Goal: Task Accomplishment & Management: Manage account settings

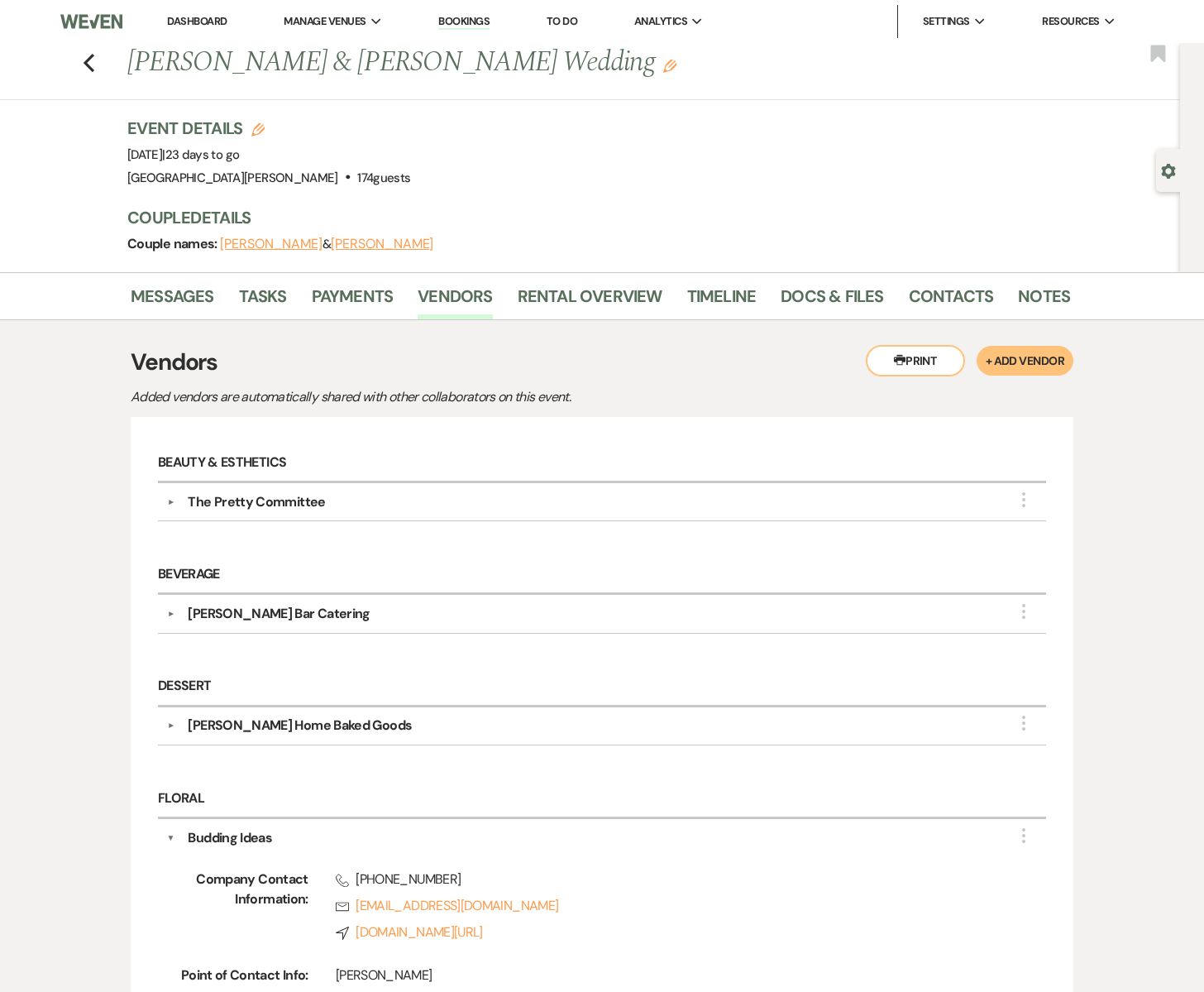
click at [91, 65] on icon "Previous" at bounding box center [88, 62] width 12 height 20
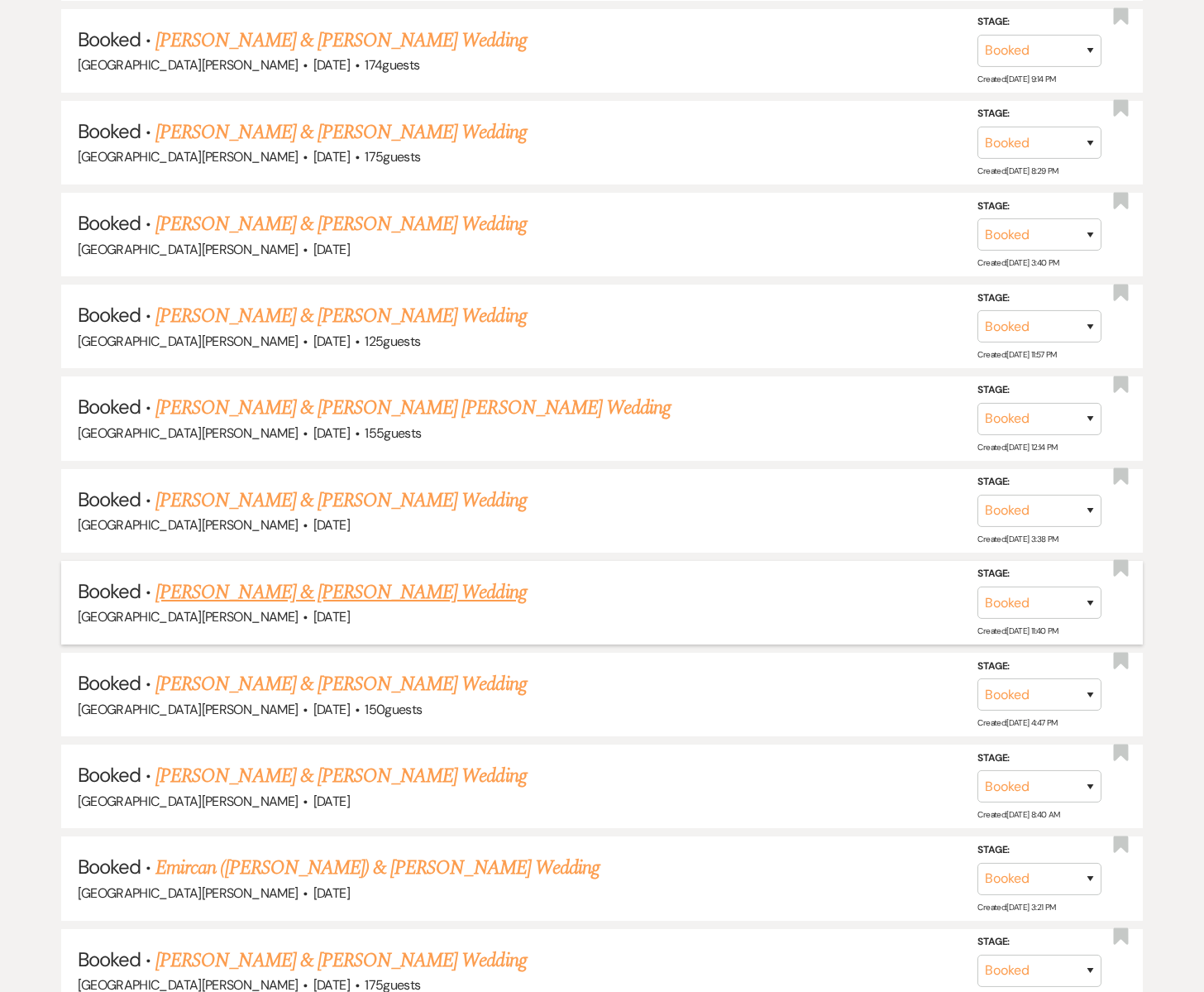
scroll to position [1294, 0]
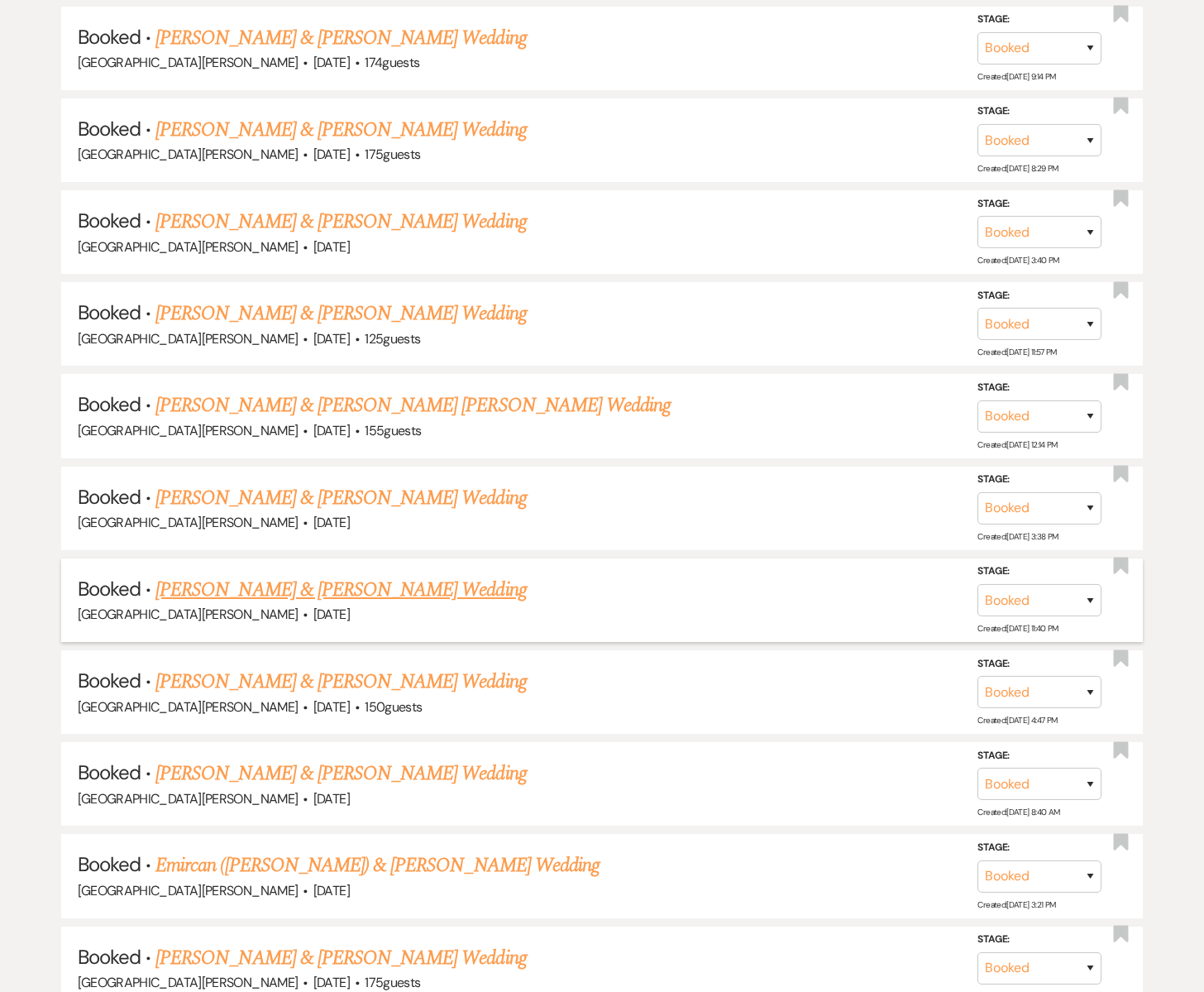
click at [258, 586] on link "[PERSON_NAME] & [PERSON_NAME] Wedding" at bounding box center [340, 589] width 370 height 29
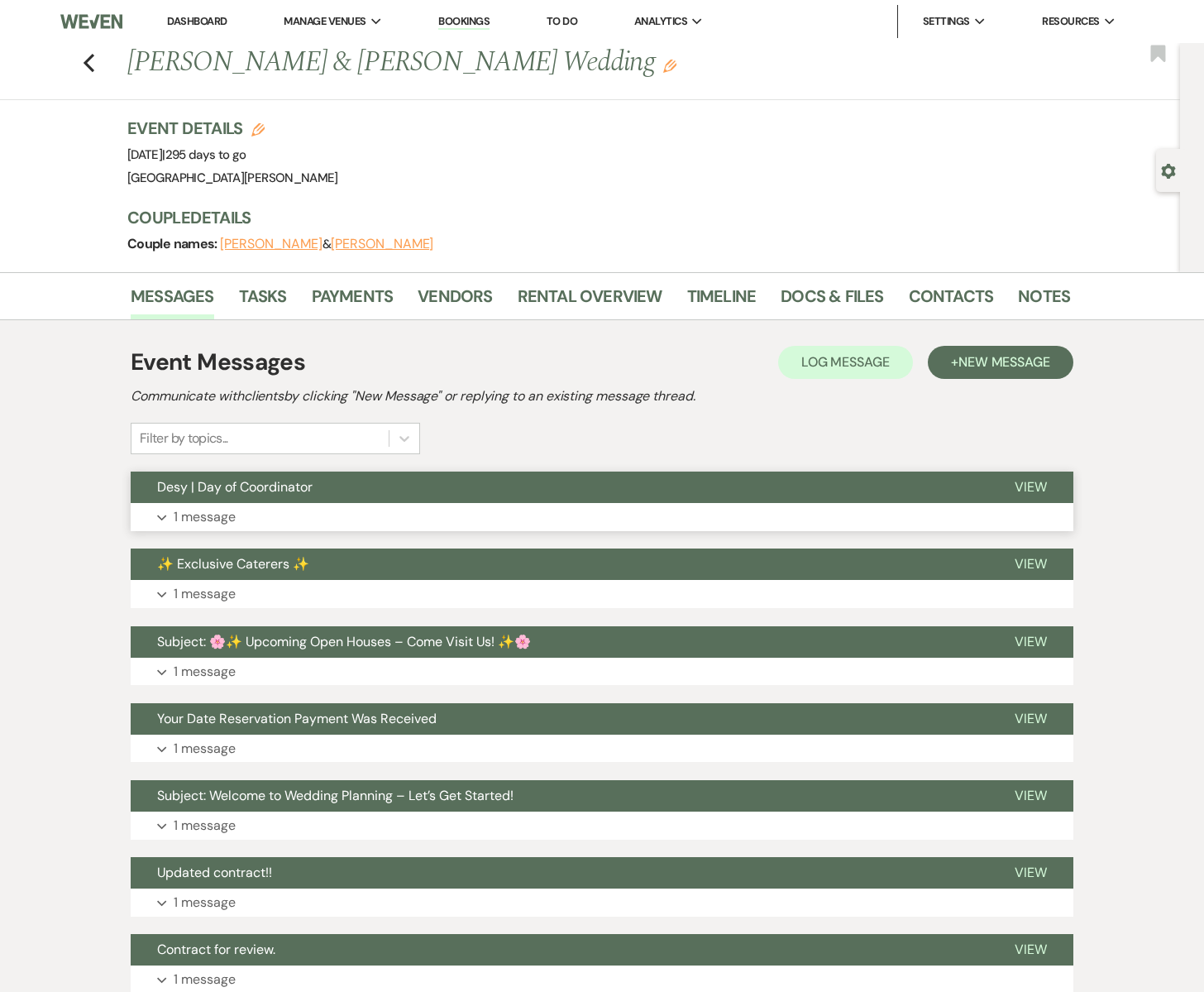
click at [223, 487] on span "Desy | Day of Coordinator" at bounding box center [235, 487] width 155 height 17
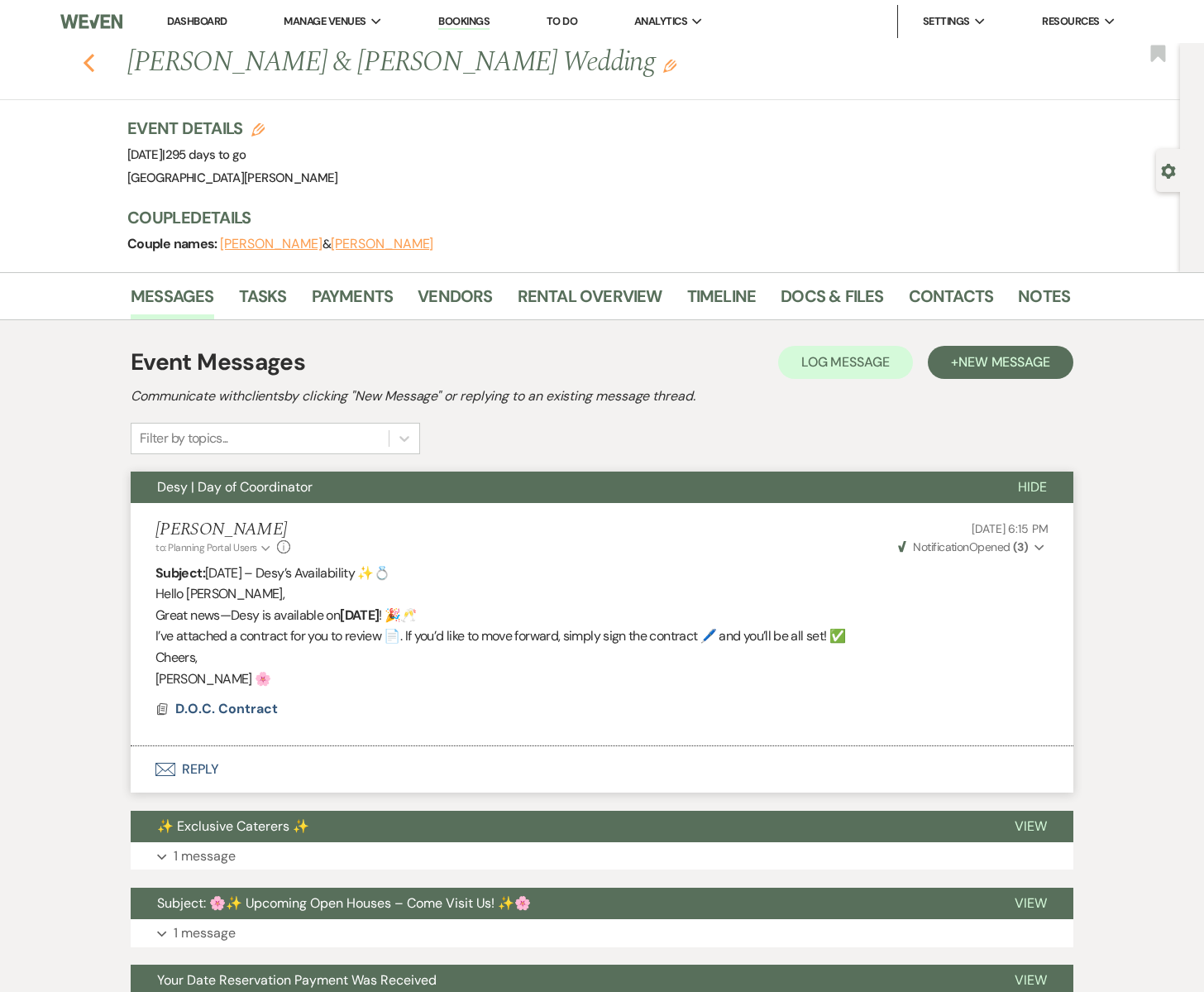
click at [88, 60] on use "button" at bounding box center [88, 62] width 10 height 18
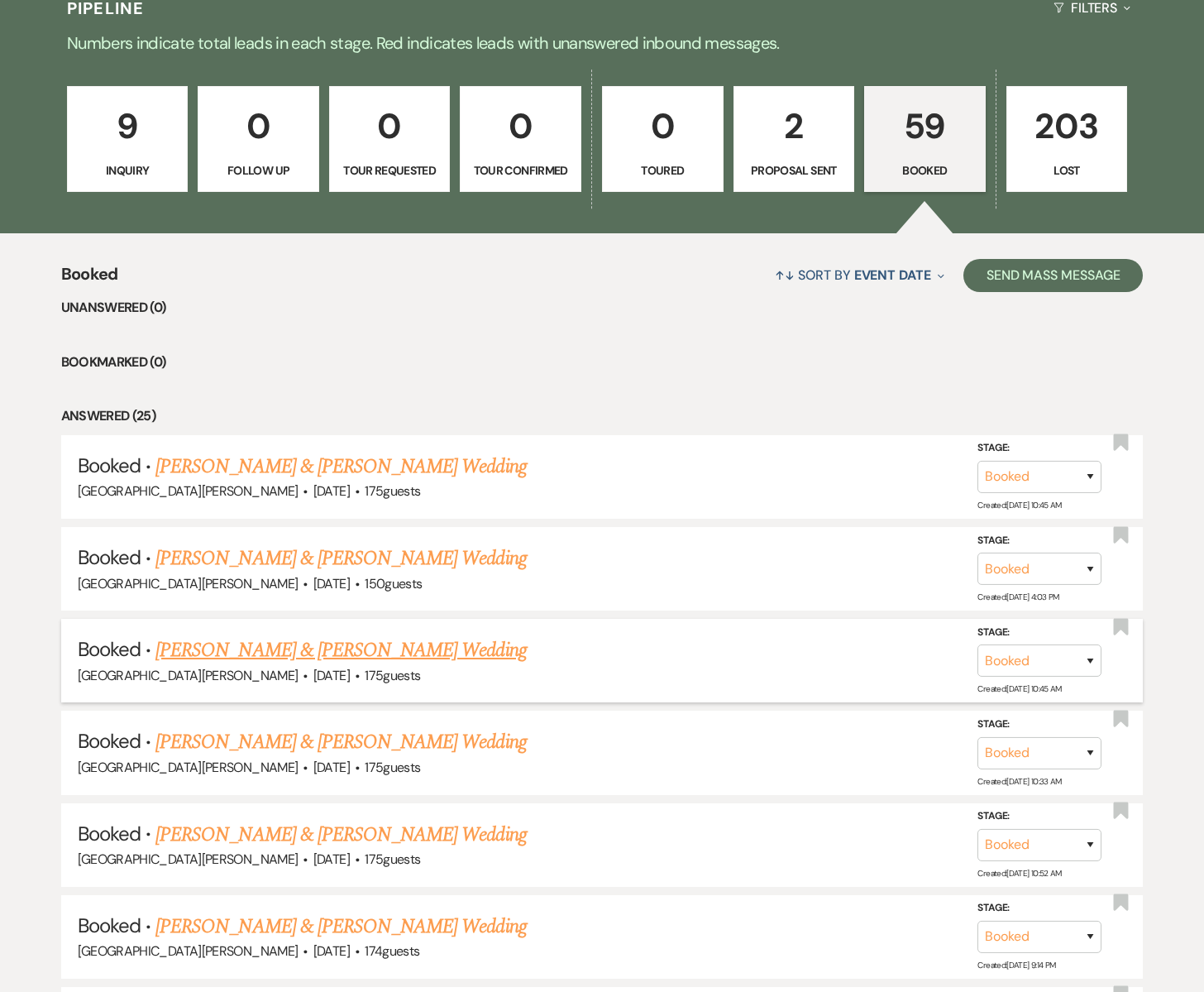
scroll to position [424, 0]
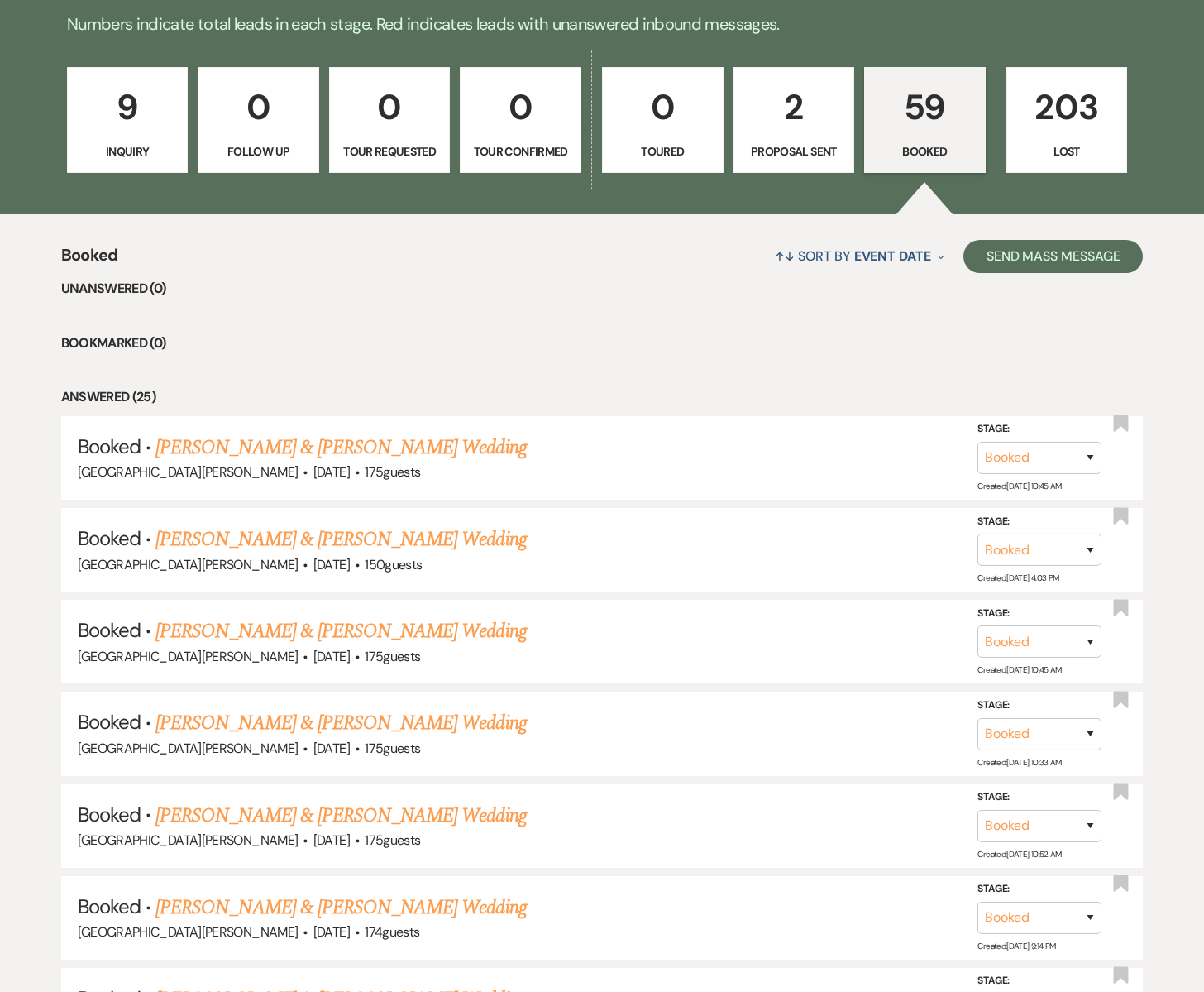
click at [133, 130] on p "9" at bounding box center [128, 107] width 100 height 56
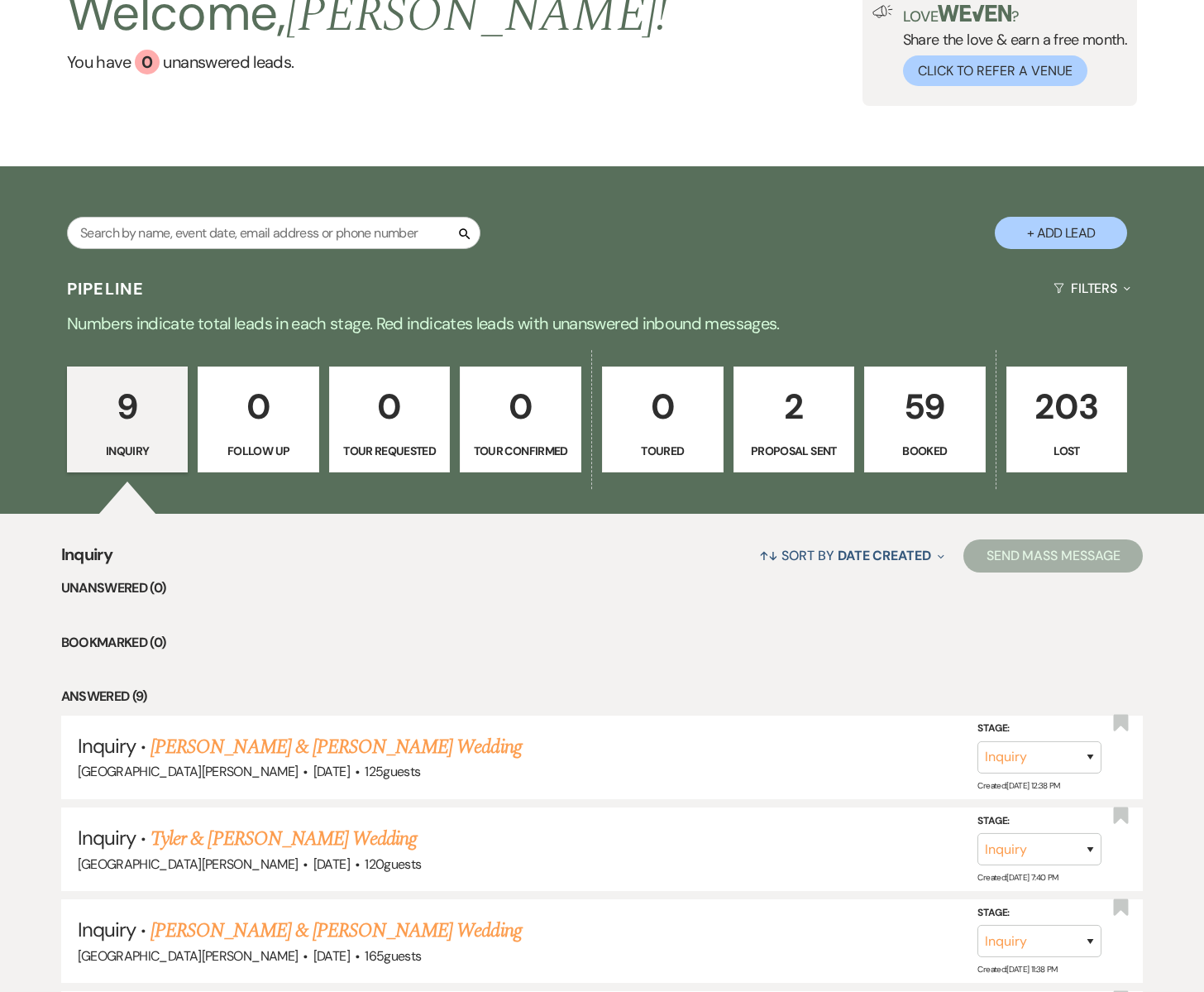
scroll to position [167, 0]
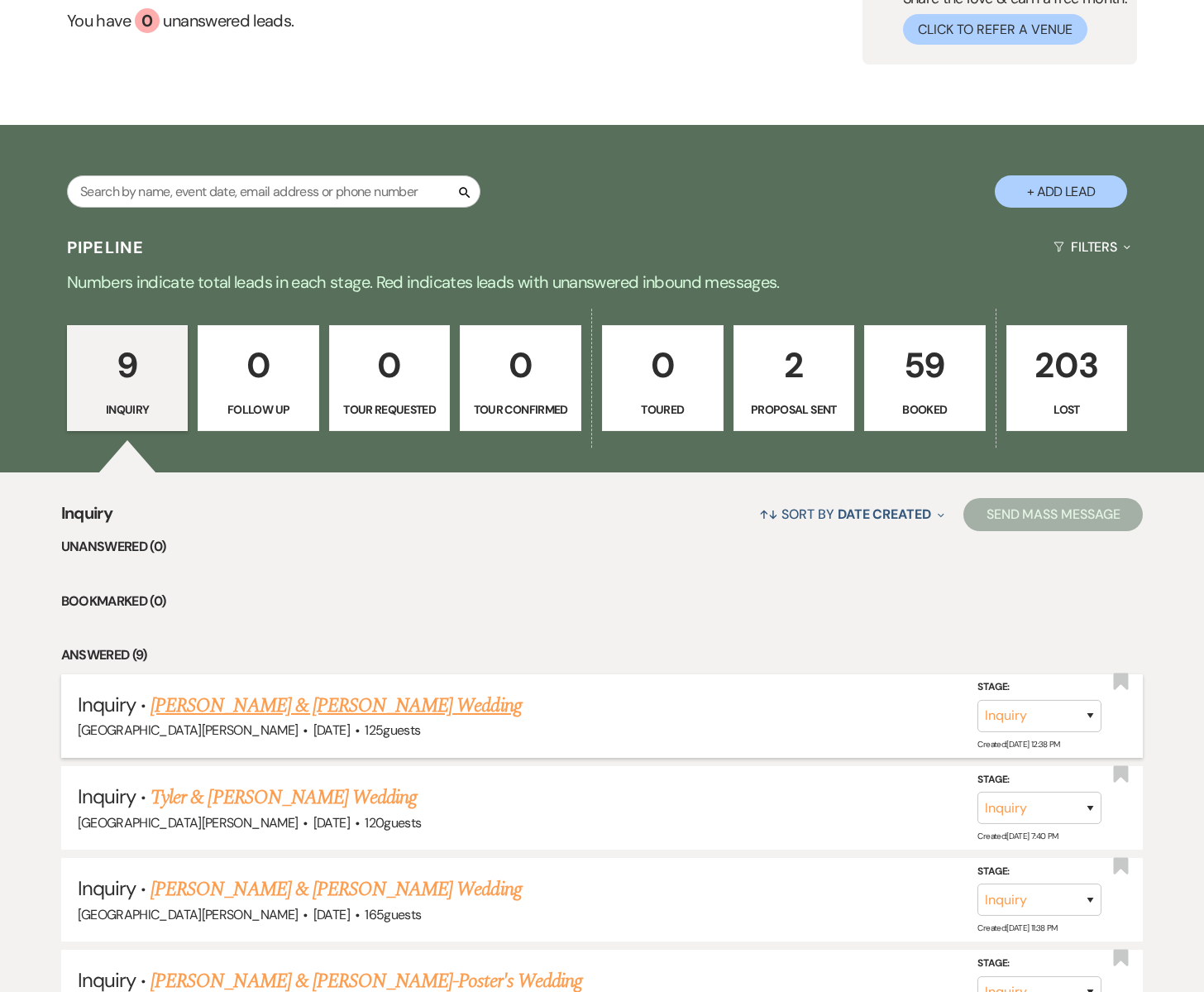
click at [289, 702] on link "[PERSON_NAME] & [PERSON_NAME] Wedding" at bounding box center [335, 705] width 370 height 29
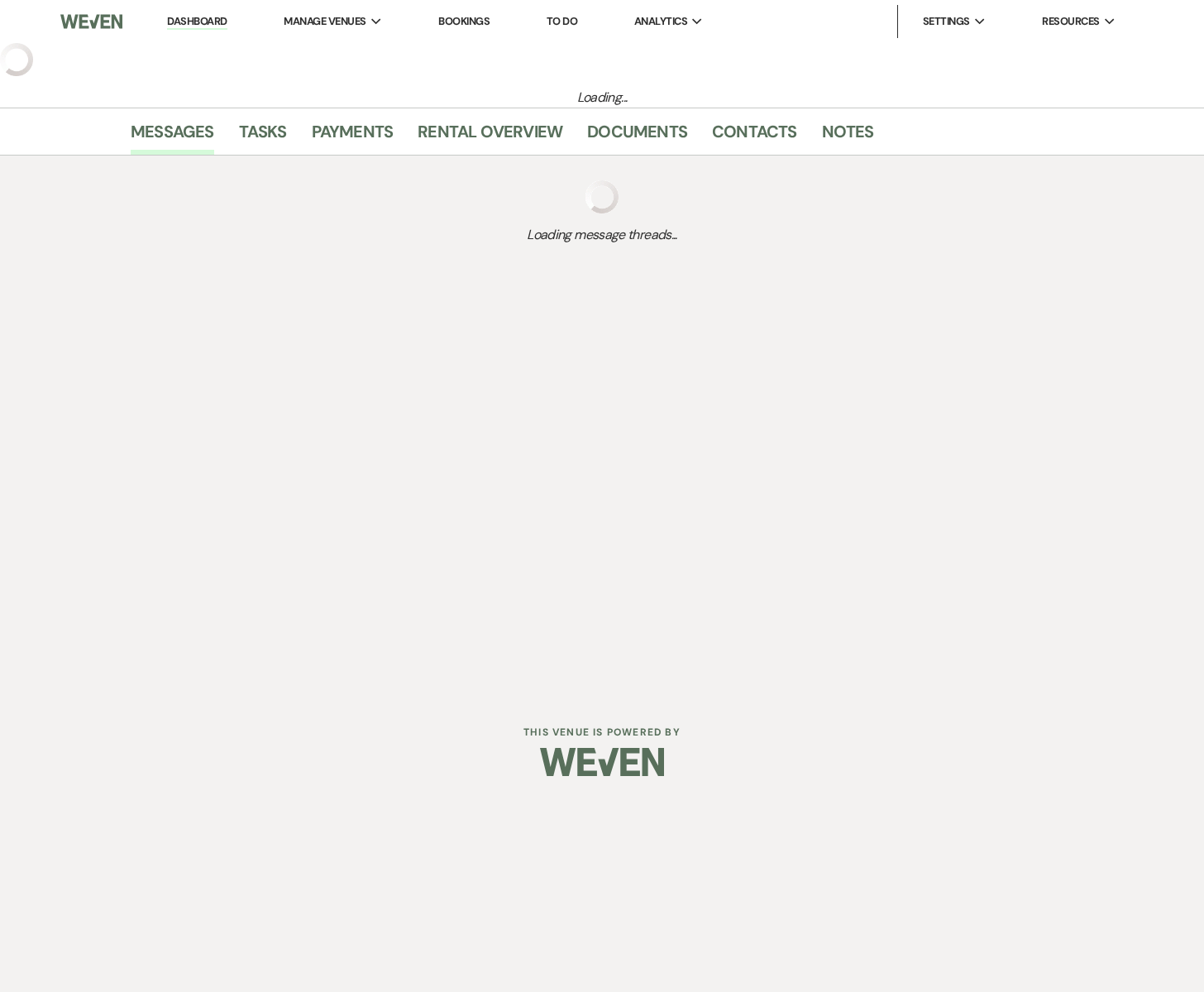
select select "5"
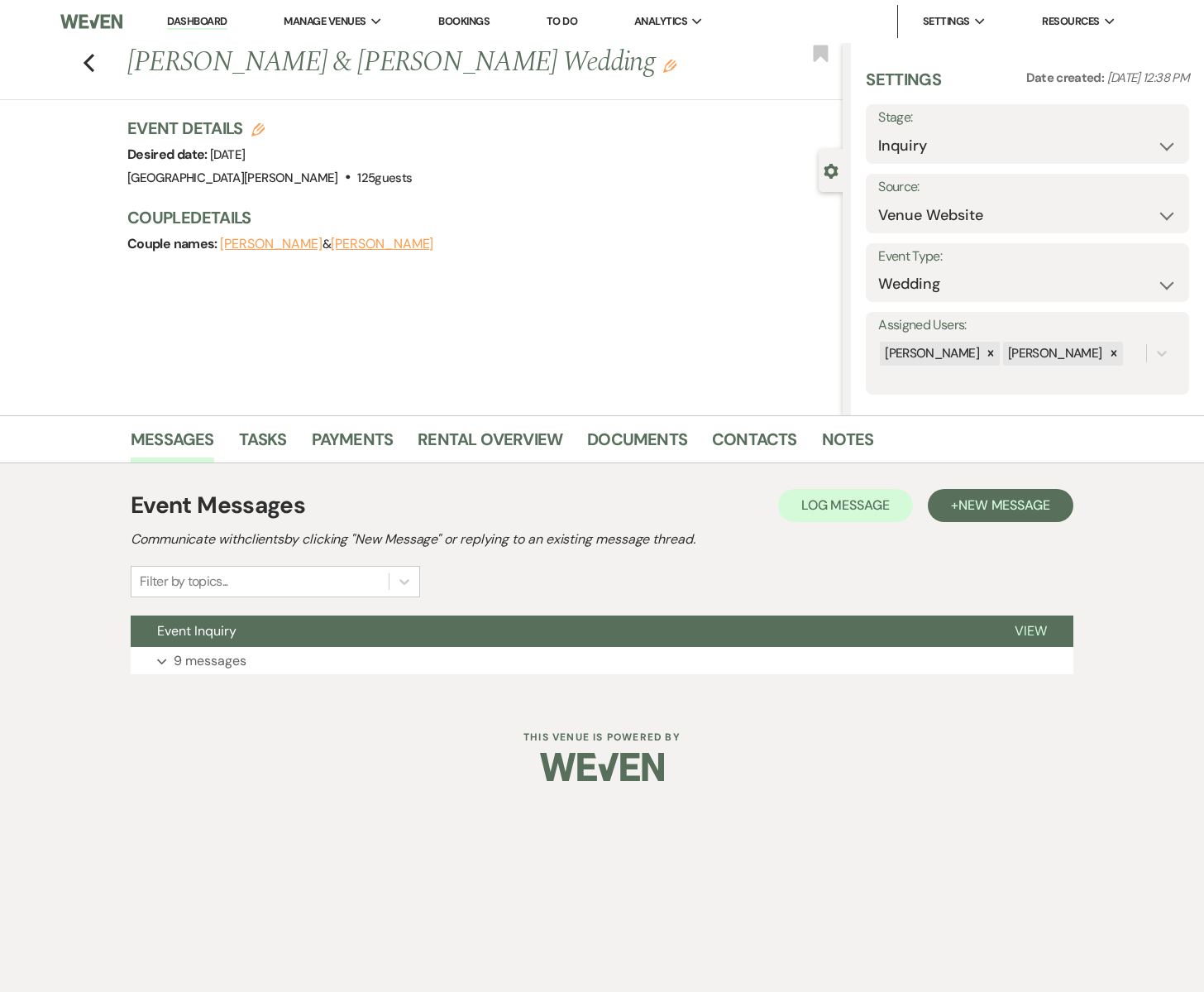
click at [365, 244] on button "[PERSON_NAME]" at bounding box center [382, 244] width 102 height 13
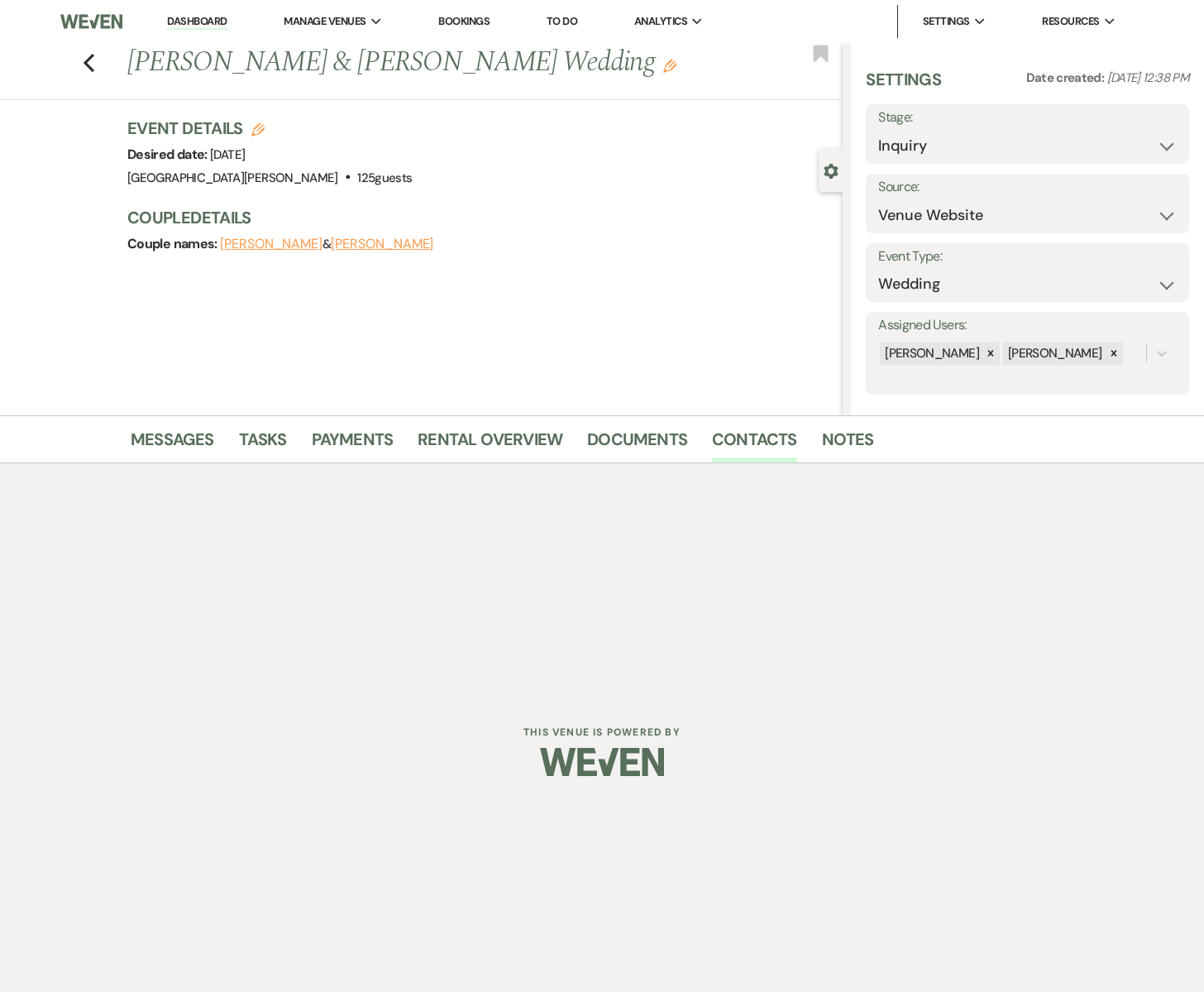
select select "1"
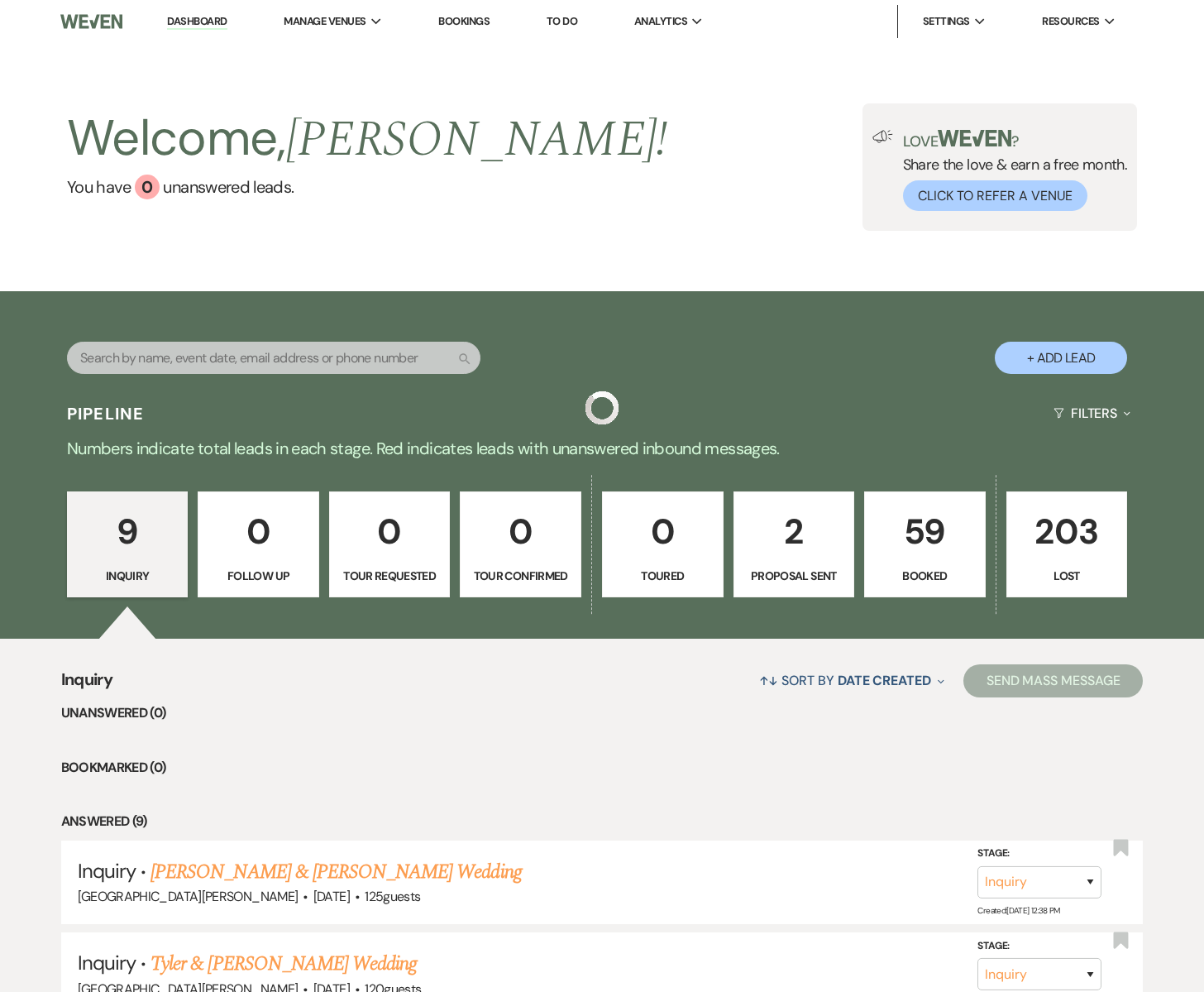
scroll to position [167, 0]
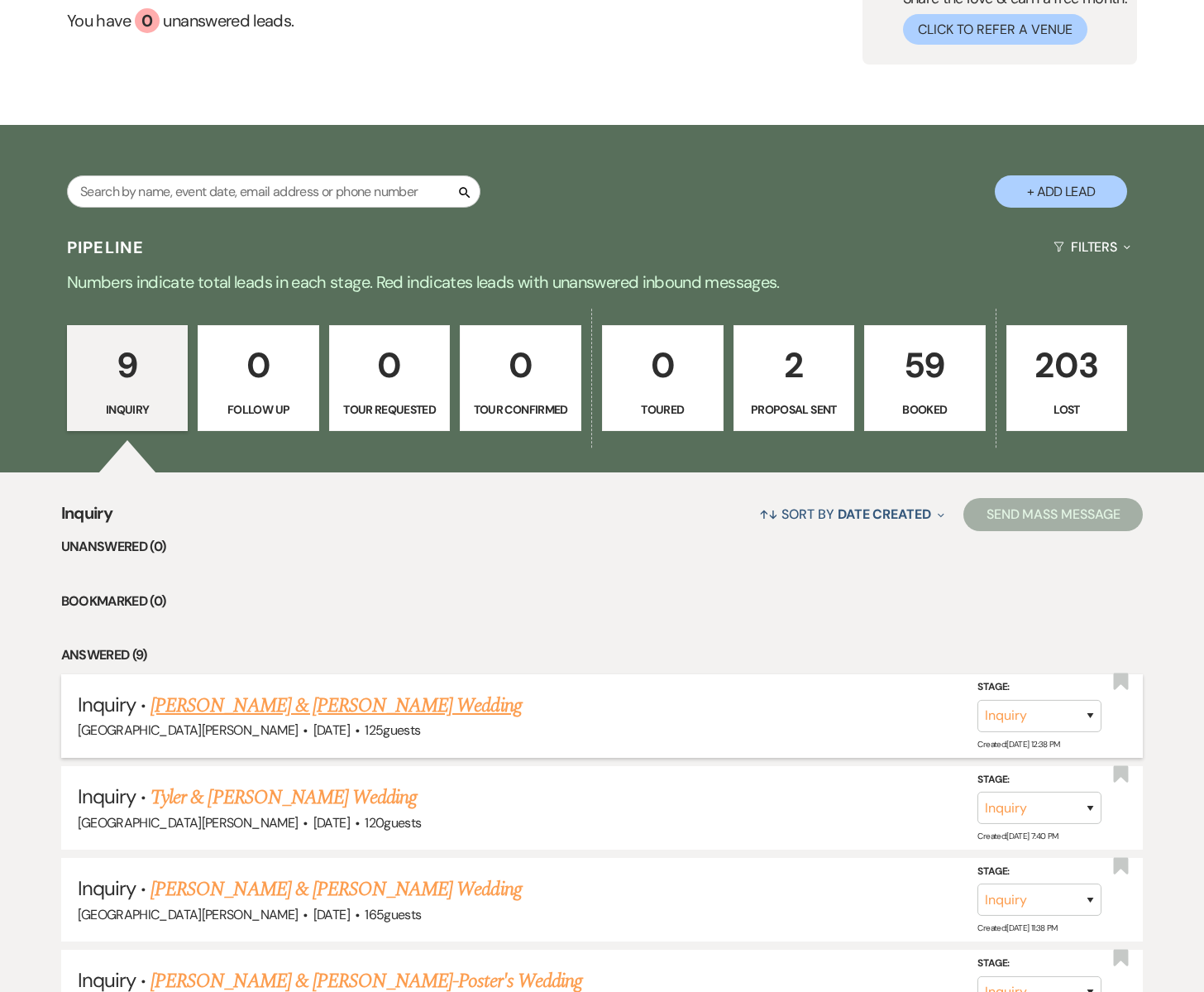
click at [256, 706] on link "[PERSON_NAME] & [PERSON_NAME] Wedding" at bounding box center [335, 705] width 370 height 29
select select "5"
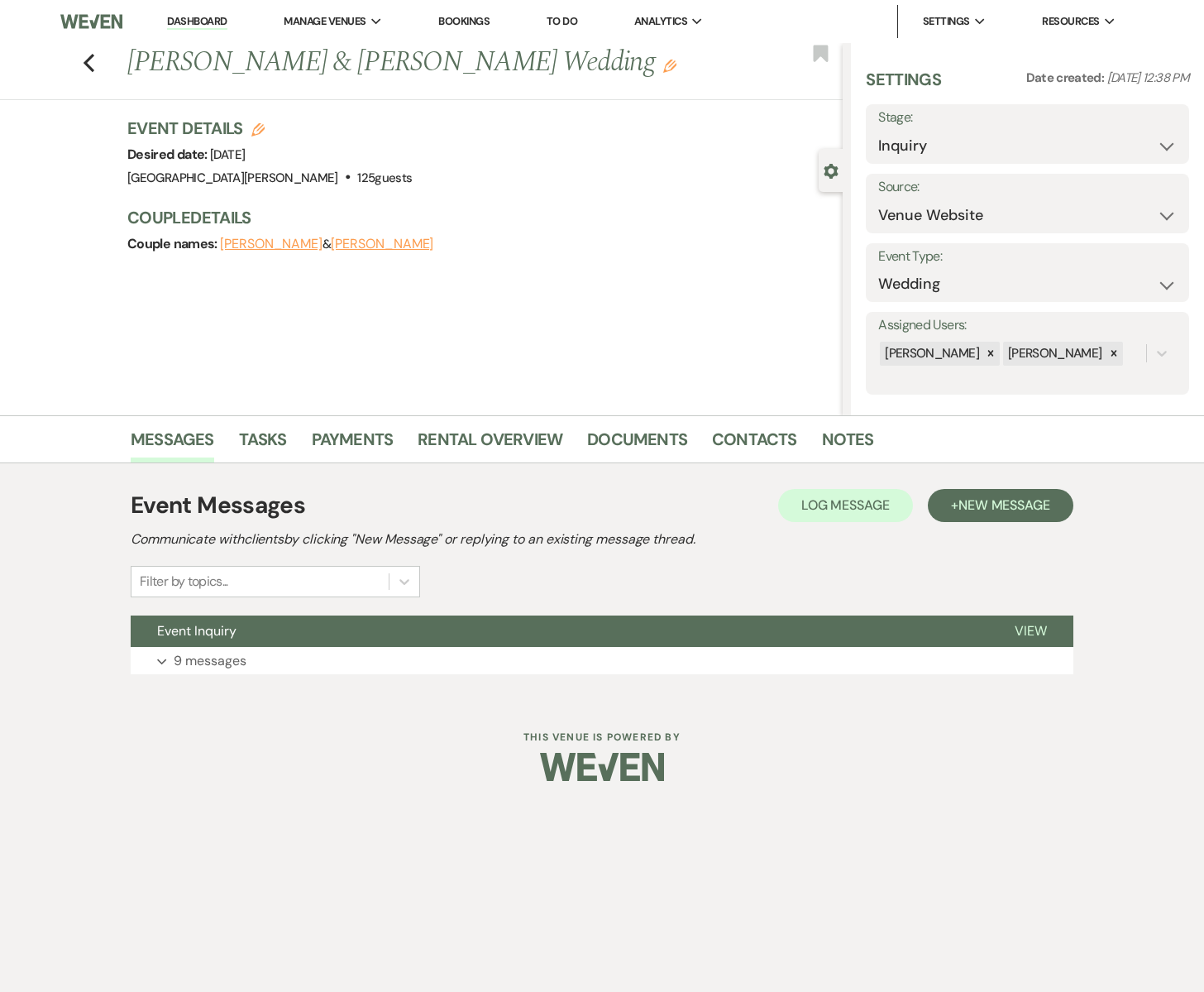
click at [237, 243] on button "[PERSON_NAME]" at bounding box center [271, 244] width 102 height 13
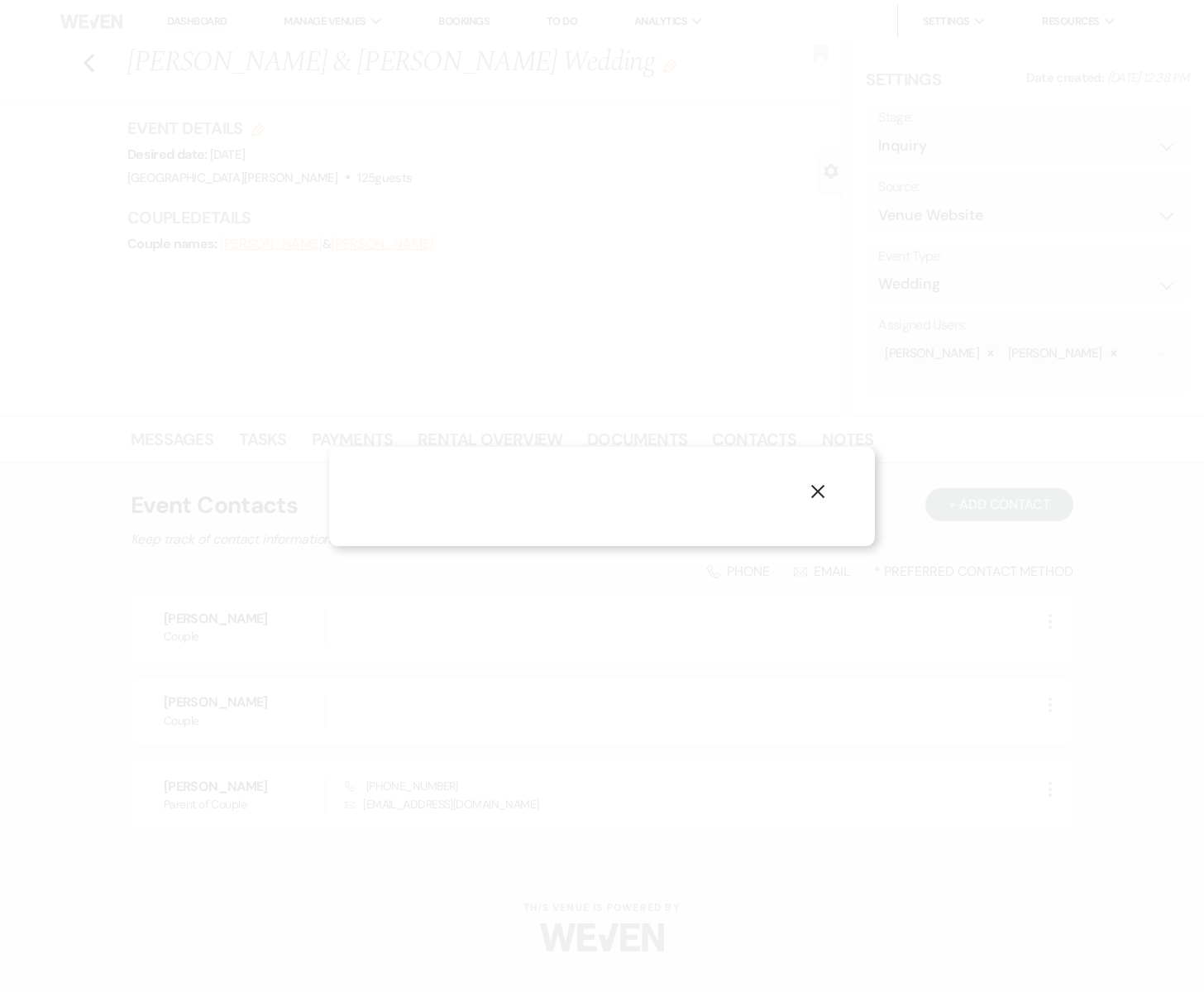
select select "1"
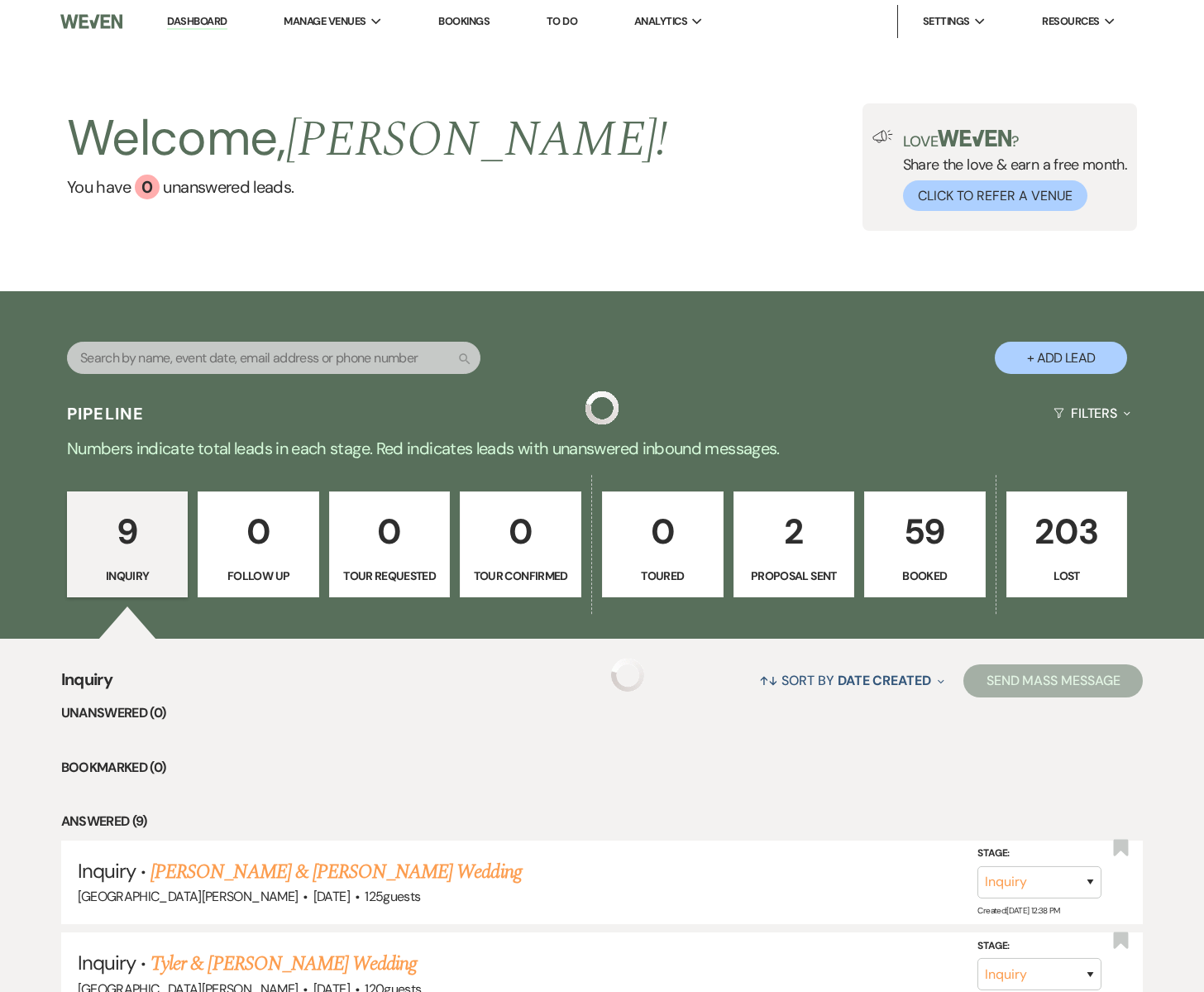
scroll to position [167, 0]
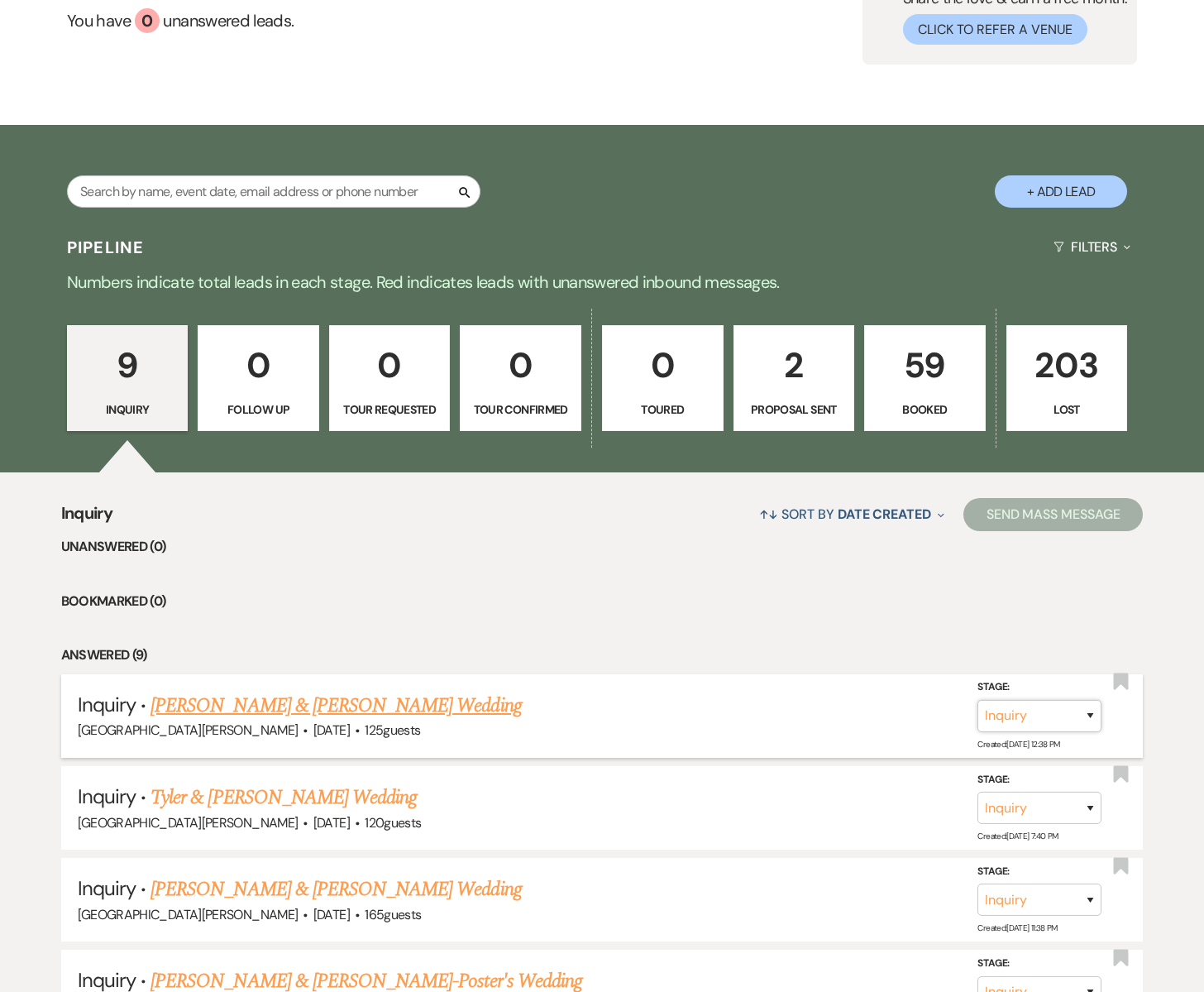
click at [1094, 717] on select "Inquiry Follow Up Tour Requested Tour Confirmed Toured Proposal Sent Booked Lost" at bounding box center [1039, 716] width 124 height 32
select select "4"
click at [978, 700] on select "Inquiry Follow Up Tour Requested Tour Confirmed Toured Proposal Sent Booked Lost" at bounding box center [1039, 716] width 124 height 32
click at [1058, 712] on button "Save" at bounding box center [1068, 715] width 82 height 33
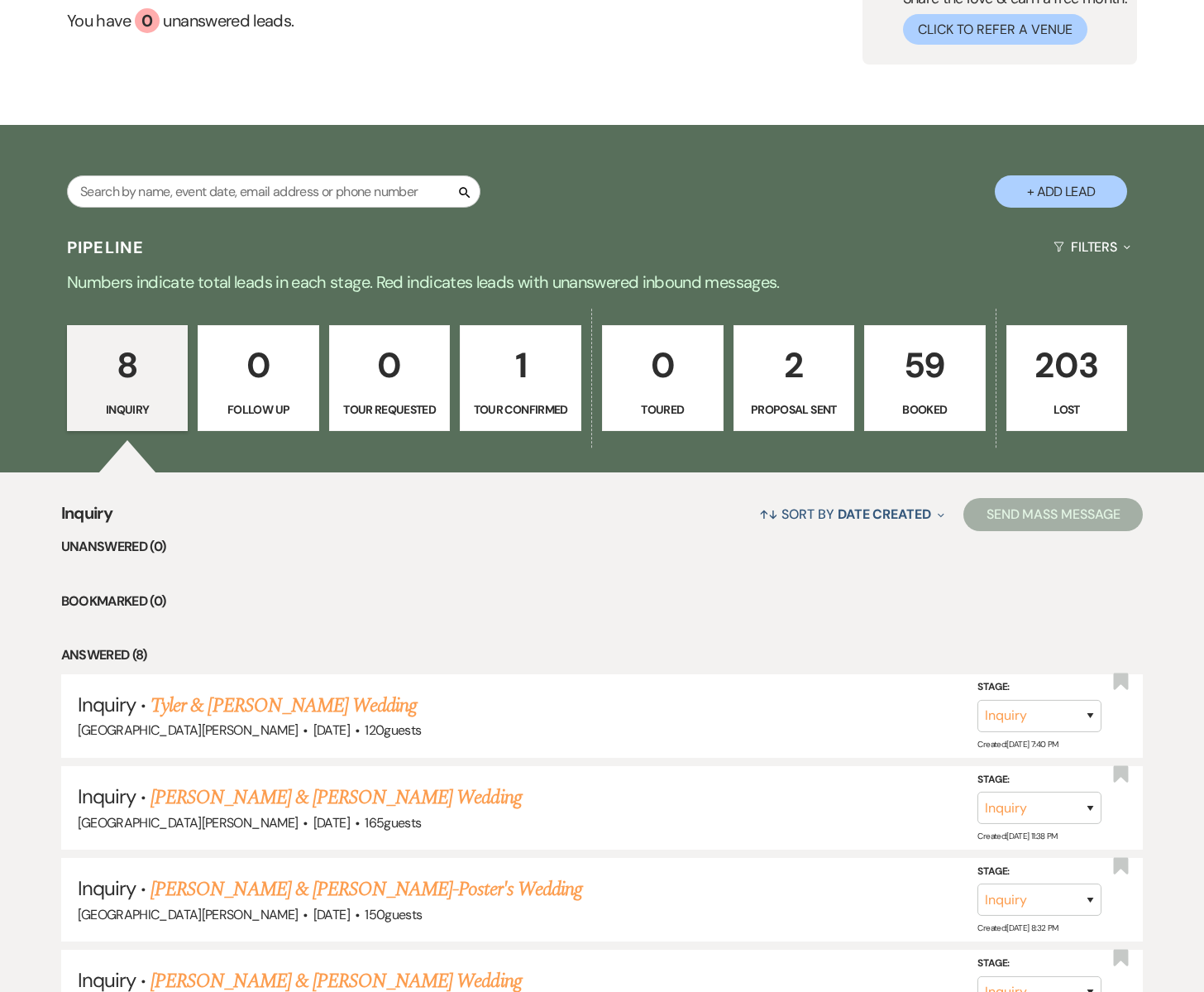
click at [522, 361] on p "1" at bounding box center [521, 365] width 100 height 56
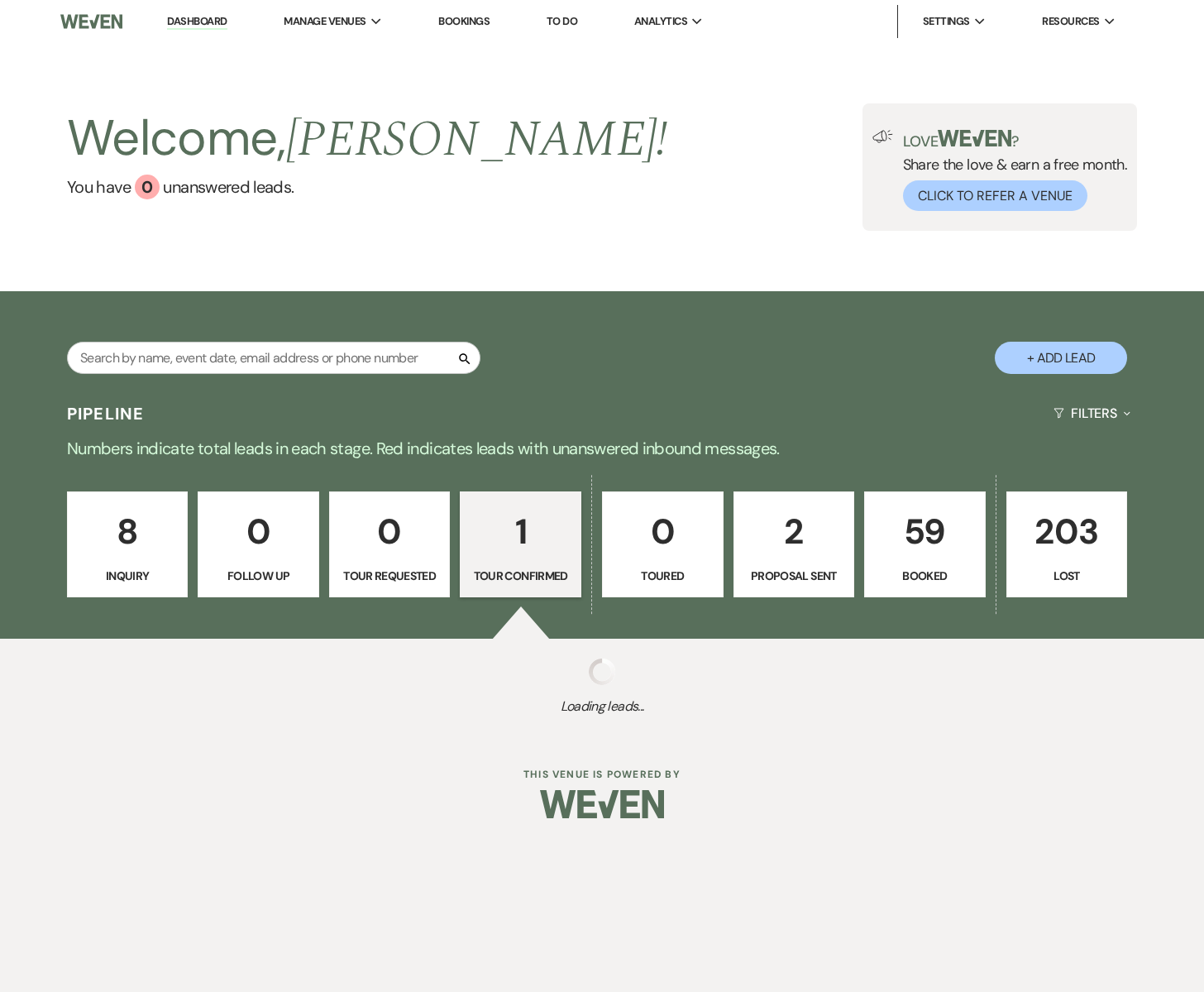
select select "4"
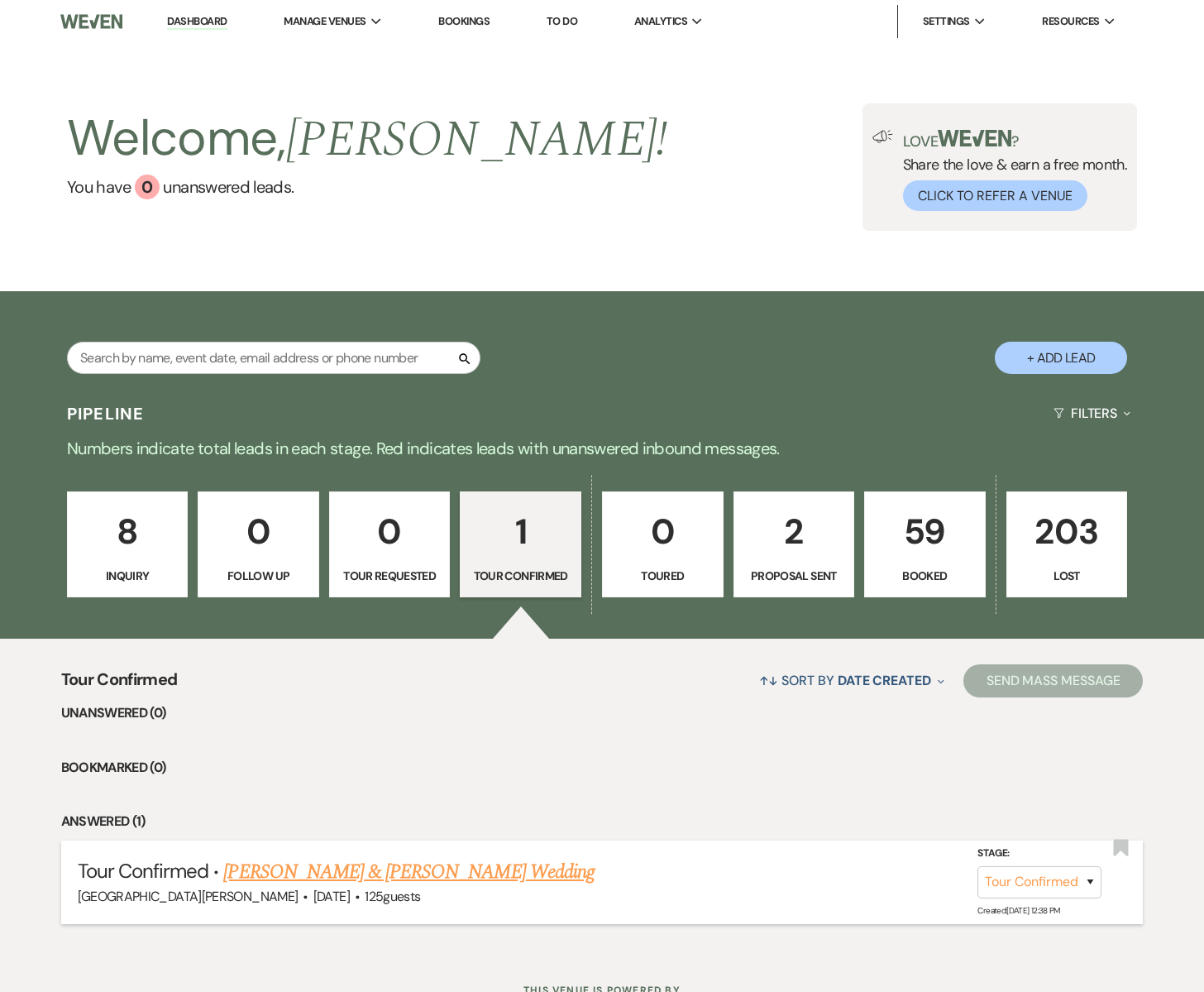
click at [311, 876] on link "[PERSON_NAME] & [PERSON_NAME] Wedding" at bounding box center [408, 871] width 370 height 29
select select "4"
select select "5"
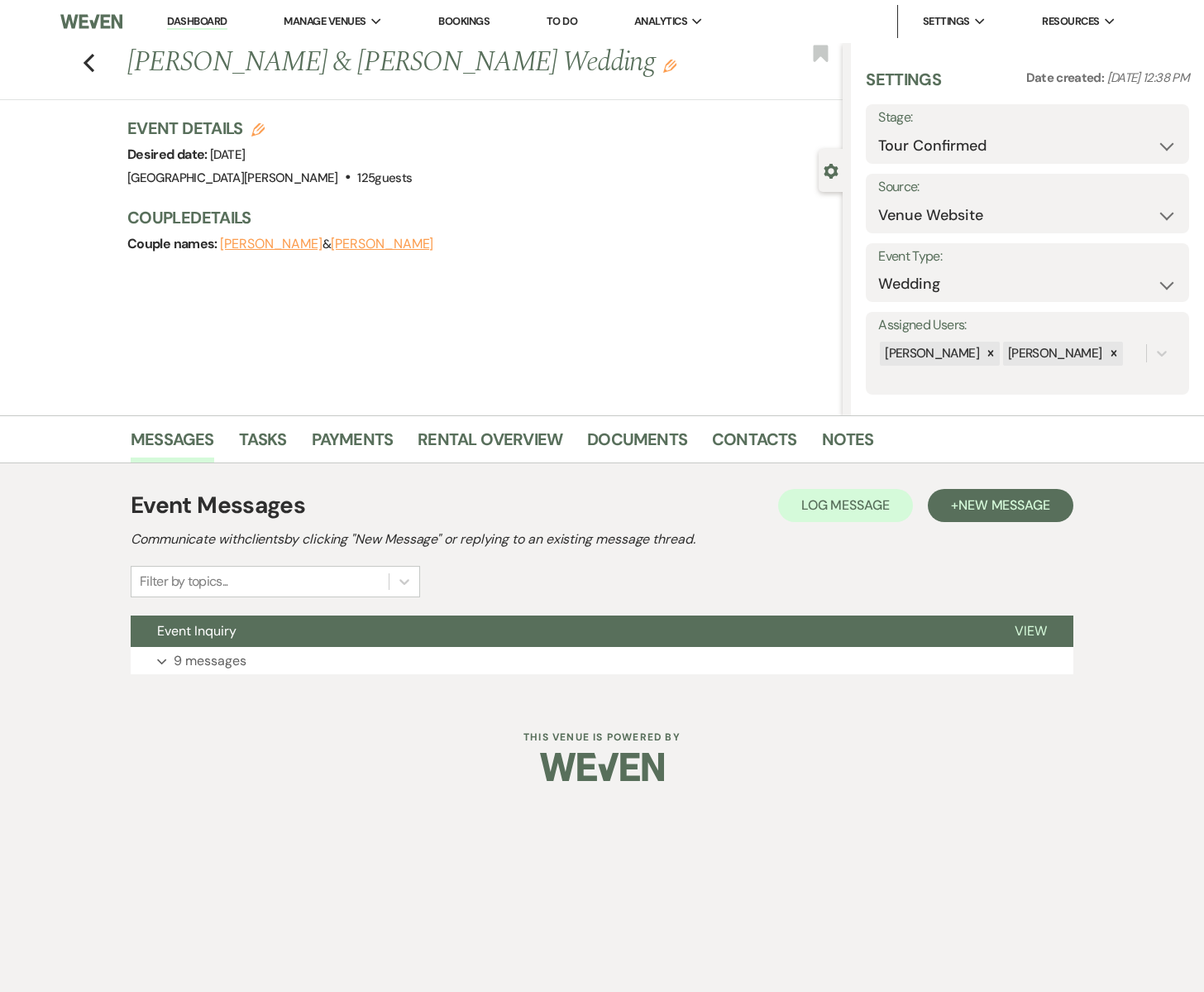
click at [664, 65] on use "button" at bounding box center [670, 66] width 13 height 13
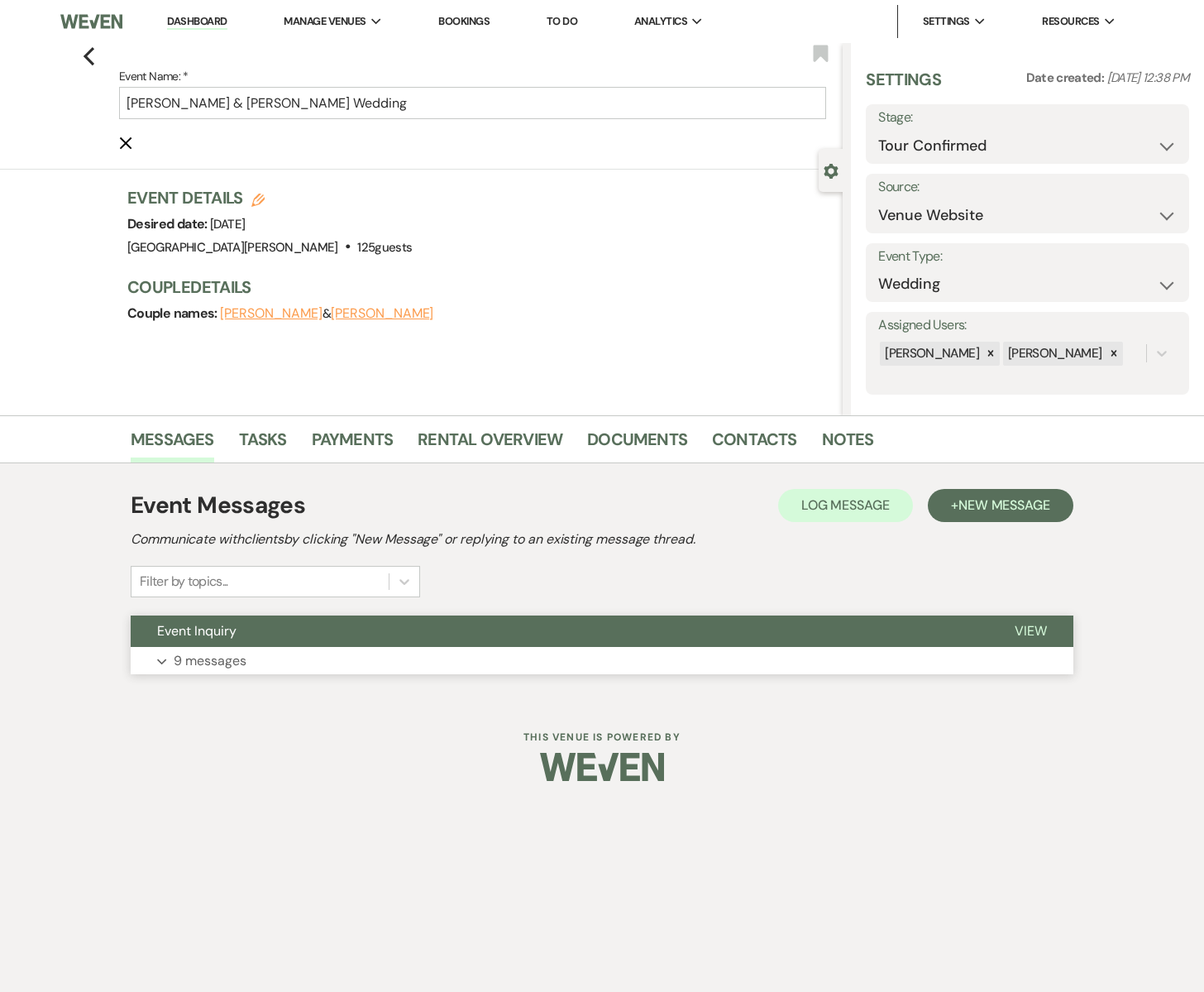
click at [263, 649] on button "Expand 9 messages" at bounding box center [602, 661] width 943 height 28
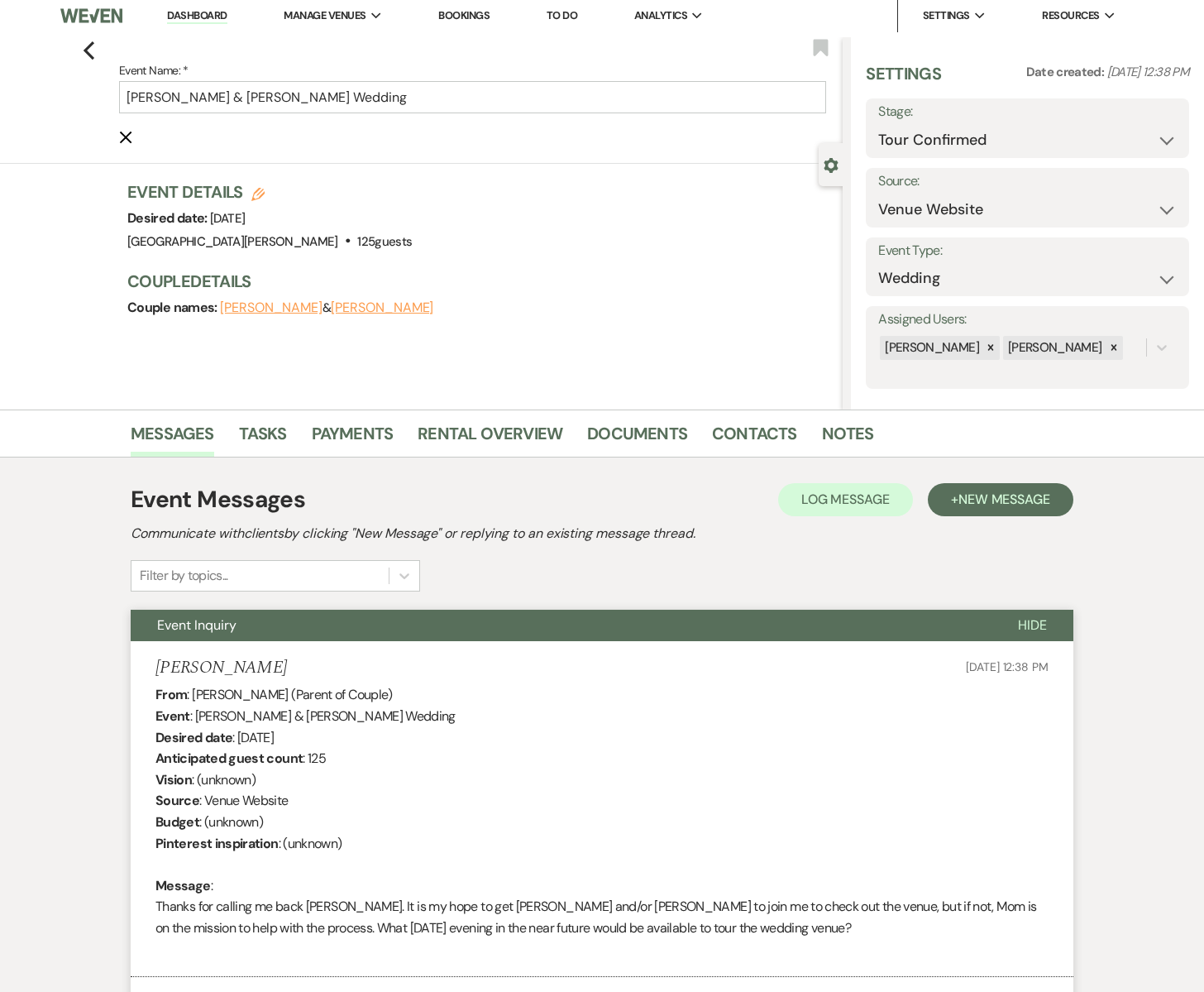
scroll to position [5, 0]
click at [257, 190] on use "button" at bounding box center [258, 195] width 13 height 13
select select "755"
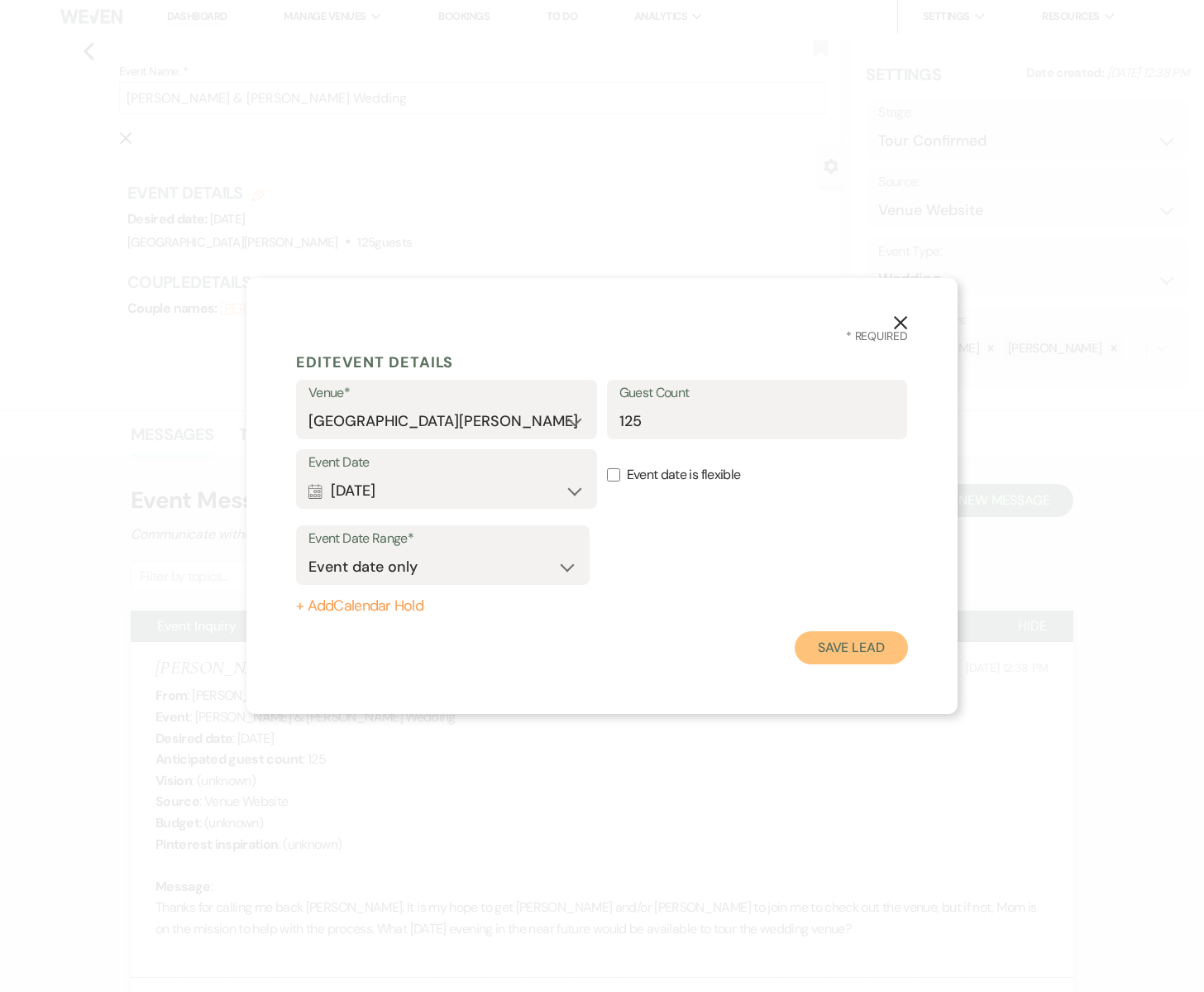
click at [823, 654] on button "Save Lead" at bounding box center [852, 647] width 114 height 33
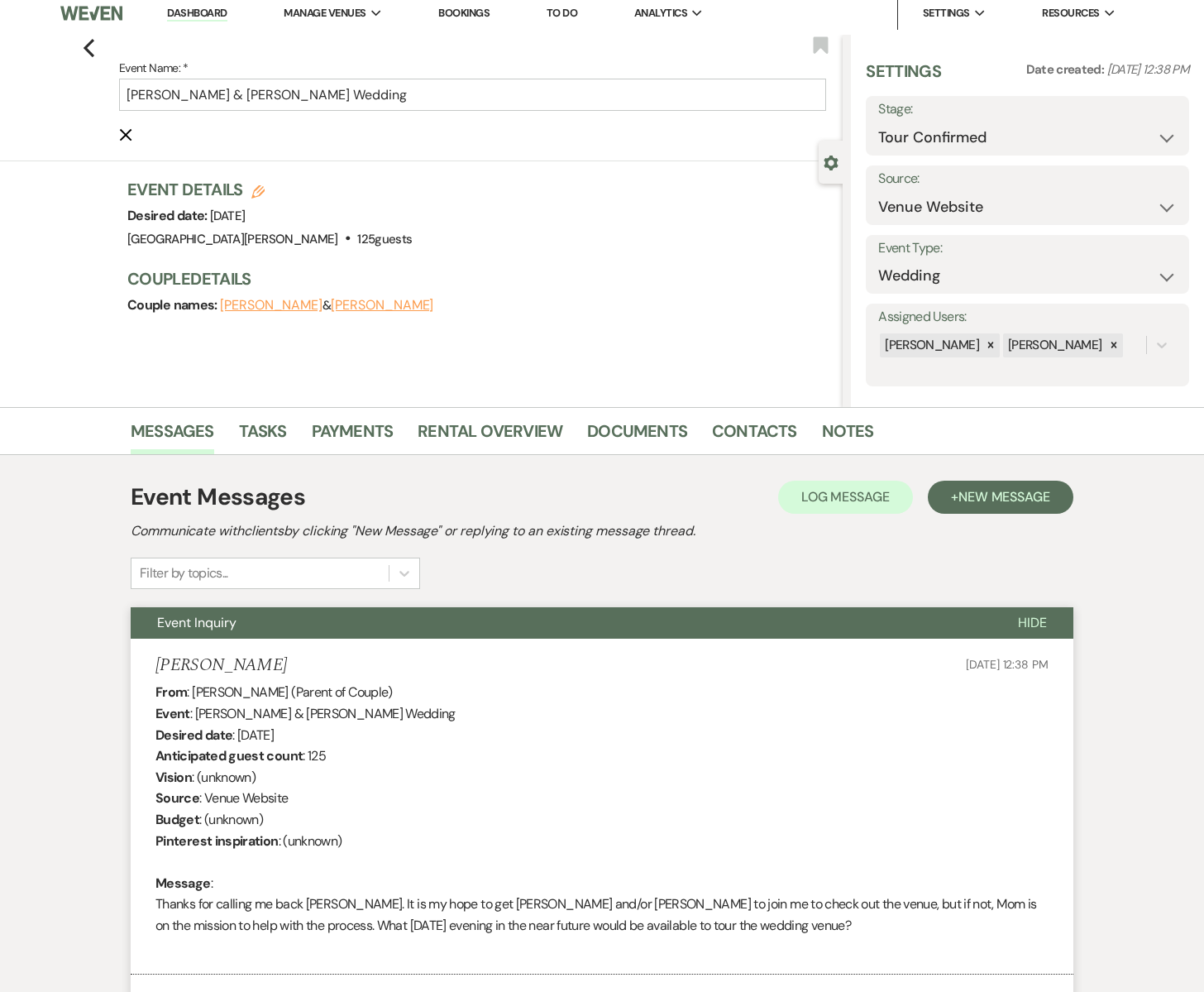
click at [826, 165] on use "button" at bounding box center [831, 163] width 14 height 15
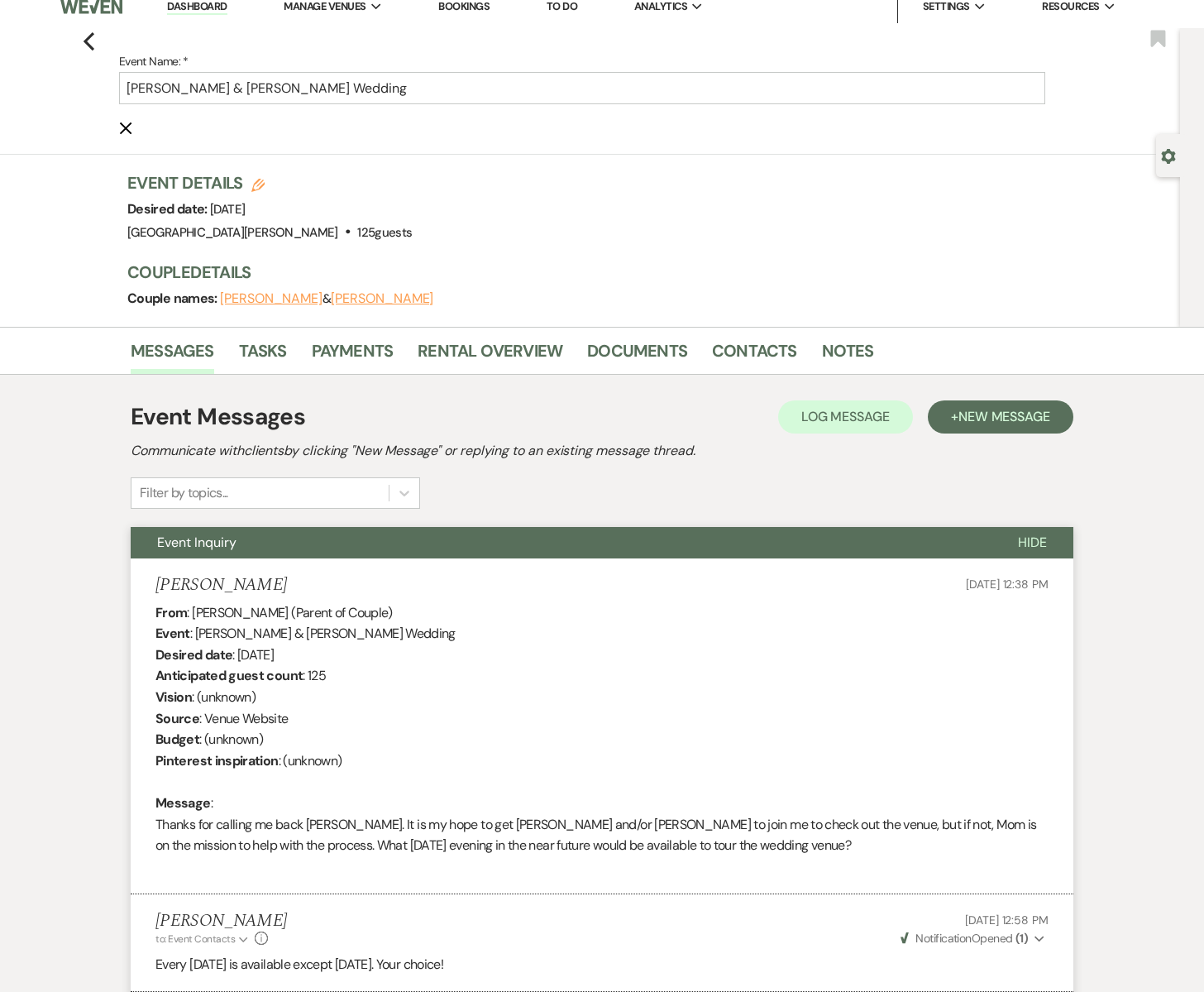
scroll to position [0, 0]
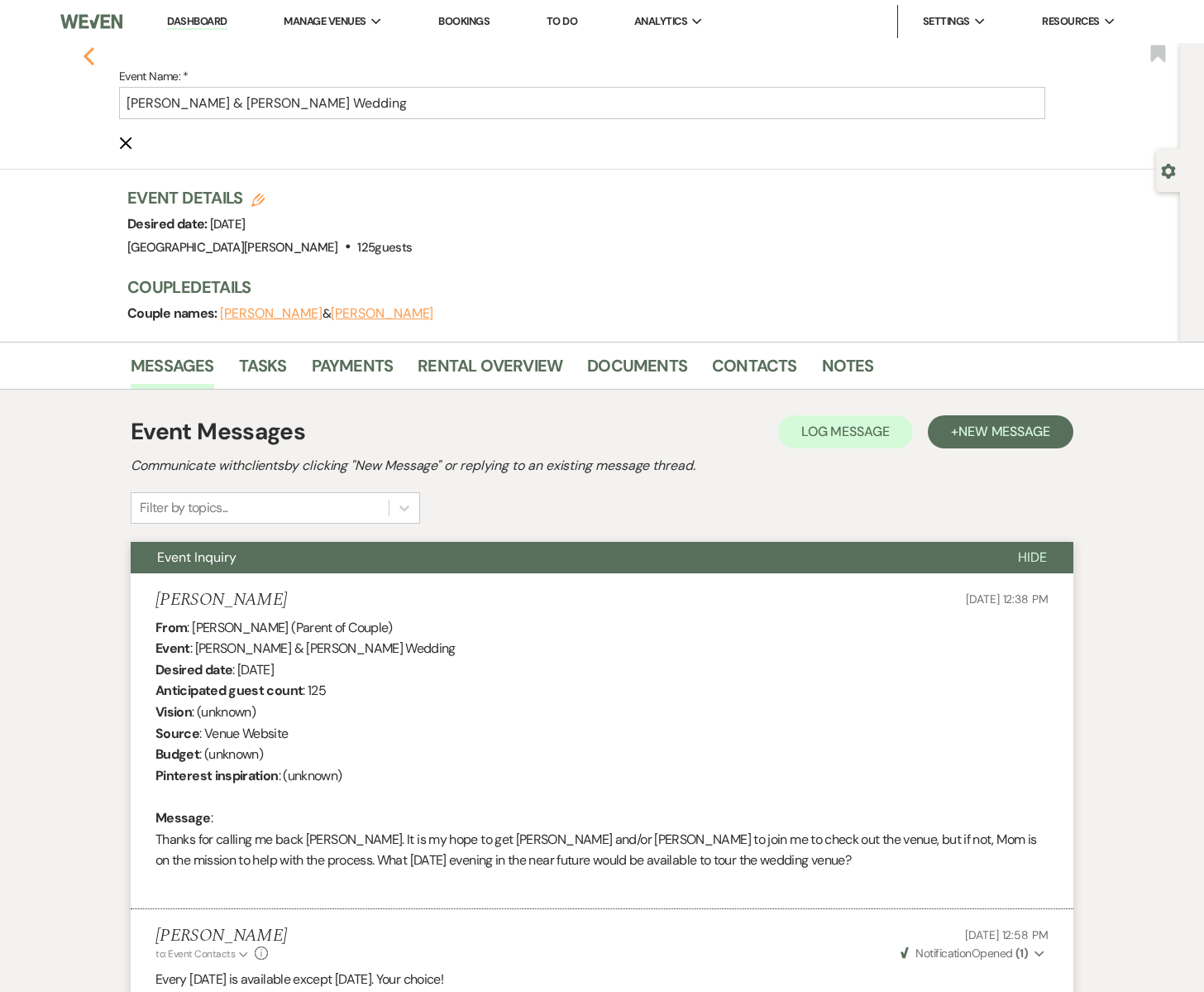
click at [93, 61] on icon "Previous" at bounding box center [88, 56] width 12 height 20
select select "4"
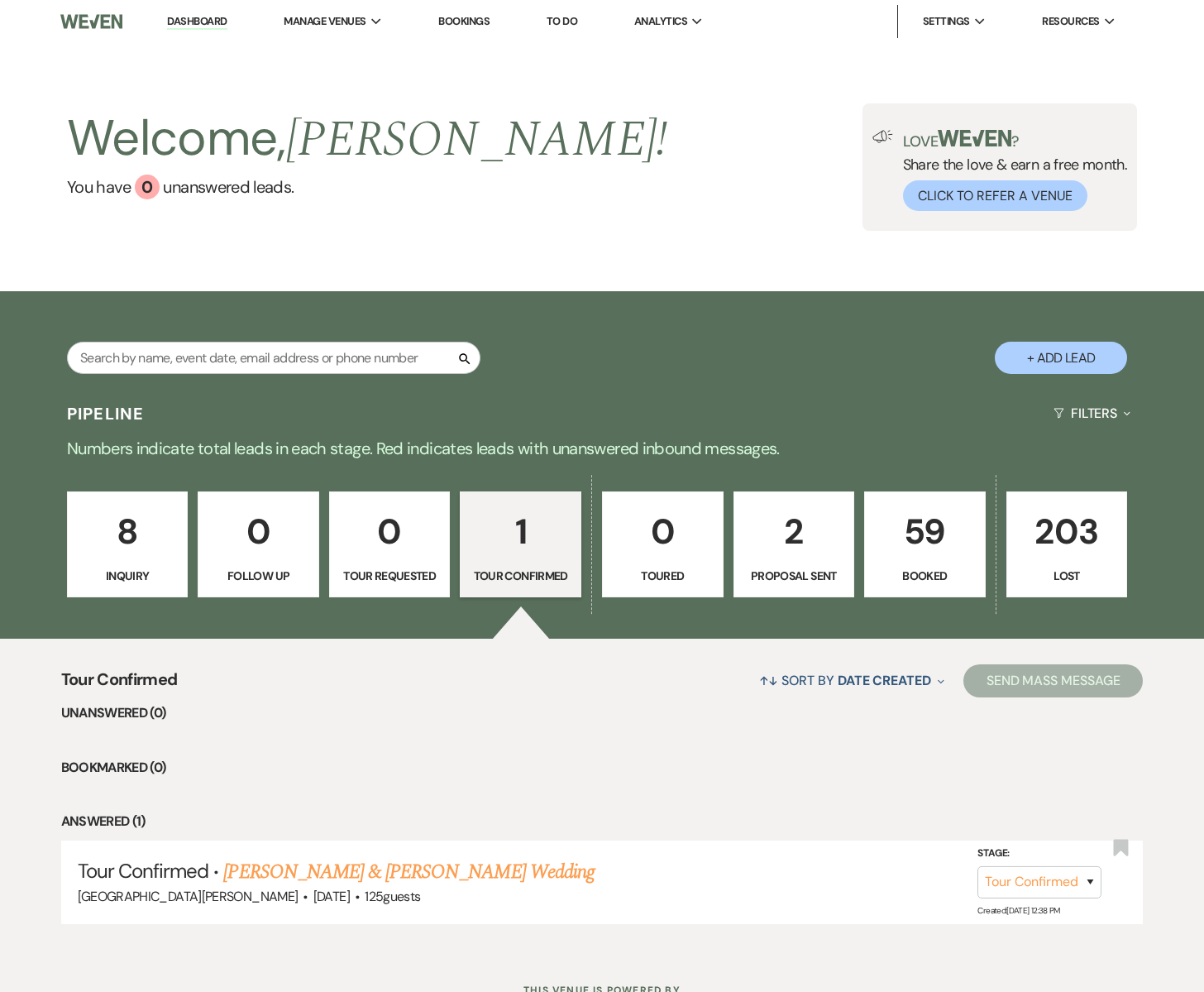
click at [788, 531] on p "2" at bounding box center [794, 531] width 100 height 56
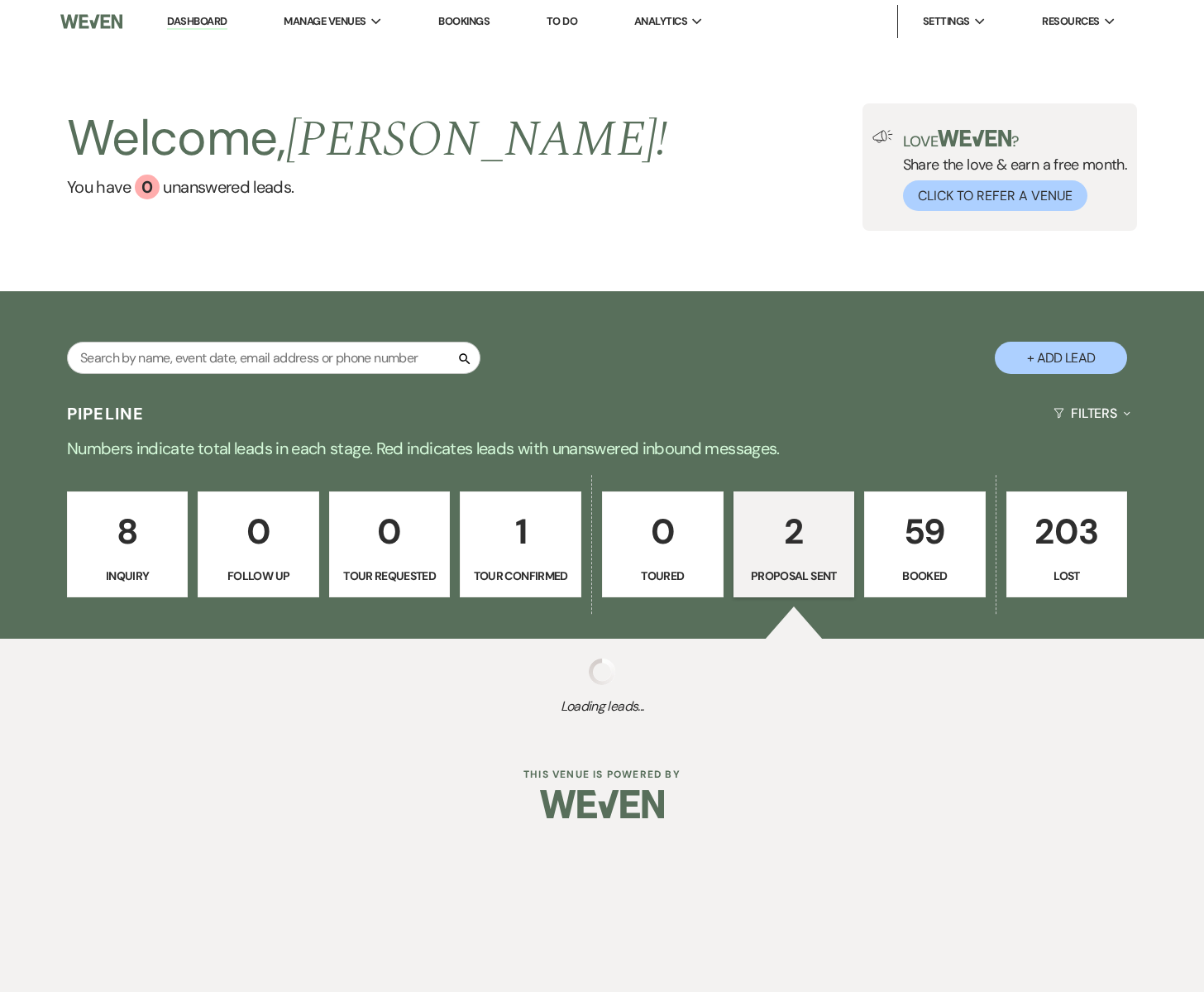
select select "6"
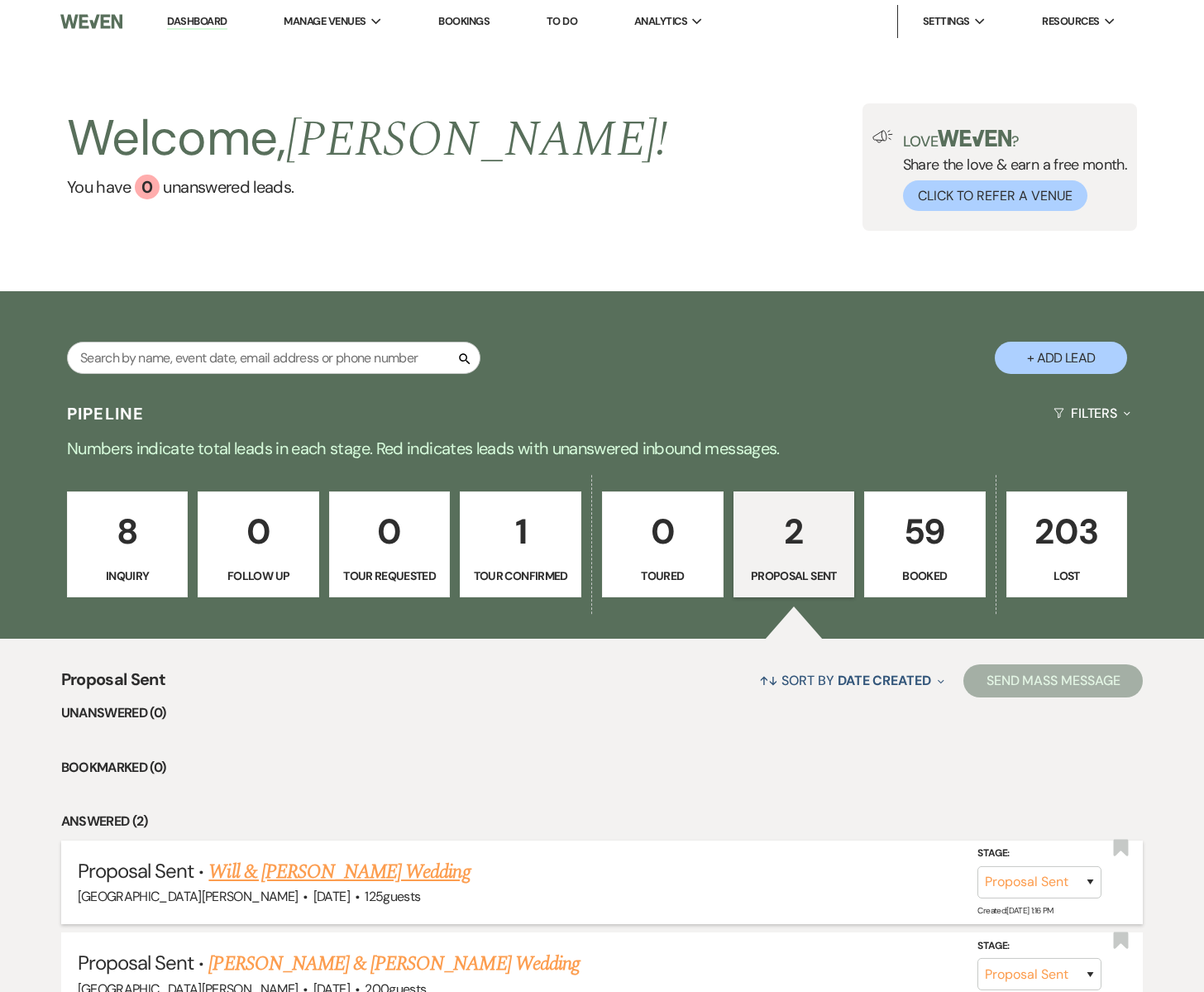
click at [343, 870] on link "Will & [PERSON_NAME] Wedding" at bounding box center [339, 871] width 261 height 29
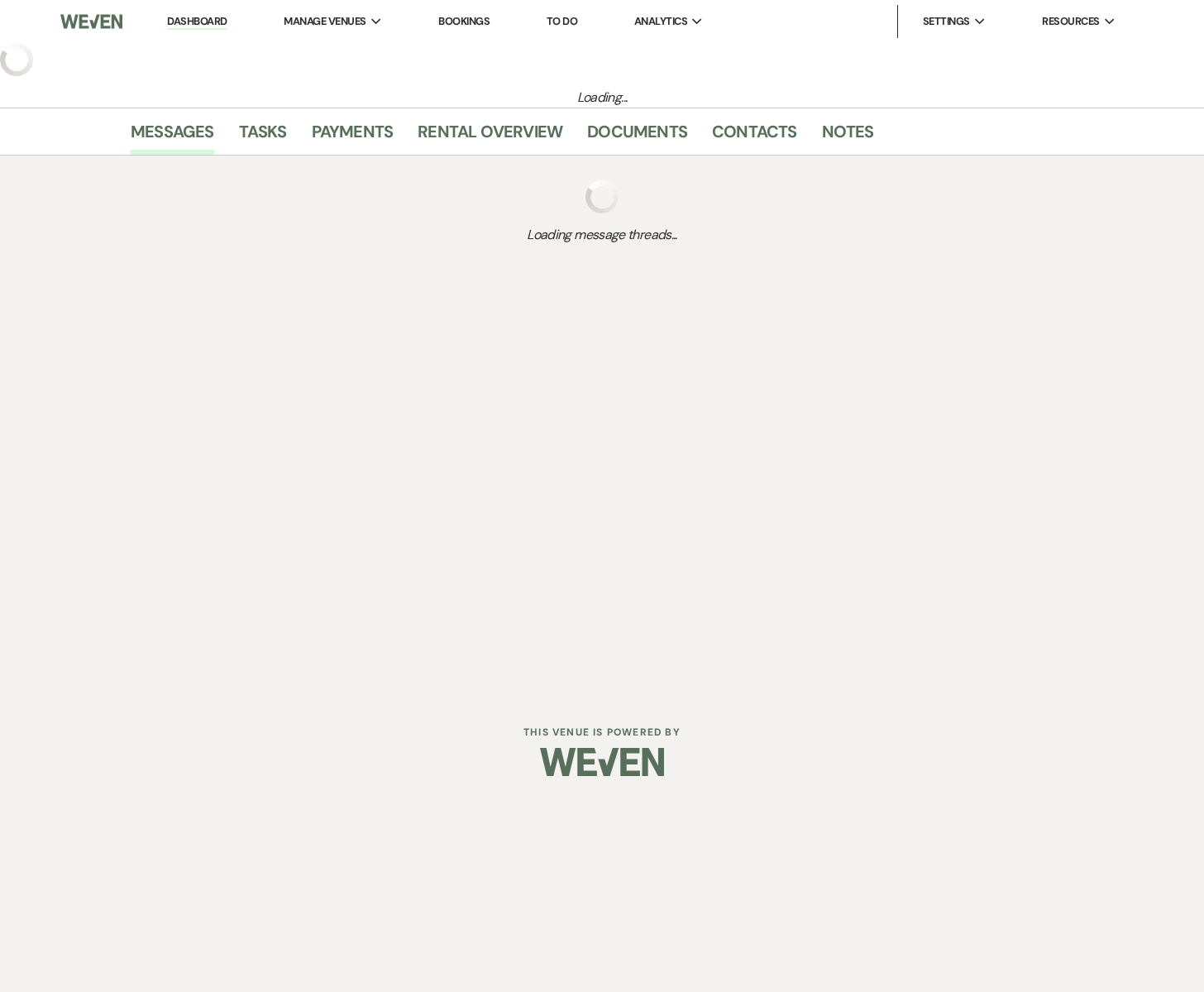
select select "6"
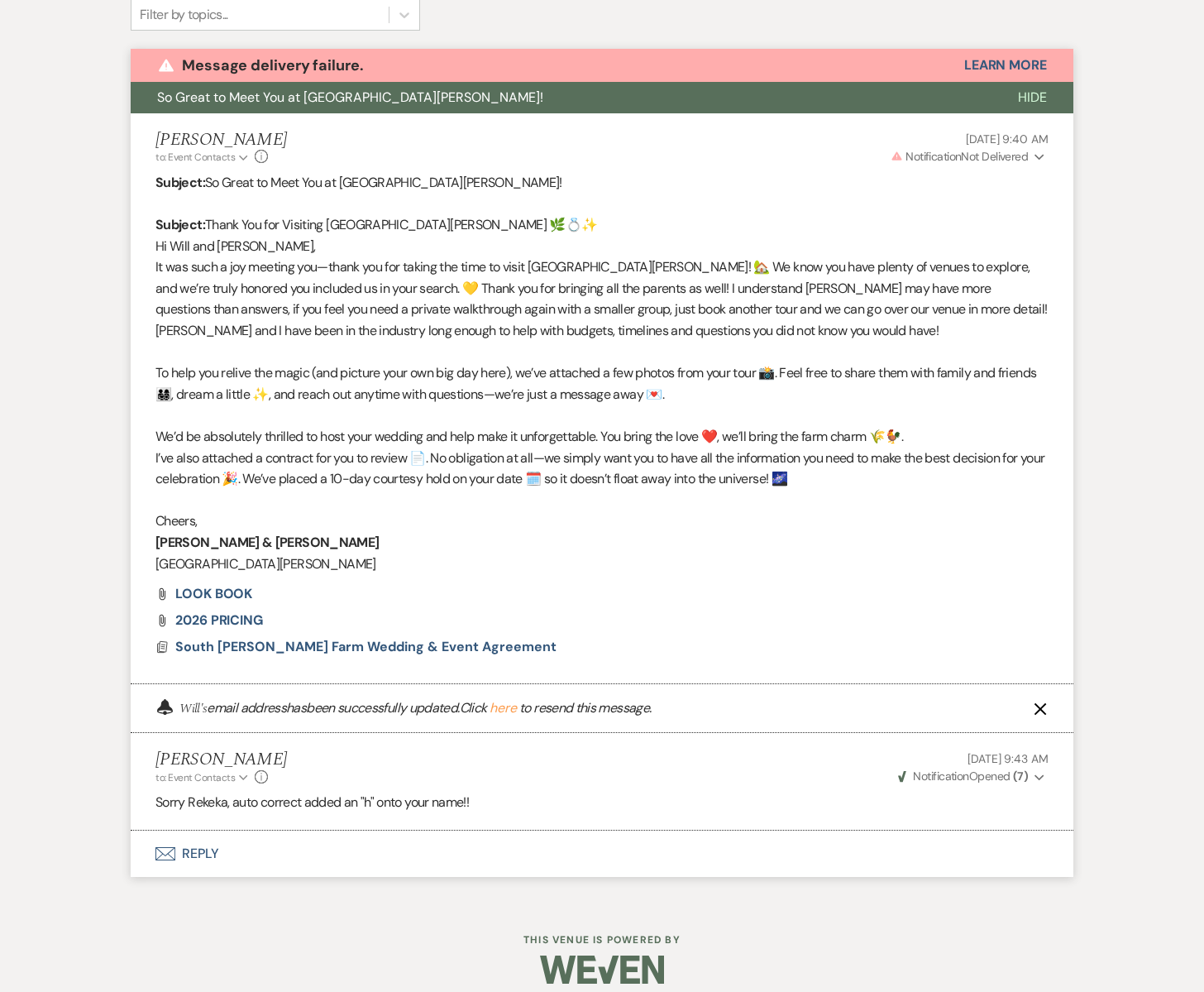
scroll to position [582, 0]
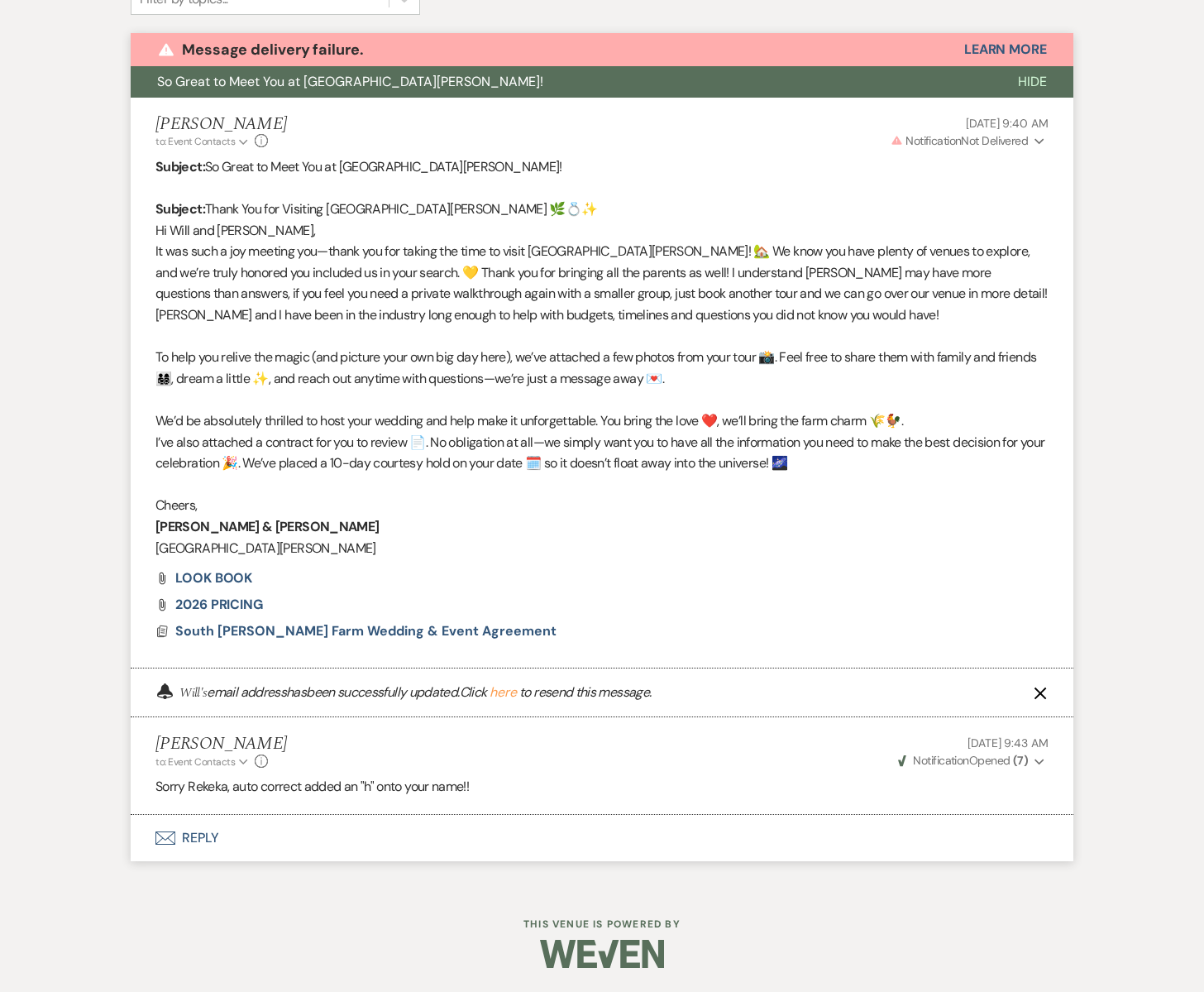
click at [517, 692] on button "here" at bounding box center [503, 692] width 27 height 13
select select "6"
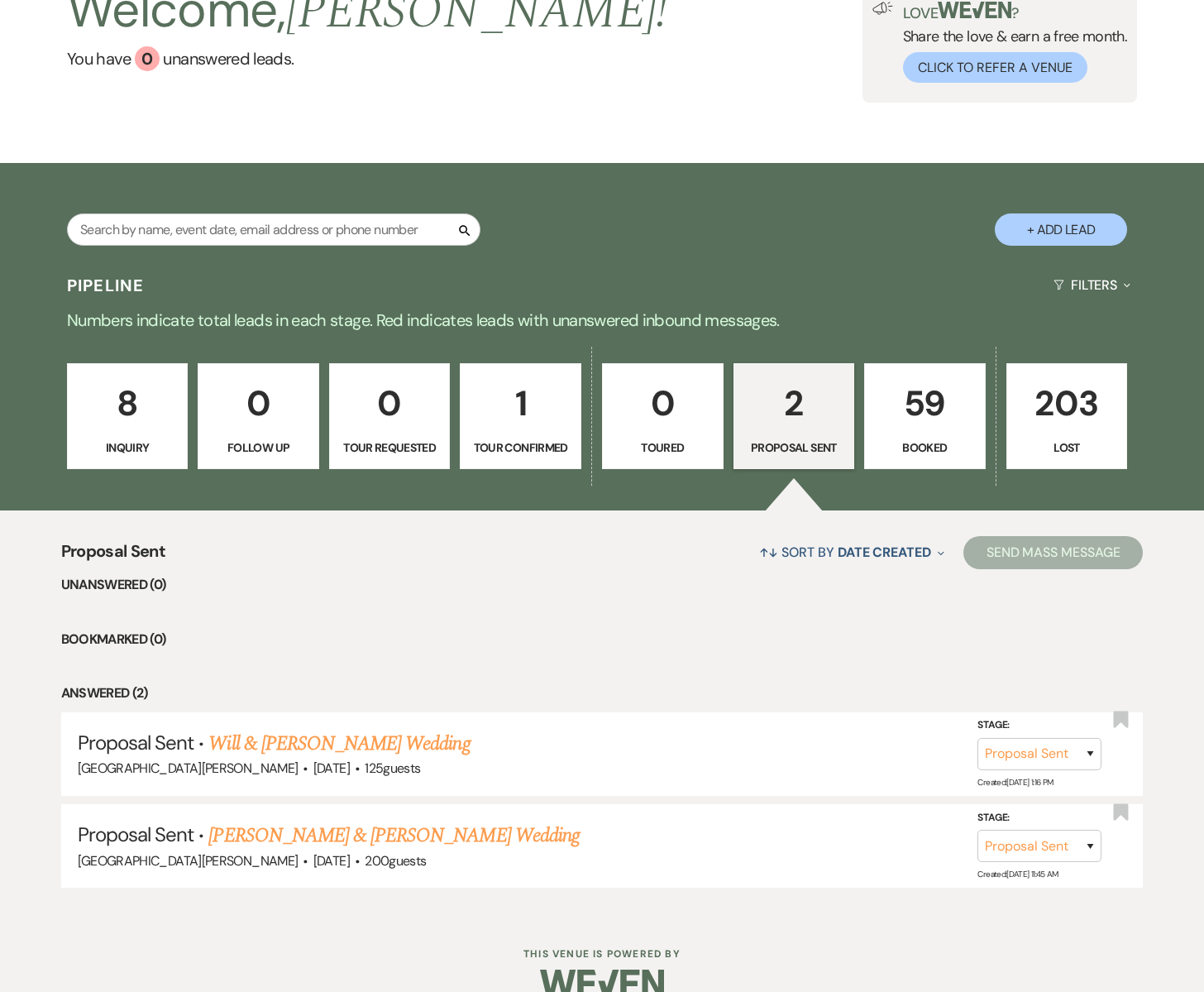
scroll to position [157, 0]
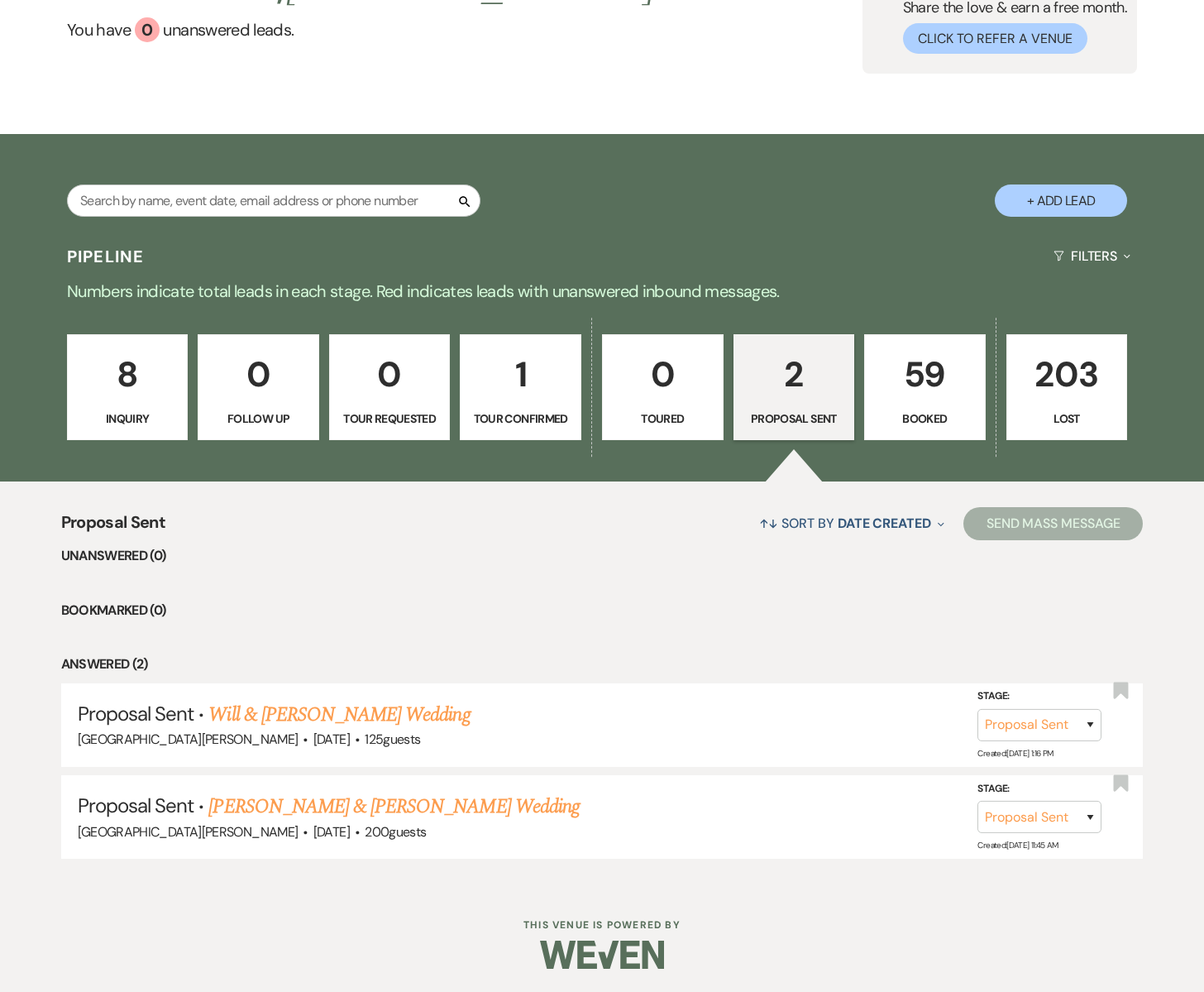
click at [1054, 400] on p "203" at bounding box center [1068, 374] width 100 height 56
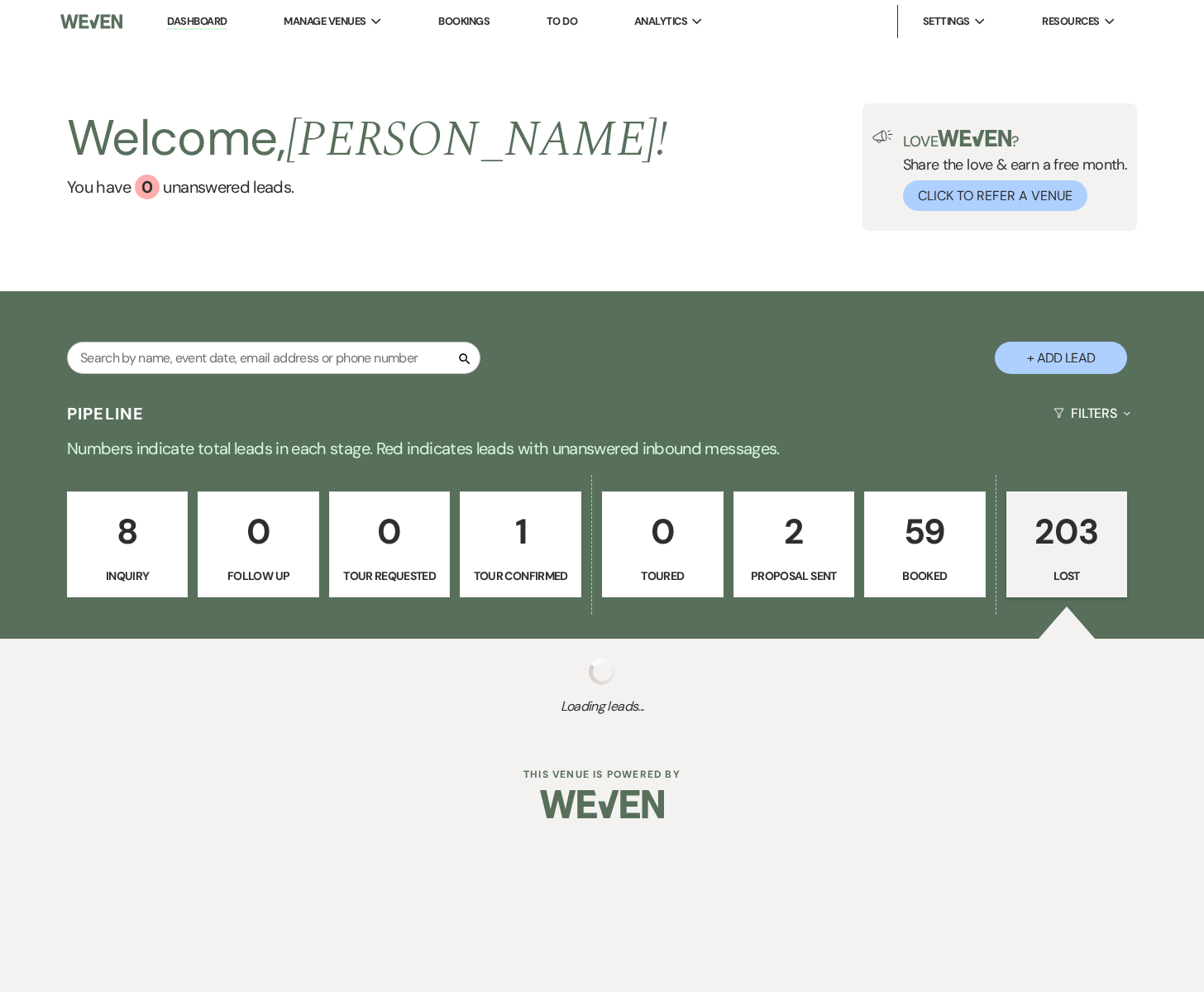
select select "8"
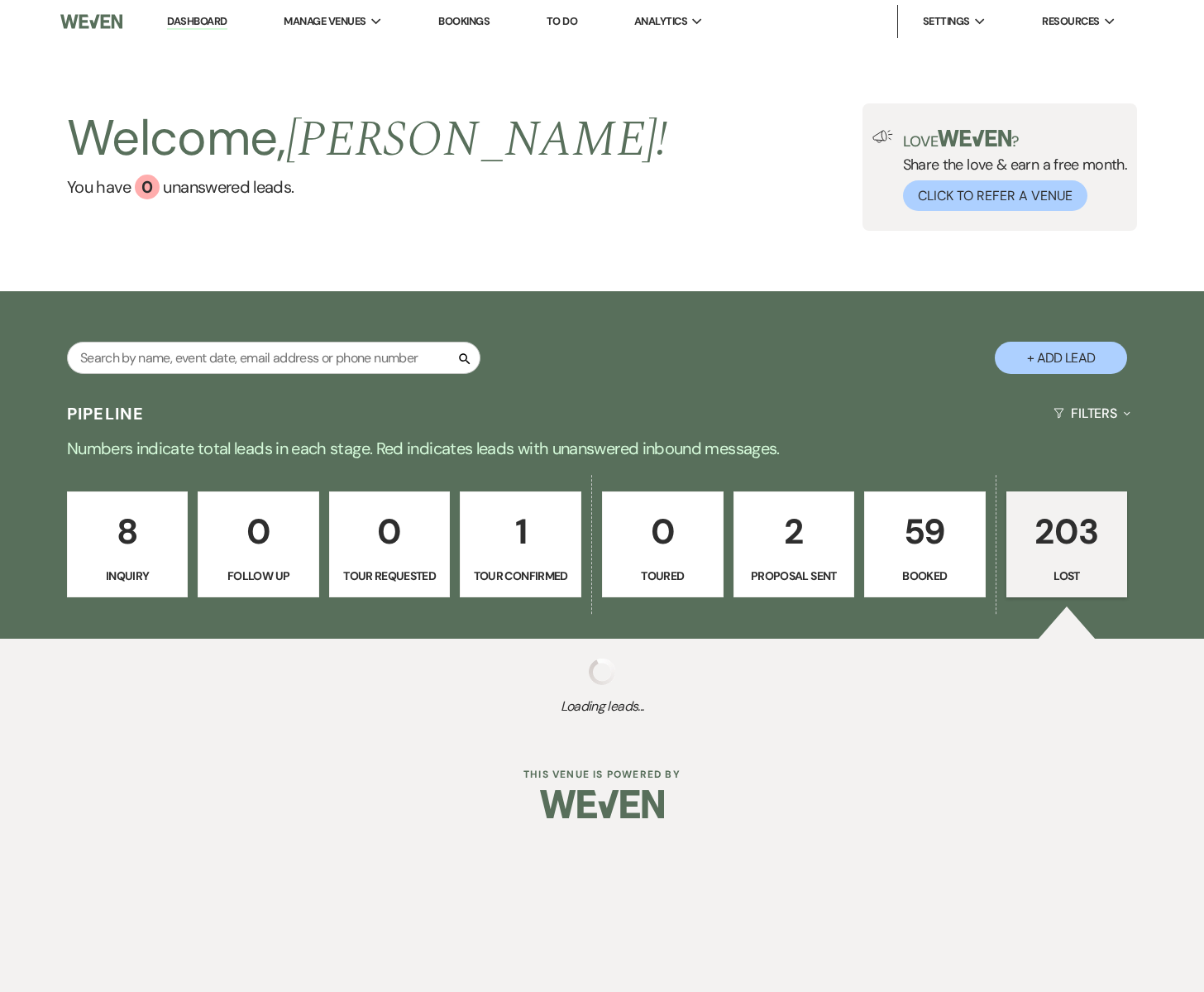
select select "8"
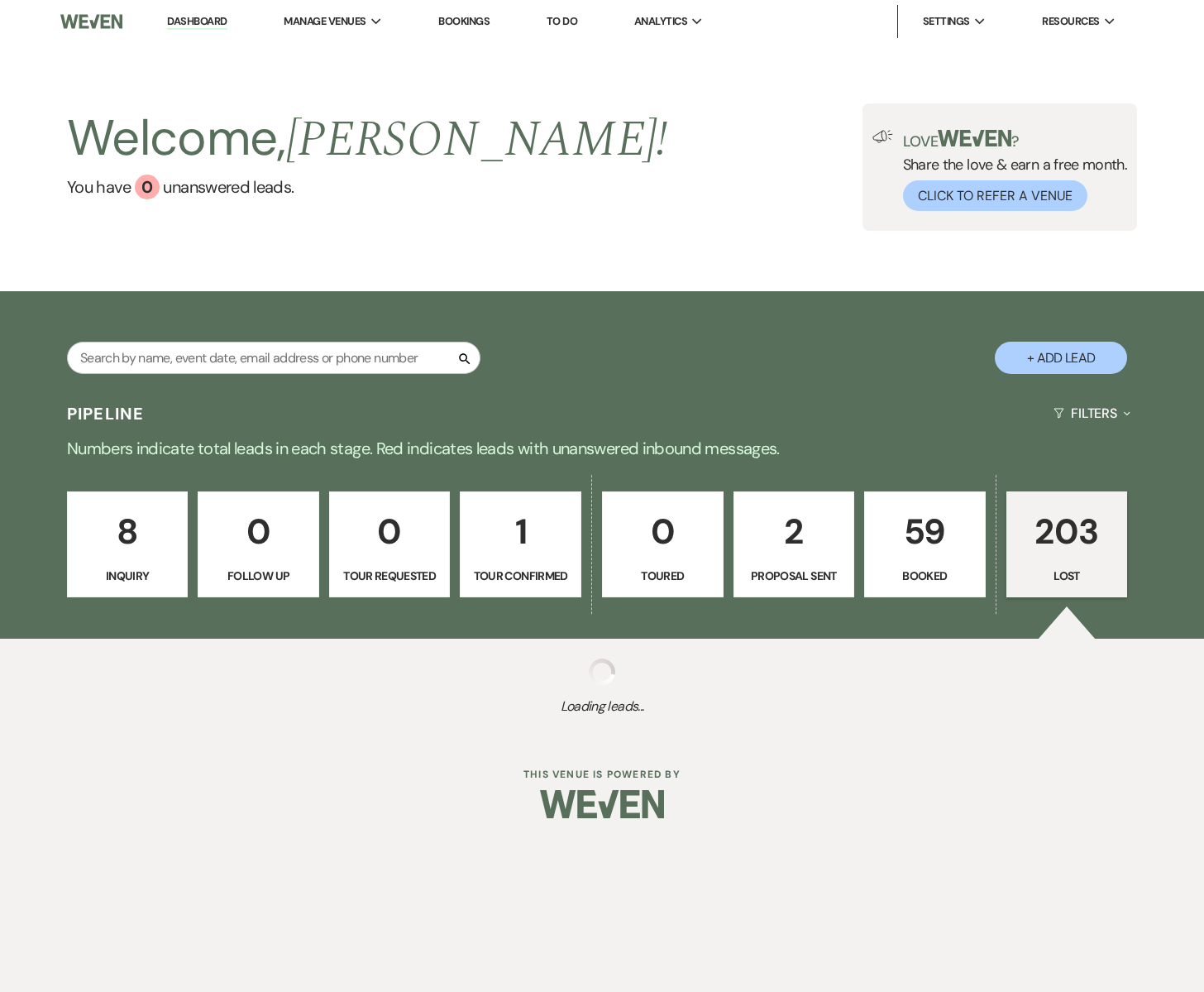
select select "8"
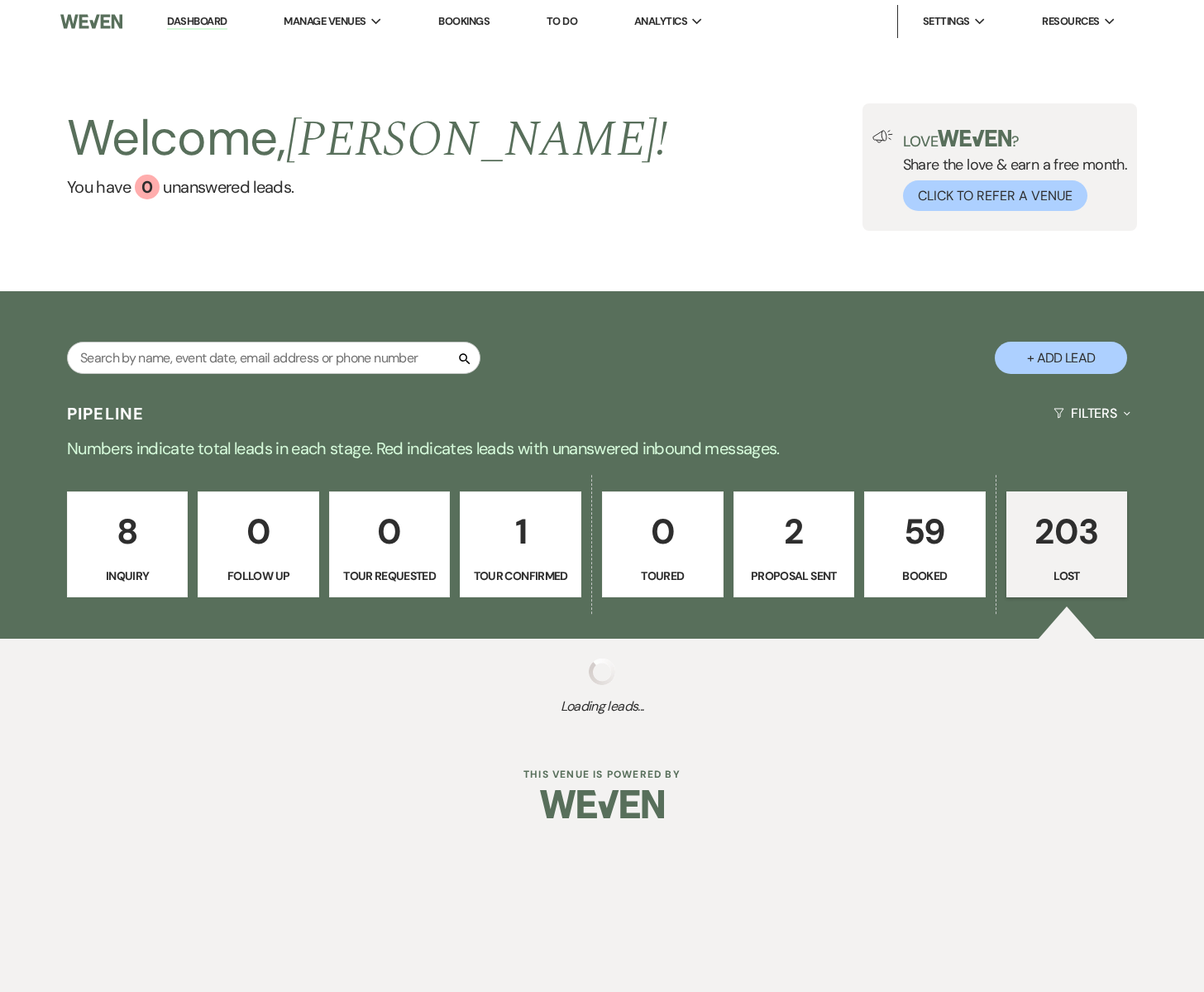
select select "8"
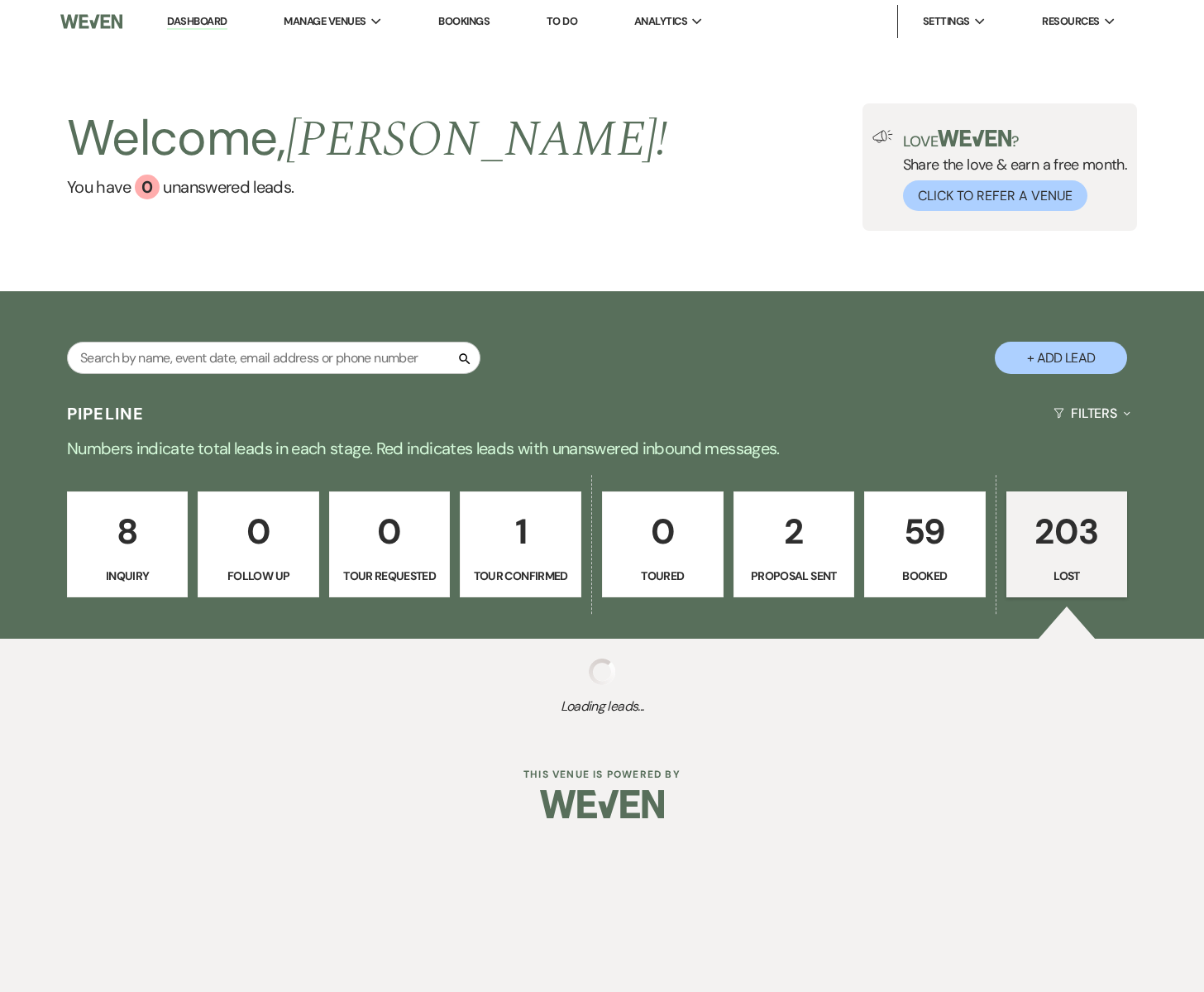
select select "8"
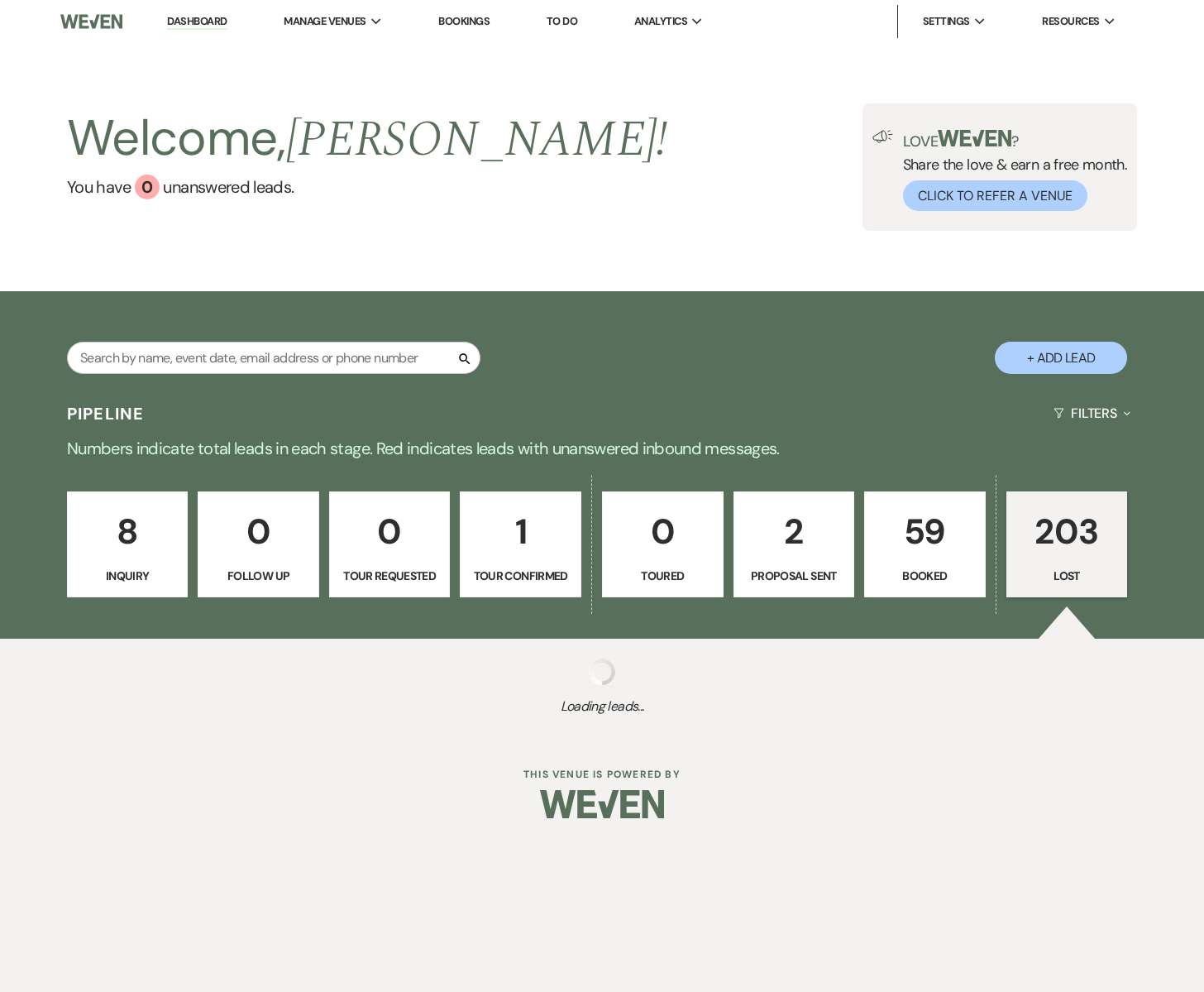
select select "8"
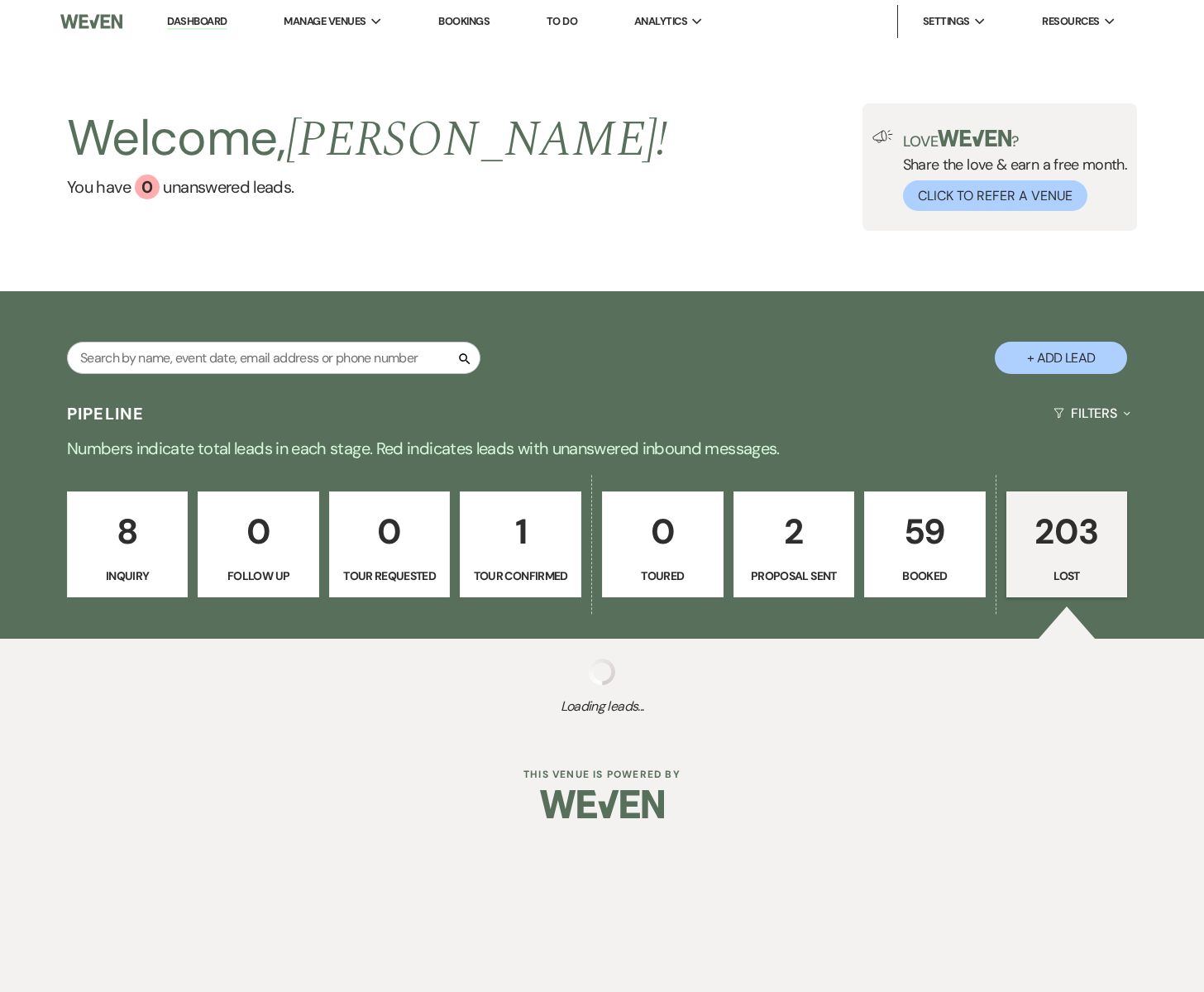
select select "8"
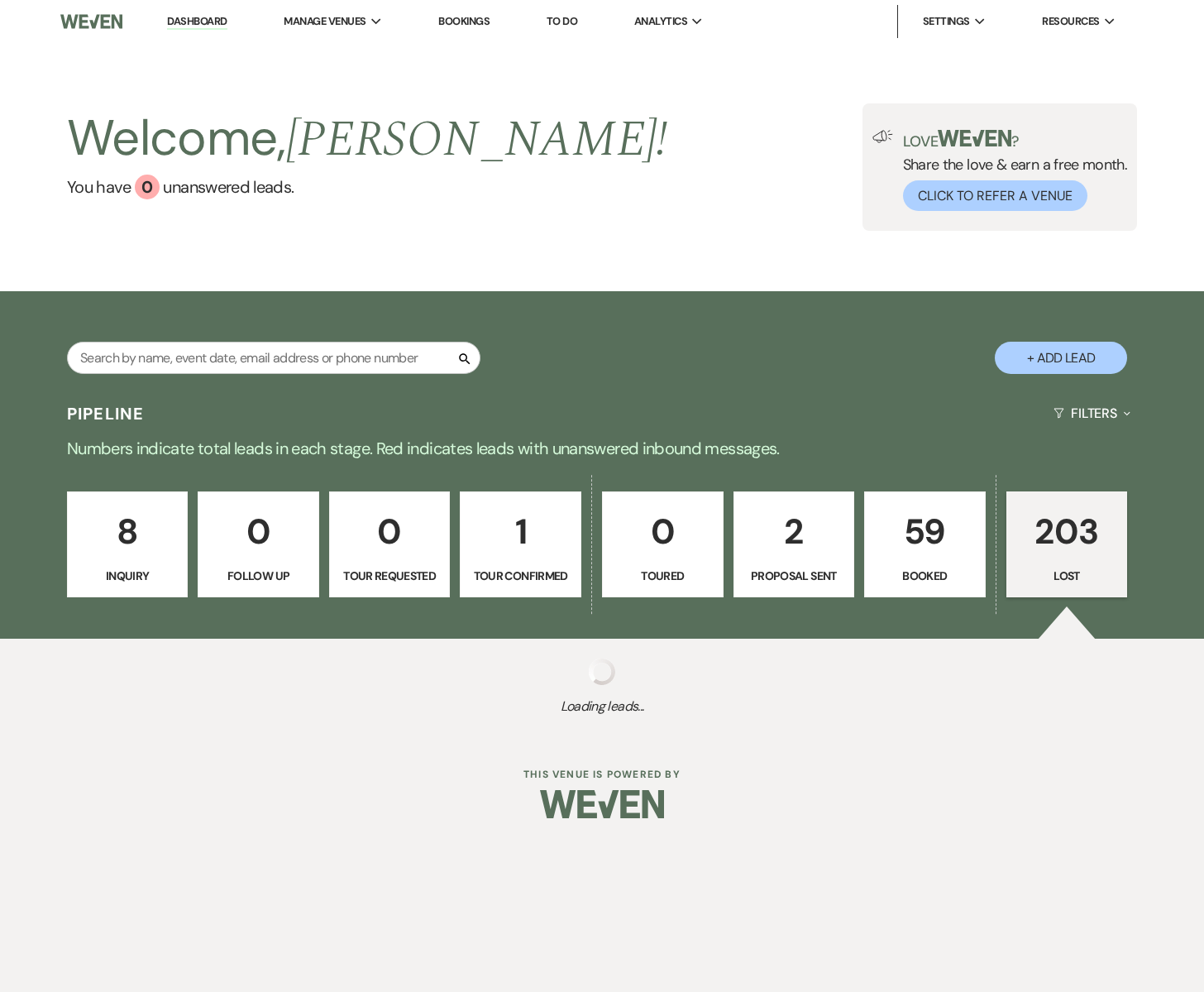
select select "8"
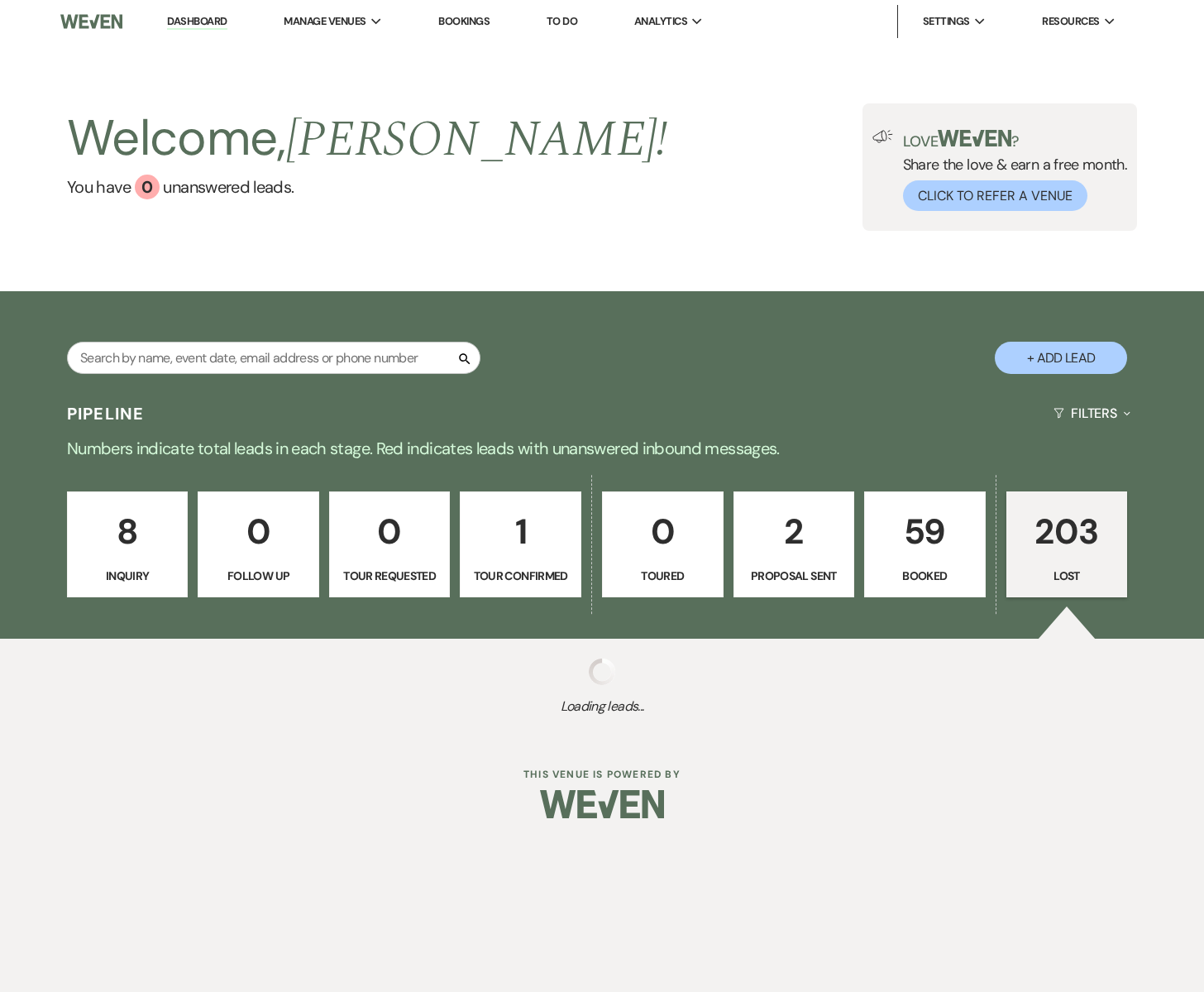
select select "8"
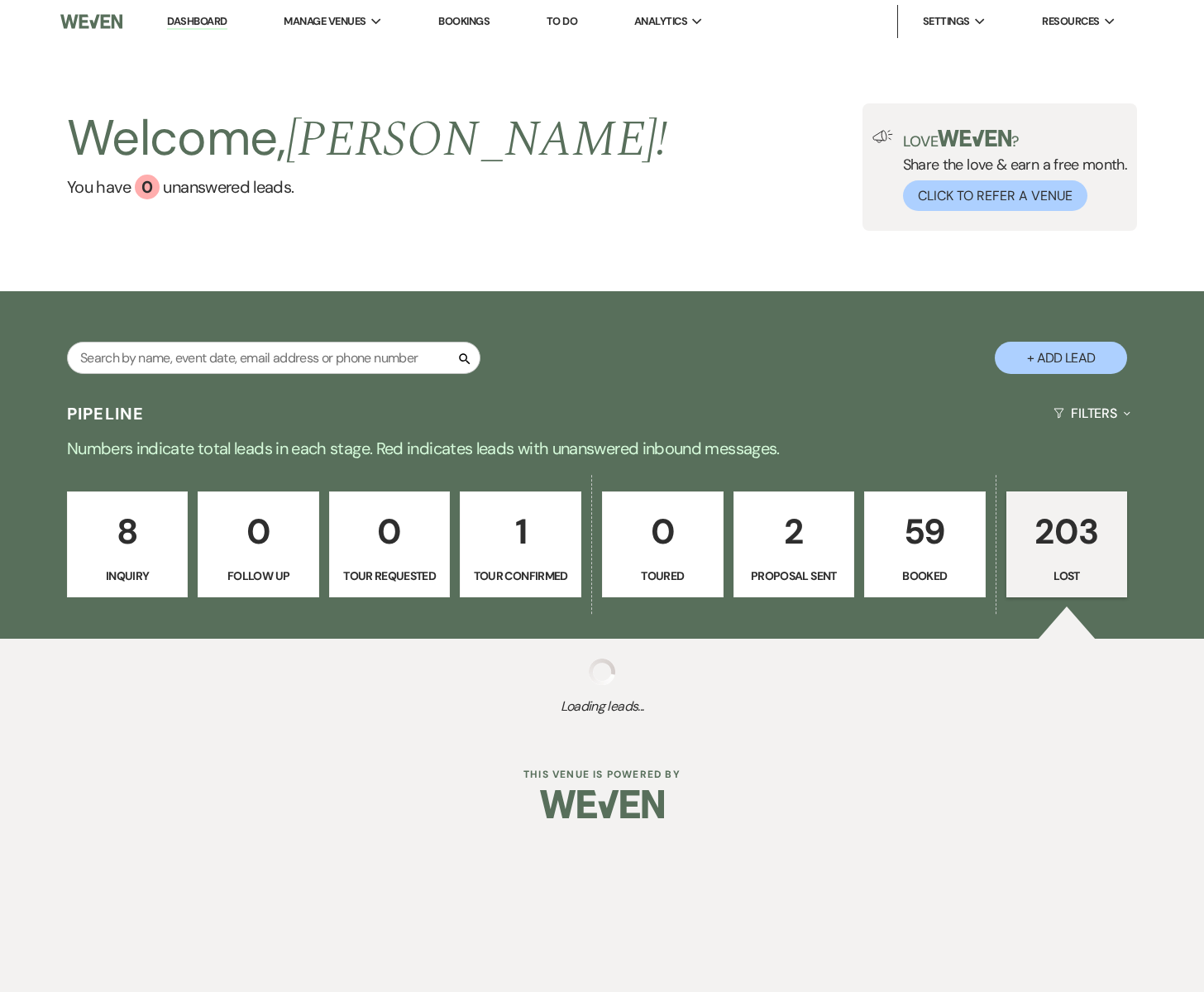
select select "8"
select select "11"
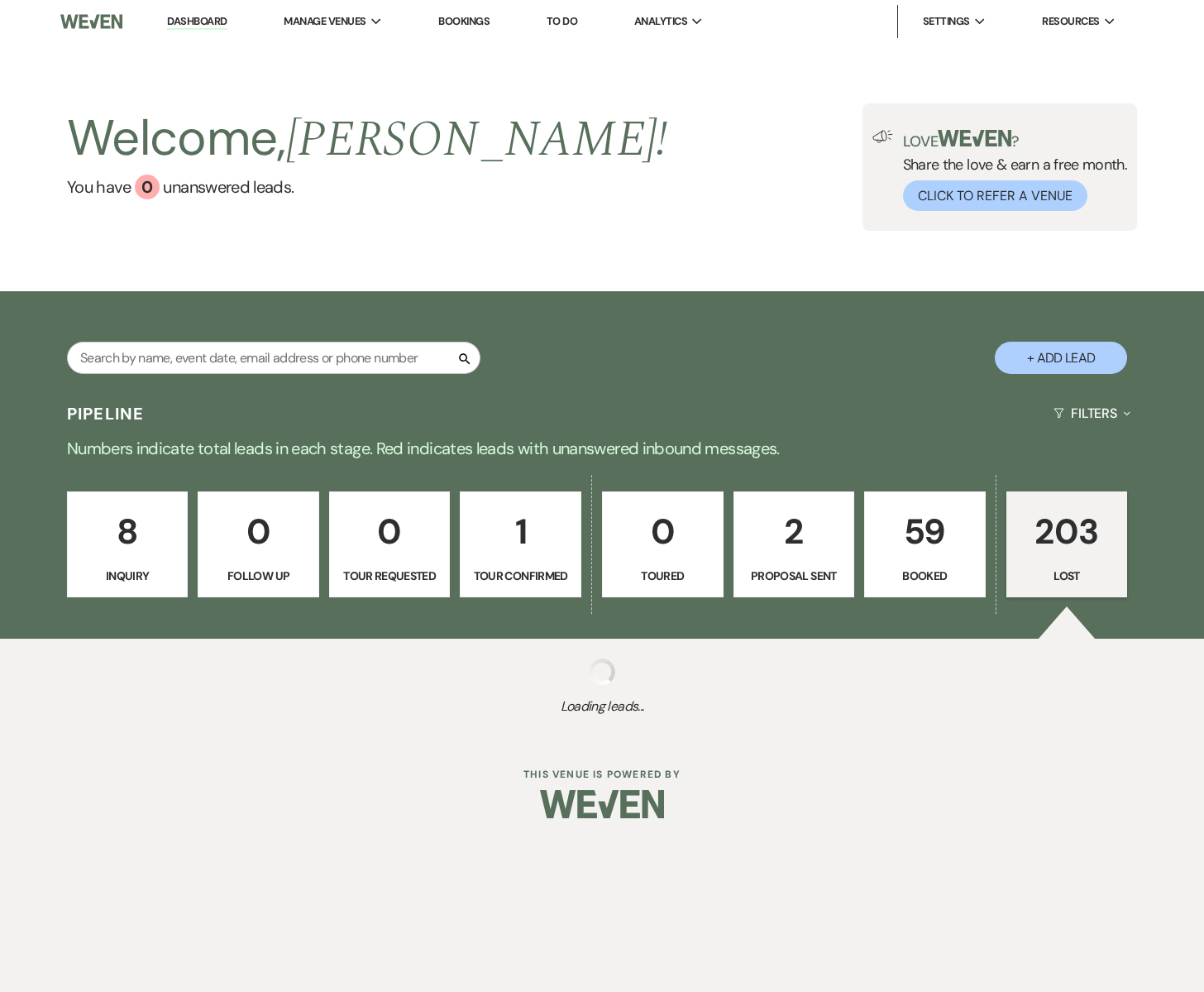
select select "8"
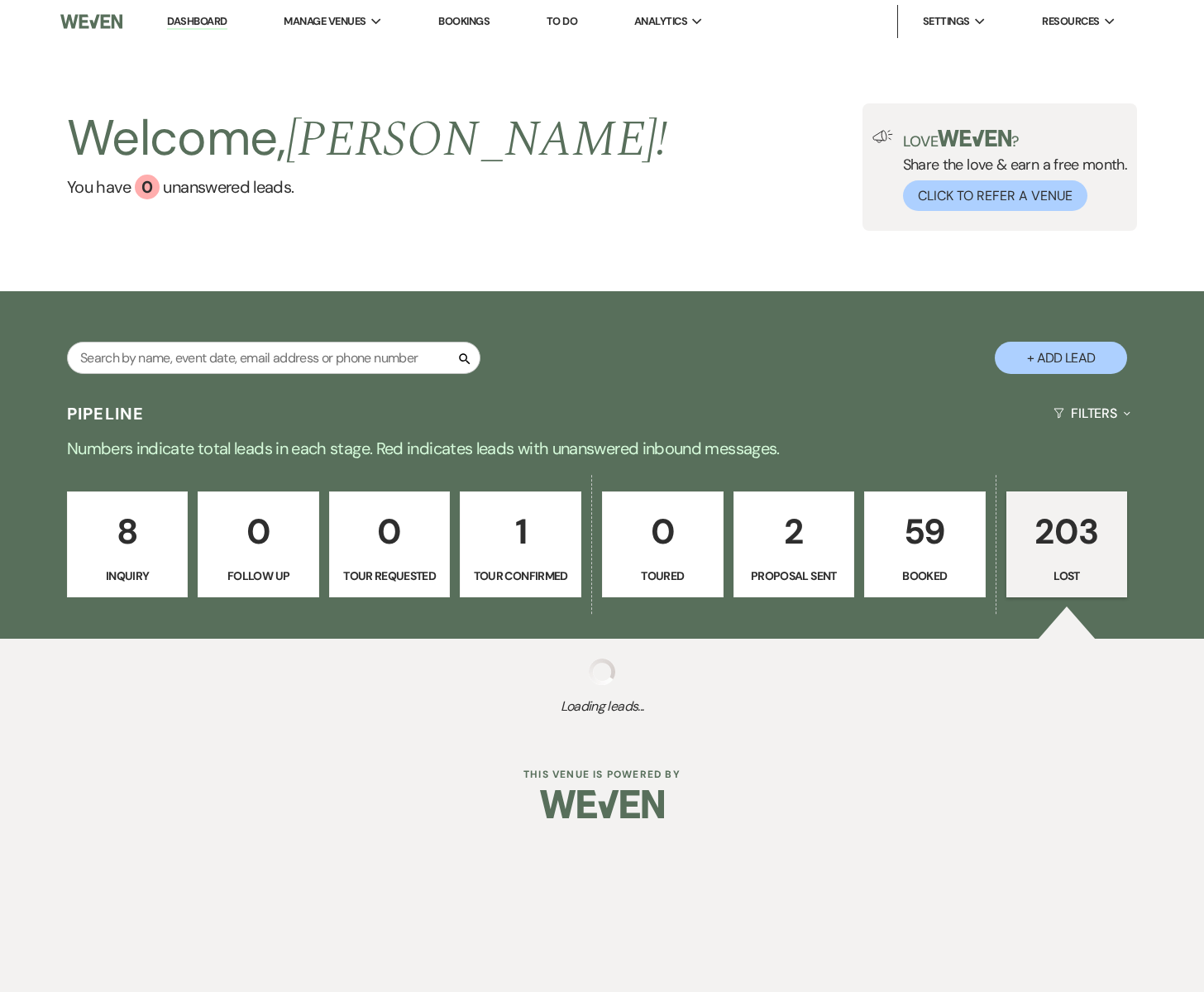
select select "8"
select select "10"
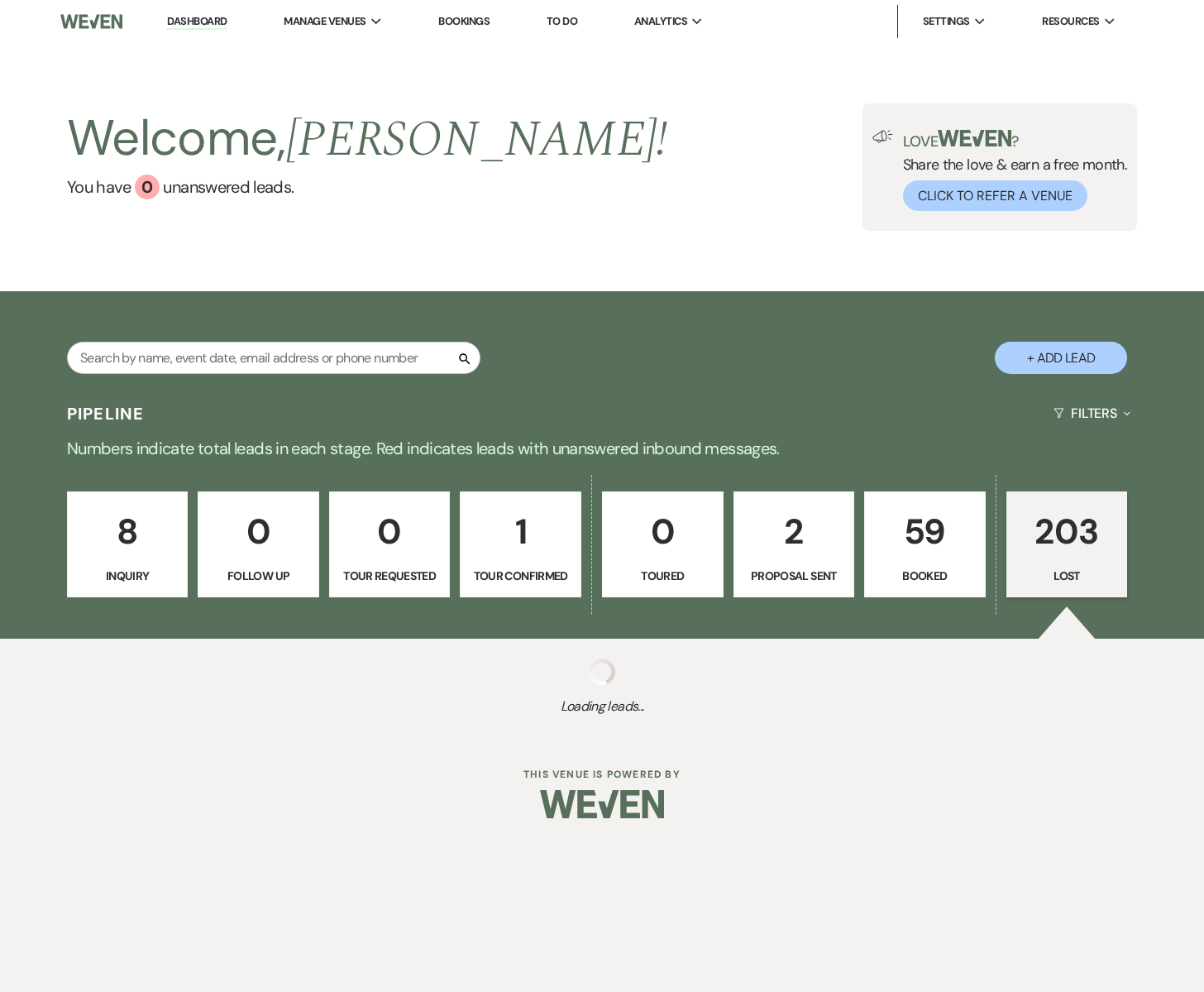
select select "8"
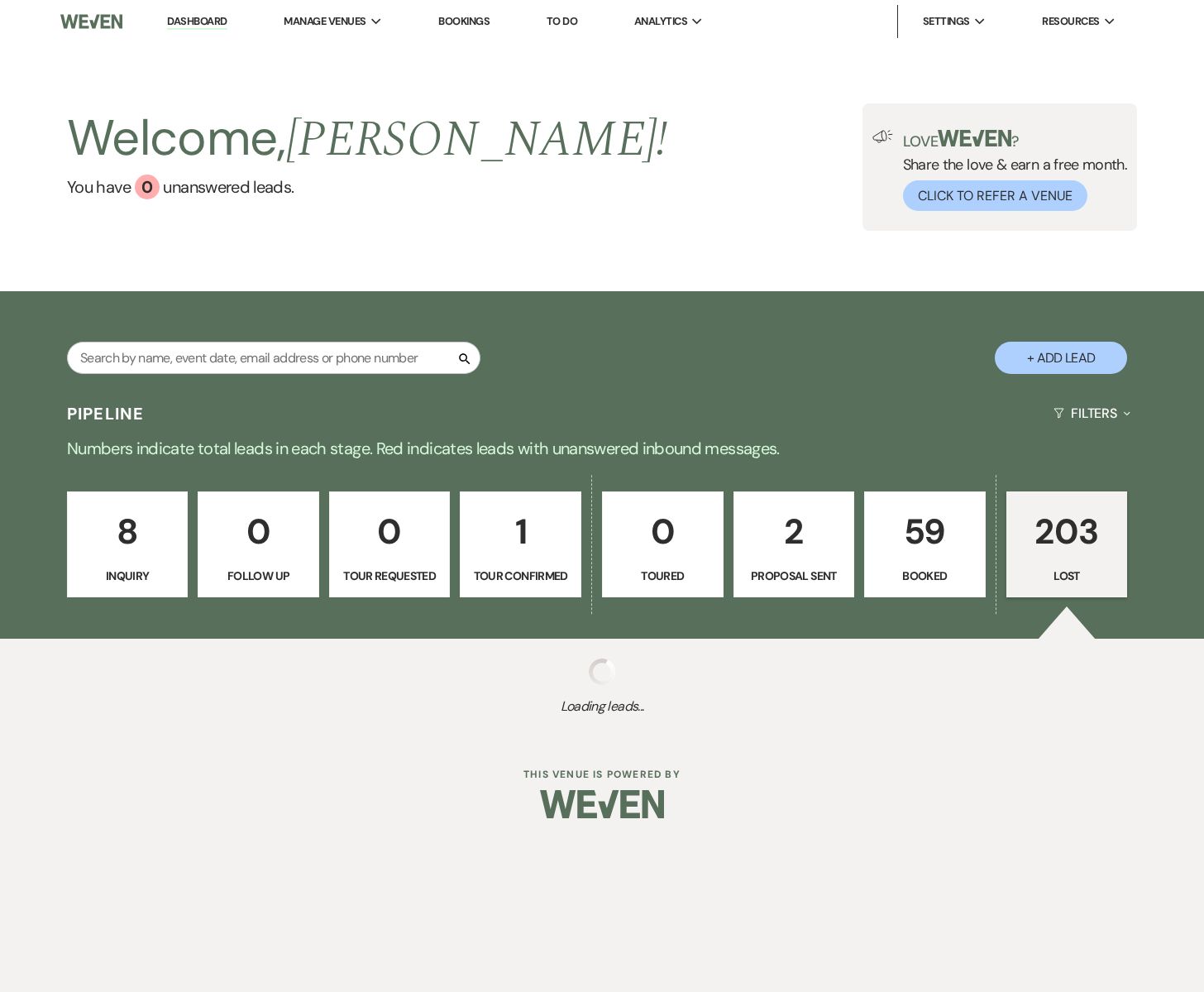
select select "8"
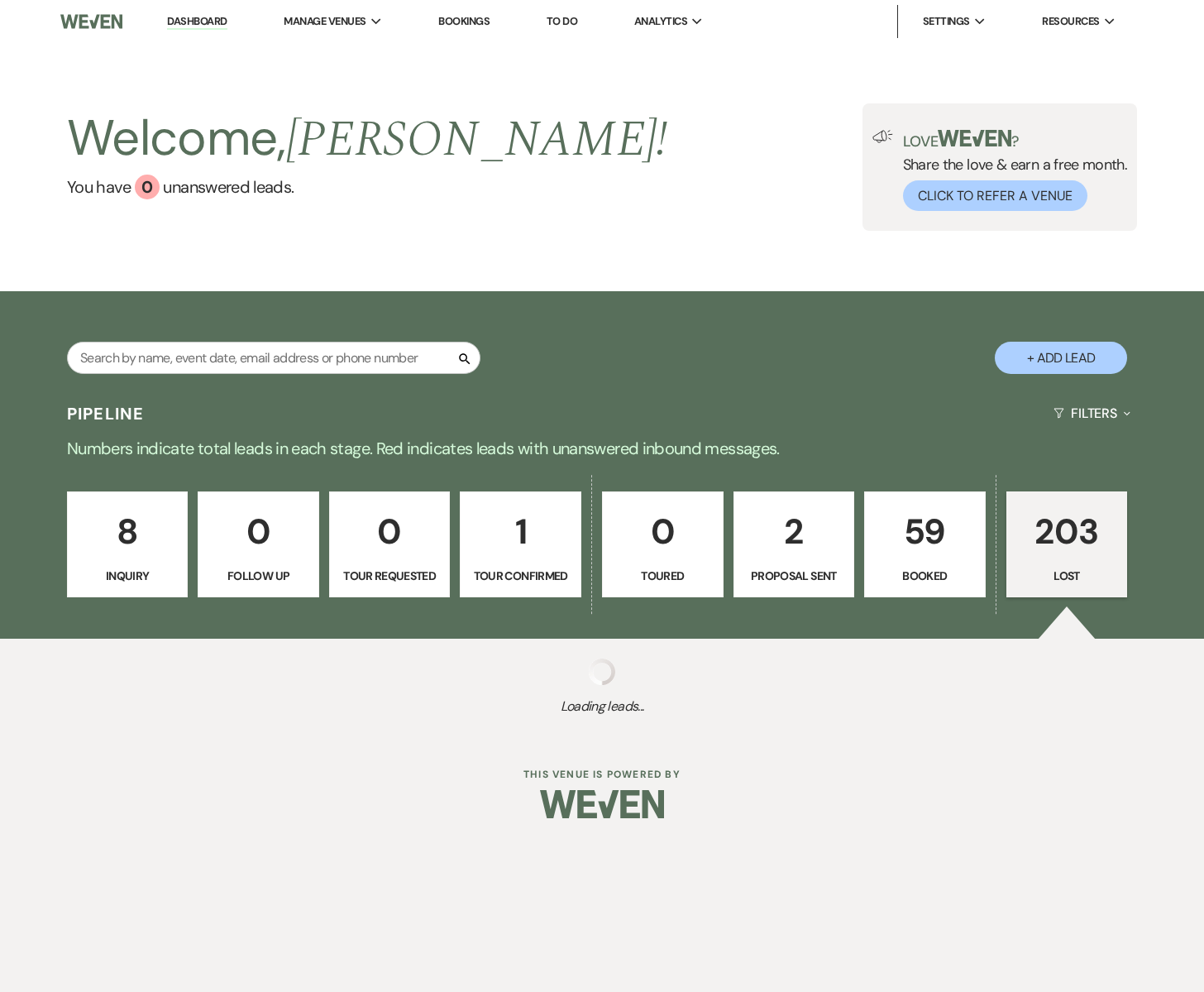
select select "8"
select select "11"
select select "8"
select select "9"
select select "8"
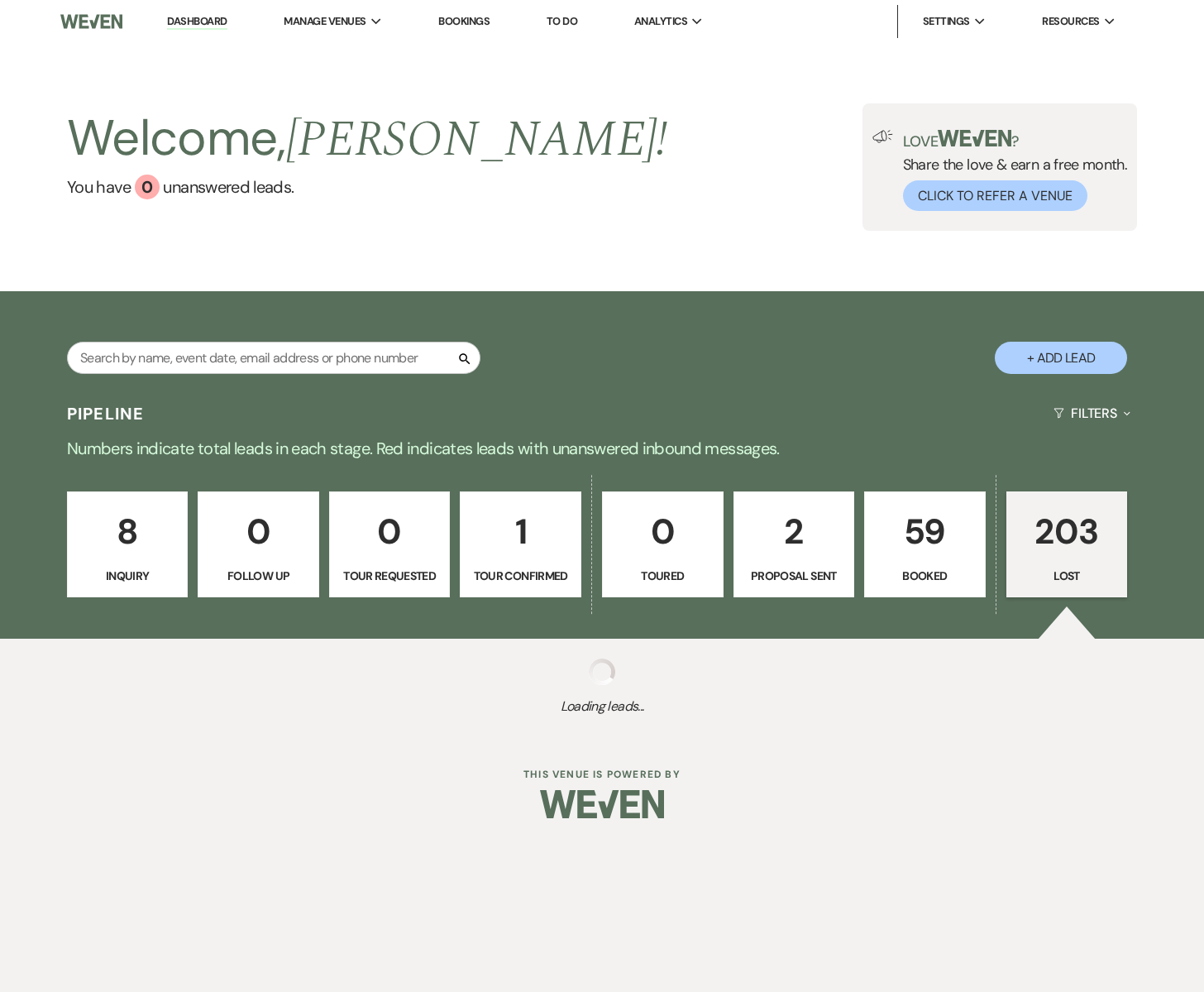
select select "8"
select select "6"
select select "8"
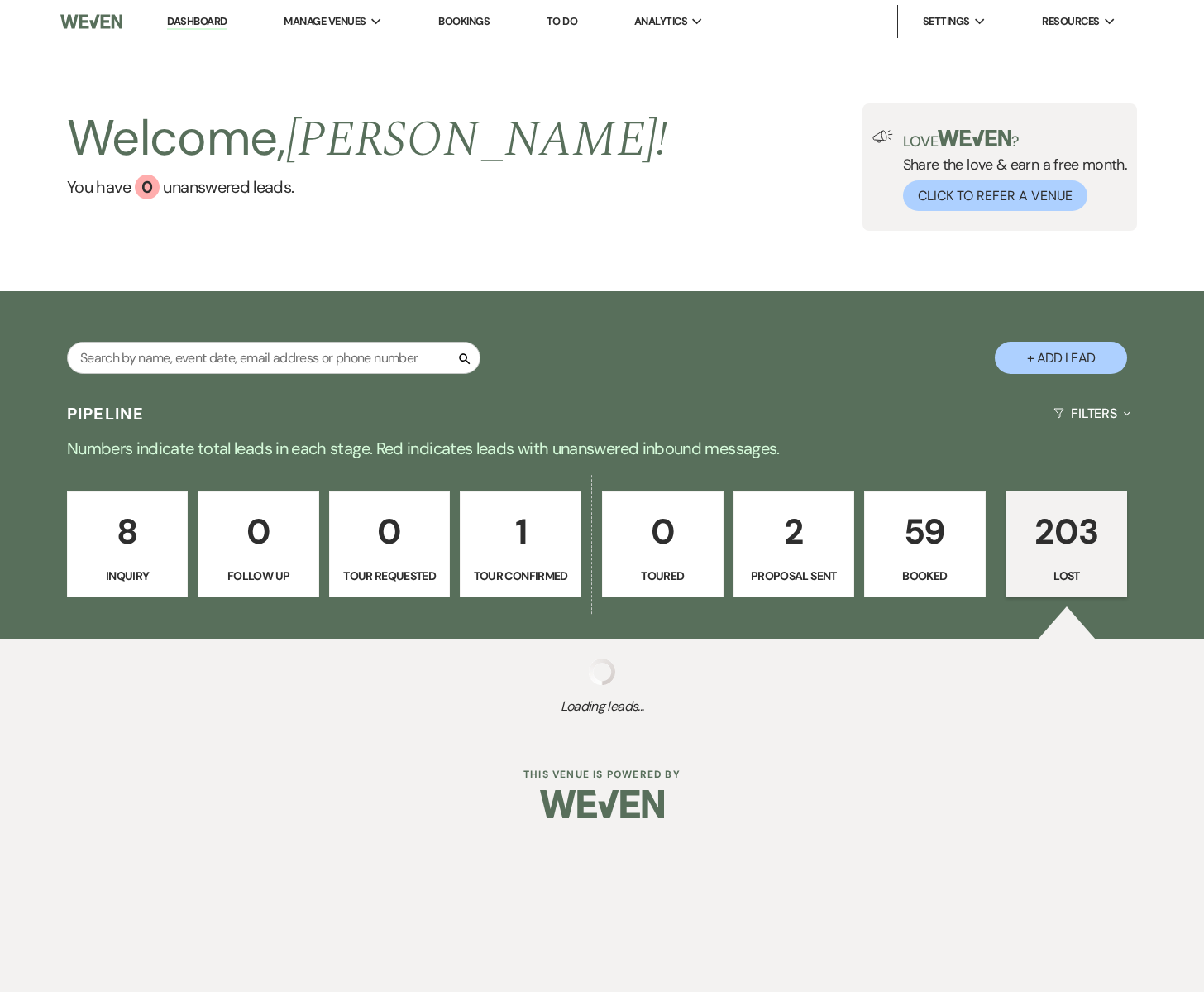
select select "1"
select select "8"
select select "6"
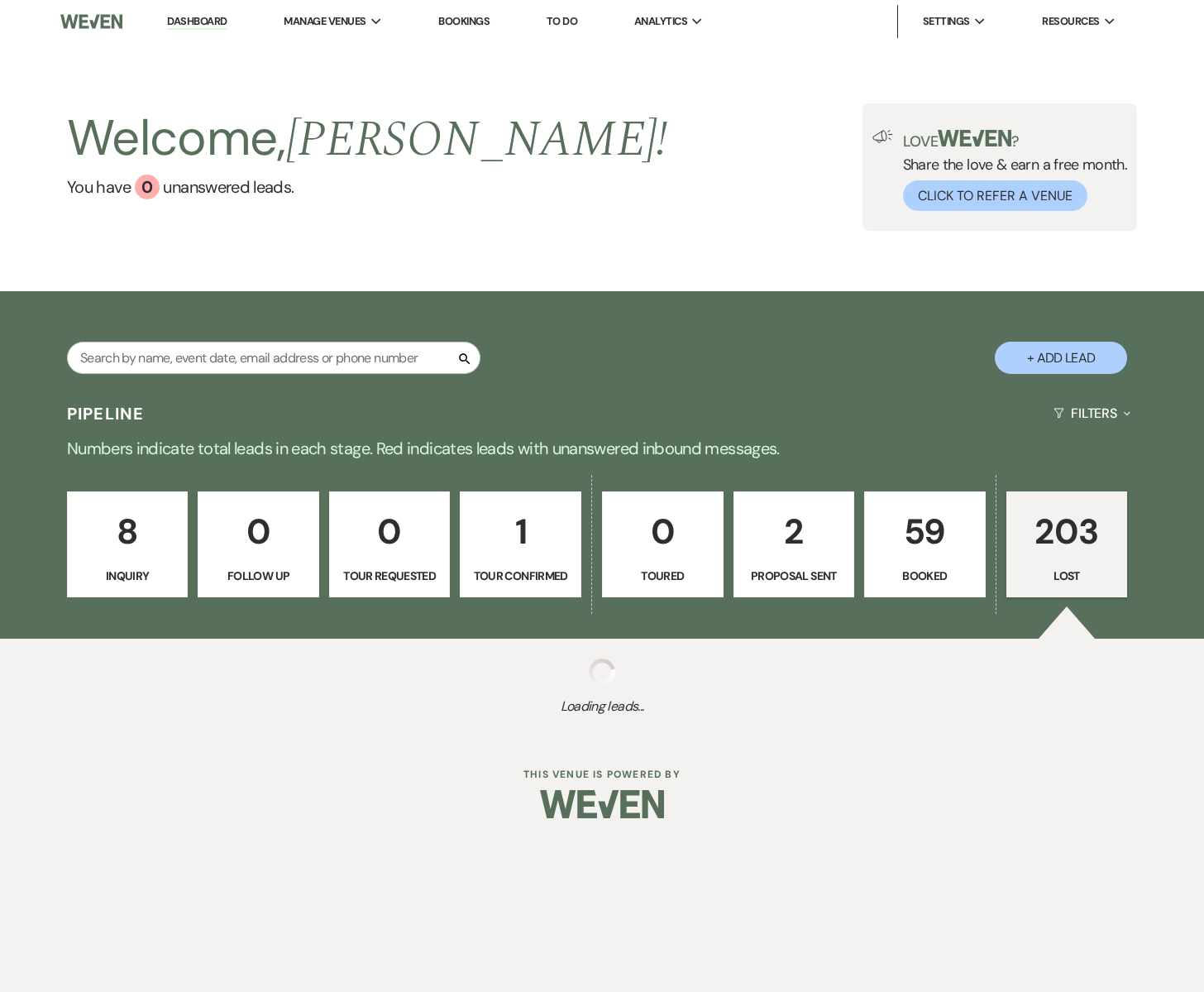
select select "8"
select select "11"
select select "8"
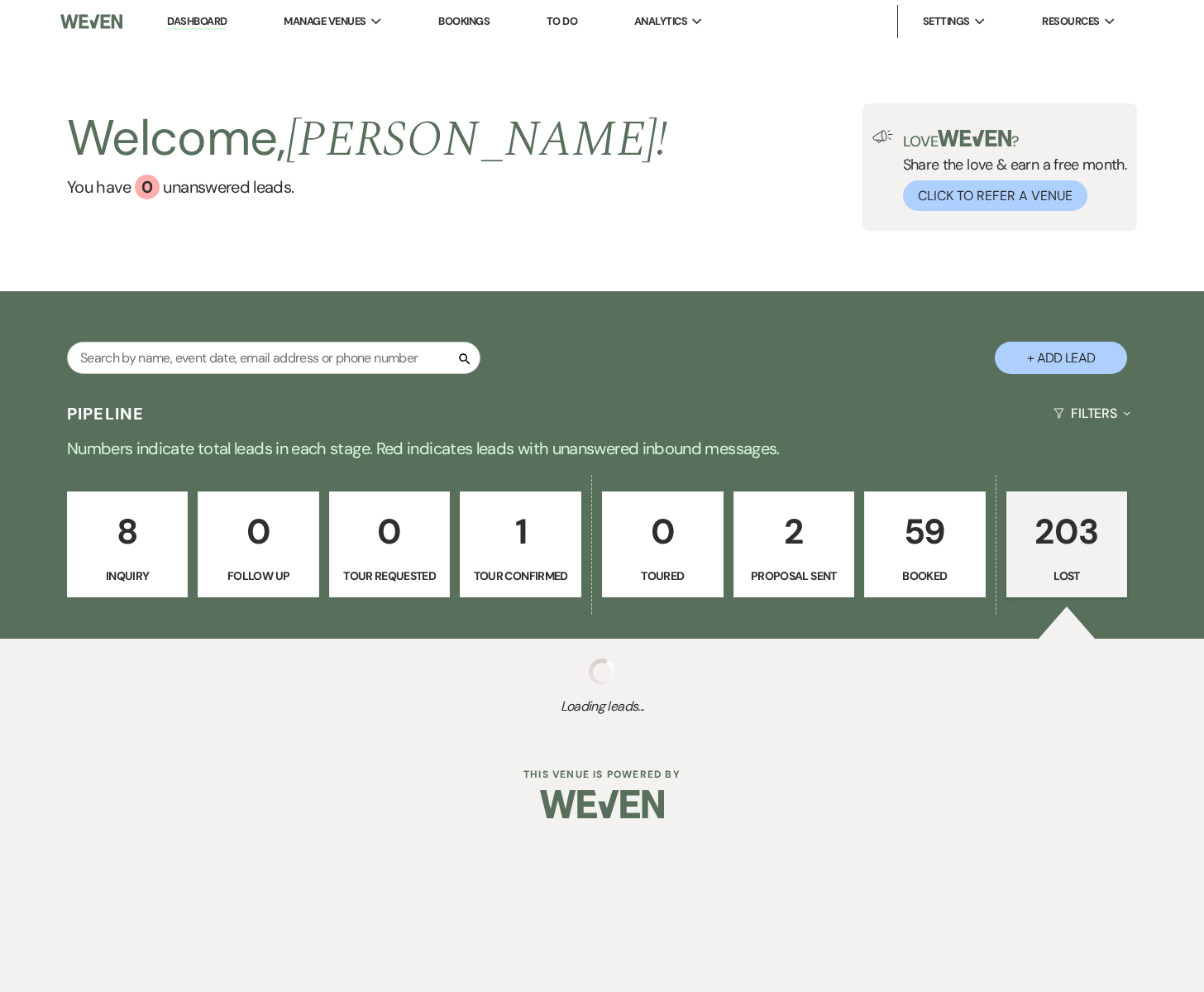
select select "8"
select select "1"
select select "8"
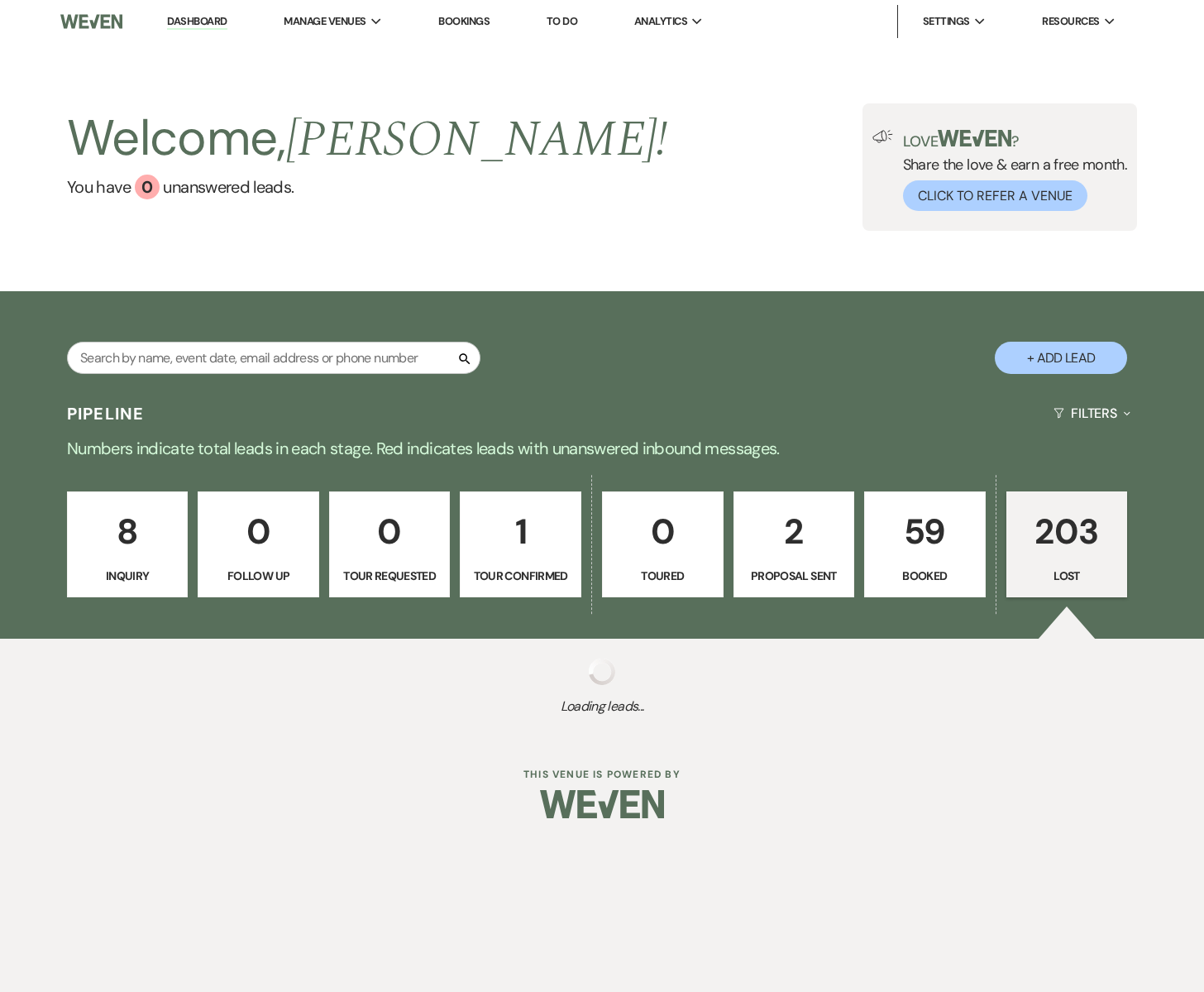
select select "8"
select select "6"
select select "8"
select select "1"
select select "8"
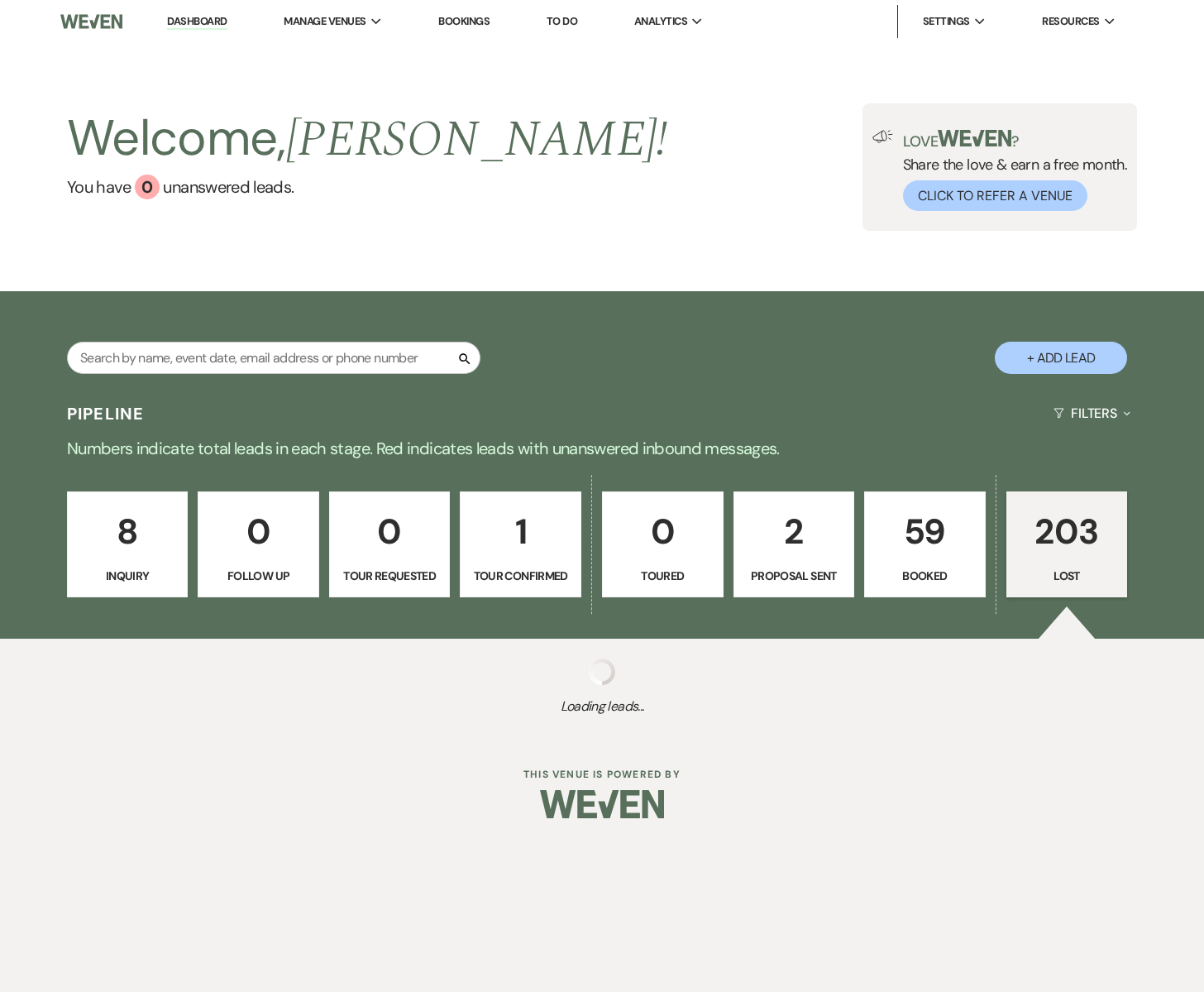
select select "8"
select select "1"
select select "8"
select select "6"
select select "8"
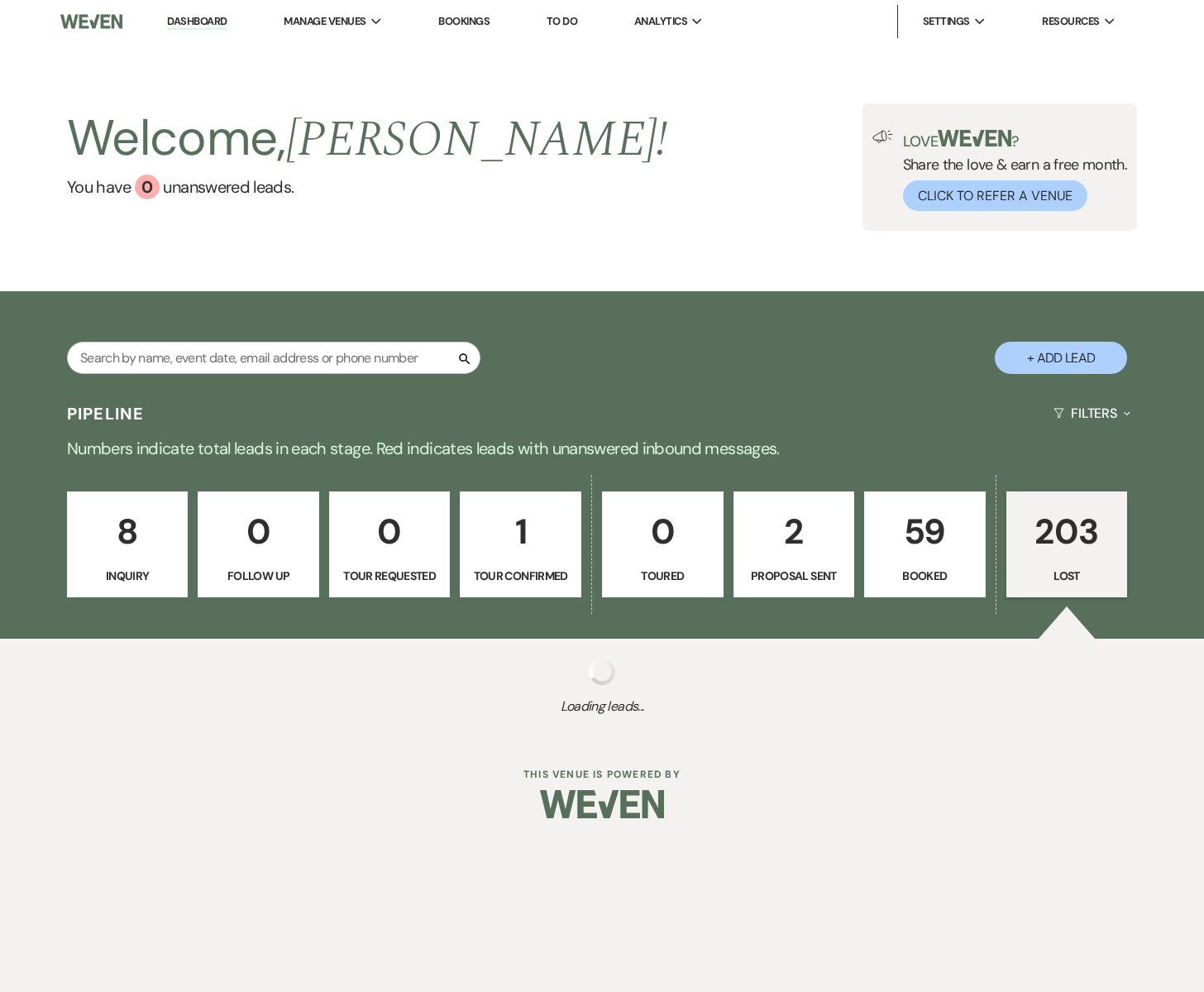
select select "8"
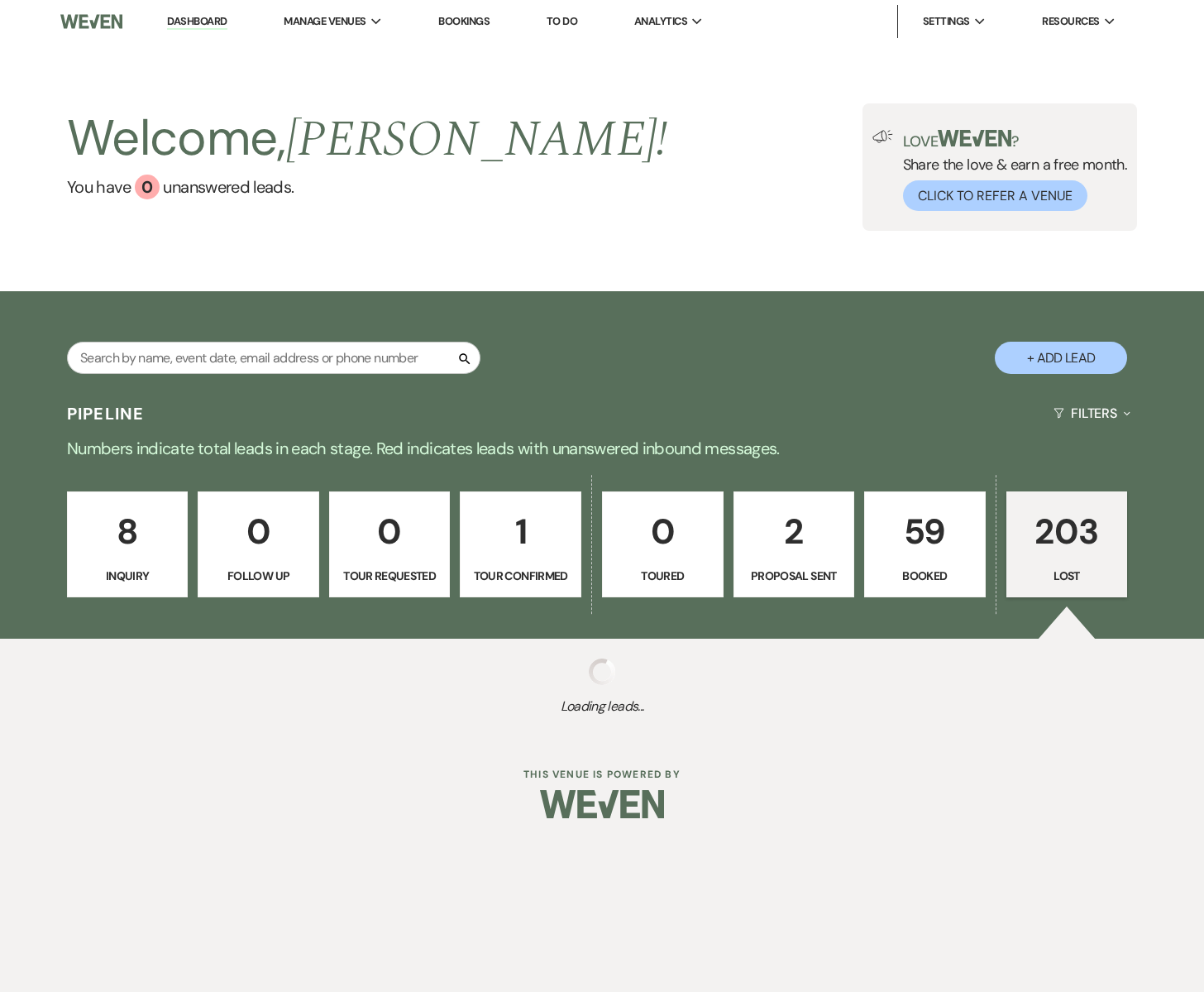
select select "9"
select select "8"
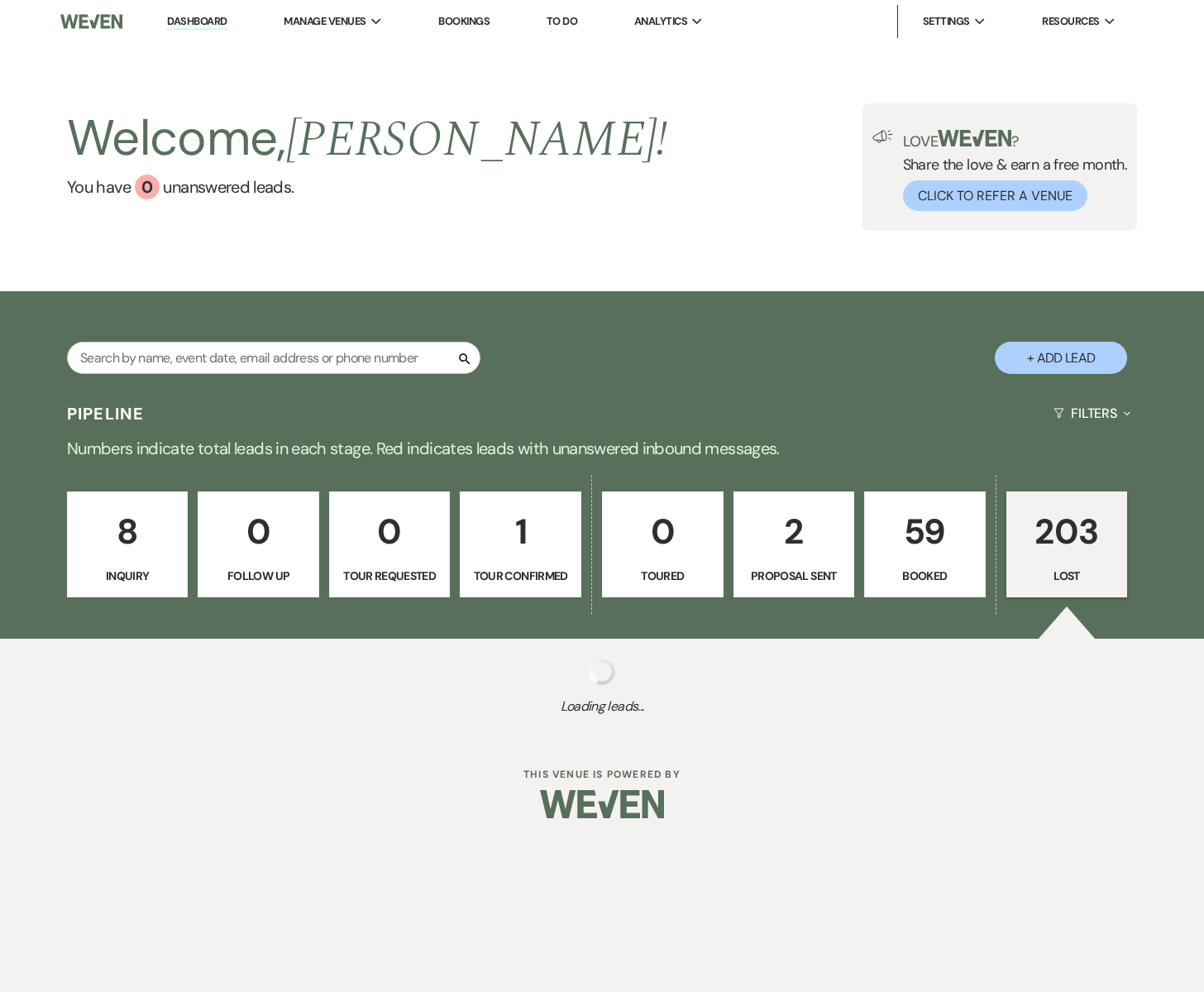
select select "8"
select select "10"
select select "8"
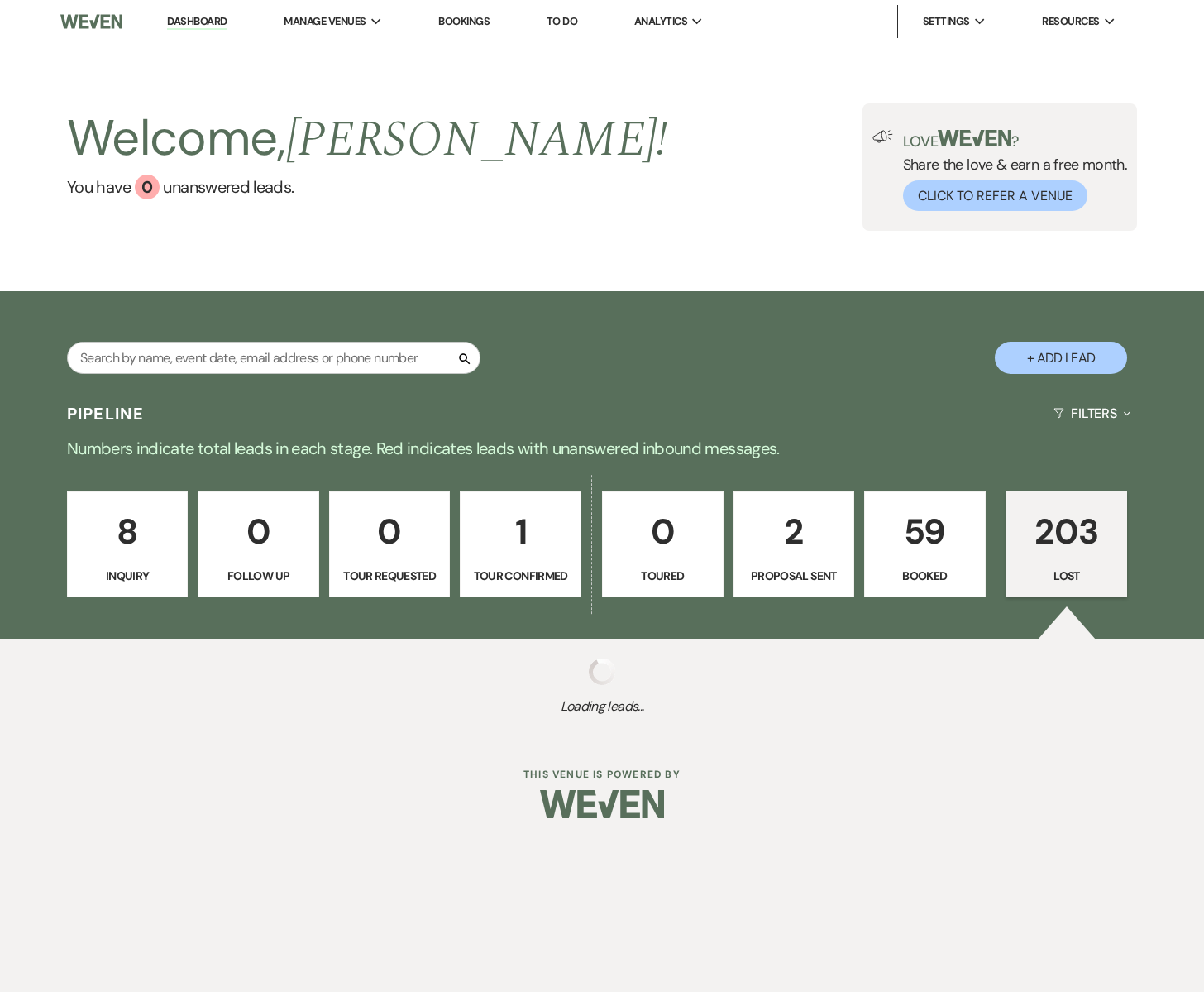
select select "8"
select select "6"
select select "8"
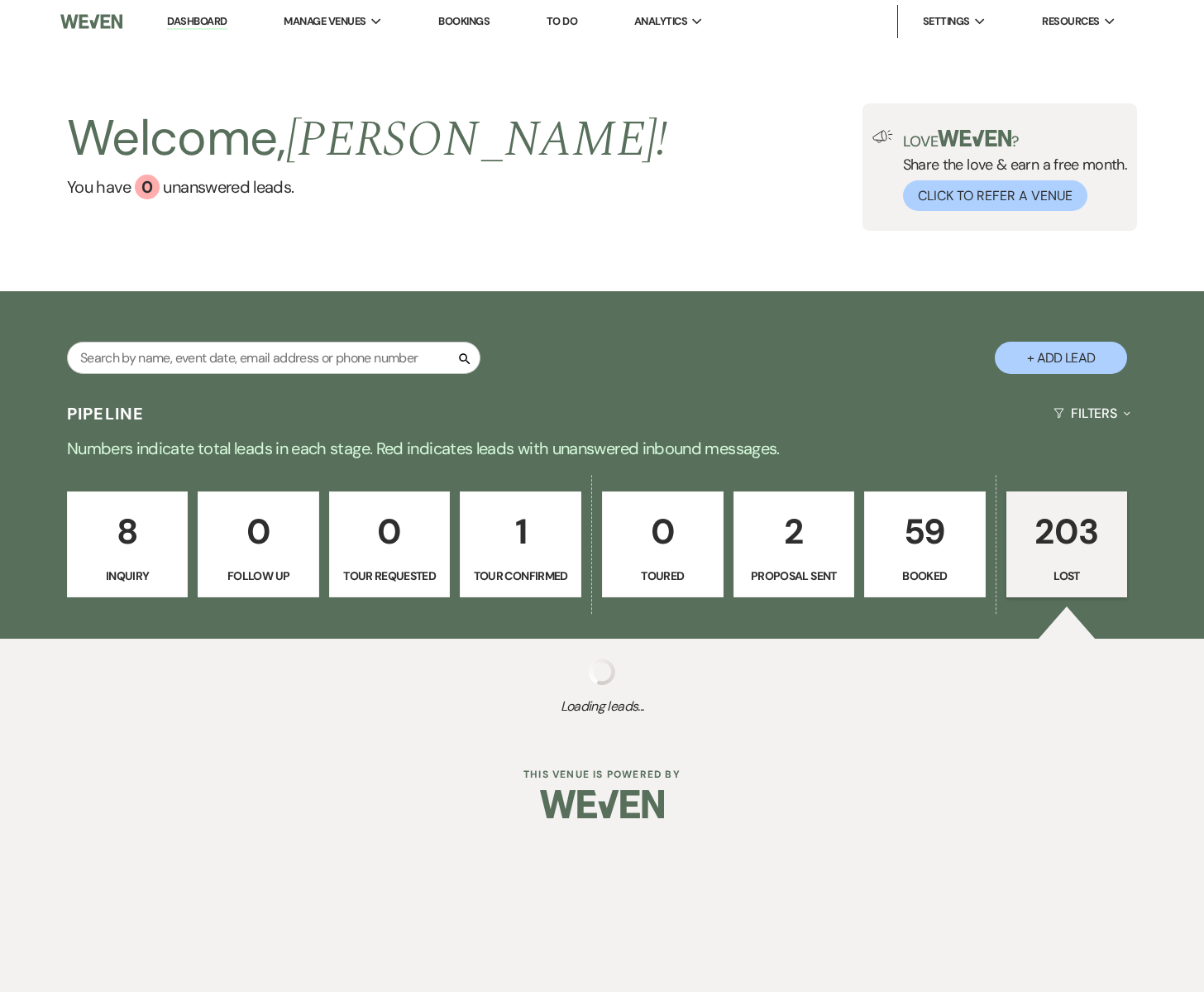
select select "6"
select select "8"
select select "9"
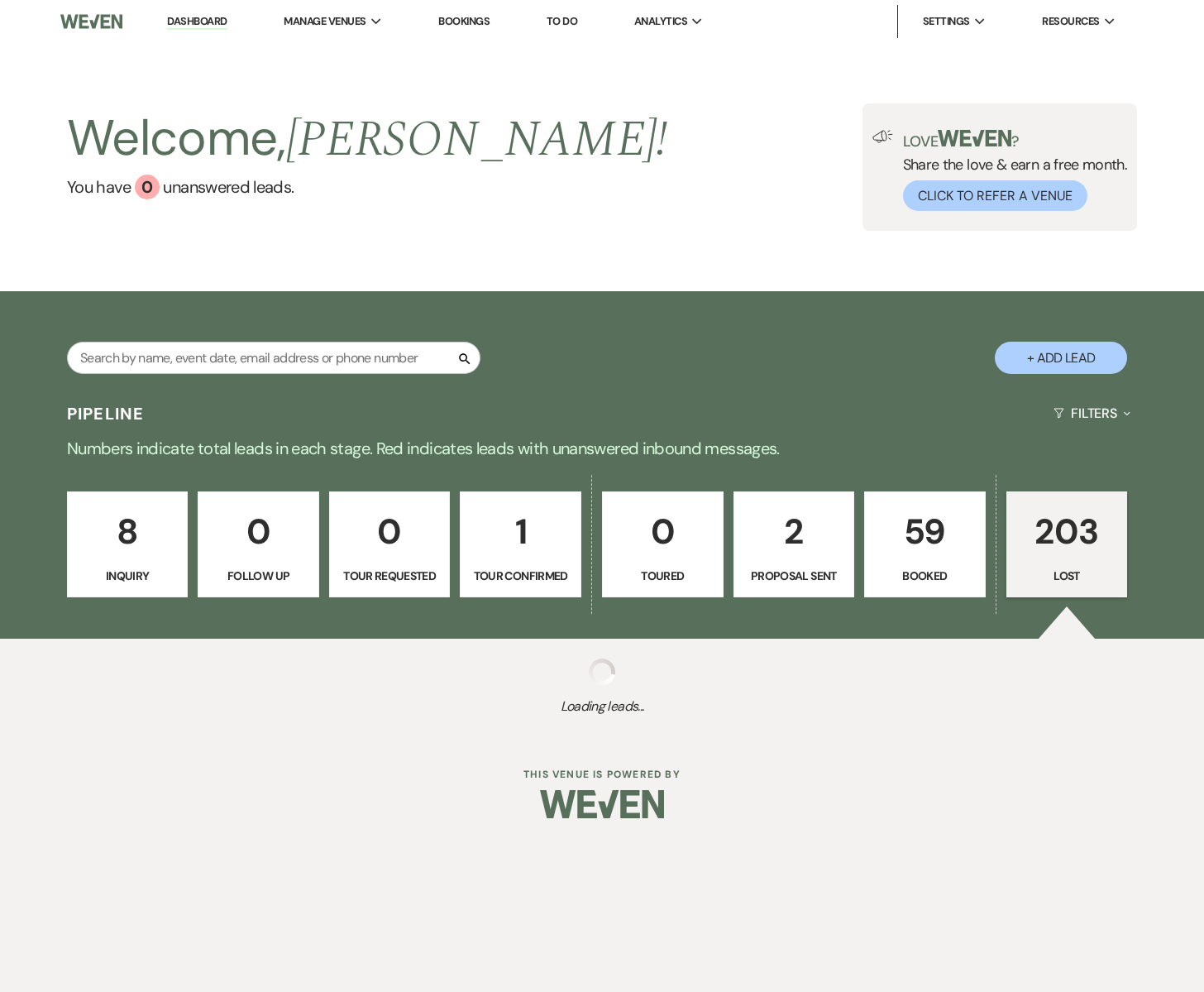
select select "8"
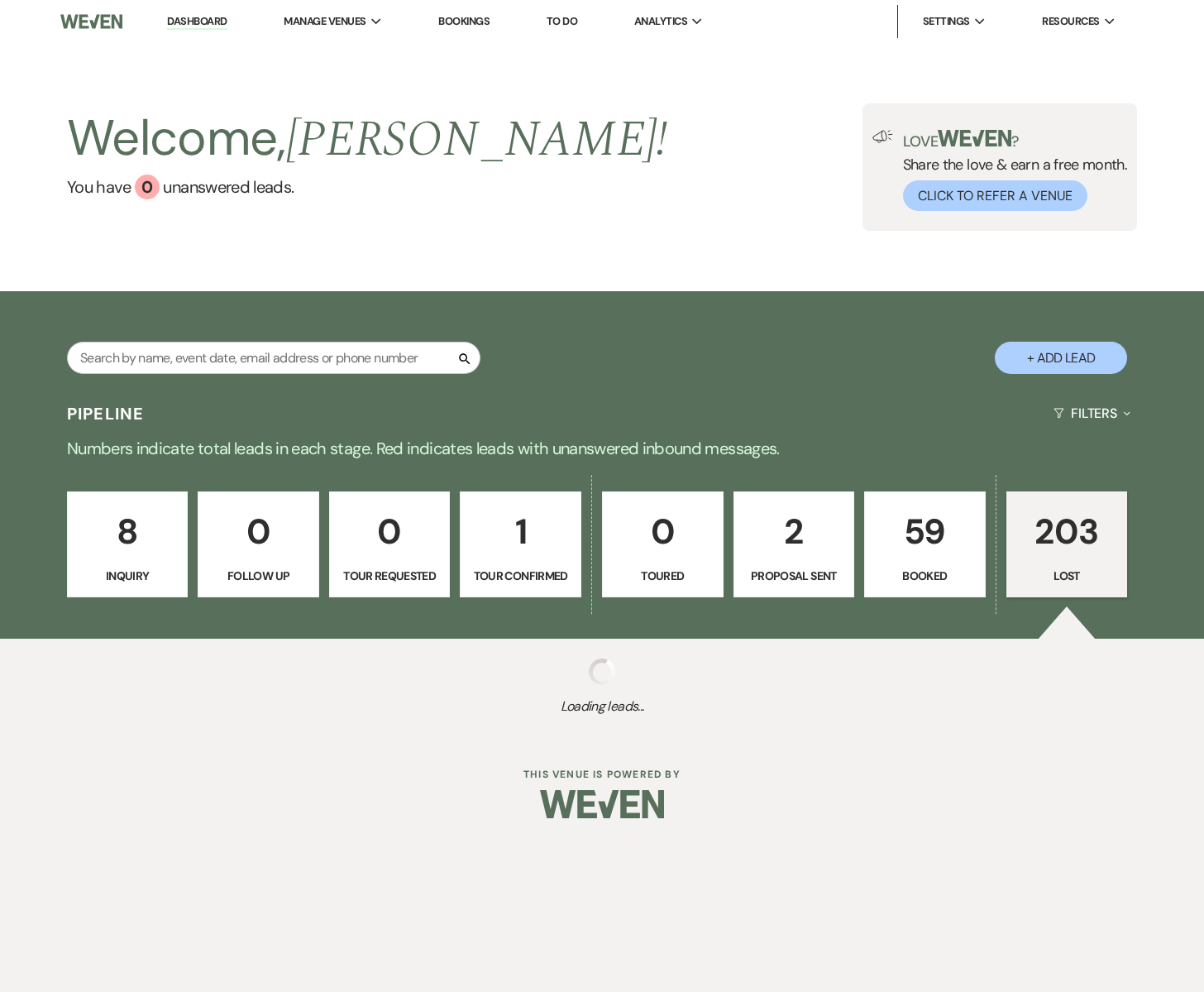
select select "9"
select select "8"
select select "6"
select select "8"
select select "9"
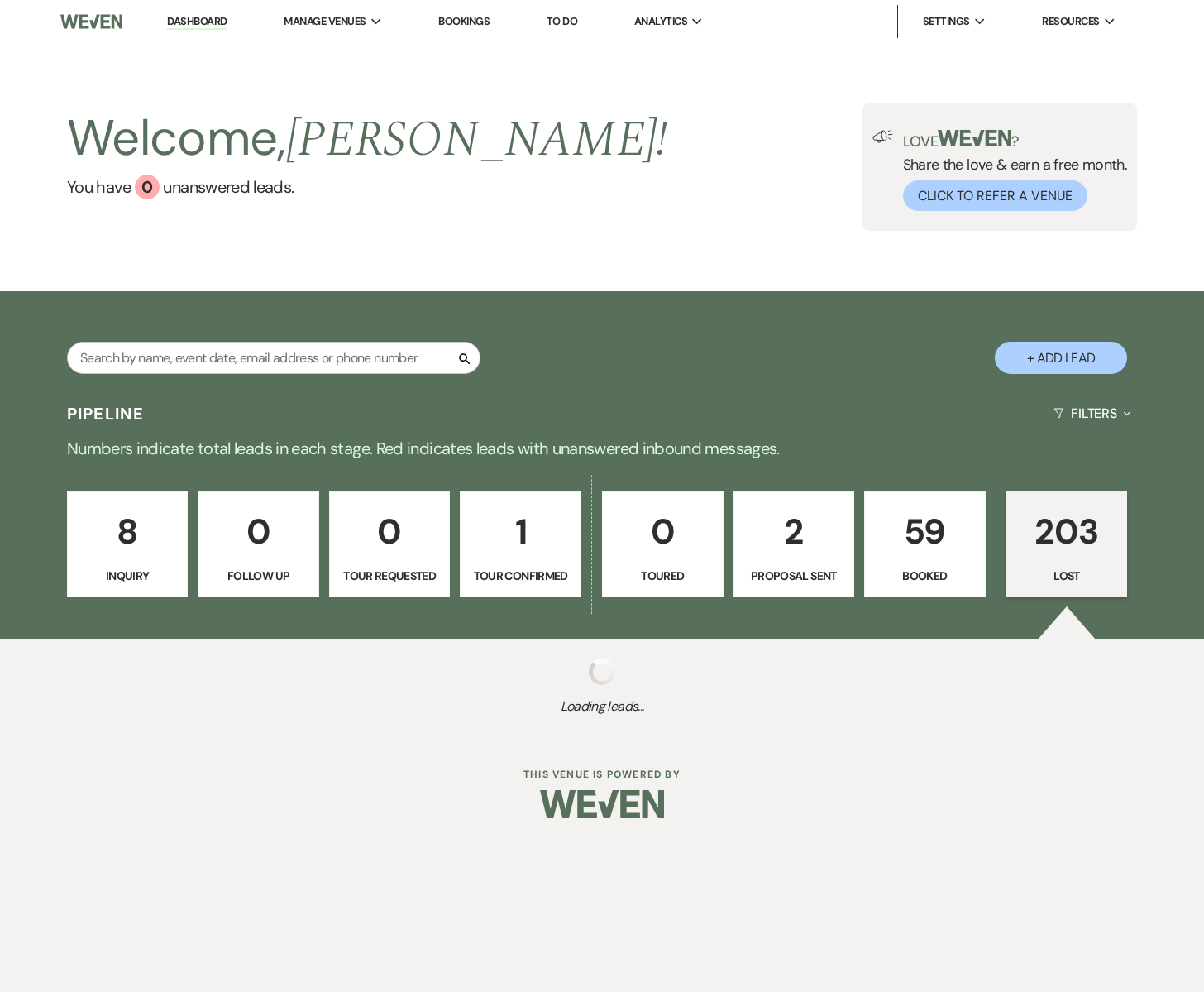
select select "8"
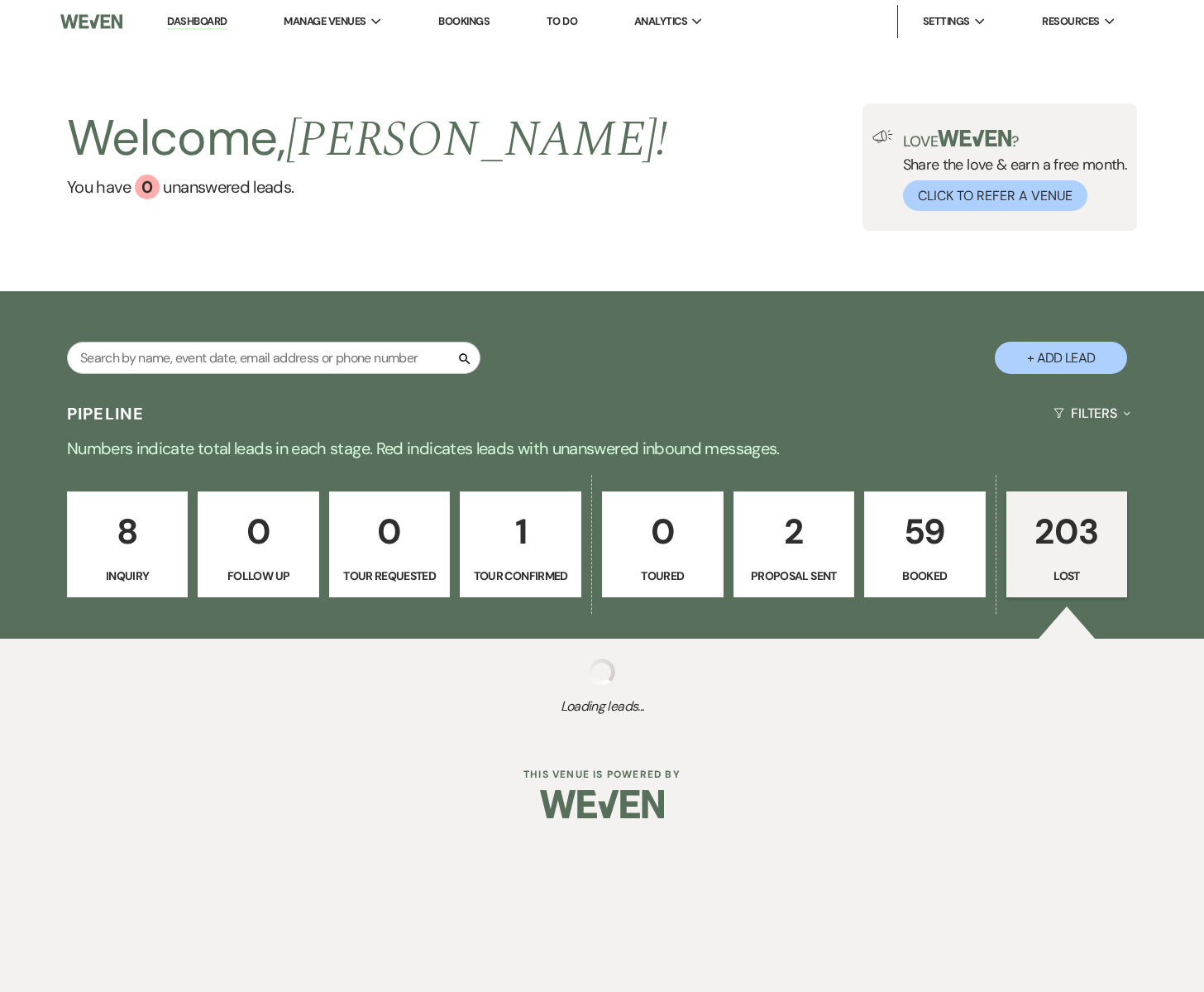
select select "8"
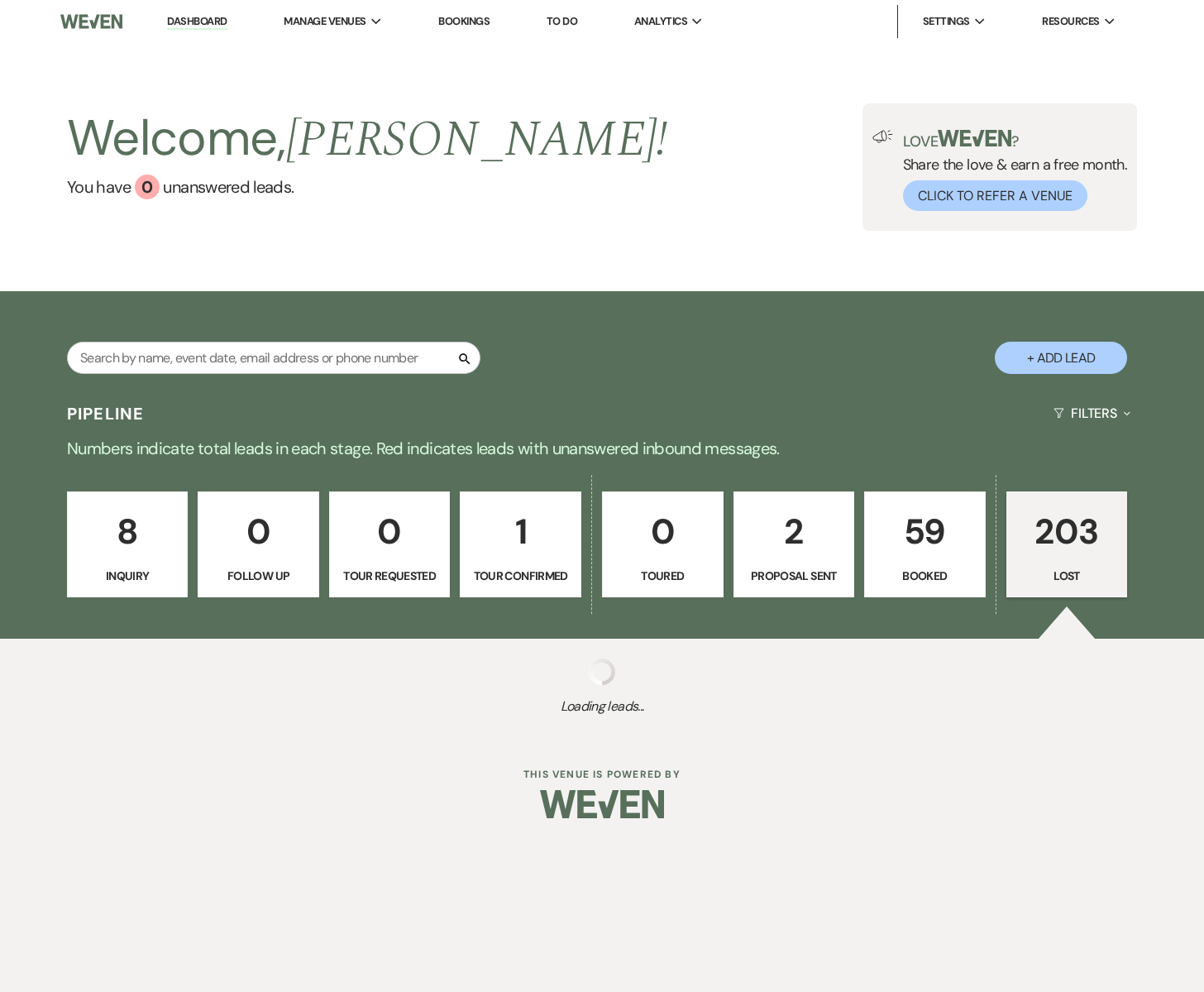
select select "8"
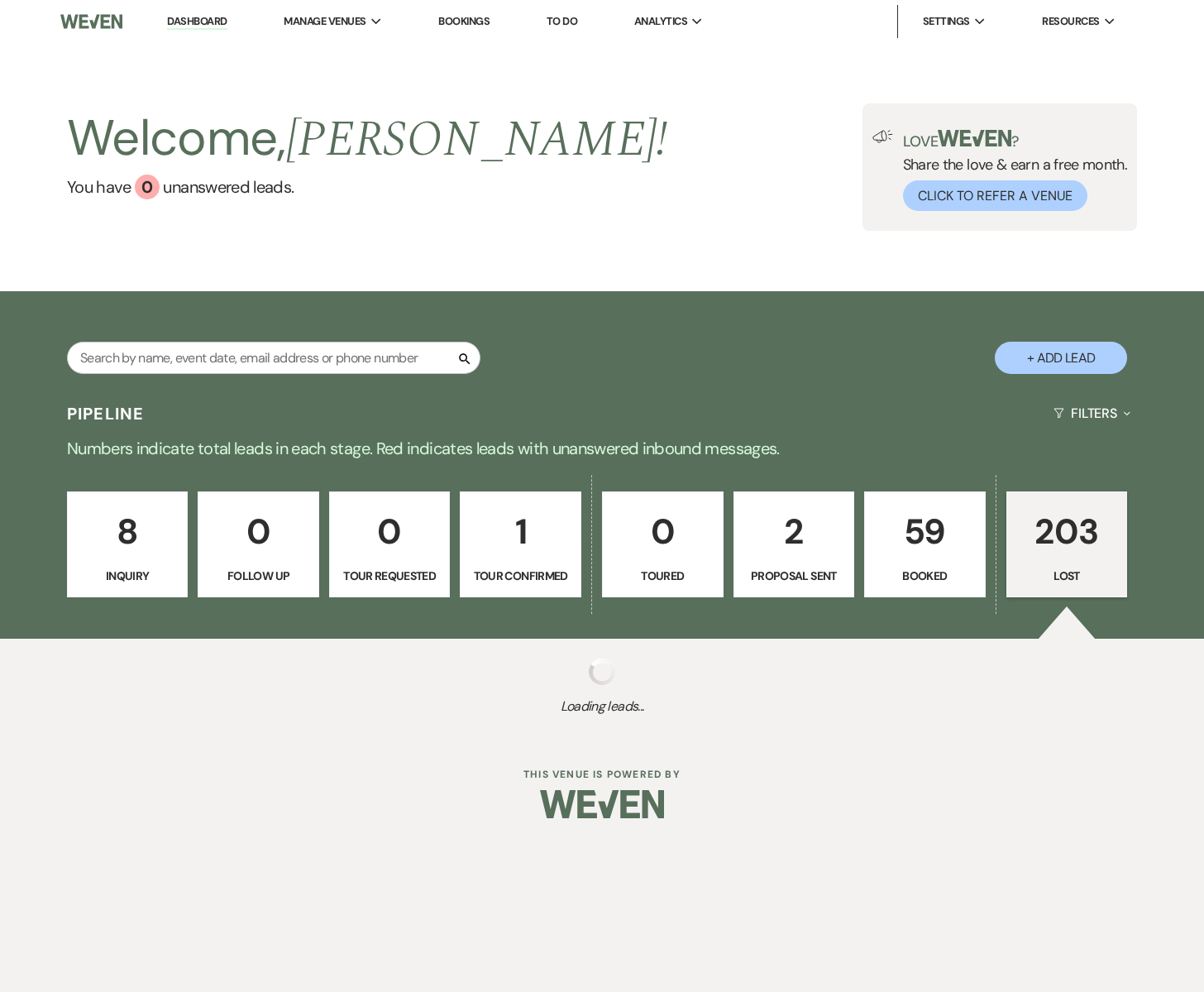
select select "8"
select select "1"
select select "8"
select select "1"
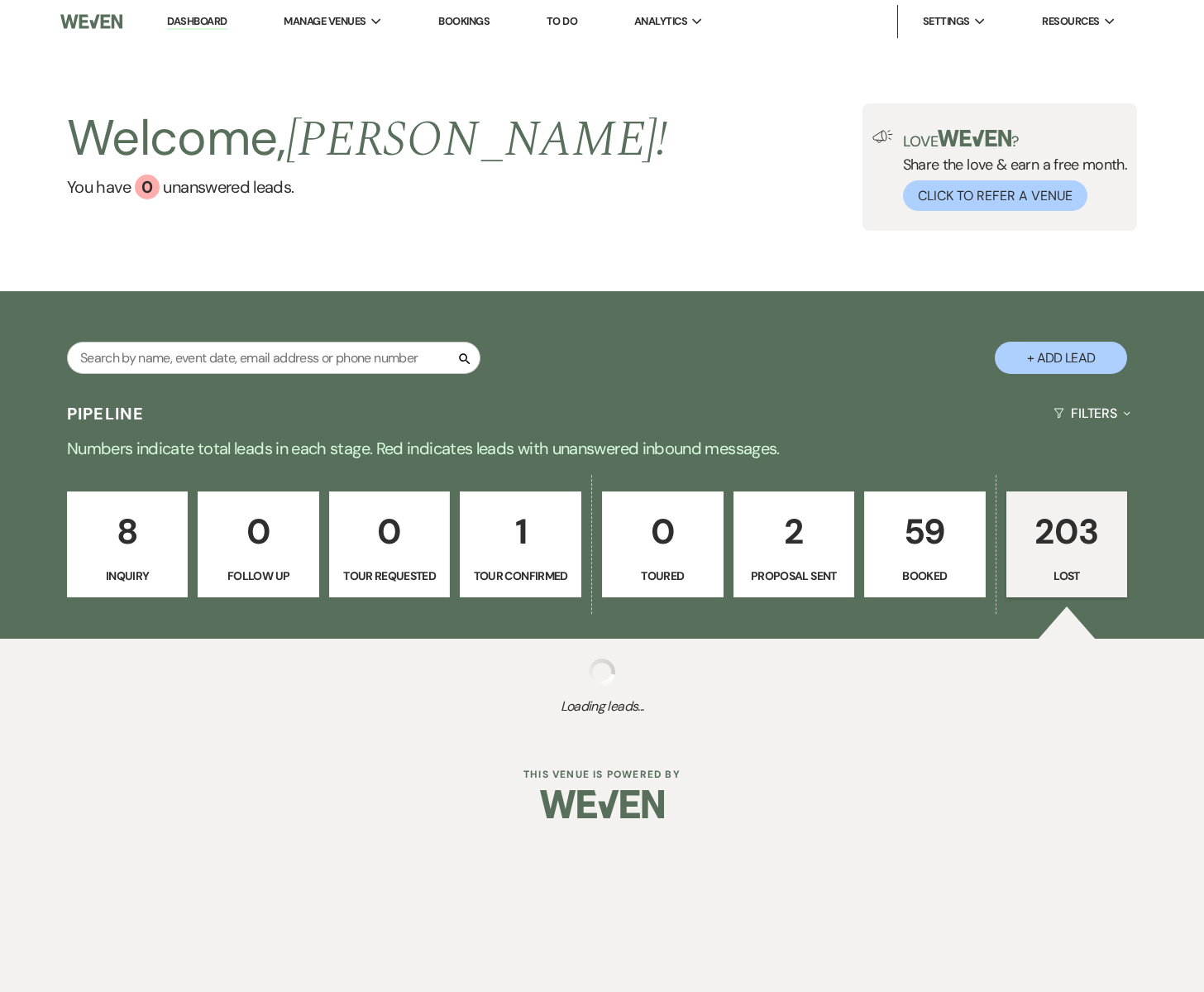
select select "8"
select select "1"
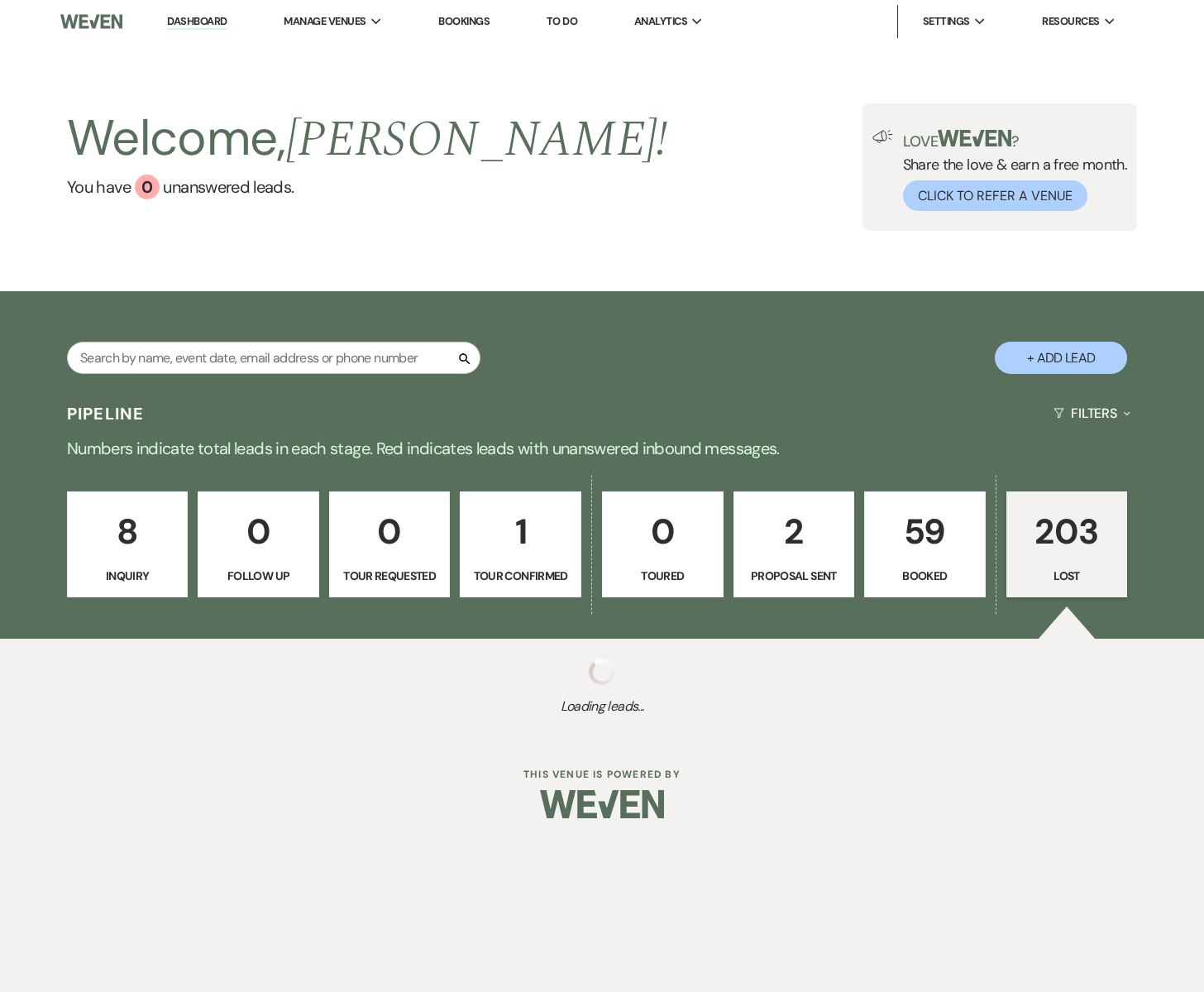
select select "8"
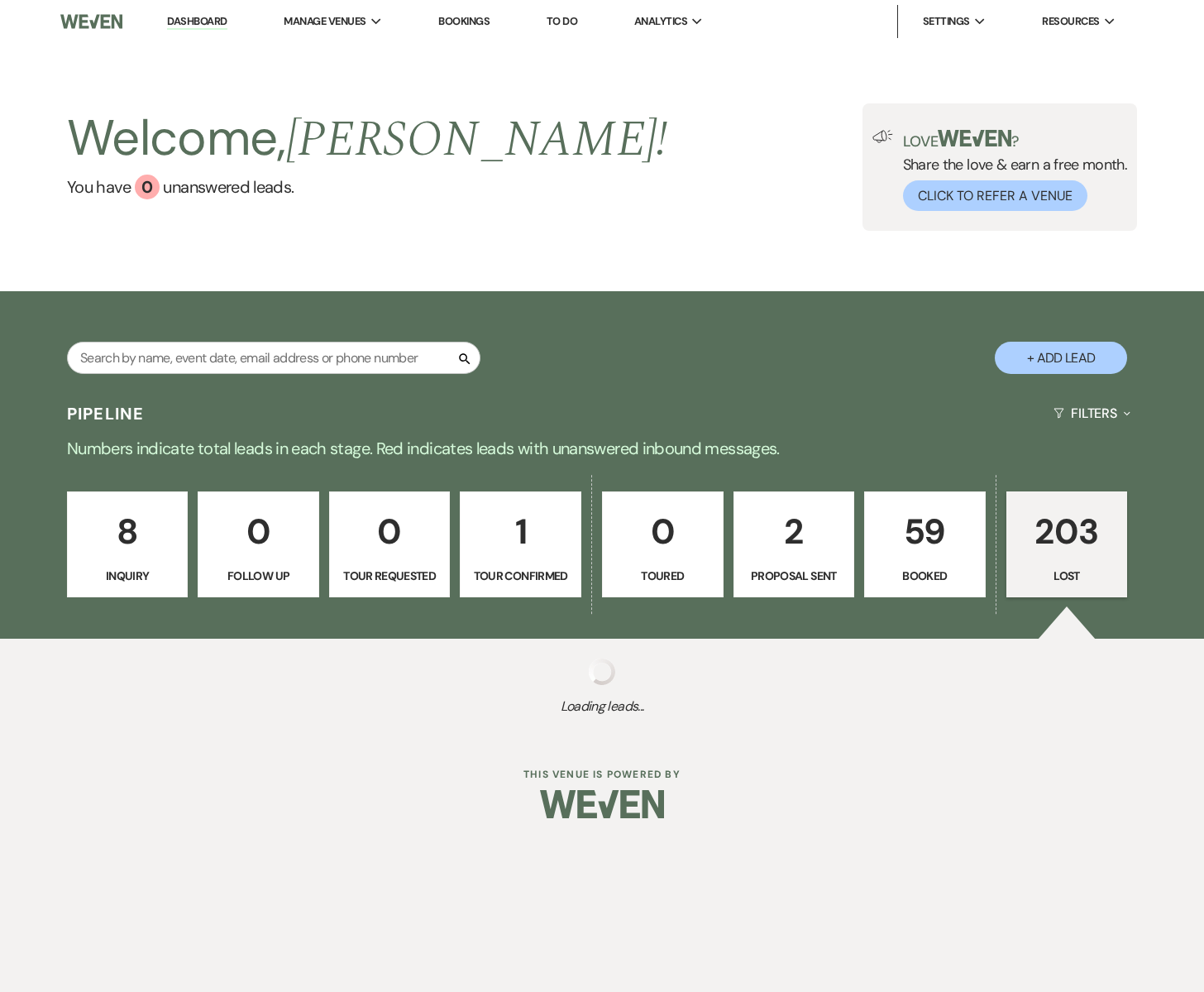
select select "8"
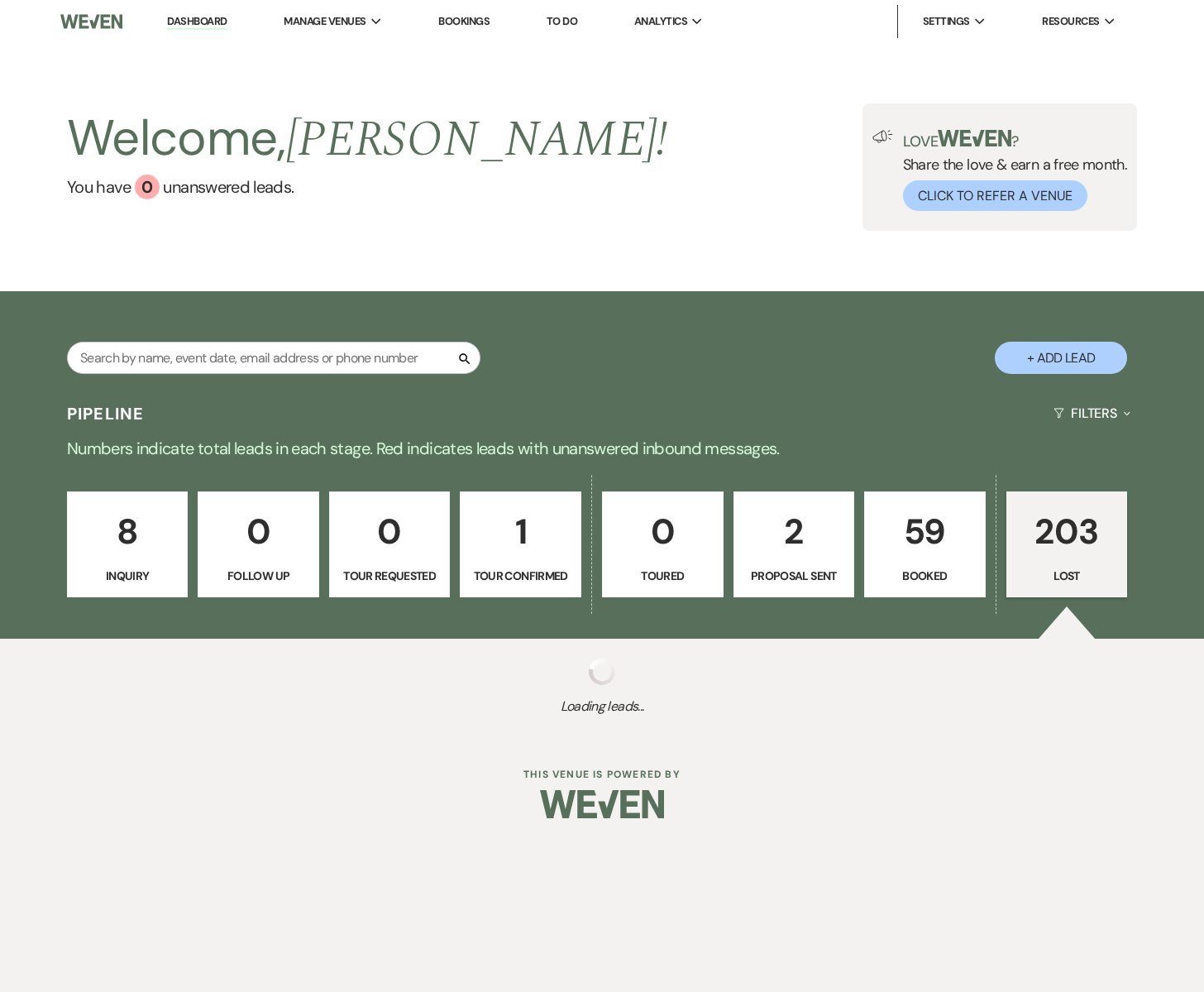
select select "8"
select select "9"
select select "8"
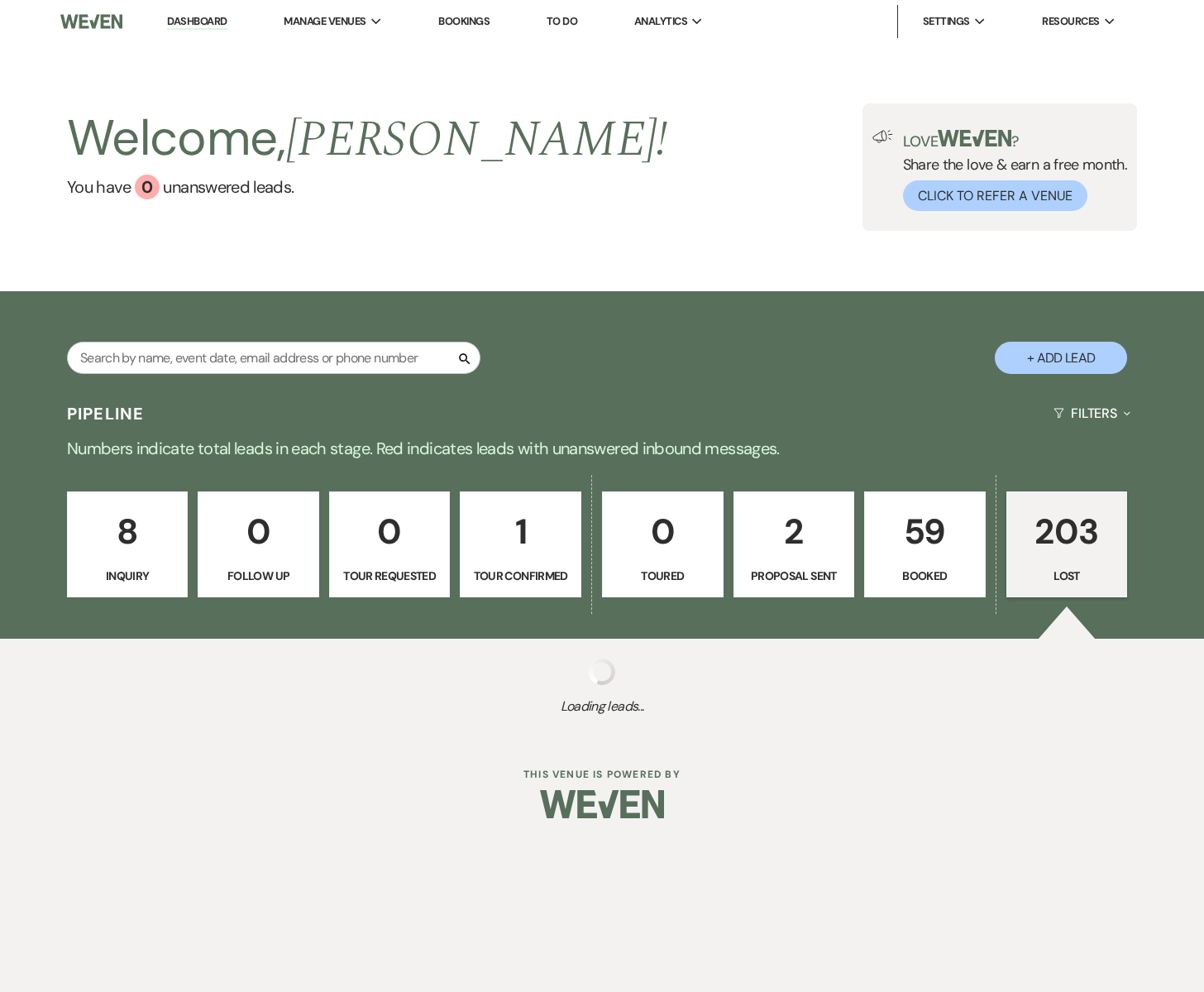
select select "8"
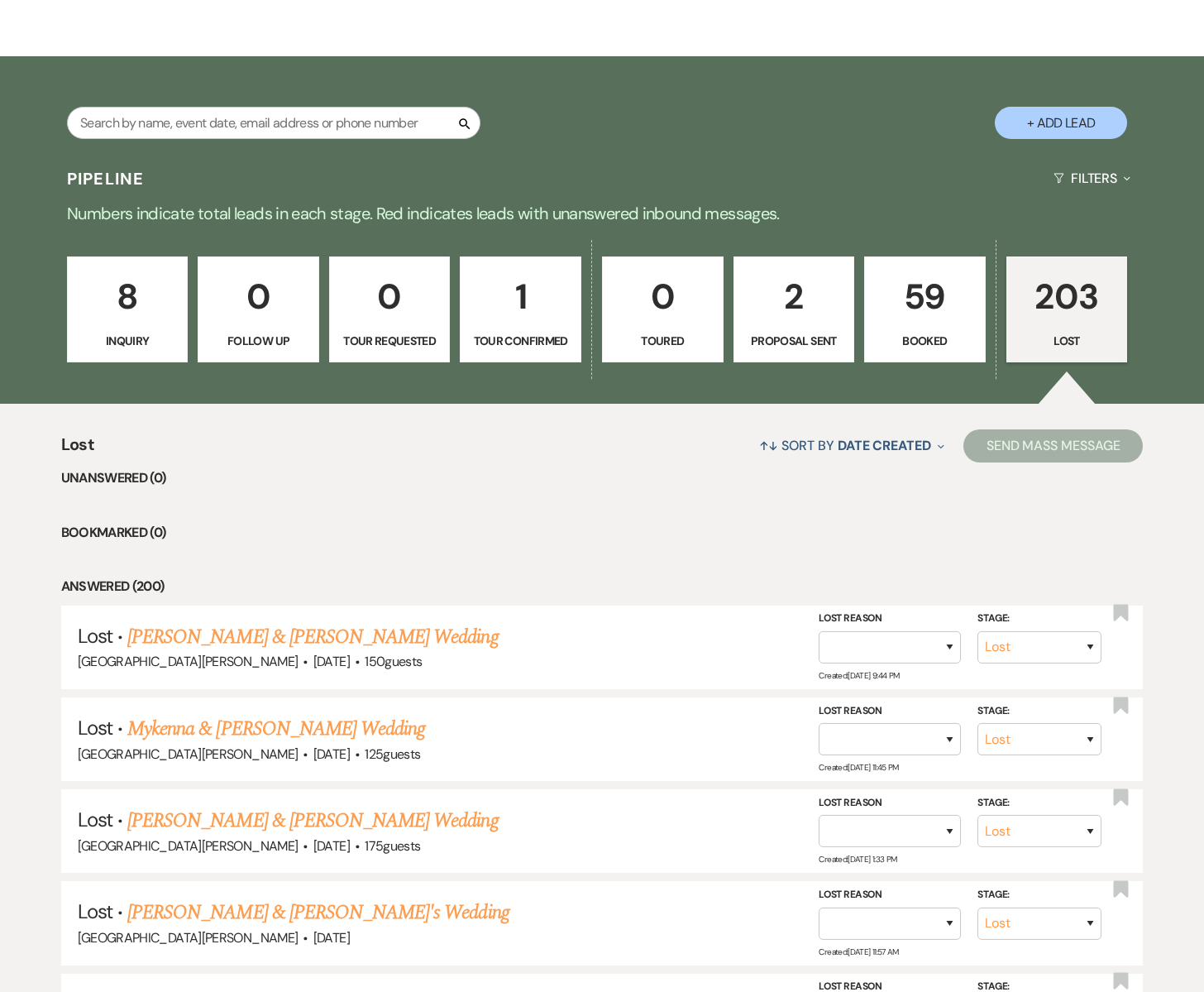
scroll to position [239, 0]
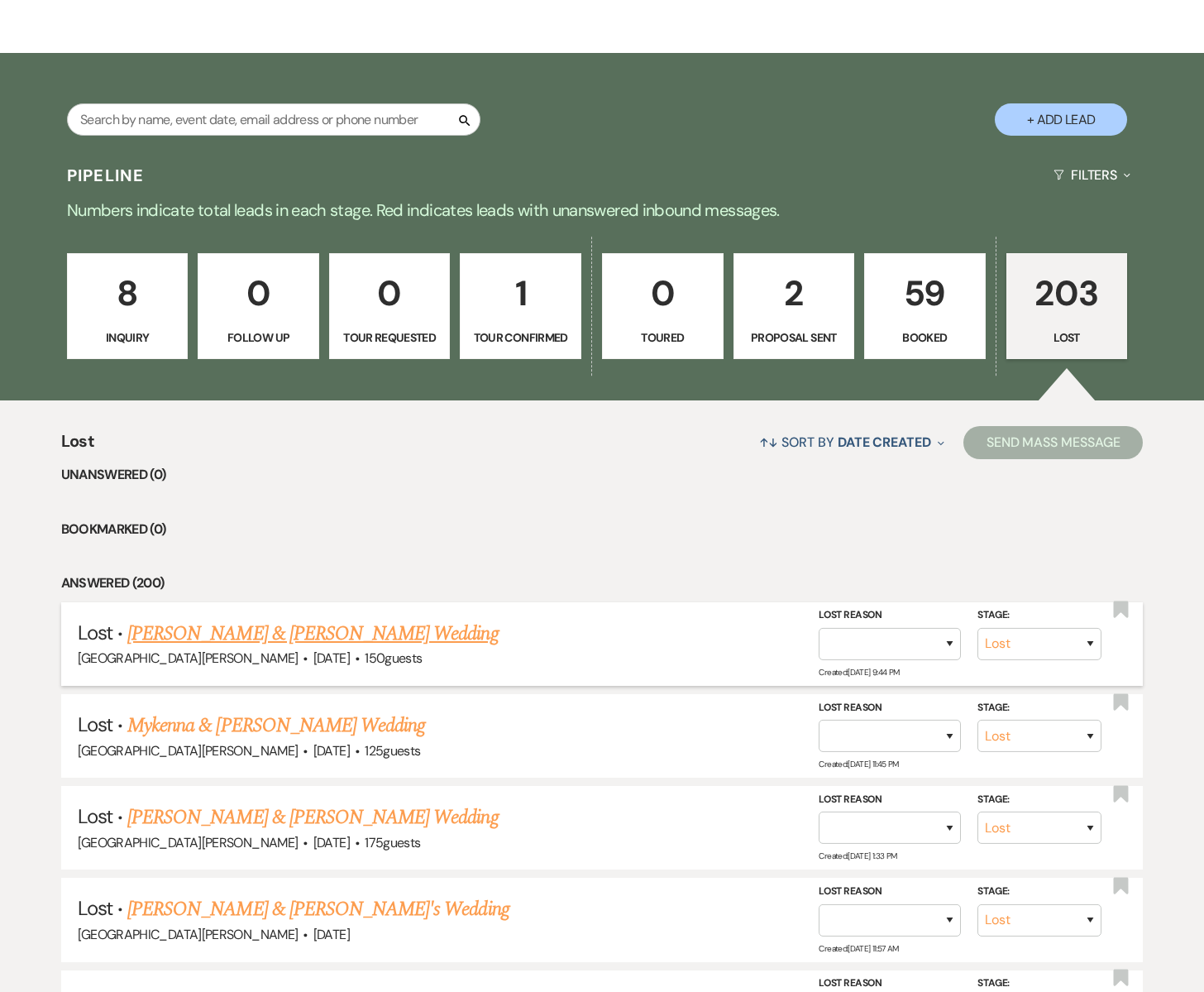
click at [282, 634] on link "[PERSON_NAME] & [PERSON_NAME] Wedding" at bounding box center [312, 633] width 370 height 29
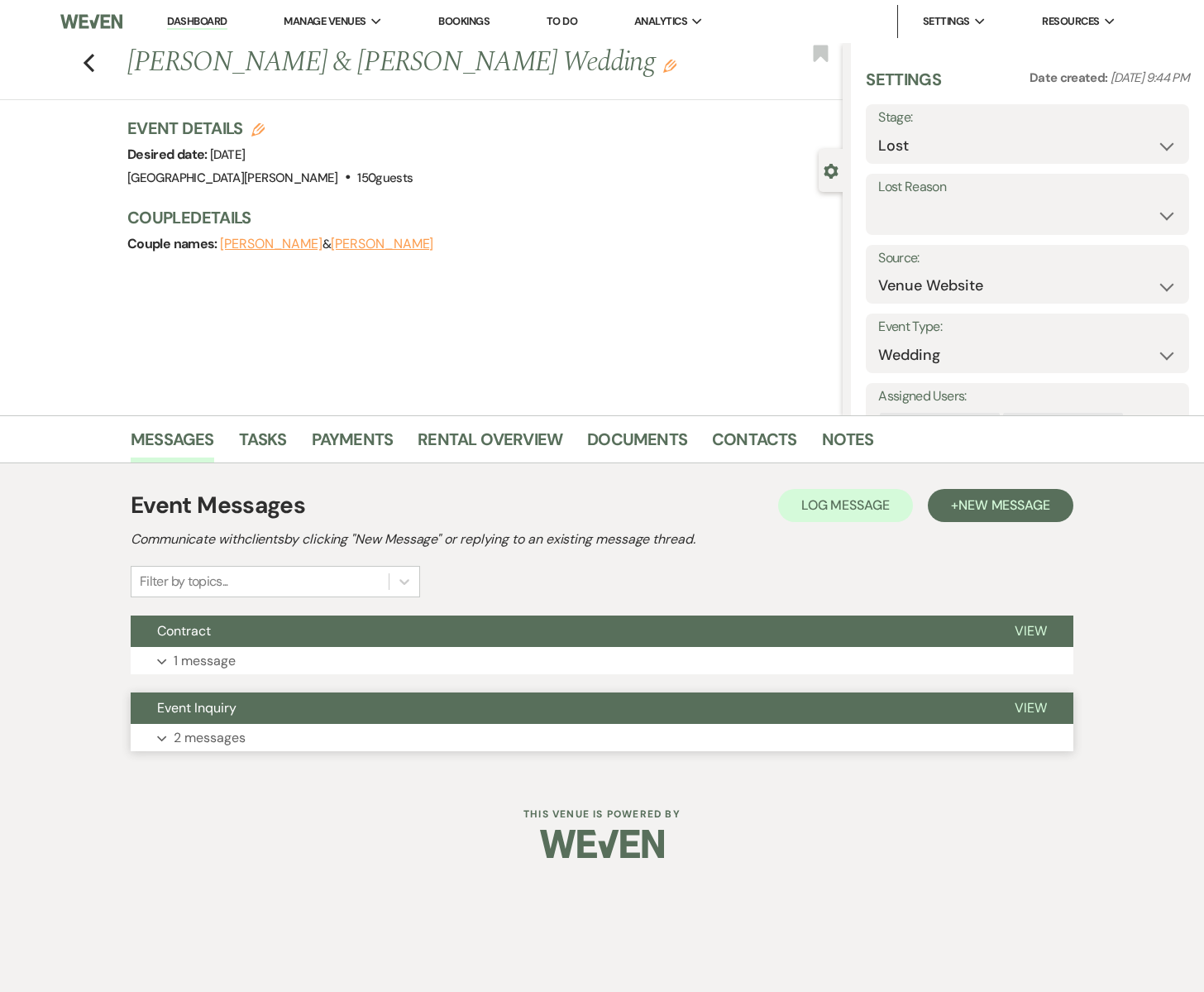
click at [245, 732] on p "2 messages" at bounding box center [210, 737] width 72 height 22
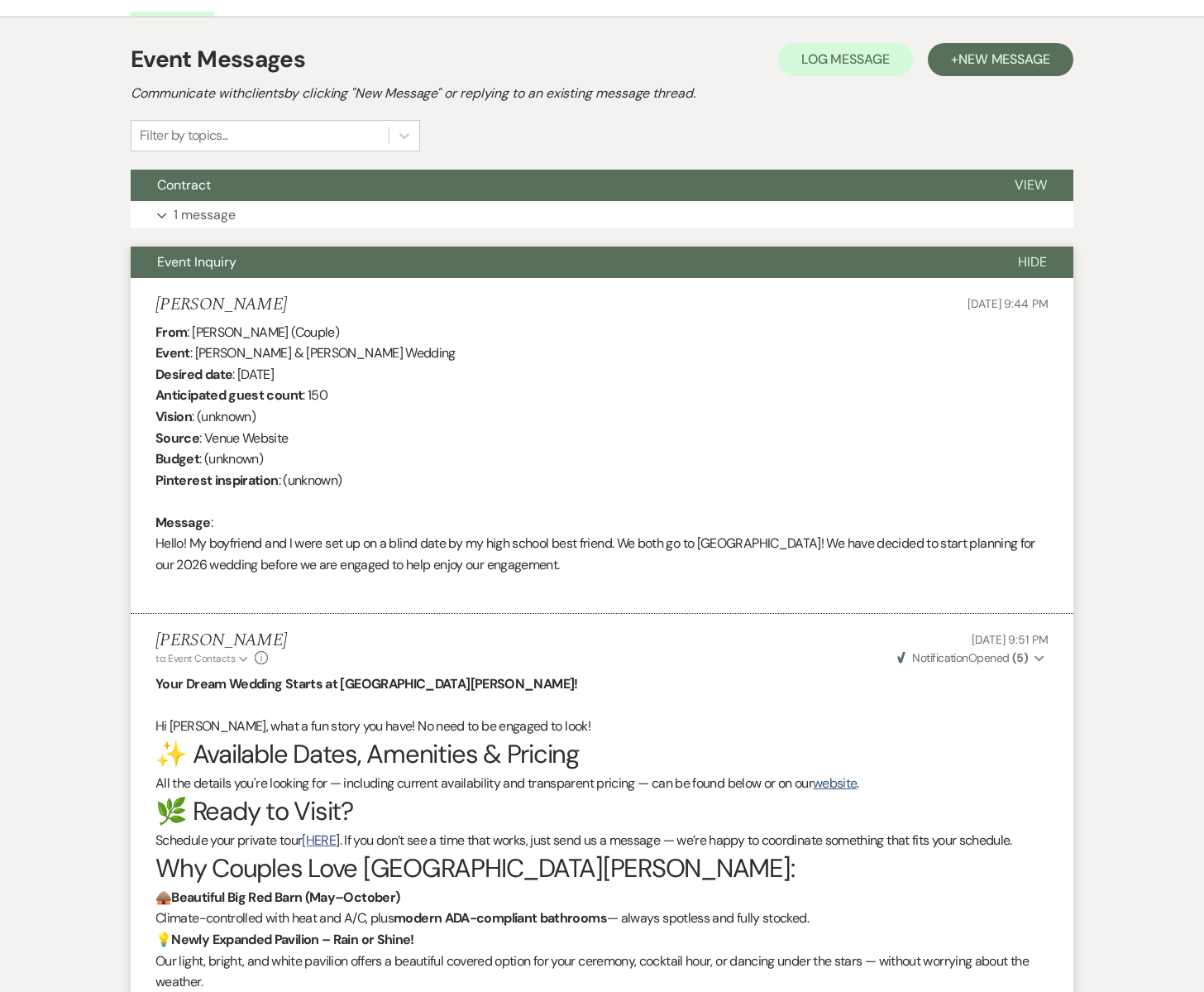
scroll to position [450, 0]
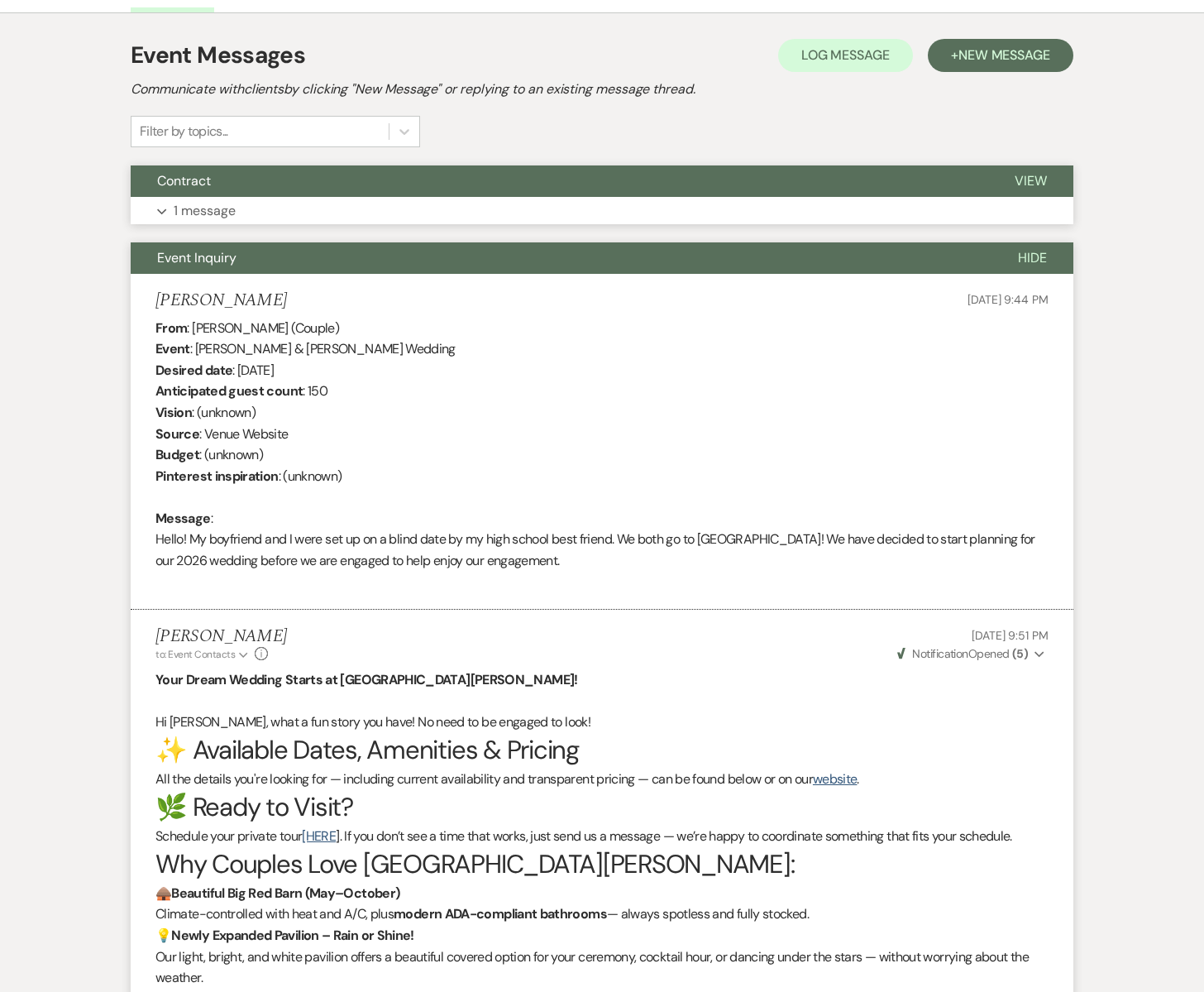
click at [350, 202] on button "Expand 1 message" at bounding box center [602, 211] width 943 height 28
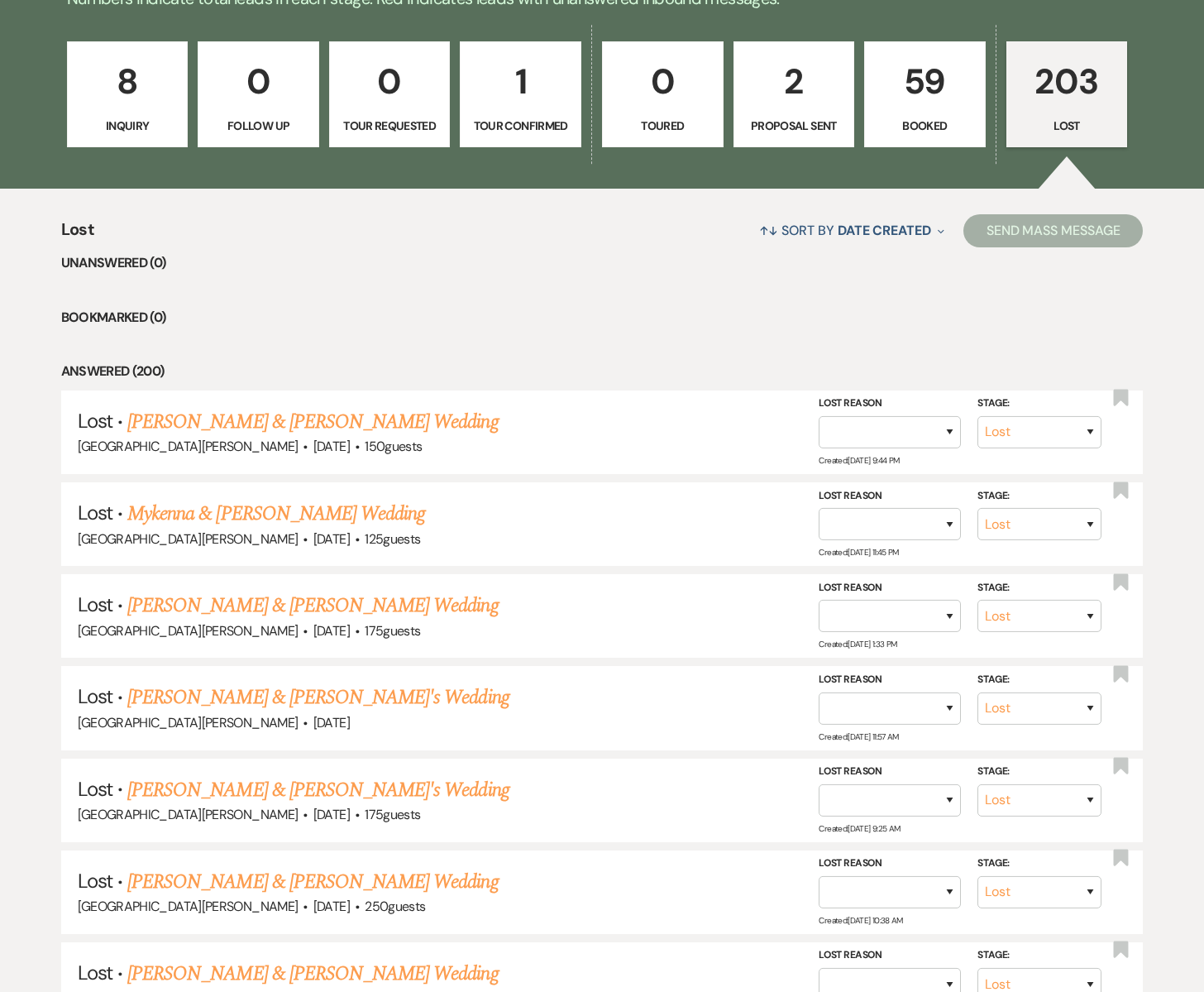
scroll to position [239, 0]
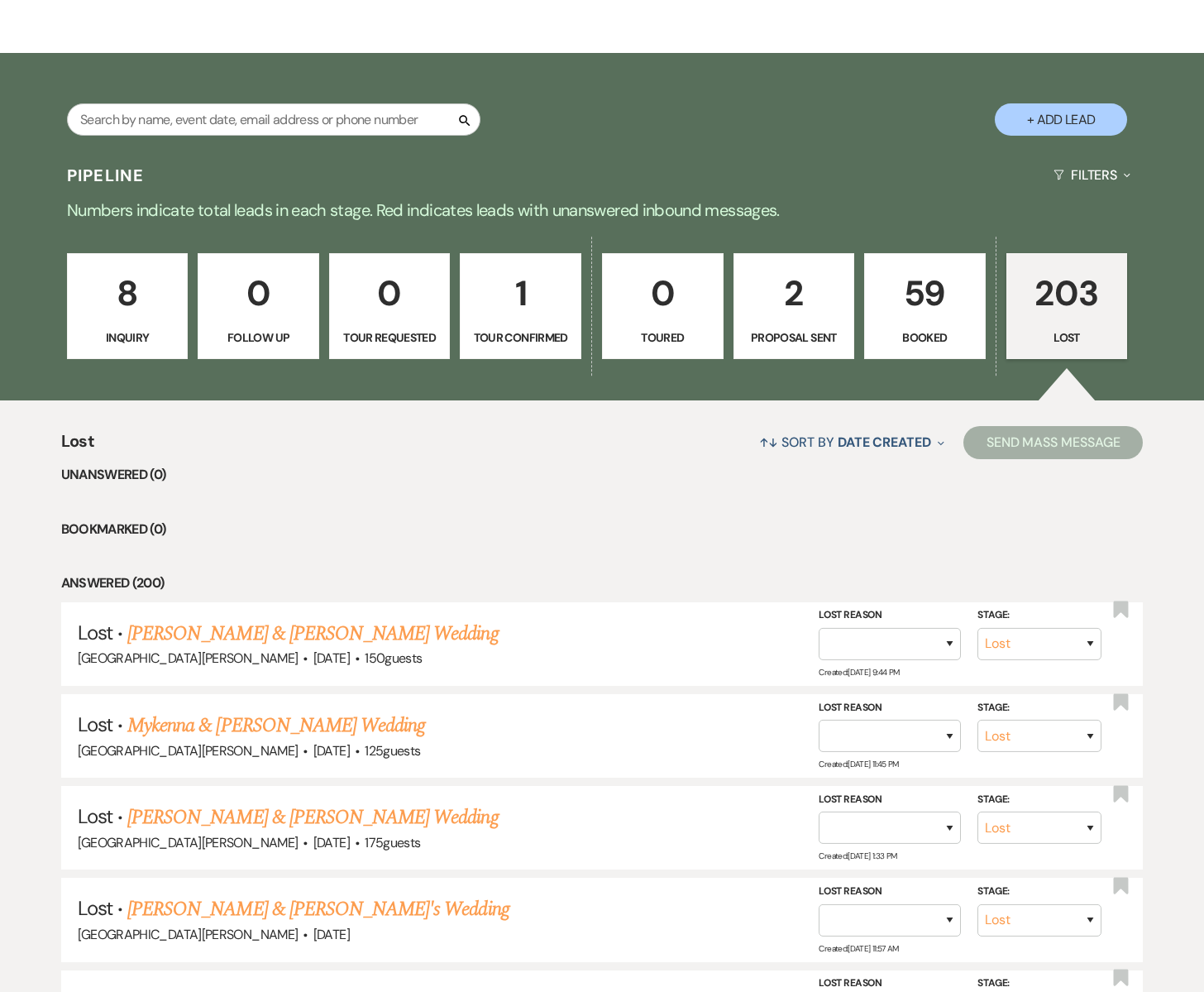
click at [775, 292] on p "2" at bounding box center [794, 292] width 100 height 56
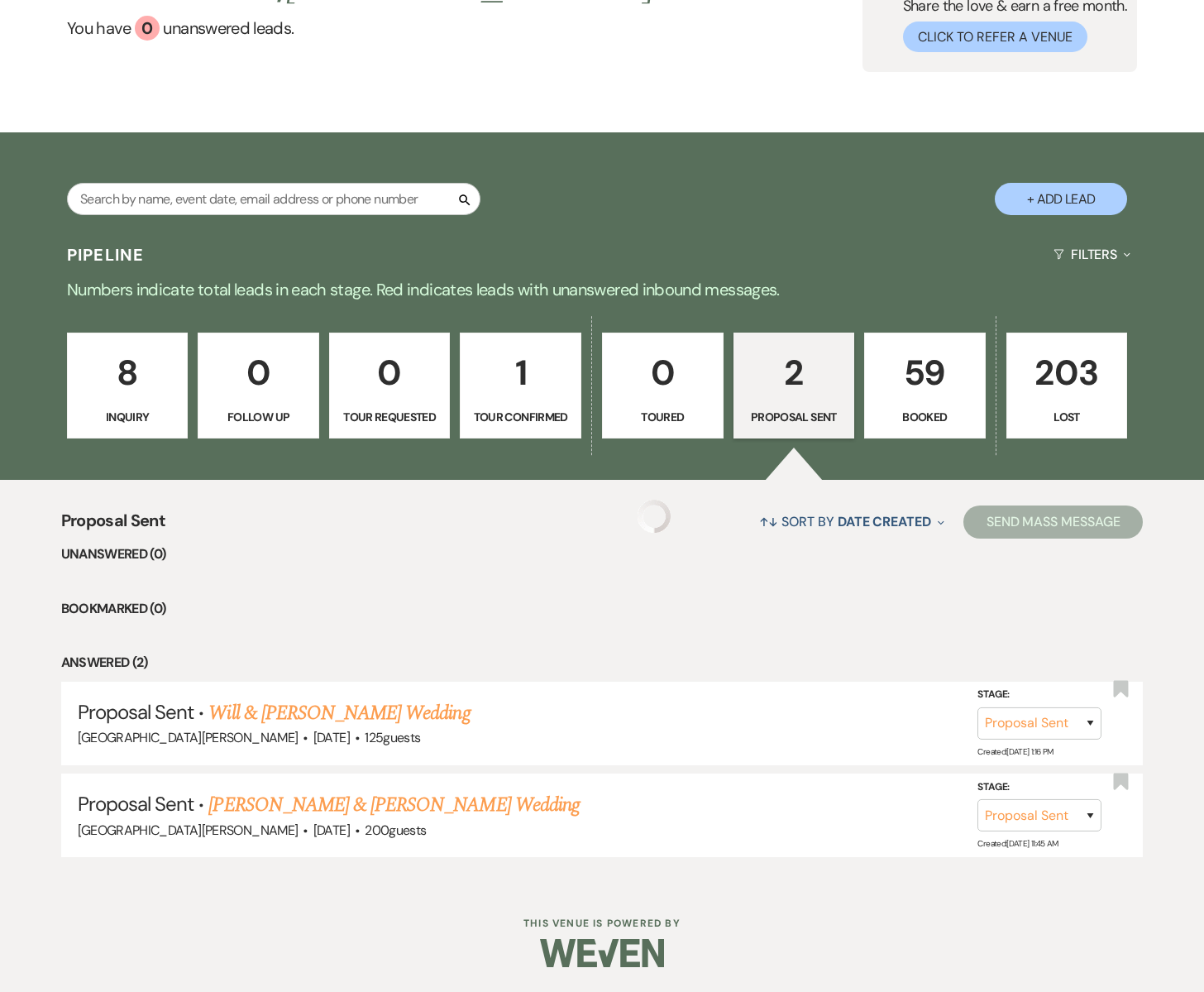
scroll to position [157, 0]
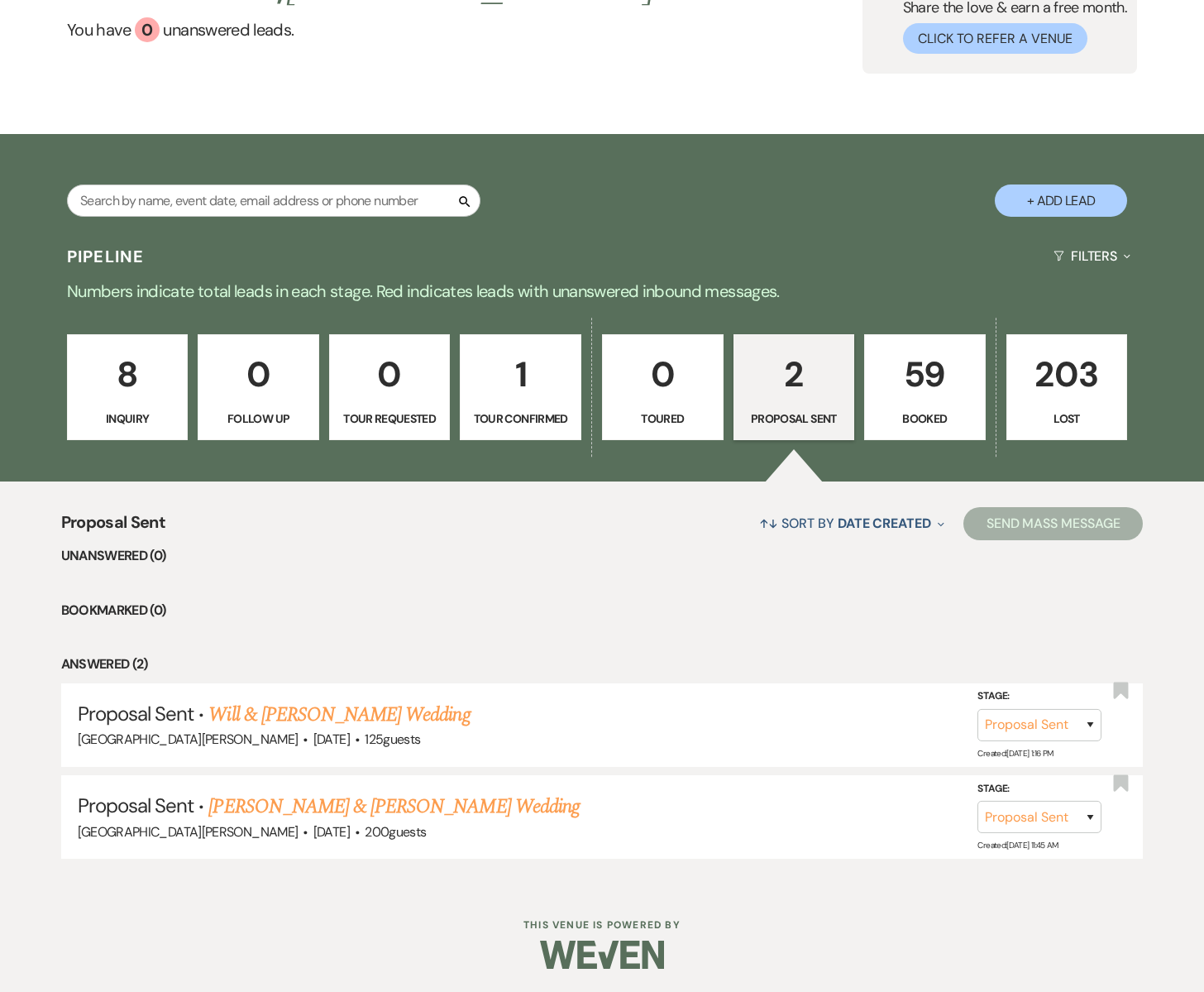
click at [518, 391] on p "1" at bounding box center [521, 374] width 100 height 56
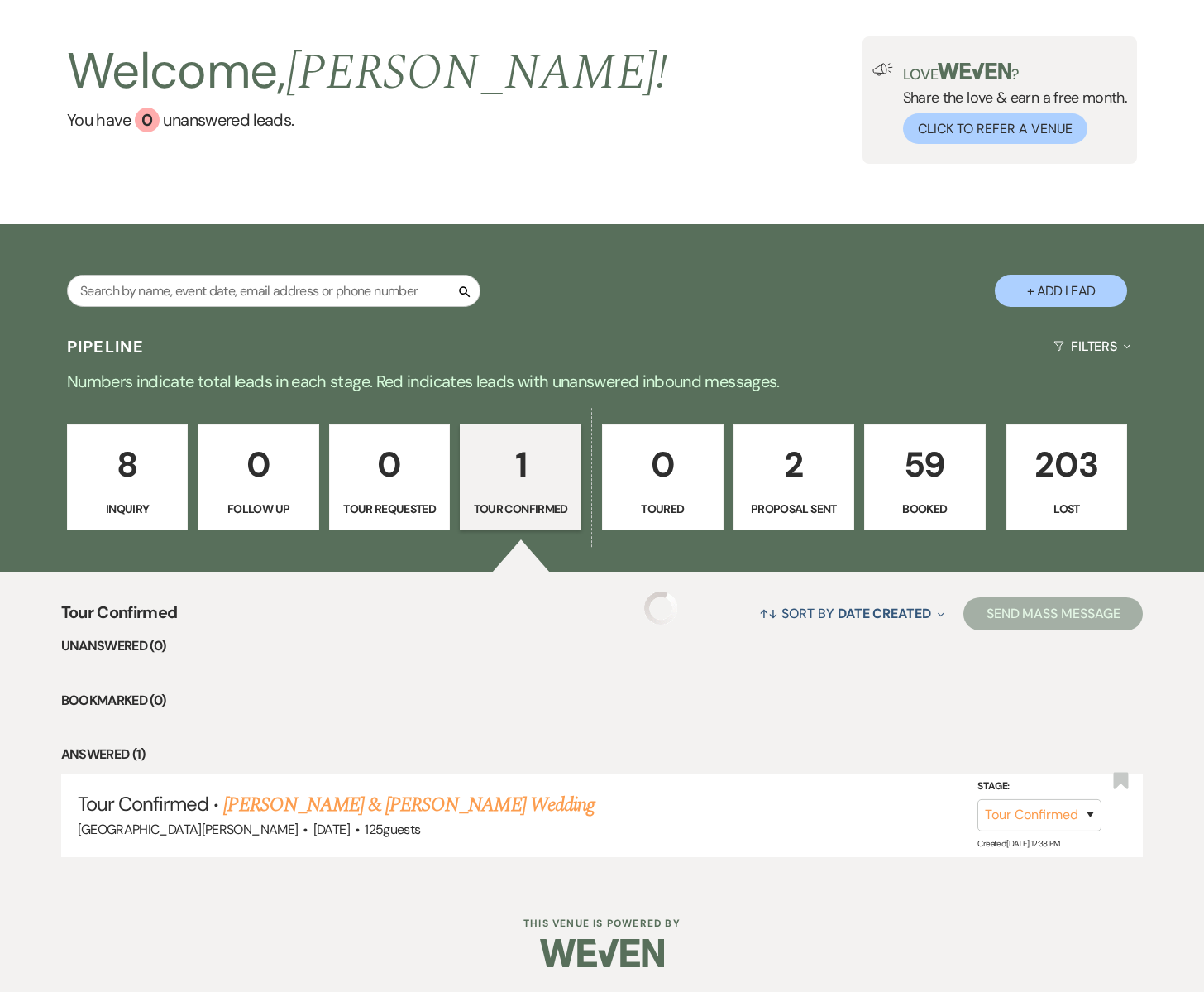
scroll to position [66, 0]
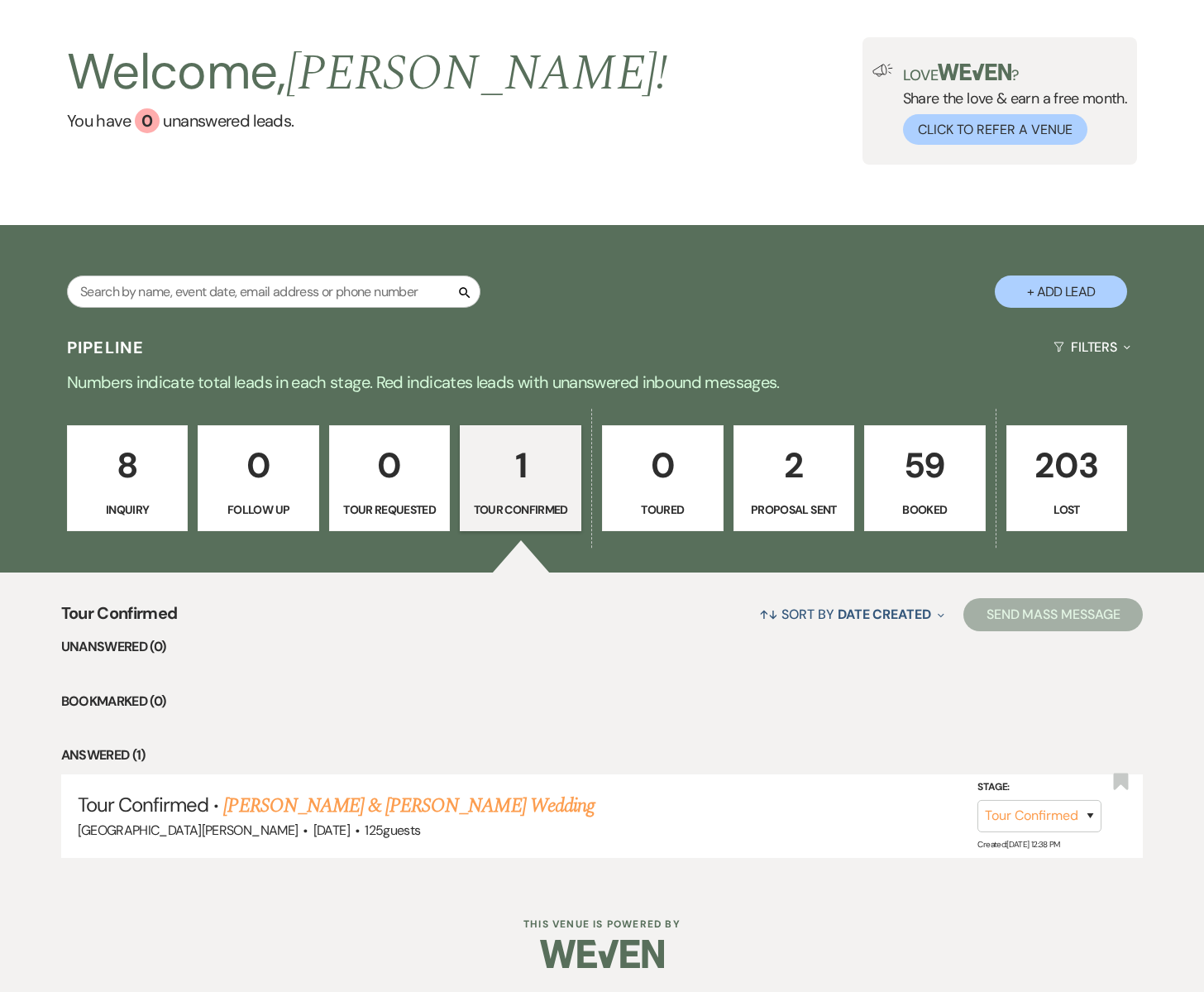
click at [154, 486] on p "8" at bounding box center [128, 465] width 100 height 56
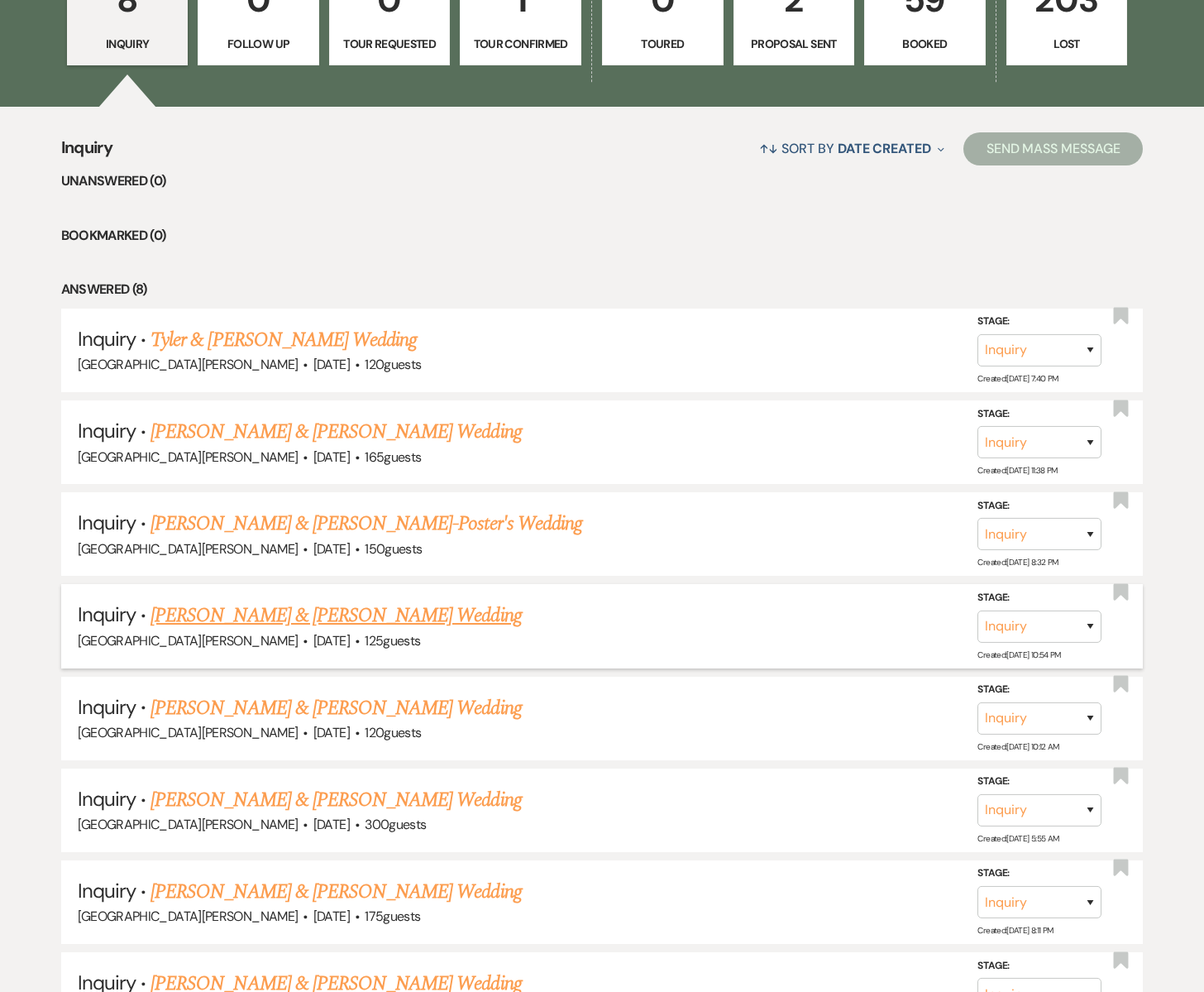
scroll to position [547, 0]
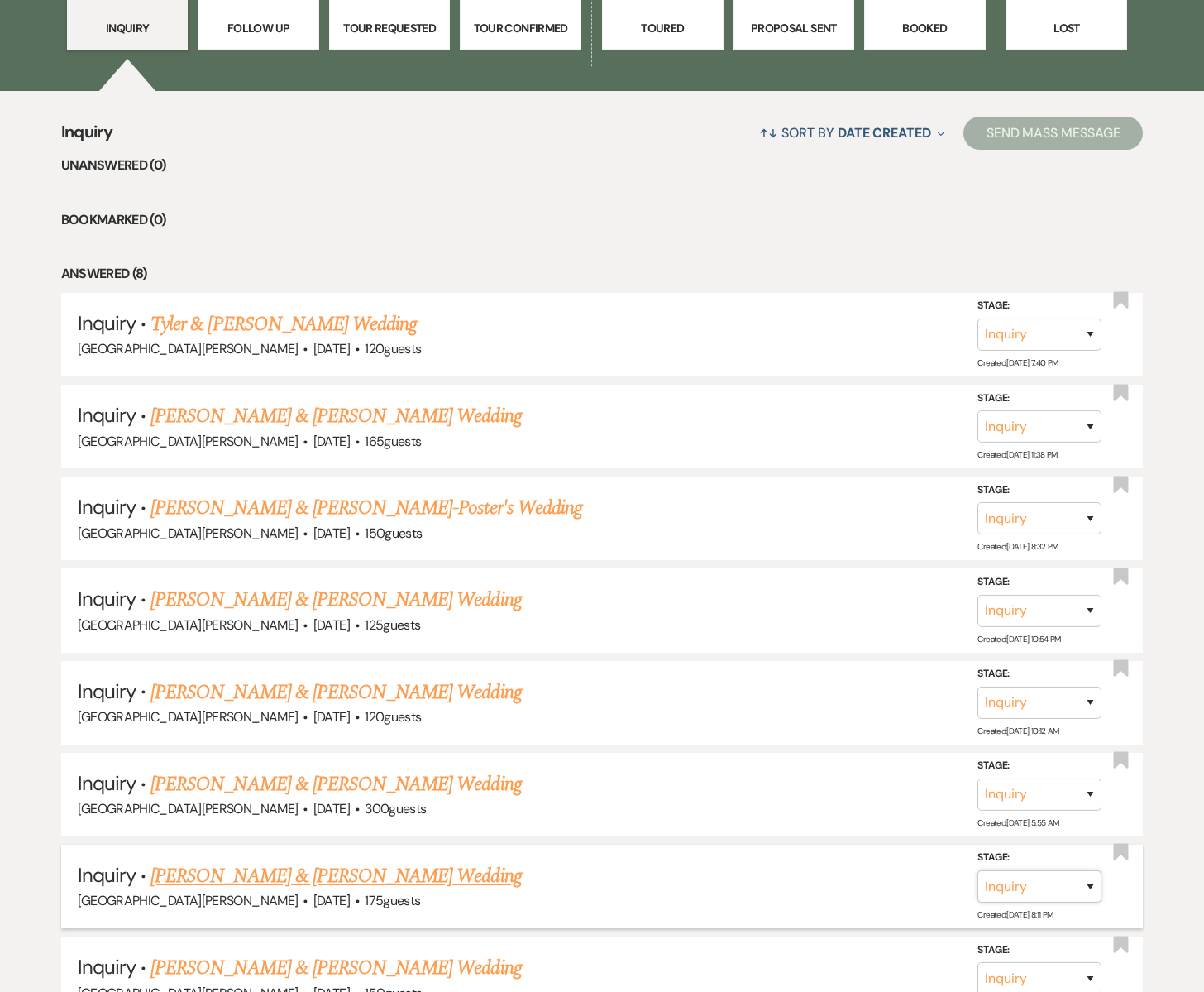
click at [1096, 880] on select "Inquiry Follow Up Tour Requested Tour Confirmed Toured Proposal Sent Booked Lost" at bounding box center [1039, 886] width 124 height 32
click at [978, 870] on select "Inquiry Follow Up Tour Requested Tour Confirmed Toured Proposal Sent Booked Lost" at bounding box center [1039, 886] width 124 height 32
click at [1069, 885] on button "Save" at bounding box center [1068, 885] width 82 height 33
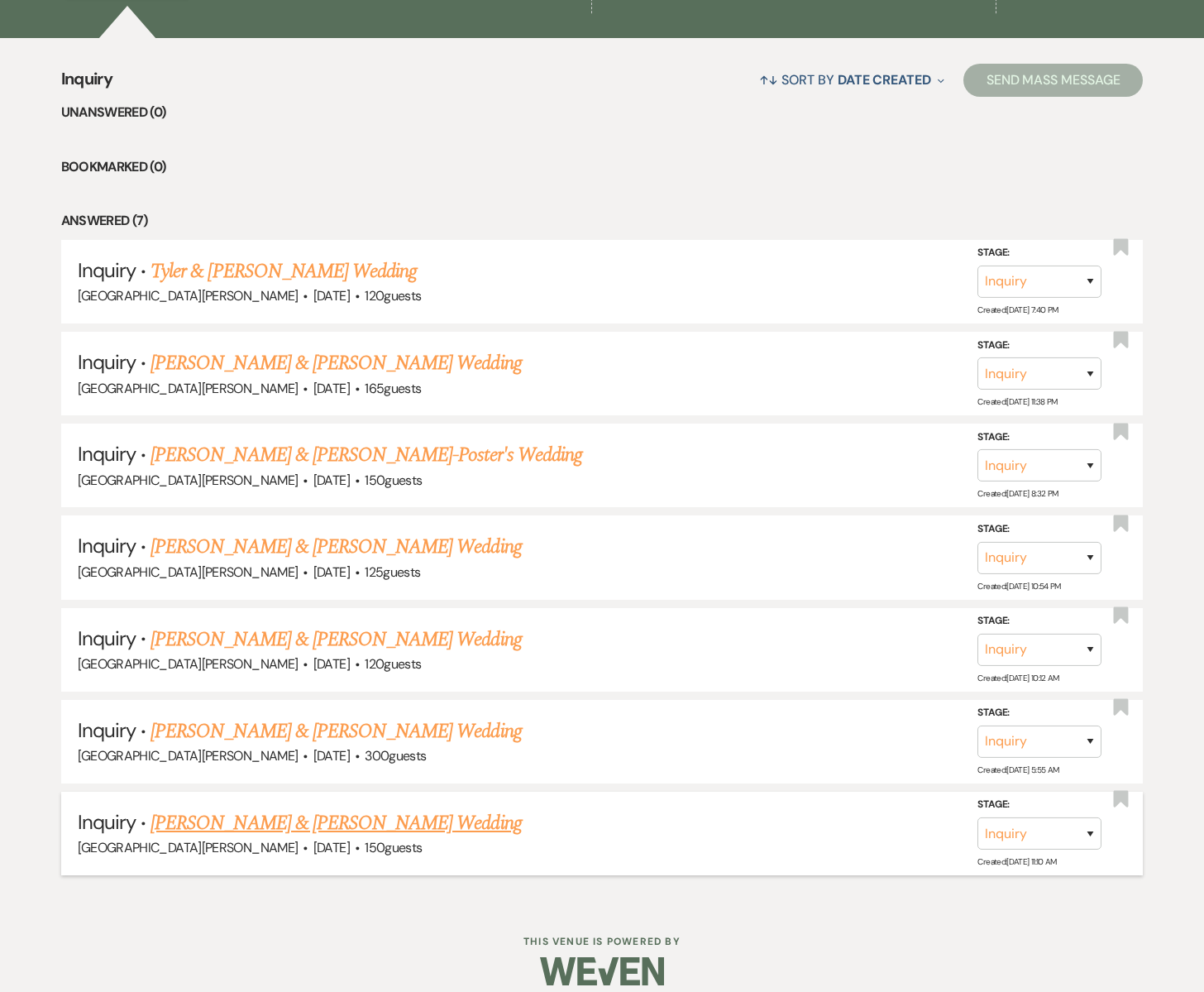
scroll to position [603, 0]
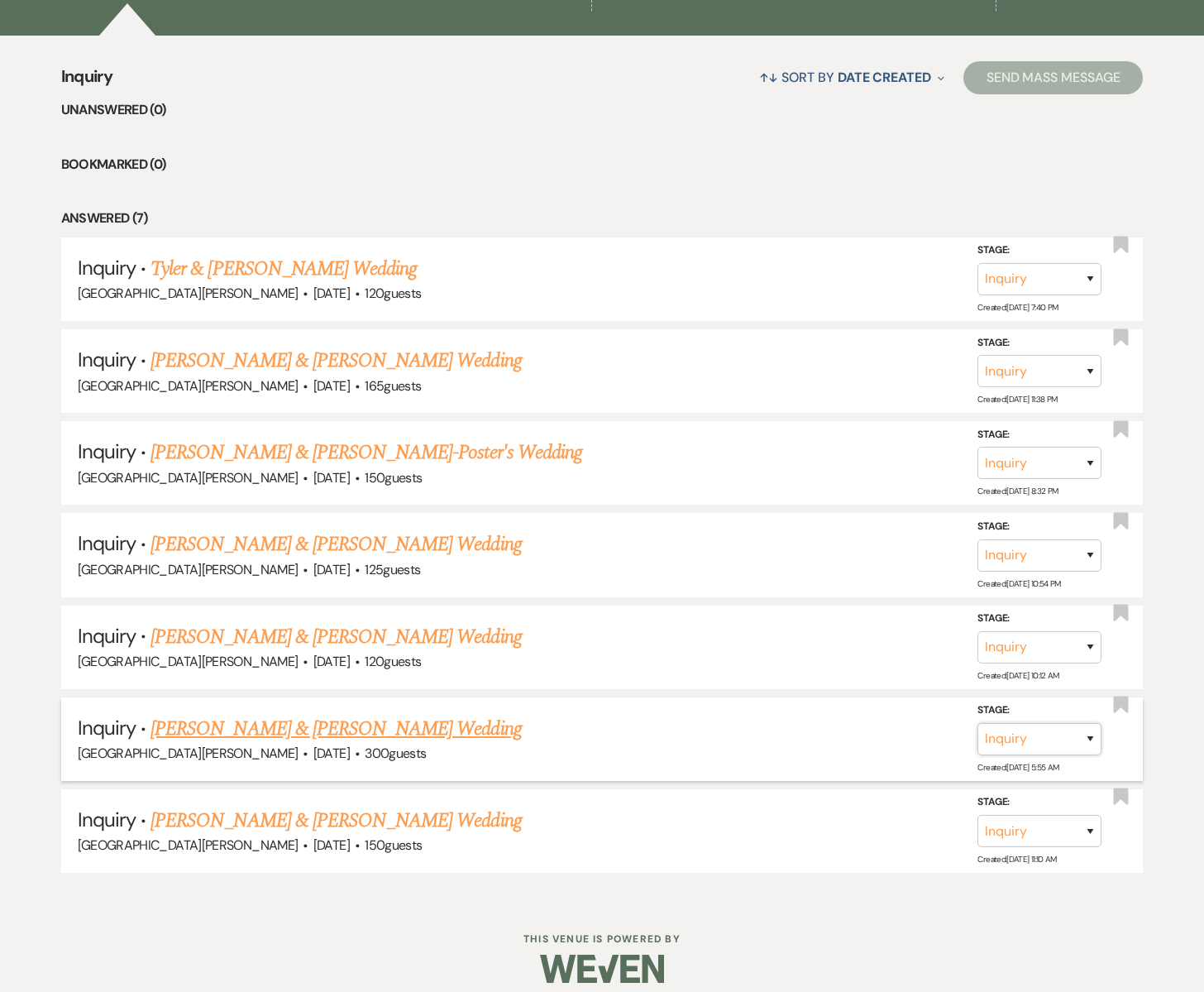
click at [1091, 736] on select "Inquiry Follow Up Tour Requested Tour Confirmed Toured Proposal Sent Booked Lost" at bounding box center [1039, 739] width 124 height 32
click at [978, 723] on select "Inquiry Follow Up Tour Requested Tour Confirmed Toured Proposal Sent Booked Lost" at bounding box center [1039, 739] width 124 height 32
click at [1064, 737] on button "Save" at bounding box center [1068, 738] width 82 height 33
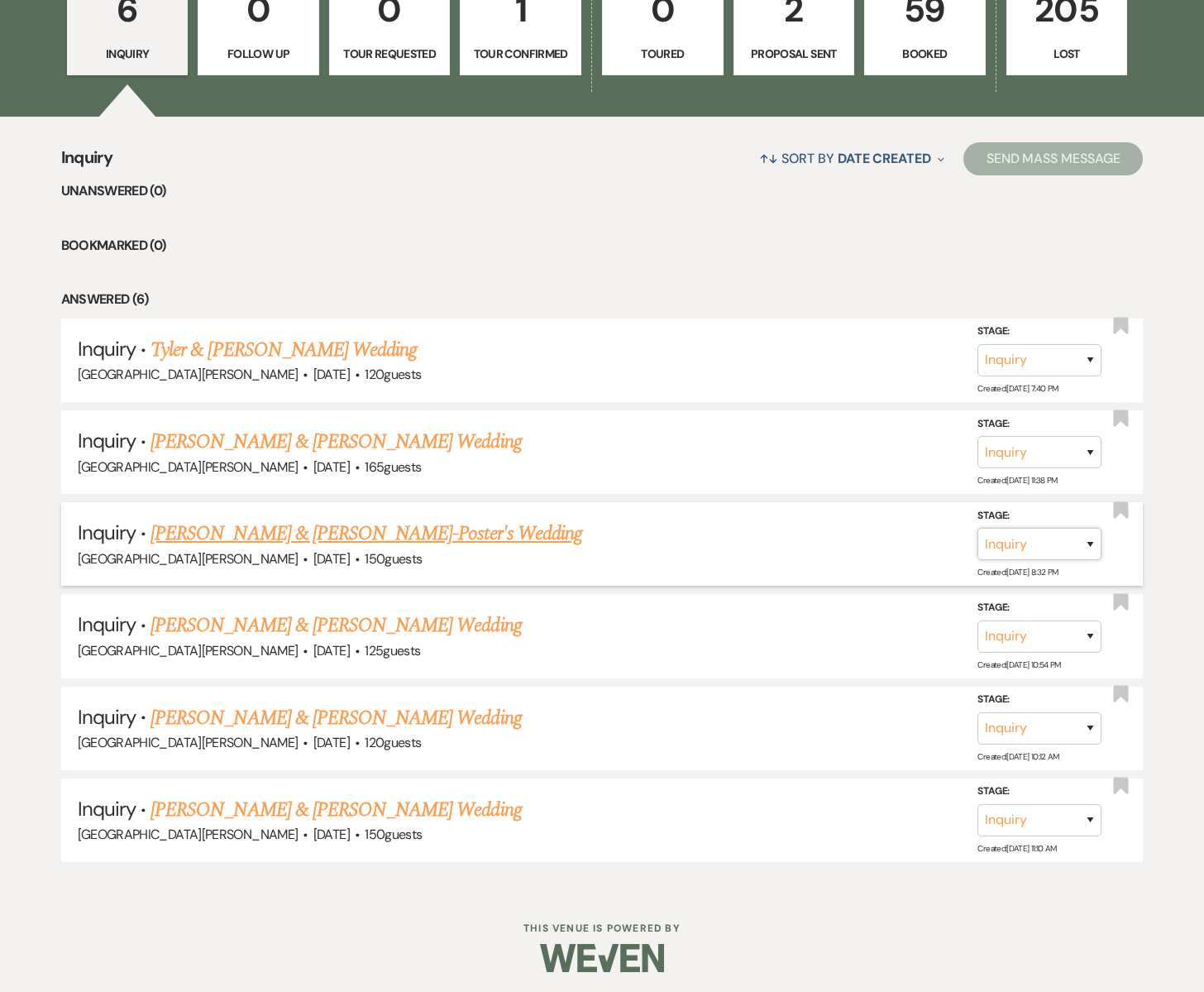
click at [1089, 540] on select "Inquiry Follow Up Tour Requested Tour Confirmed Toured Proposal Sent Booked Lost" at bounding box center [1039, 543] width 124 height 32
click at [978, 527] on select "Inquiry Follow Up Tour Requested Tour Confirmed Toured Proposal Sent Booked Lost" at bounding box center [1039, 543] width 124 height 32
click at [1067, 539] on button "Save" at bounding box center [1068, 543] width 82 height 33
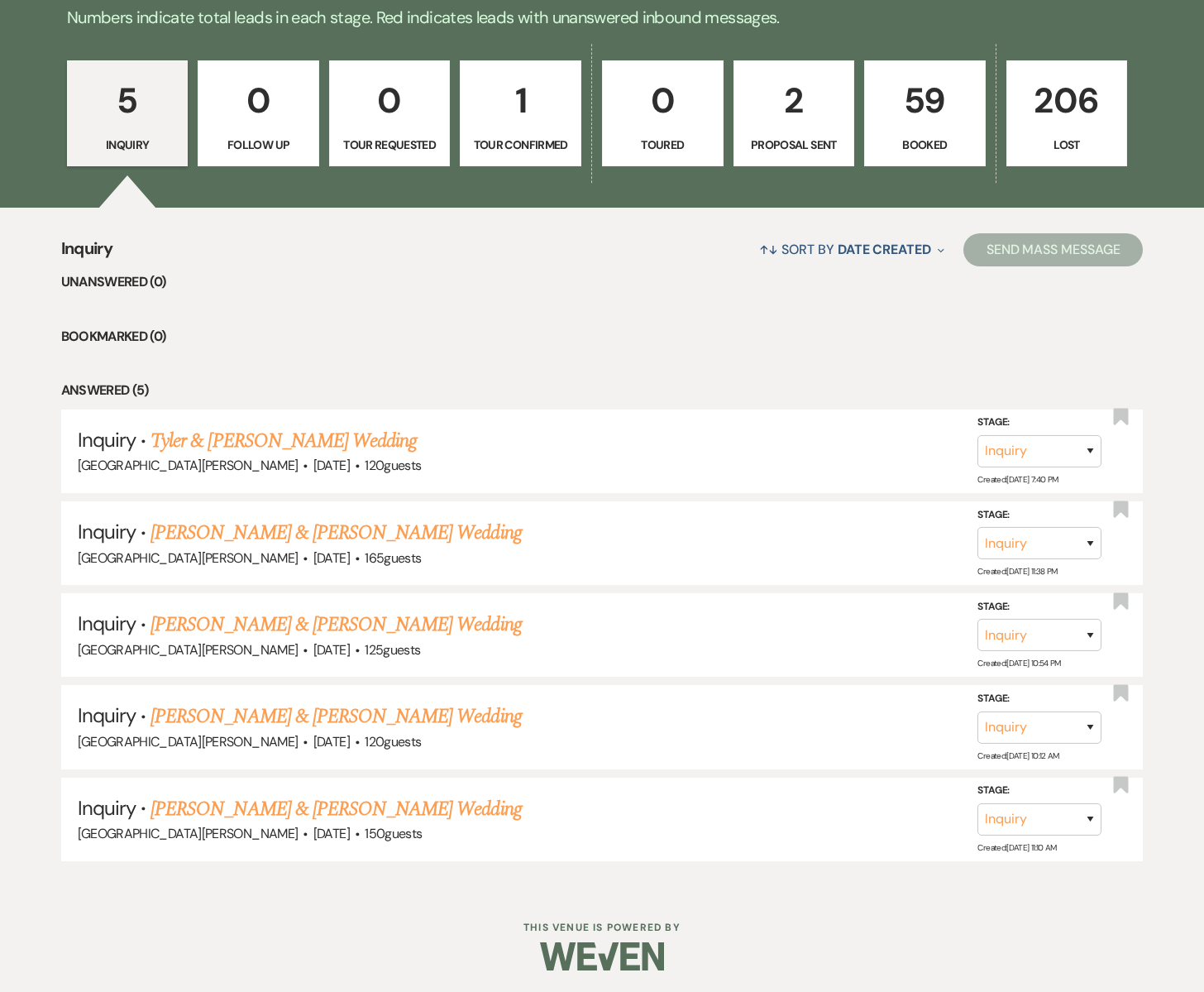
click at [697, 319] on ul "Unanswered (0) Bookmarked (0) Answered (5) Inquiry · [PERSON_NAME] & [PERSON_NA…" at bounding box center [603, 566] width 1083 height 590
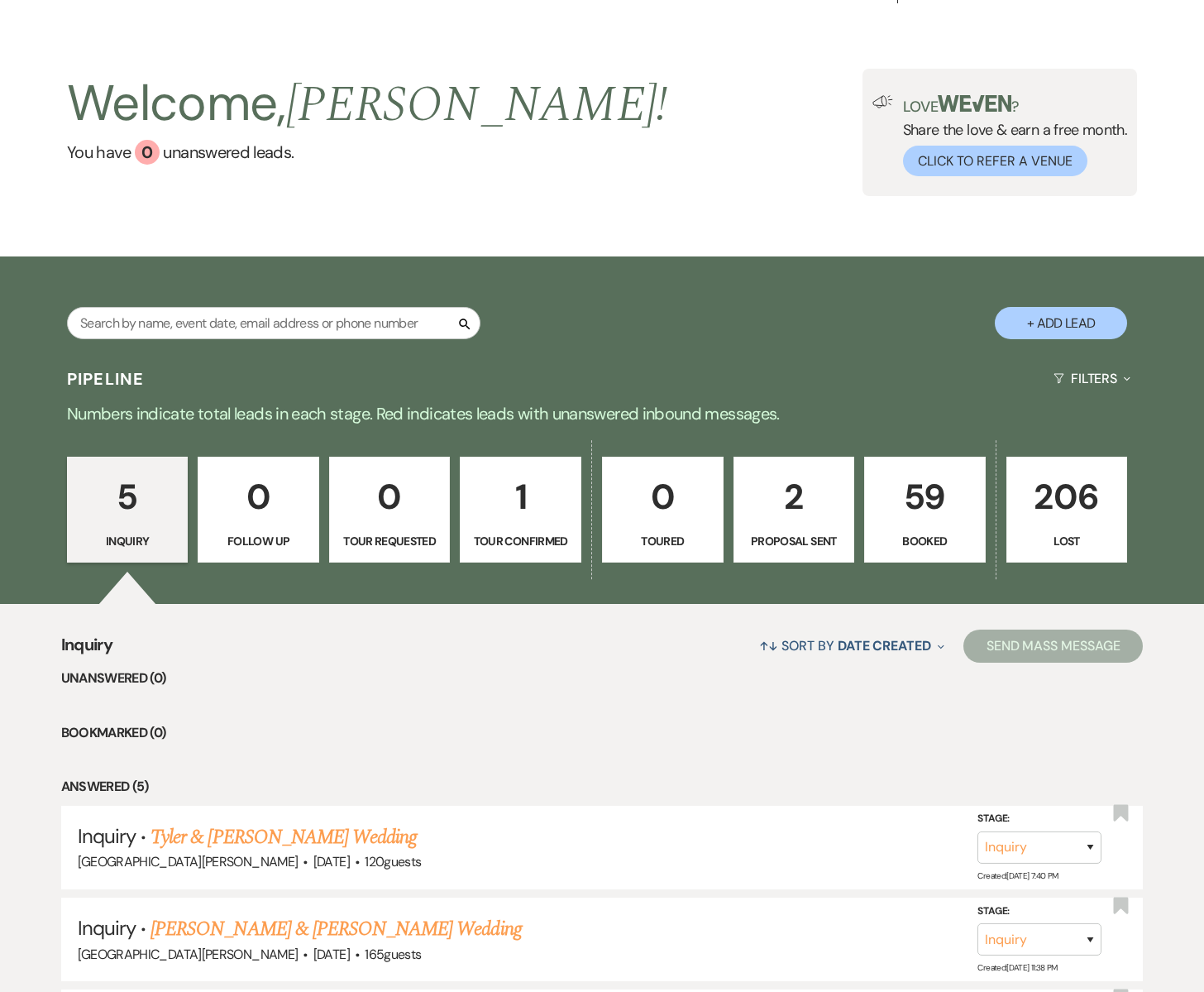
scroll to position [0, 0]
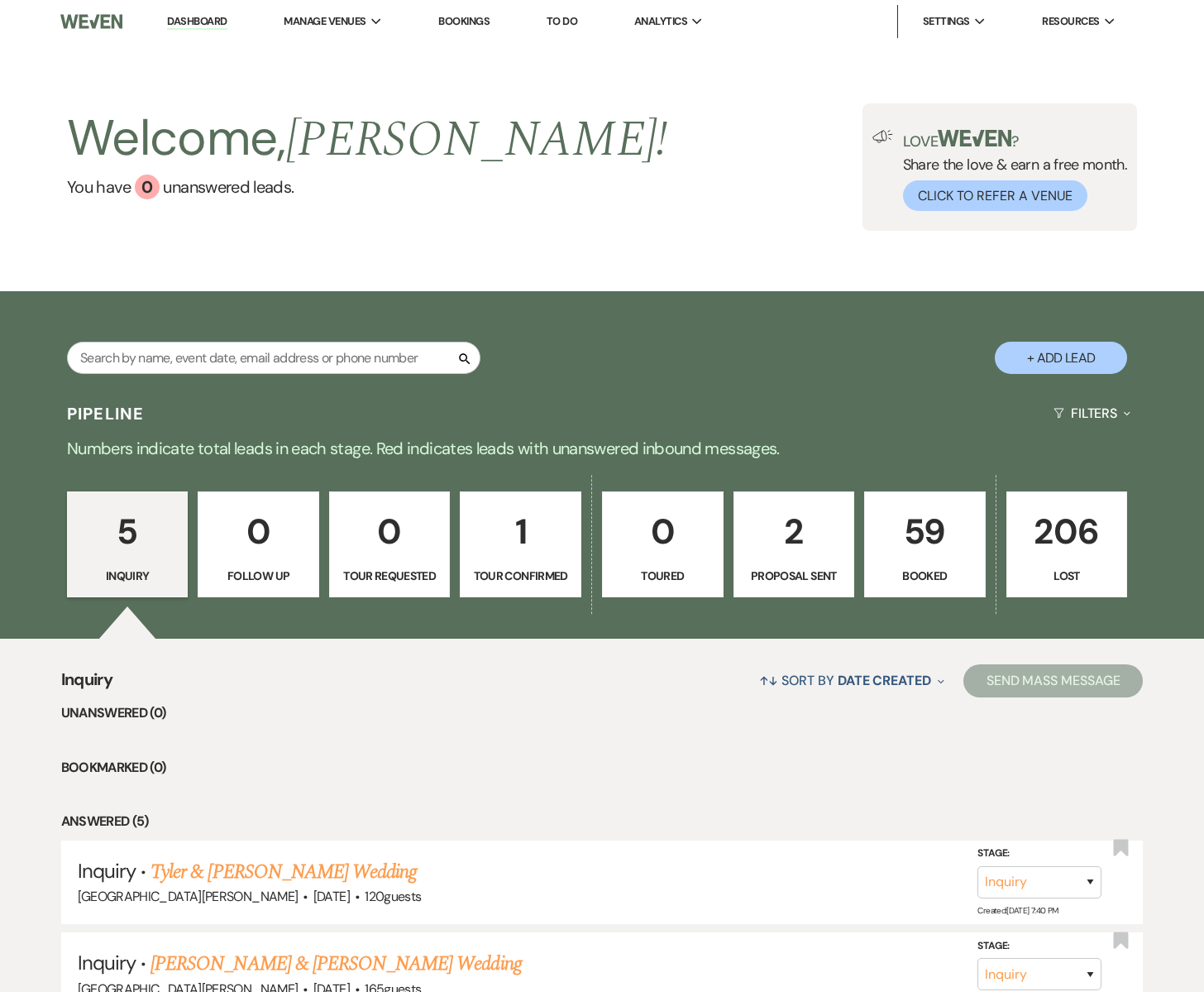
click at [934, 574] on p "Booked" at bounding box center [926, 576] width 100 height 18
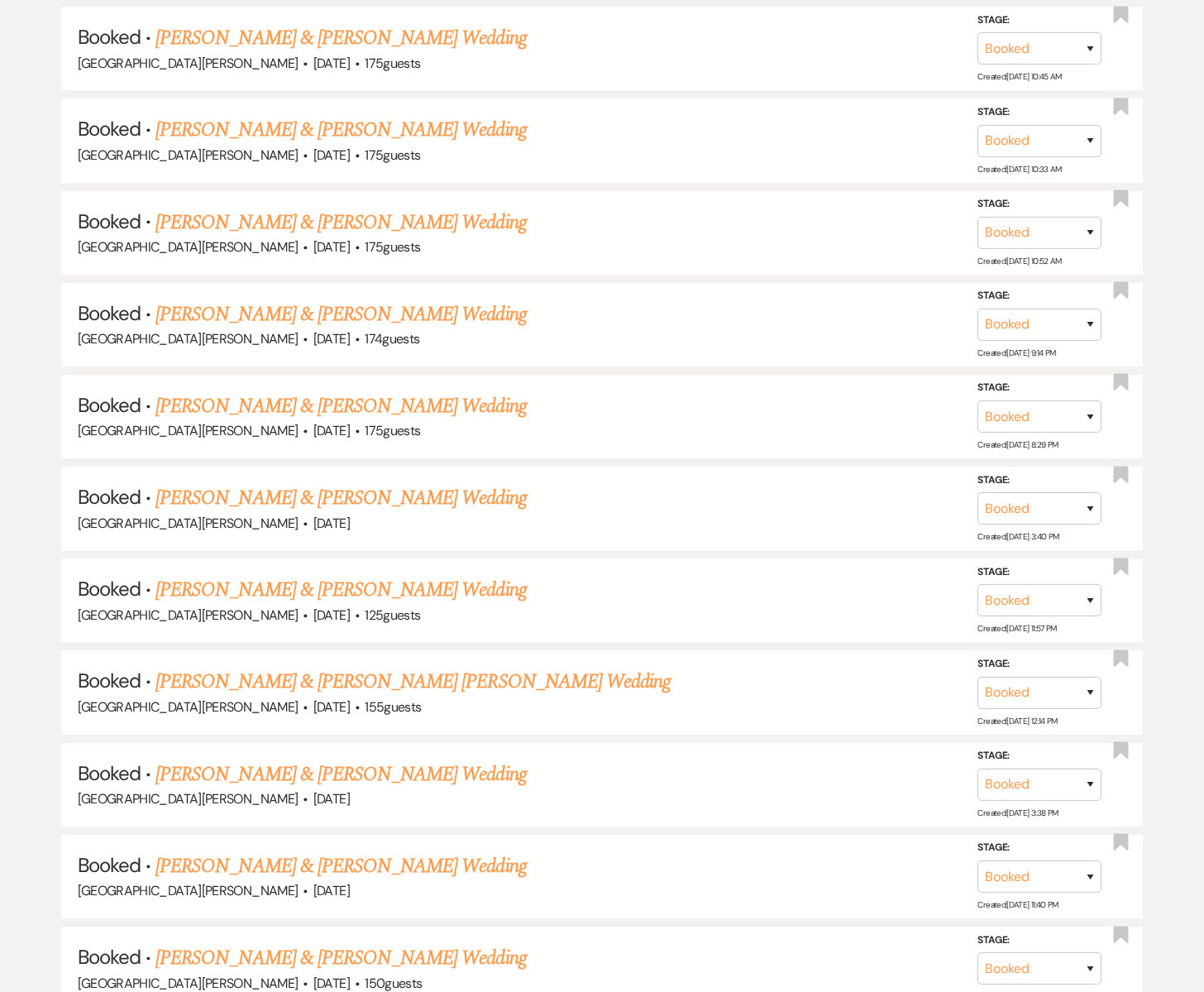
scroll to position [1019, 0]
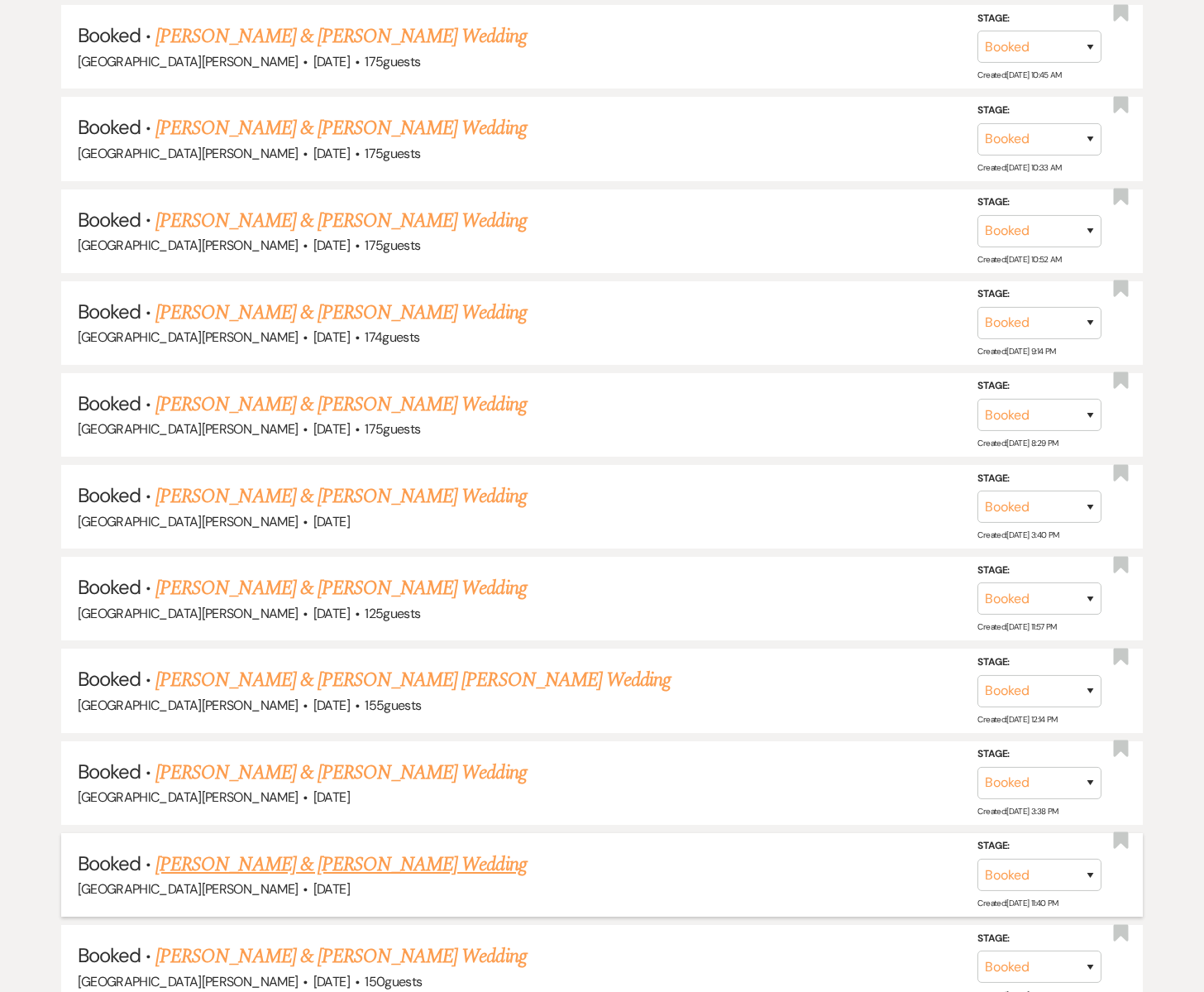
click at [357, 854] on link "[PERSON_NAME] & [PERSON_NAME] Wedding" at bounding box center [340, 863] width 370 height 29
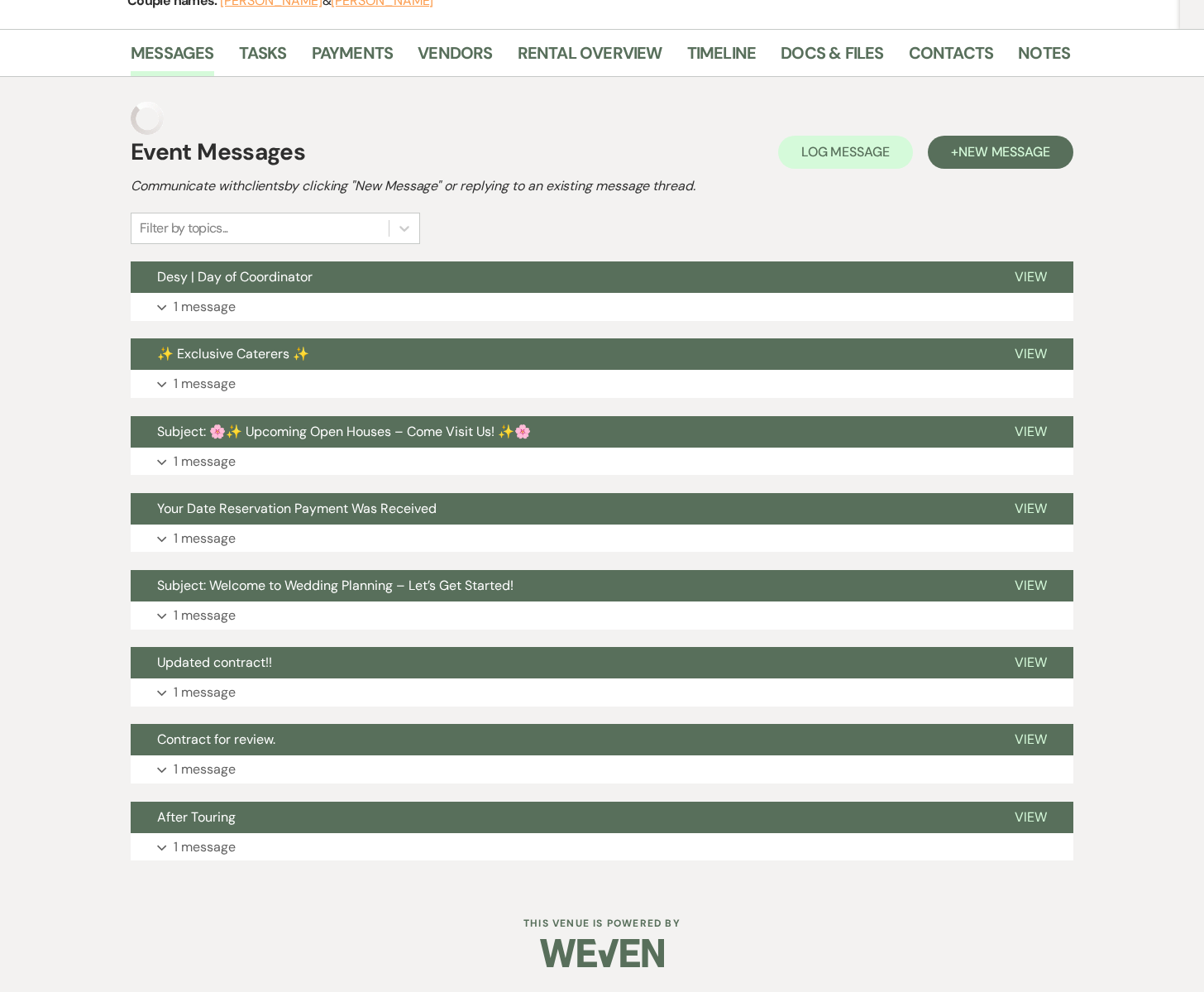
scroll to position [210, 0]
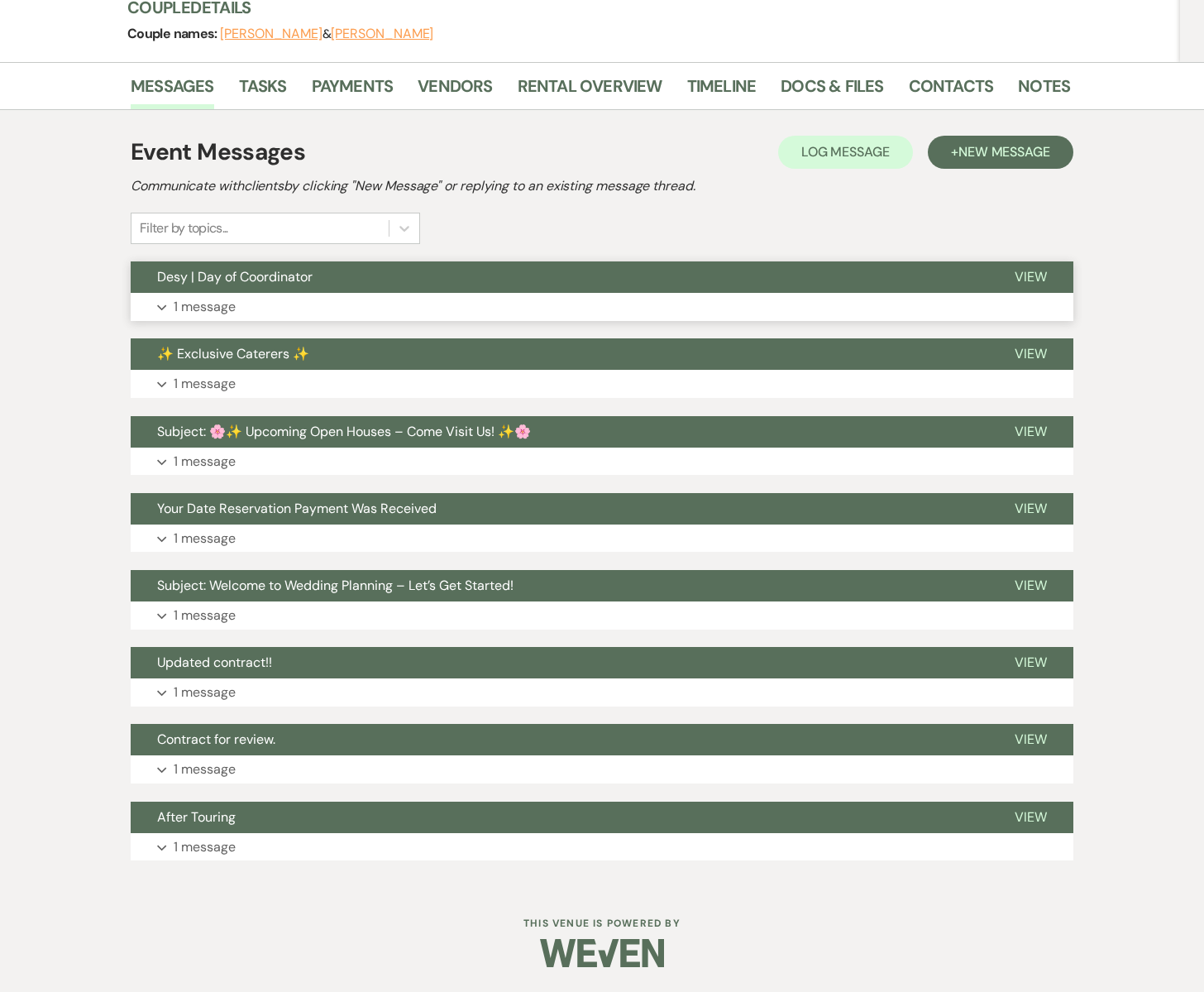
click at [469, 302] on button "Expand 1 message" at bounding box center [602, 307] width 943 height 28
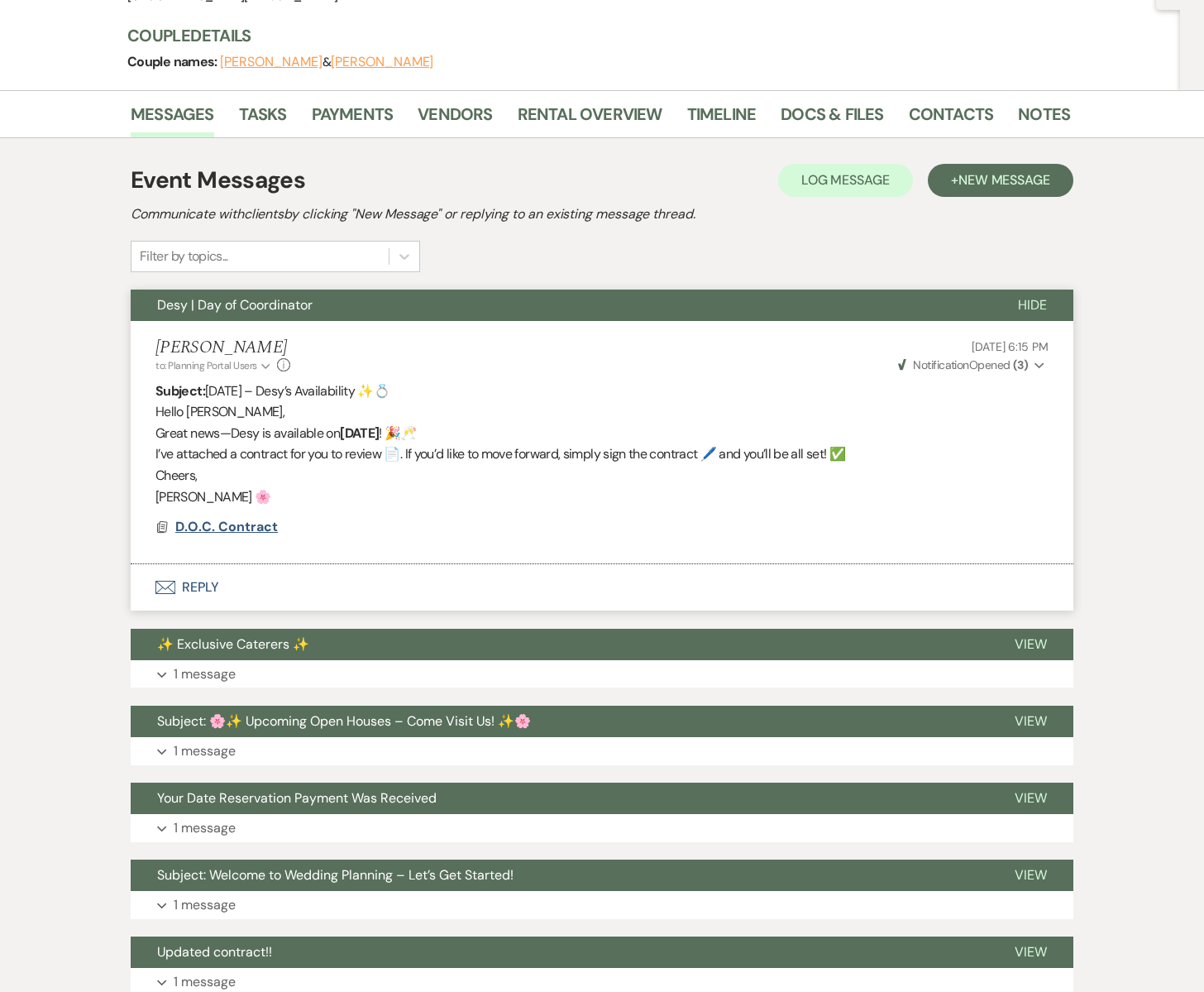
scroll to position [185, 0]
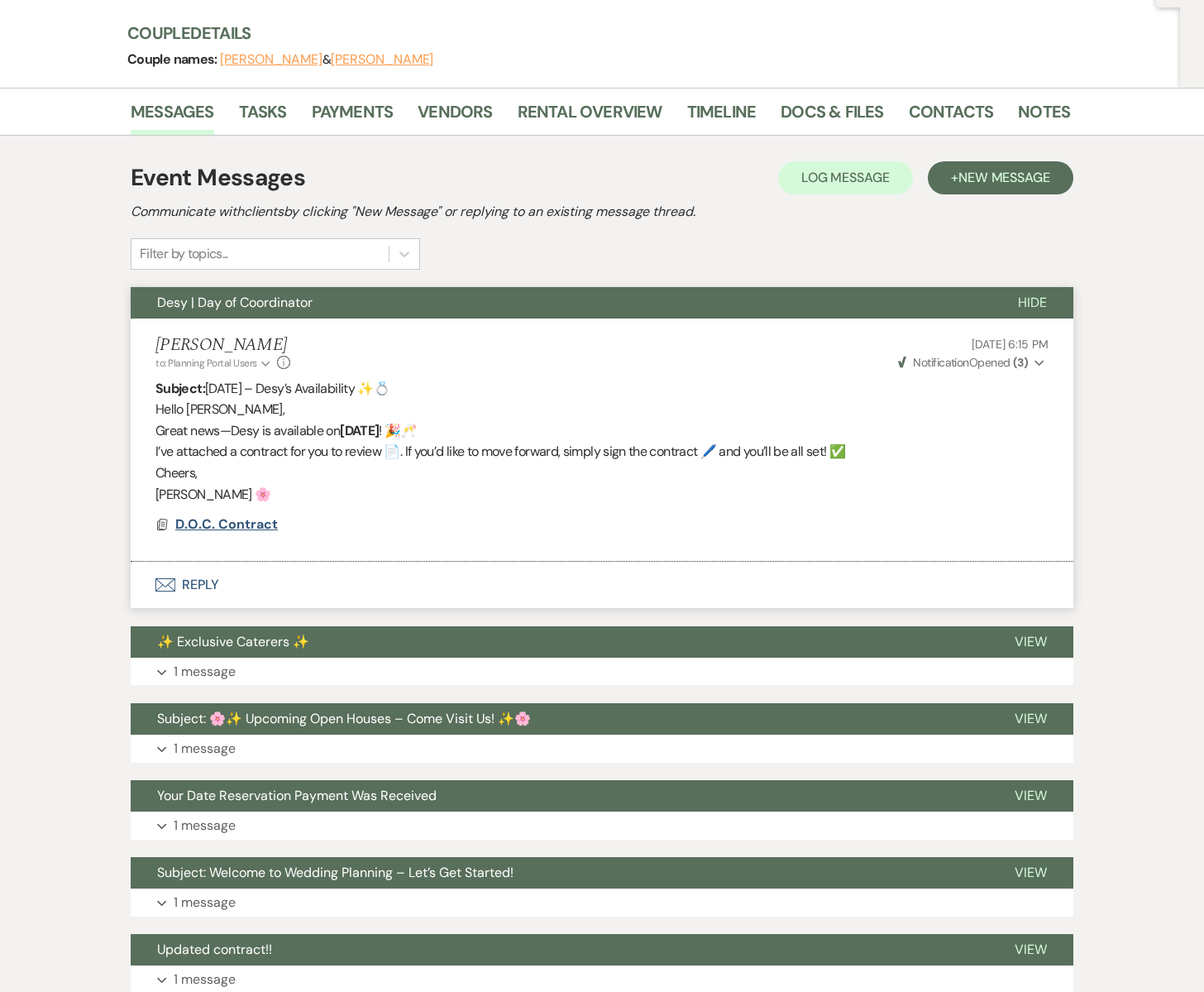
click at [220, 522] on span "D.O.C. Contract" at bounding box center [226, 523] width 102 height 17
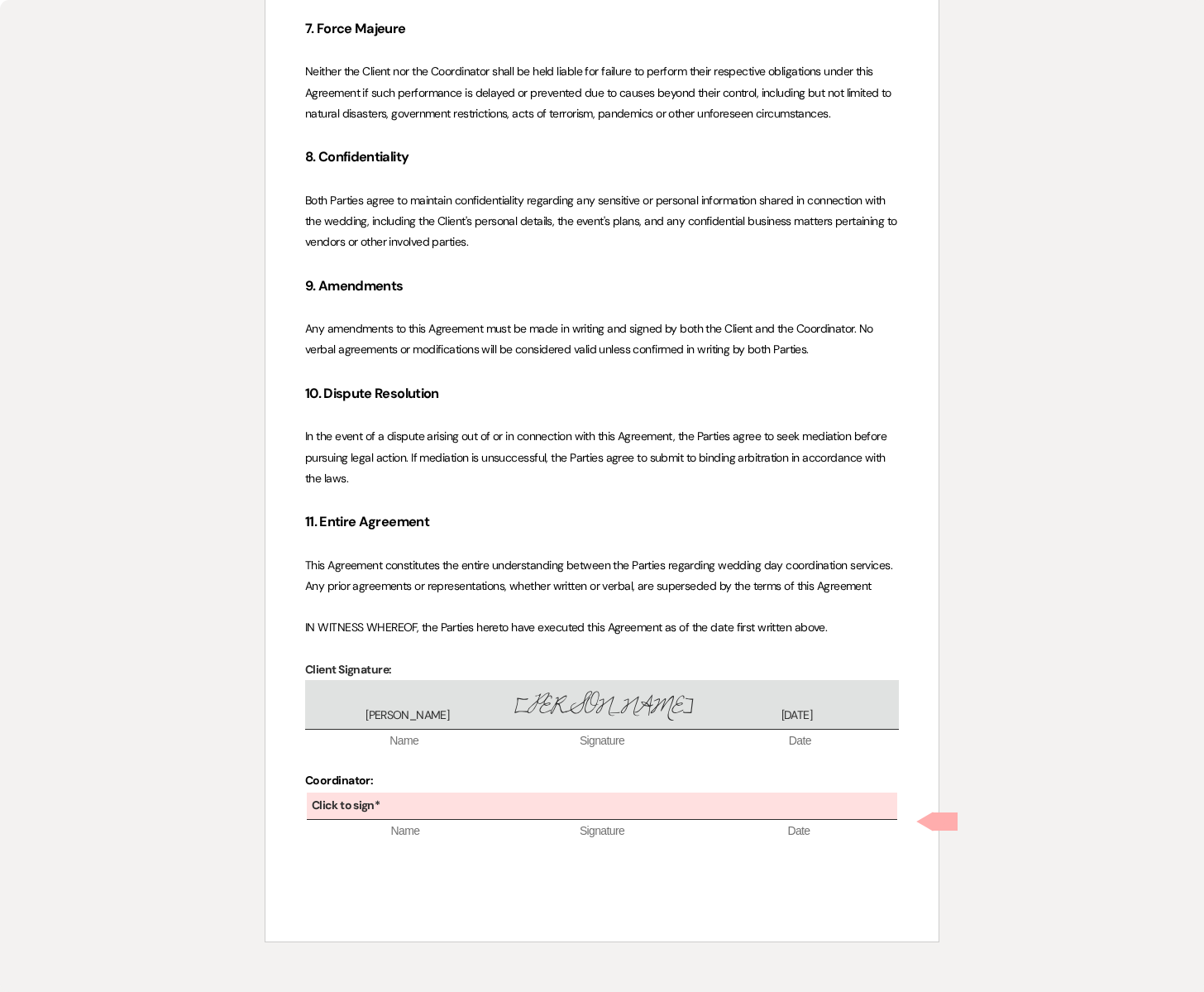
scroll to position [2978, 0]
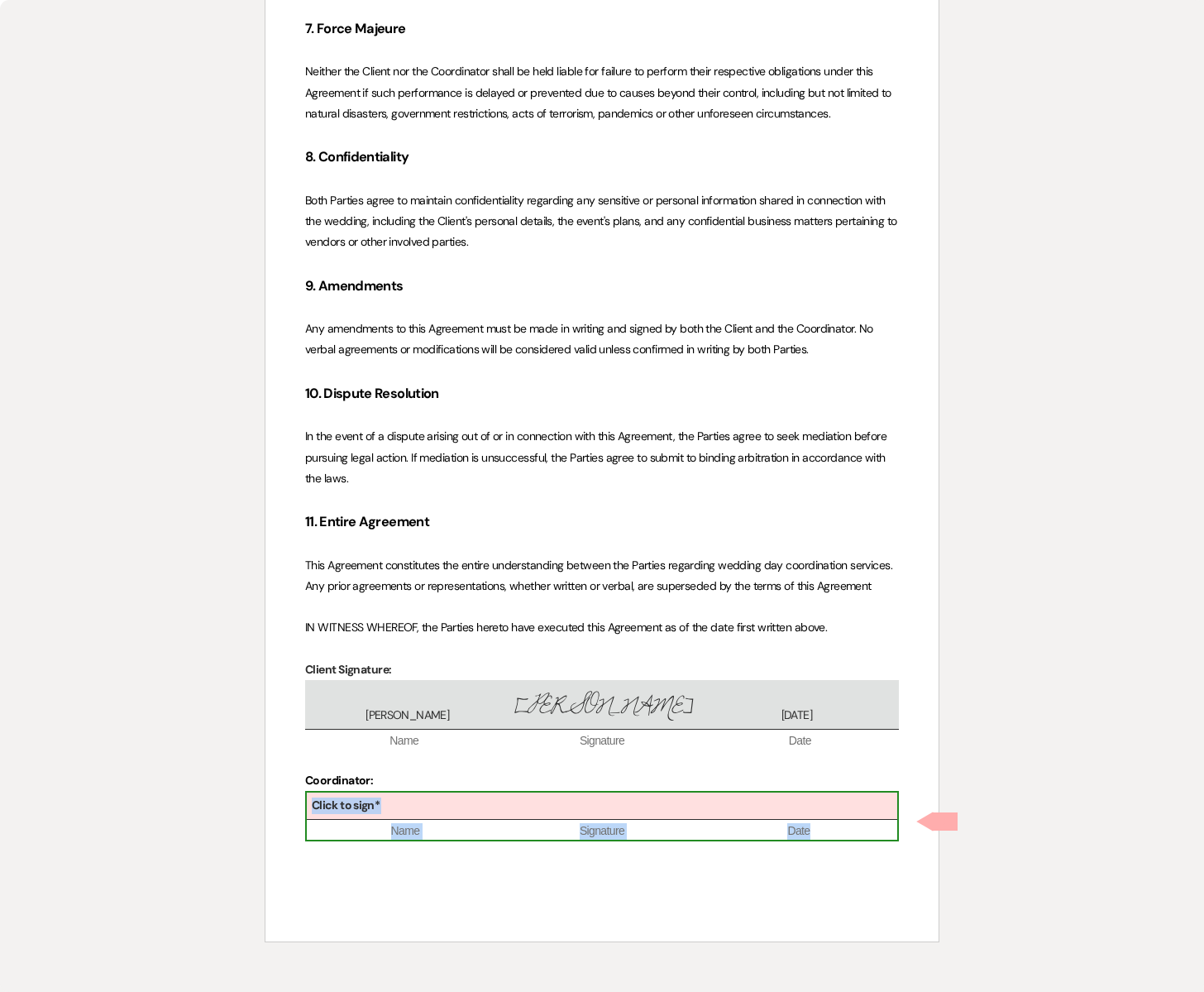
click at [401, 799] on div "Click to sign*" at bounding box center [602, 806] width 591 height 27
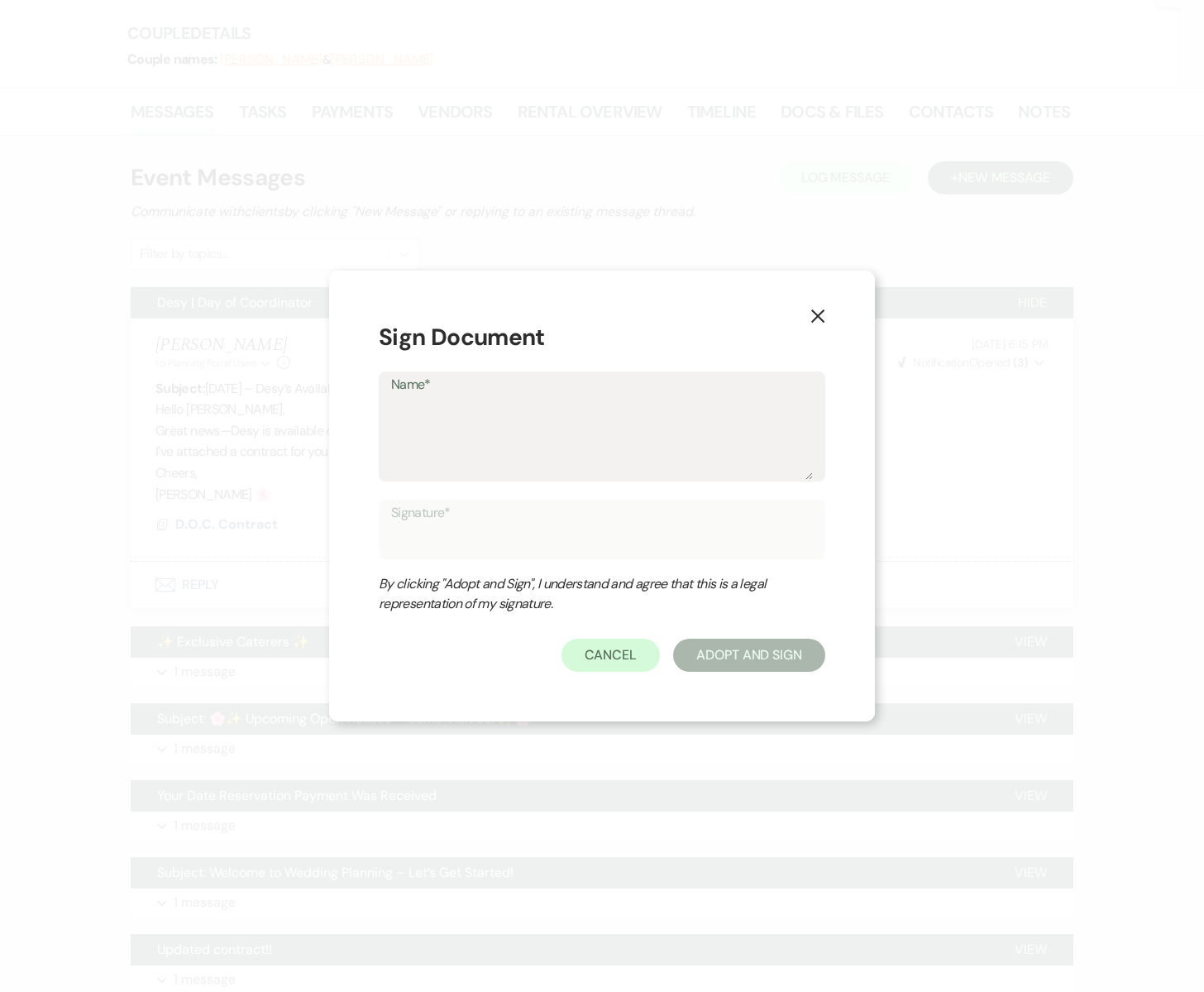
click at [450, 448] on textarea "Name*" at bounding box center [602, 437] width 422 height 82
click at [740, 665] on button "Adopt And Sign" at bounding box center [749, 655] width 152 height 33
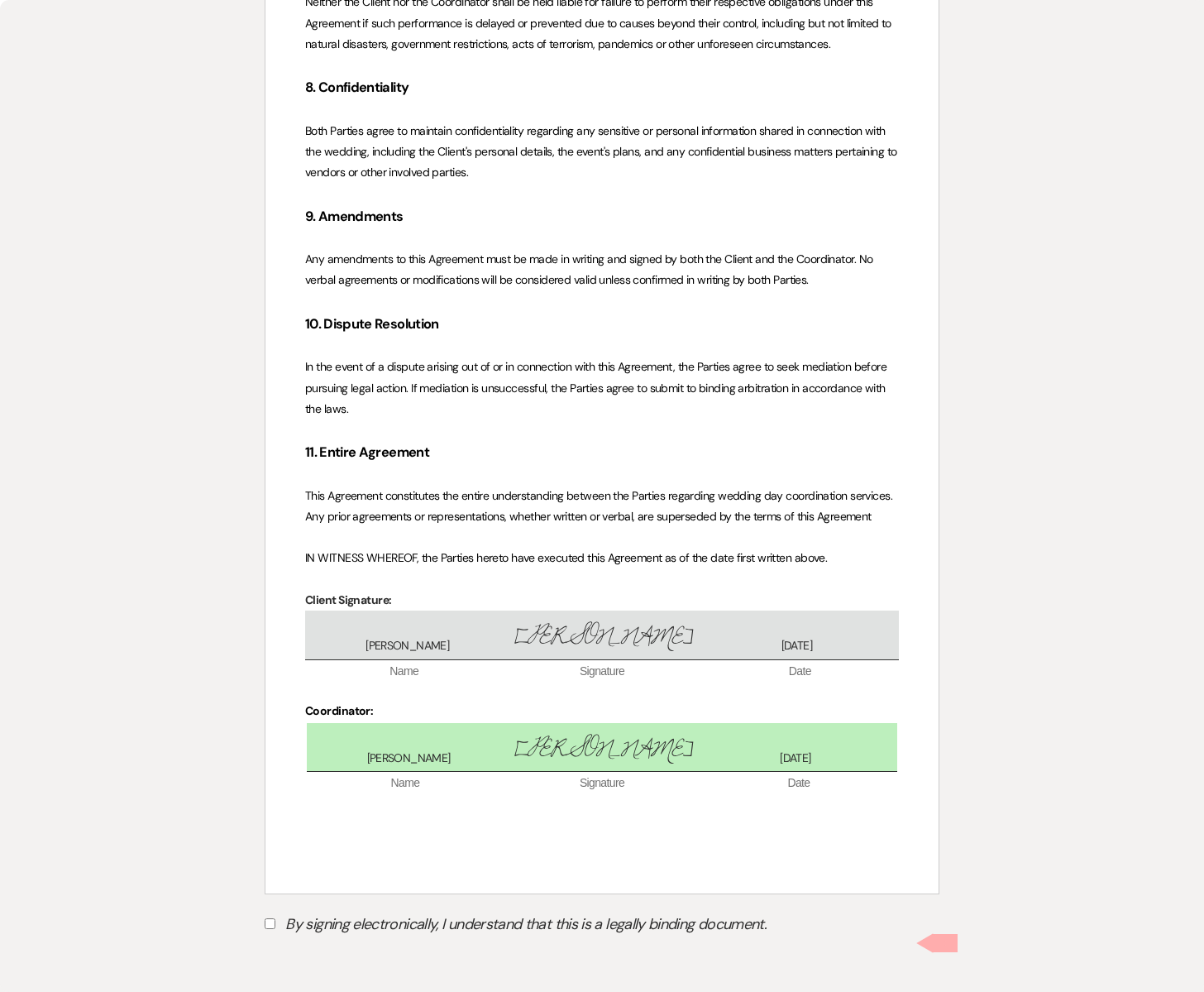
scroll to position [3048, 0]
click at [270, 925] on input "By signing electronically, I understand that this is a legally binding document." at bounding box center [270, 923] width 10 height 10
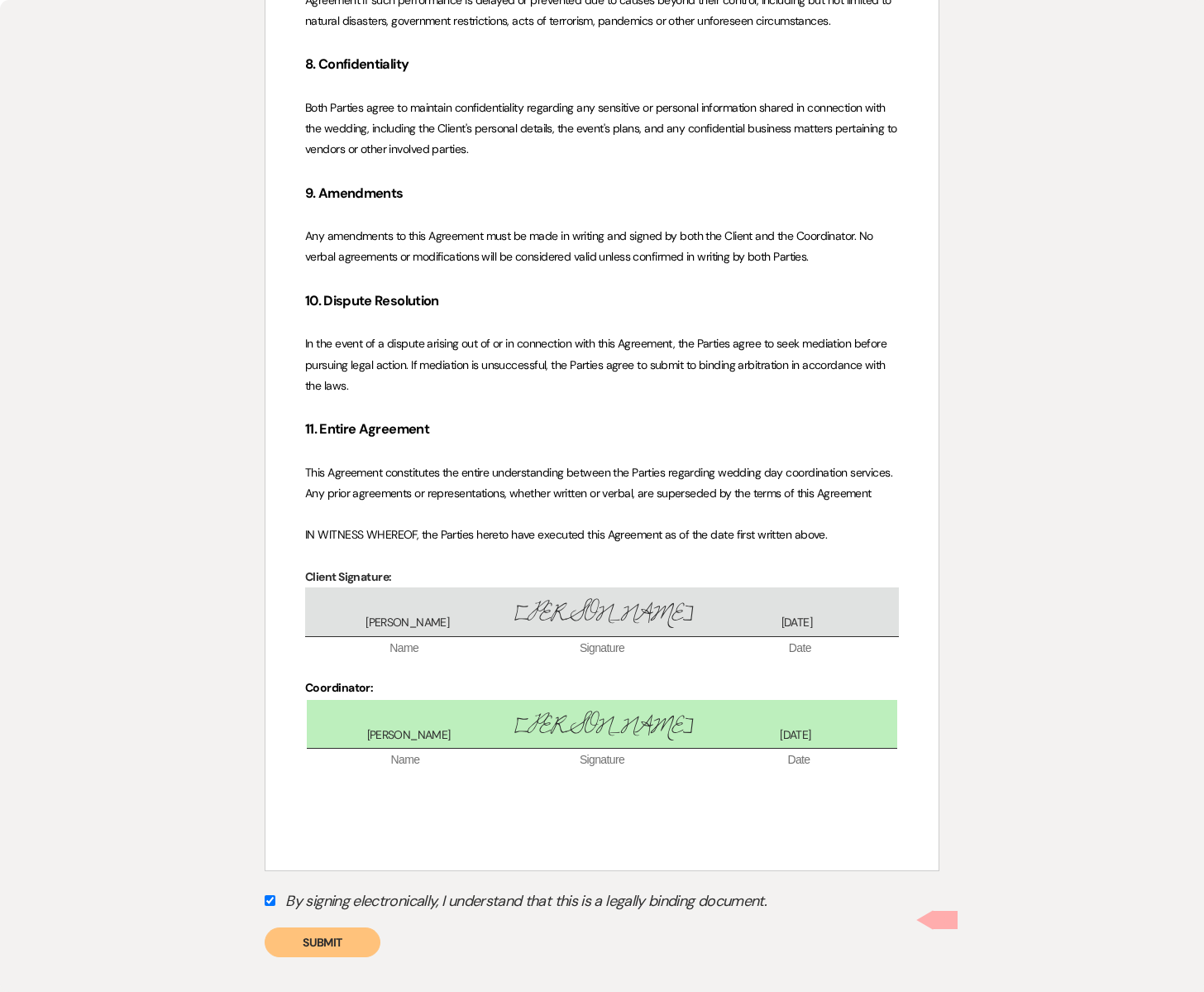
click at [328, 957] on button "Submit" at bounding box center [323, 942] width 115 height 29
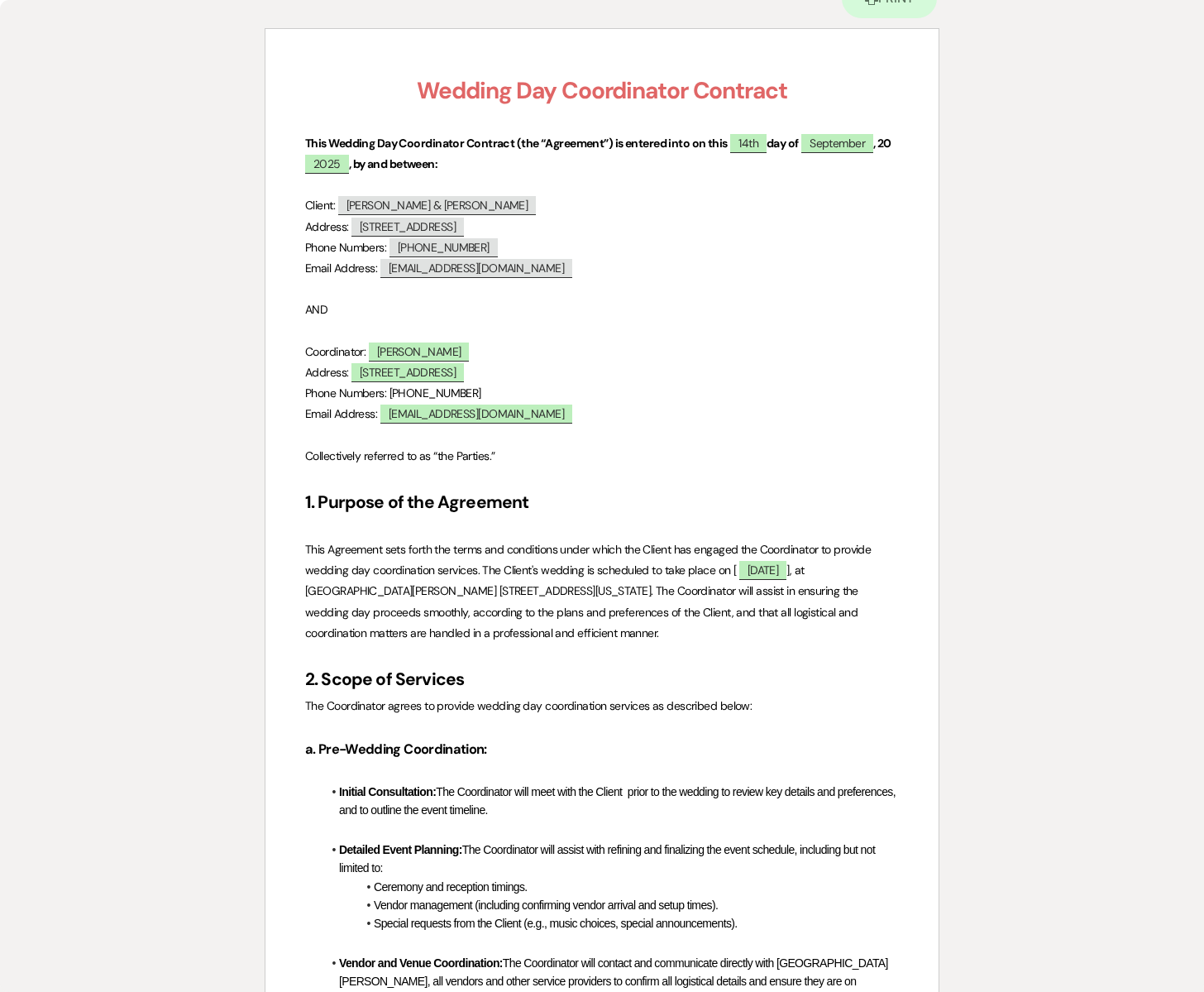
scroll to position [0, 0]
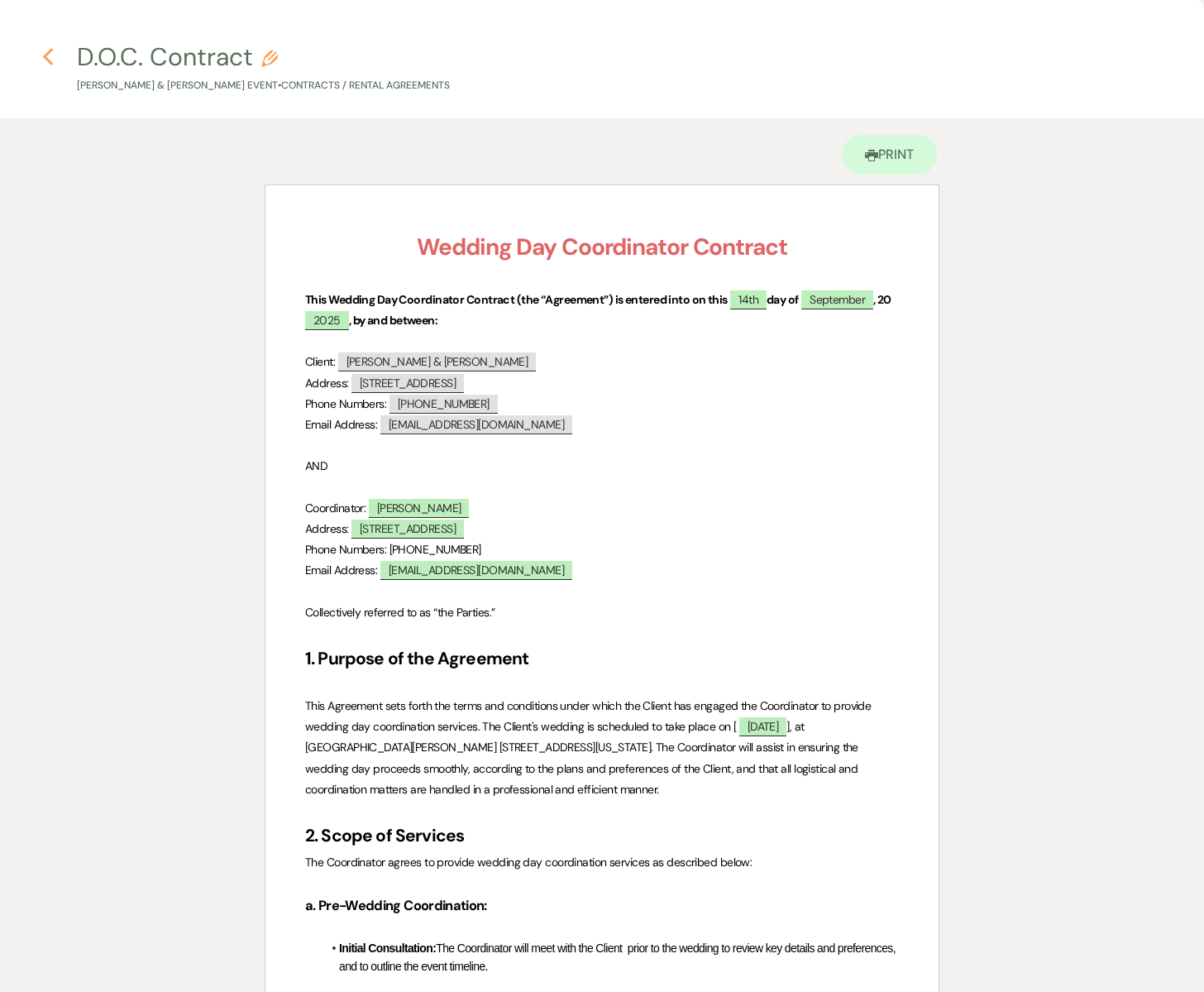
click at [49, 53] on use "button" at bounding box center [47, 57] width 10 height 18
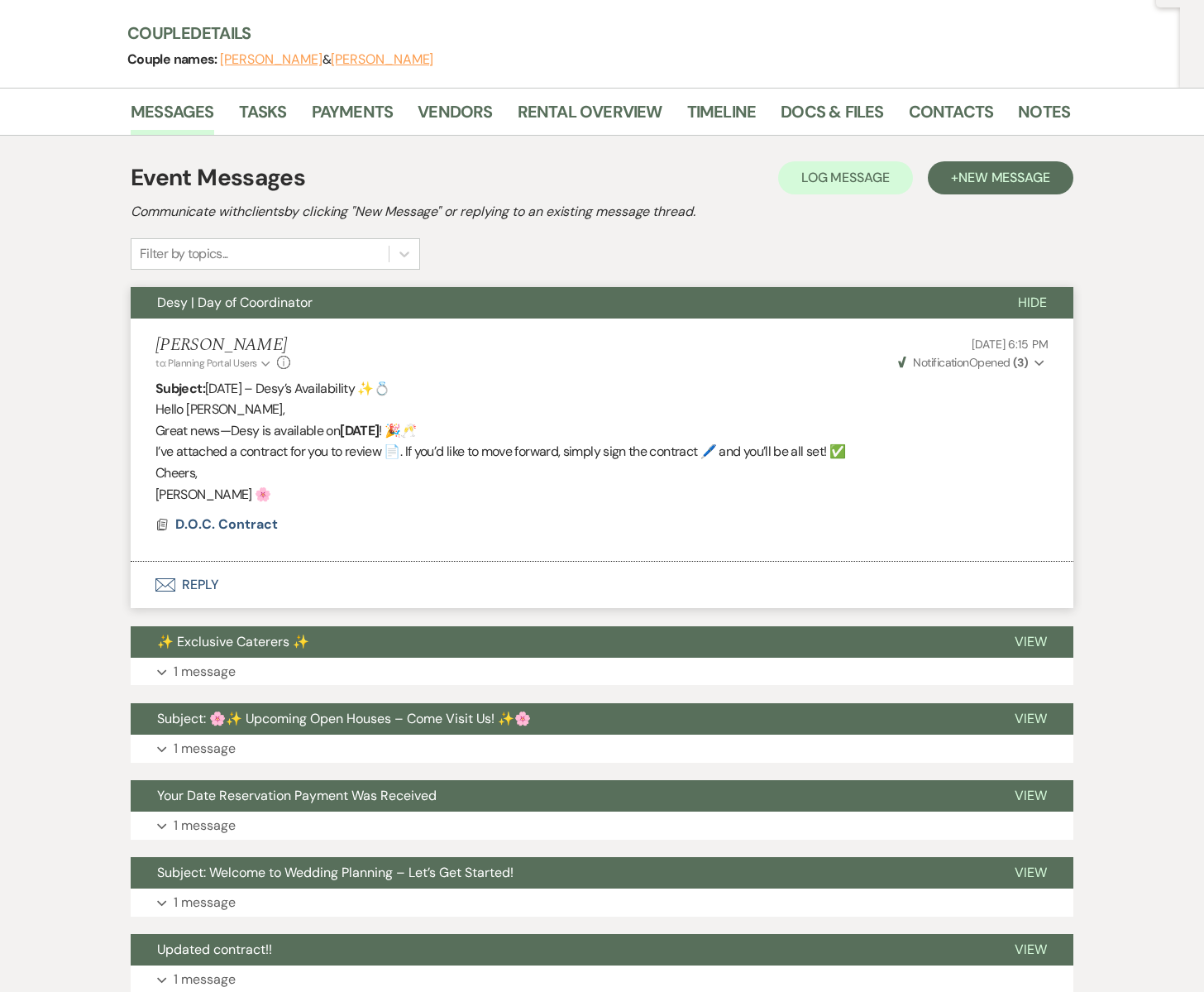
click at [168, 584] on use "button" at bounding box center [165, 585] width 20 height 13
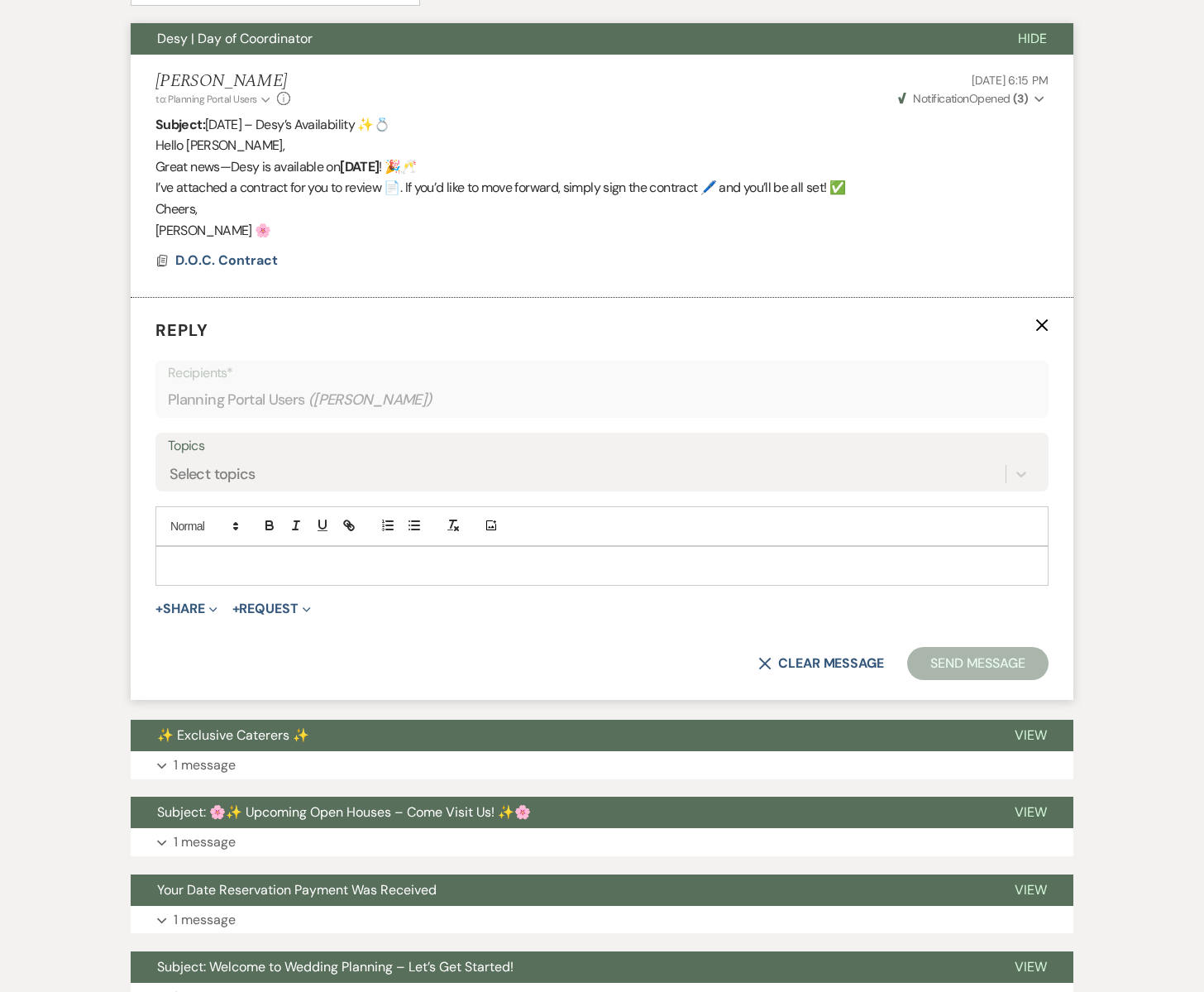
scroll to position [451, 0]
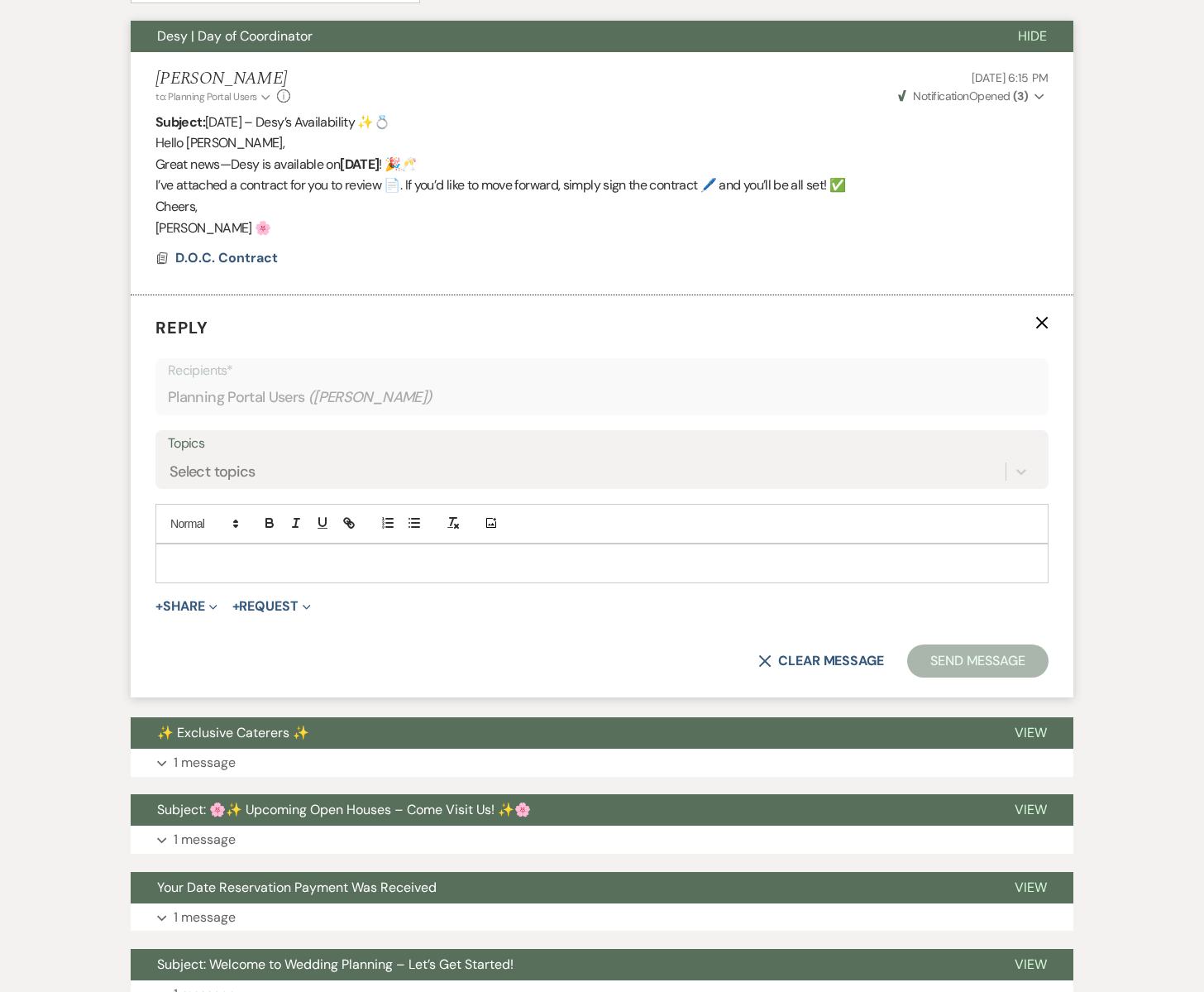
click at [181, 560] on p at bounding box center [602, 562] width 867 height 18
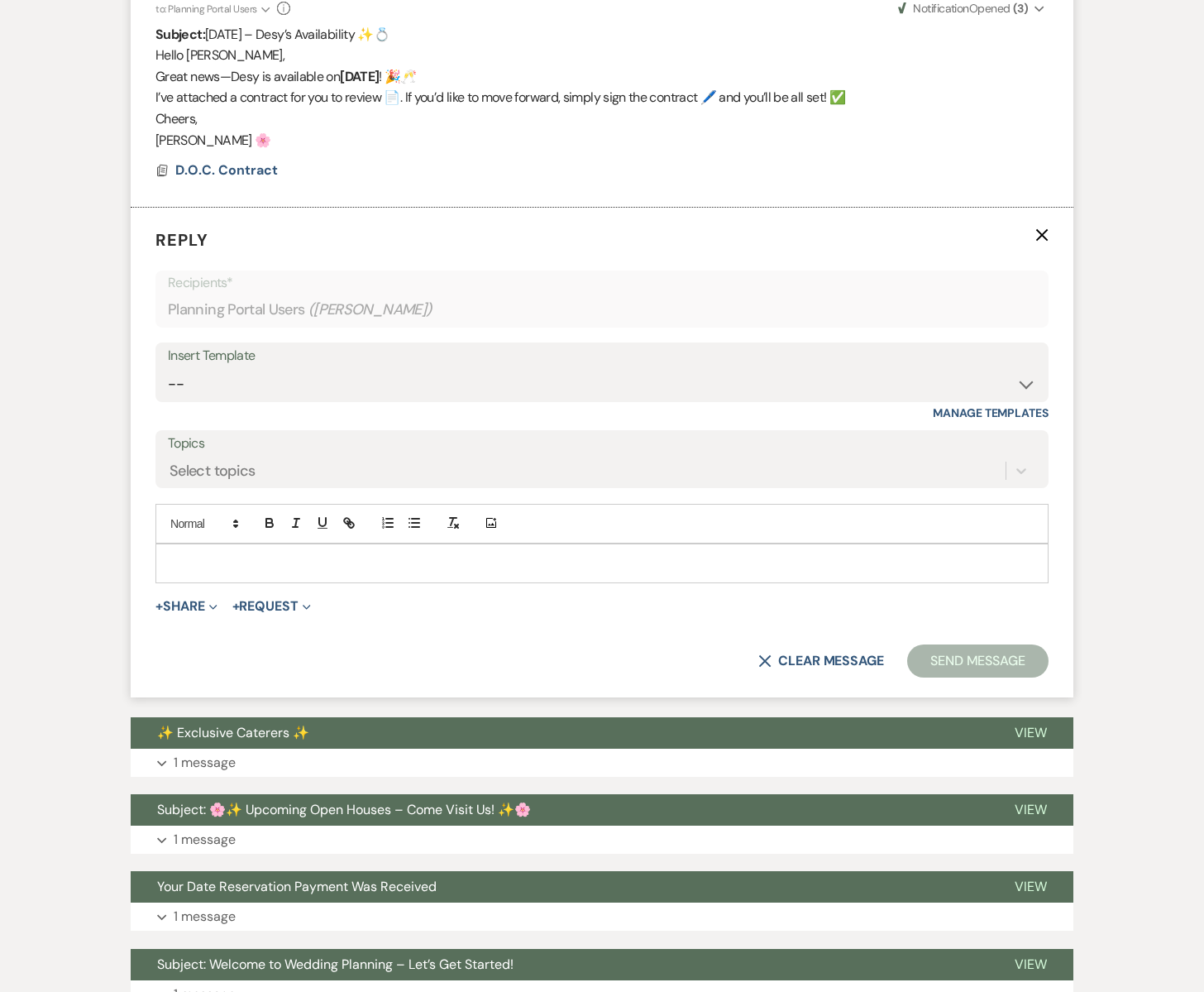
click at [176, 559] on p at bounding box center [602, 562] width 867 height 18
click at [198, 373] on select "-- Subject: So Great to Meet You at [GEOGRAPHIC_DATA][PERSON_NAME]! Subject: 🎉 …" at bounding box center [602, 384] width 869 height 32
click at [168, 368] on select "-- Subject: So Great to Meet You at [GEOGRAPHIC_DATA][PERSON_NAME]! Subject: 🎉 …" at bounding box center [602, 384] width 869 height 32
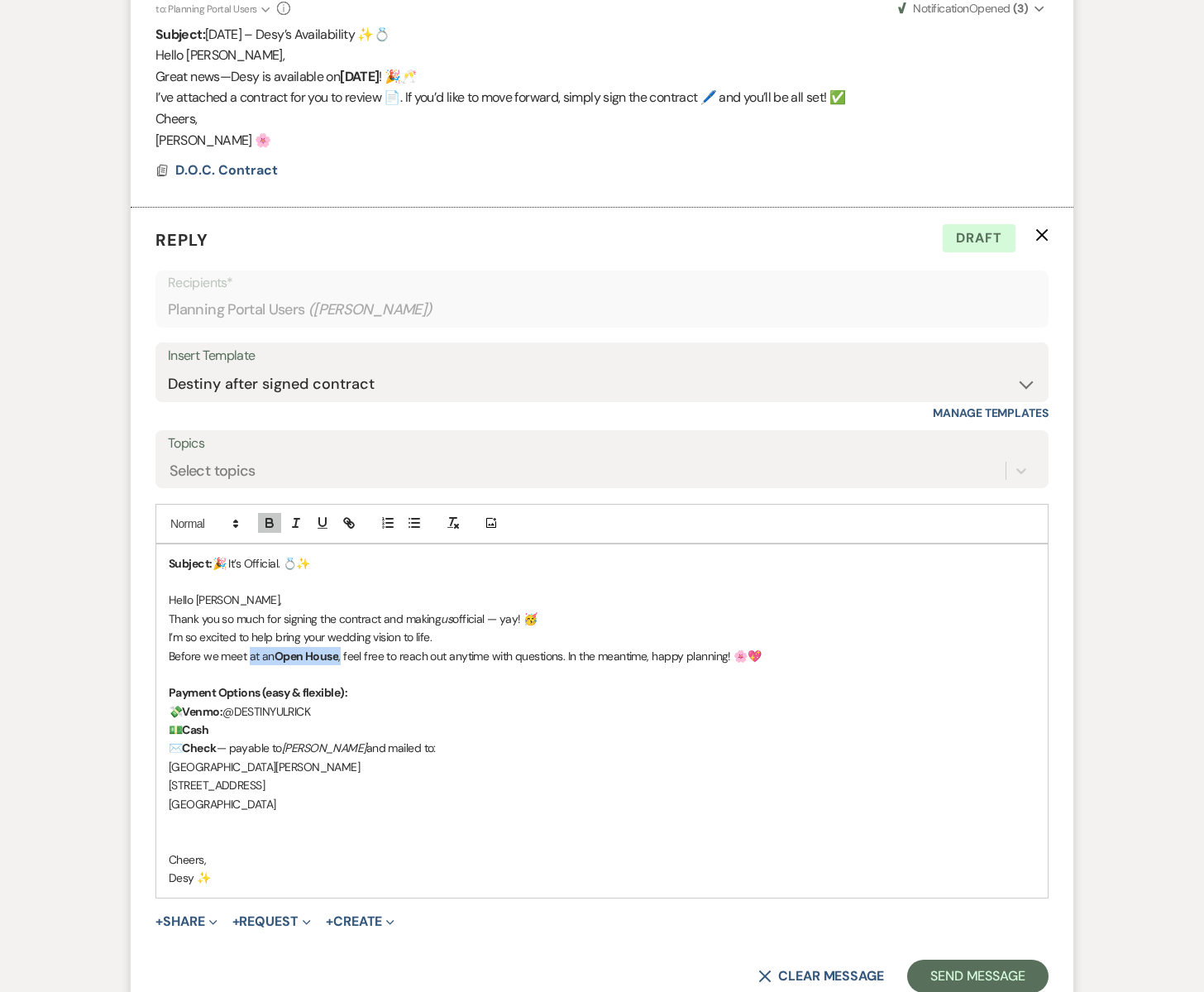
drag, startPoint x: 342, startPoint y: 657, endPoint x: 249, endPoint y: 659, distance: 93.0
click at [249, 659] on p "Before we meet at an Open House , feel free to reach out anytime with questions…" at bounding box center [602, 655] width 867 height 18
click at [731, 654] on p "Before we meet in person, feel free to reach out anytime with questions. In the…" at bounding box center [602, 655] width 867 height 18
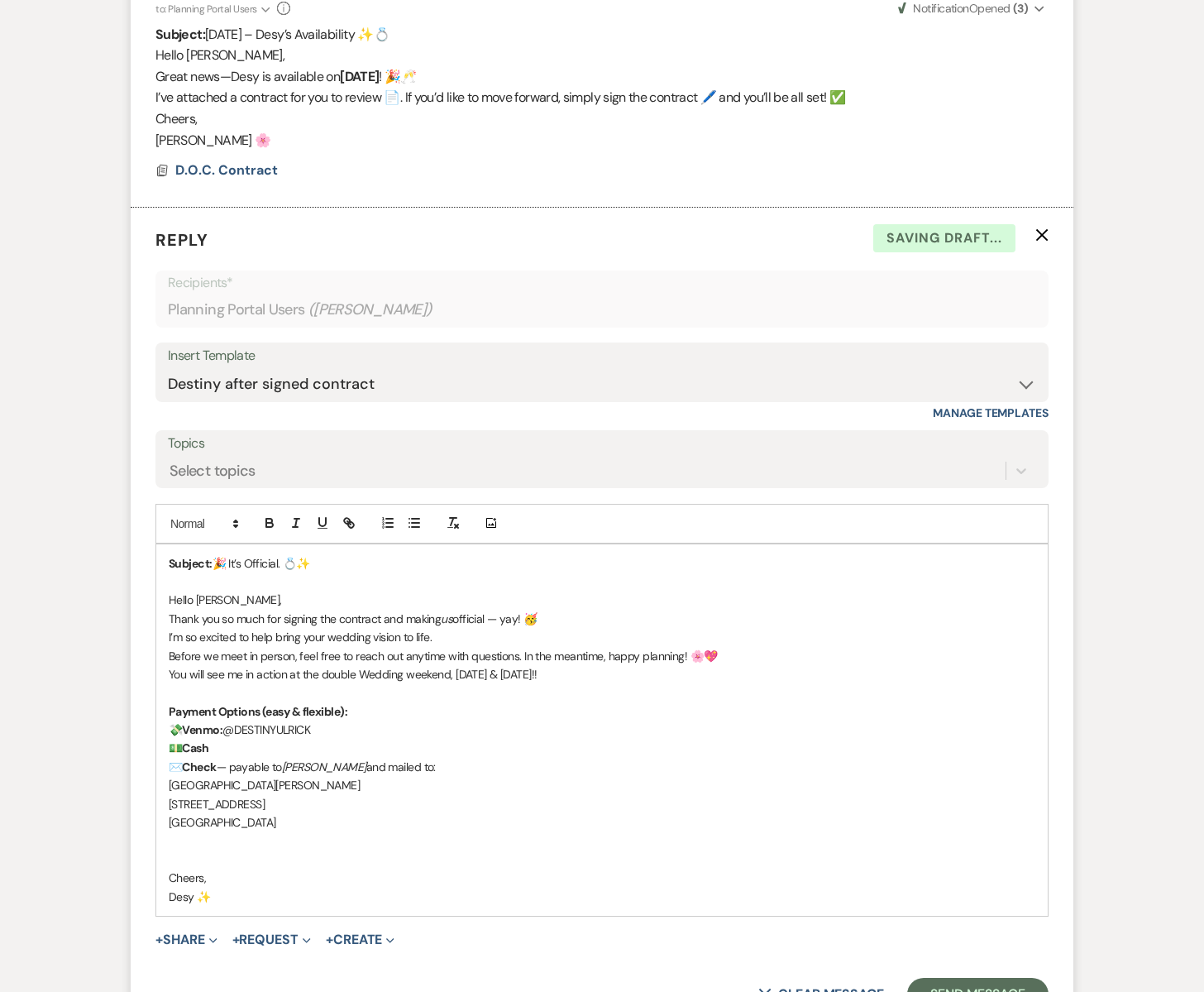
click at [206, 671] on p "You will see me in action at the double Wedding weekend, [DATE] & [DATE]!!" at bounding box center [602, 674] width 867 height 18
drag, startPoint x: 505, startPoint y: 674, endPoint x: 614, endPoint y: 684, distance: 109.5
click at [614, 684] on div "Subject: 🎉 It’s Official. 💍✨ Hello [PERSON_NAME], Thank you so much for signing…" at bounding box center [602, 730] width 892 height 371
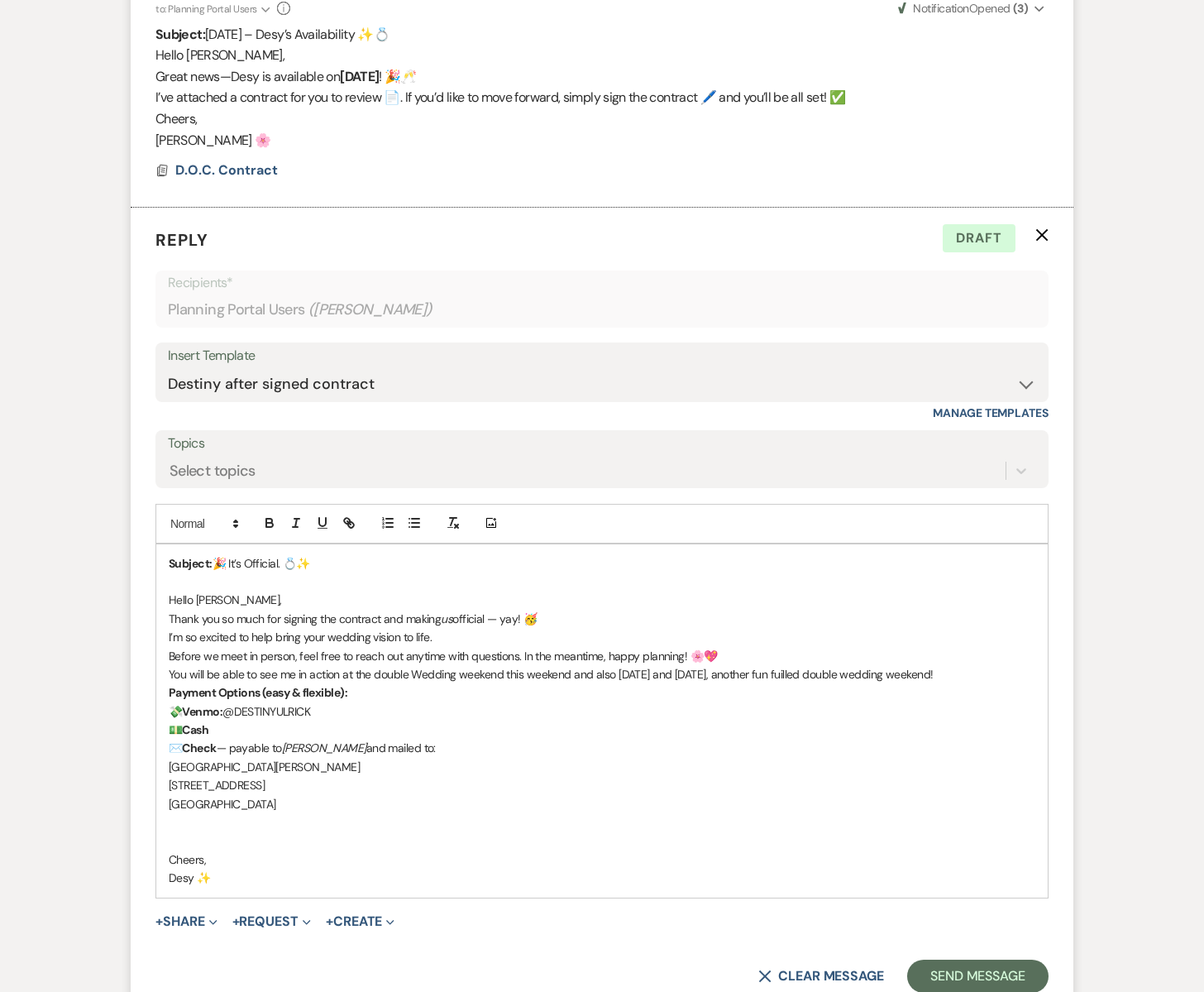
click at [344, 676] on p "You will be able to see me in action at the double Wedding weekend this weekend…" at bounding box center [602, 674] width 867 height 18
click at [861, 672] on p "You will be able to see me in action [DATE] at the double Wedding weekend this …" at bounding box center [602, 674] width 867 height 18
drag, startPoint x: 1011, startPoint y: 671, endPoint x: 165, endPoint y: 674, distance: 846.0
click at [165, 674] on div "Subject: 🎉 It’s Official. 💍✨ Hello [PERSON_NAME], Thank you so much for signing…" at bounding box center [602, 720] width 892 height 353
copy p "You will be able to see me in action [DATE] at the double Wedding weekend this …"
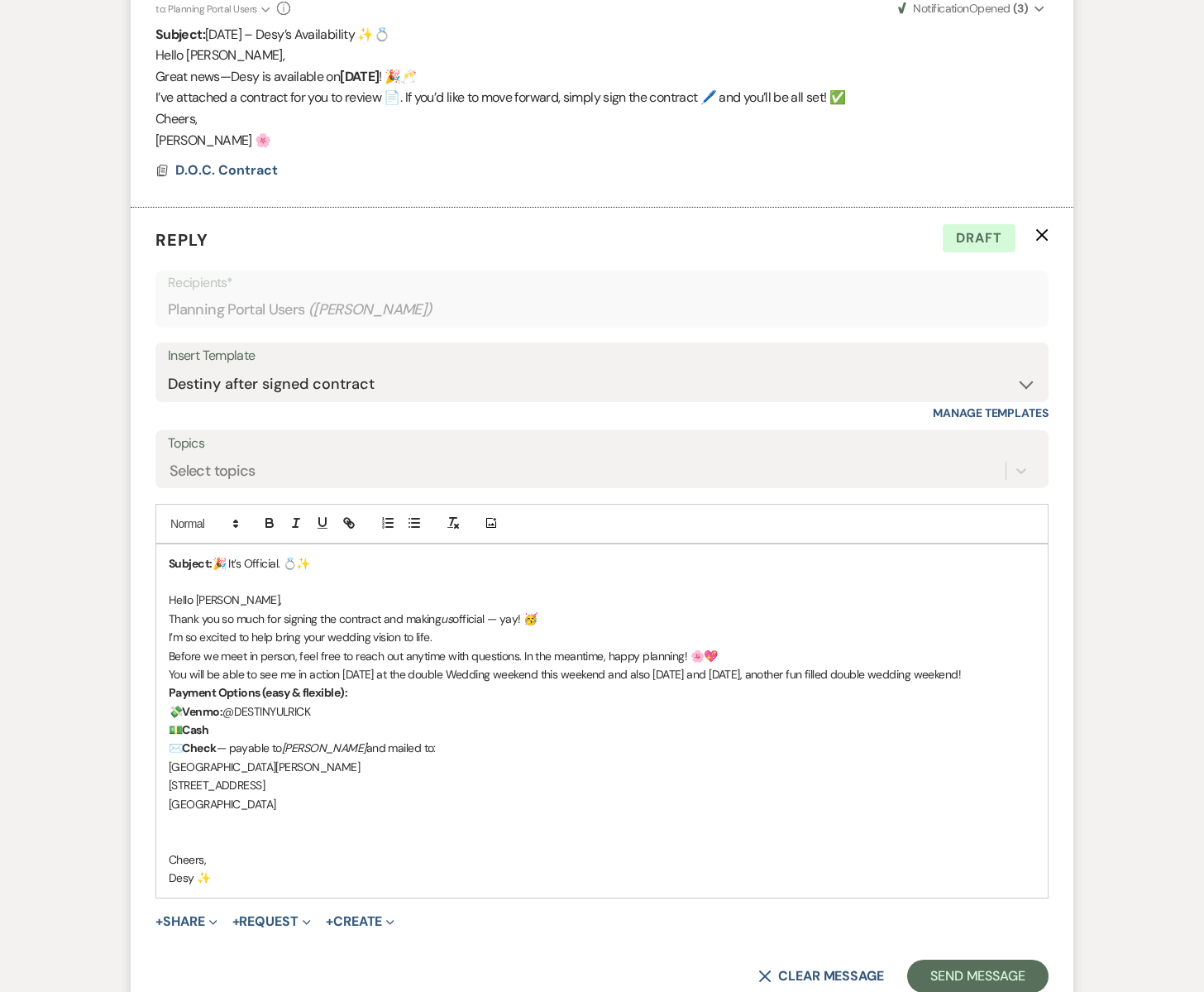
drag, startPoint x: 170, startPoint y: 600, endPoint x: 1020, endPoint y: 672, distance: 853.0
click at [1020, 672] on div "Subject: 🎉 It’s Official. 💍✨ Hello [PERSON_NAME], Thank you so much for signing…" at bounding box center [602, 720] width 892 height 353
copy div "Hello [PERSON_NAME], Thank you so much for signing the contract and making us o…"
click at [206, 621] on p "Thank you so much for signing the contract and making us official — yay! 🥳" at bounding box center [602, 618] width 867 height 18
drag, startPoint x: 168, startPoint y: 597, endPoint x: 761, endPoint y: 639, distance: 594.5
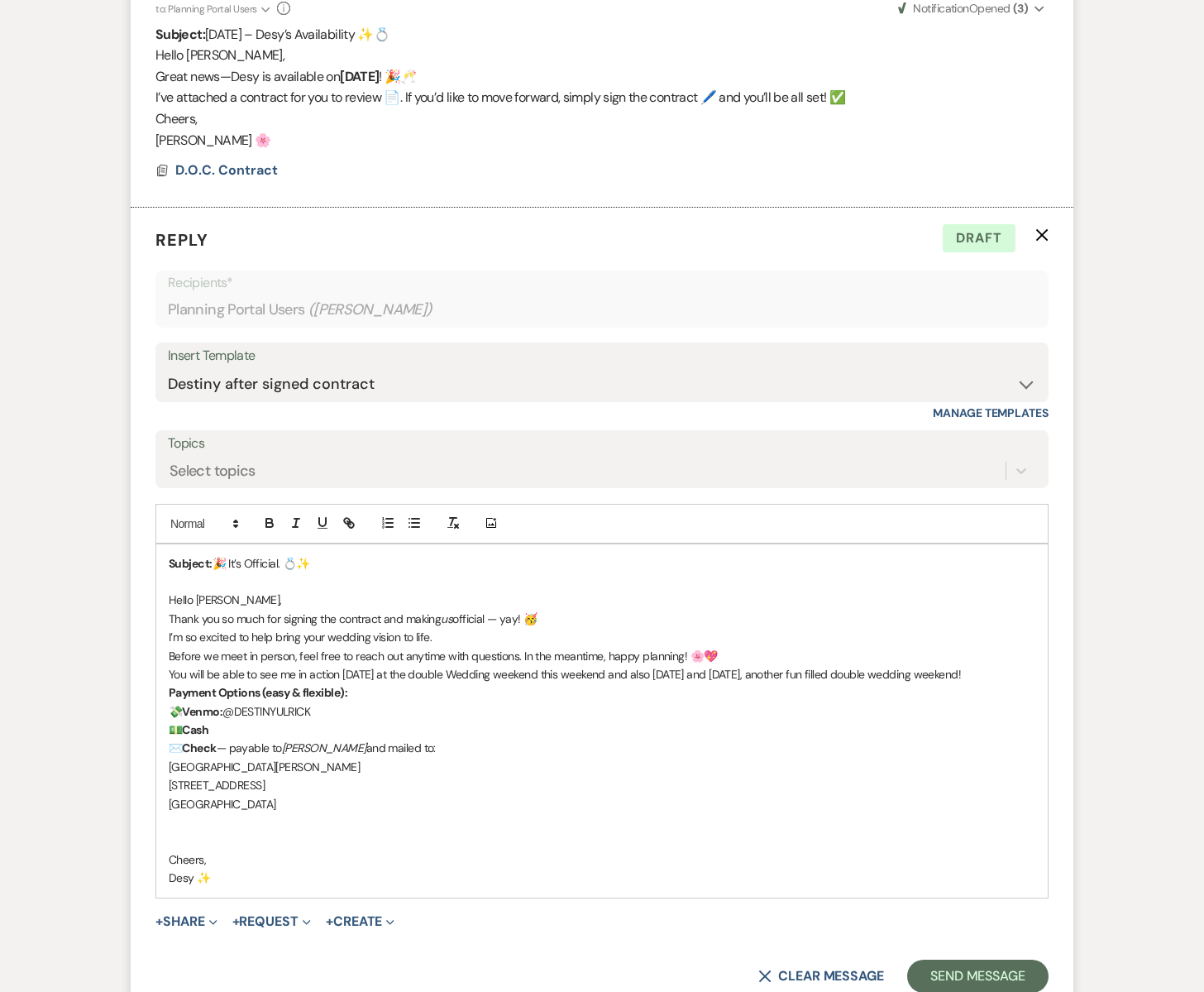
click at [1027, 664] on div "Subject: 🎉 It’s Official. 💍✨ Hello [PERSON_NAME], Thank you so much for signing…" at bounding box center [602, 720] width 892 height 353
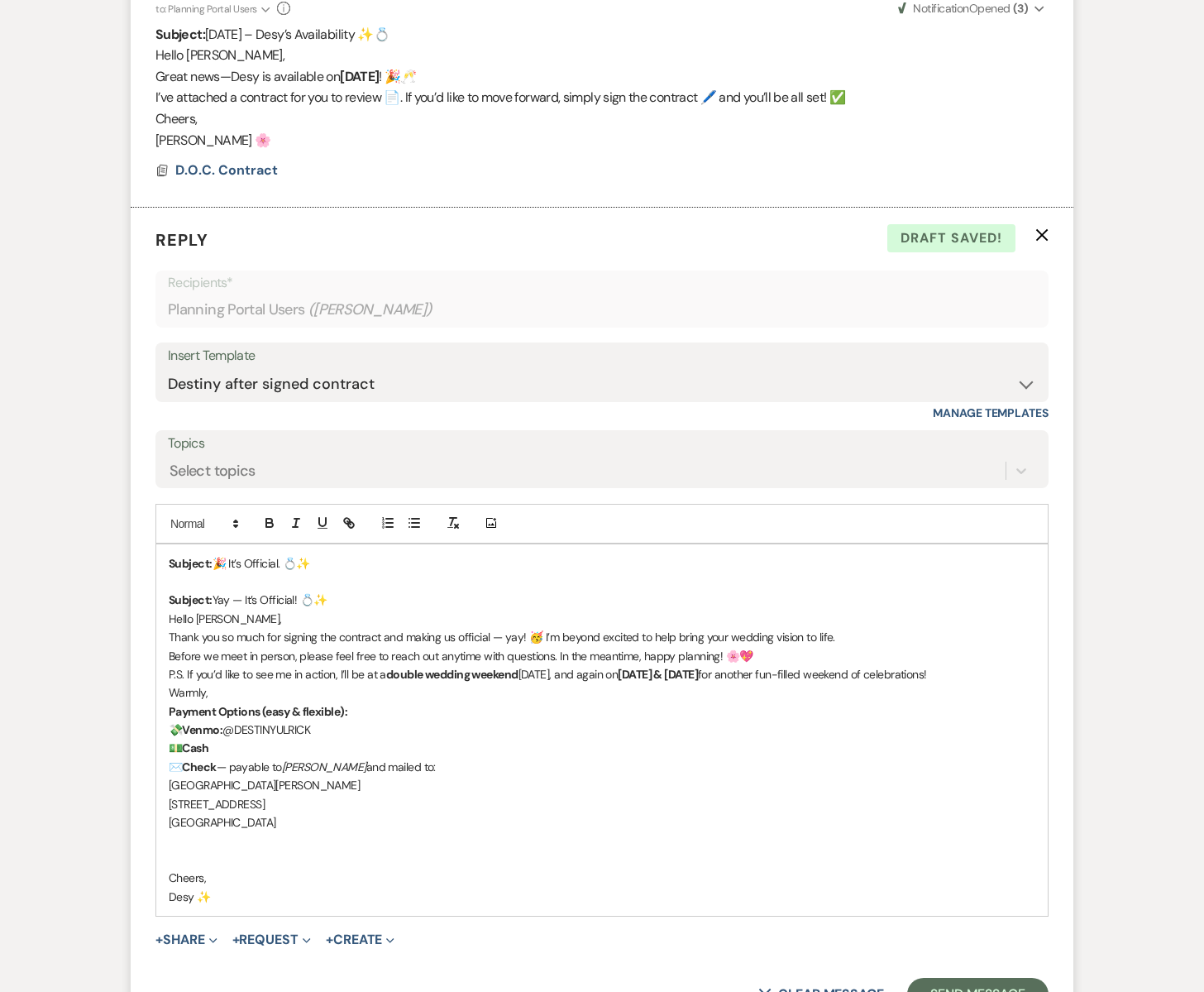
drag, startPoint x: 314, startPoint y: 599, endPoint x: 154, endPoint y: 591, distance: 160.2
click at [155, 591] on div "Subject: 🎉 It’s Official. 💍✨ Subject: Yay — It’s Official! 💍✨ Hello [PERSON_NAM…" at bounding box center [602, 730] width 894 height 373
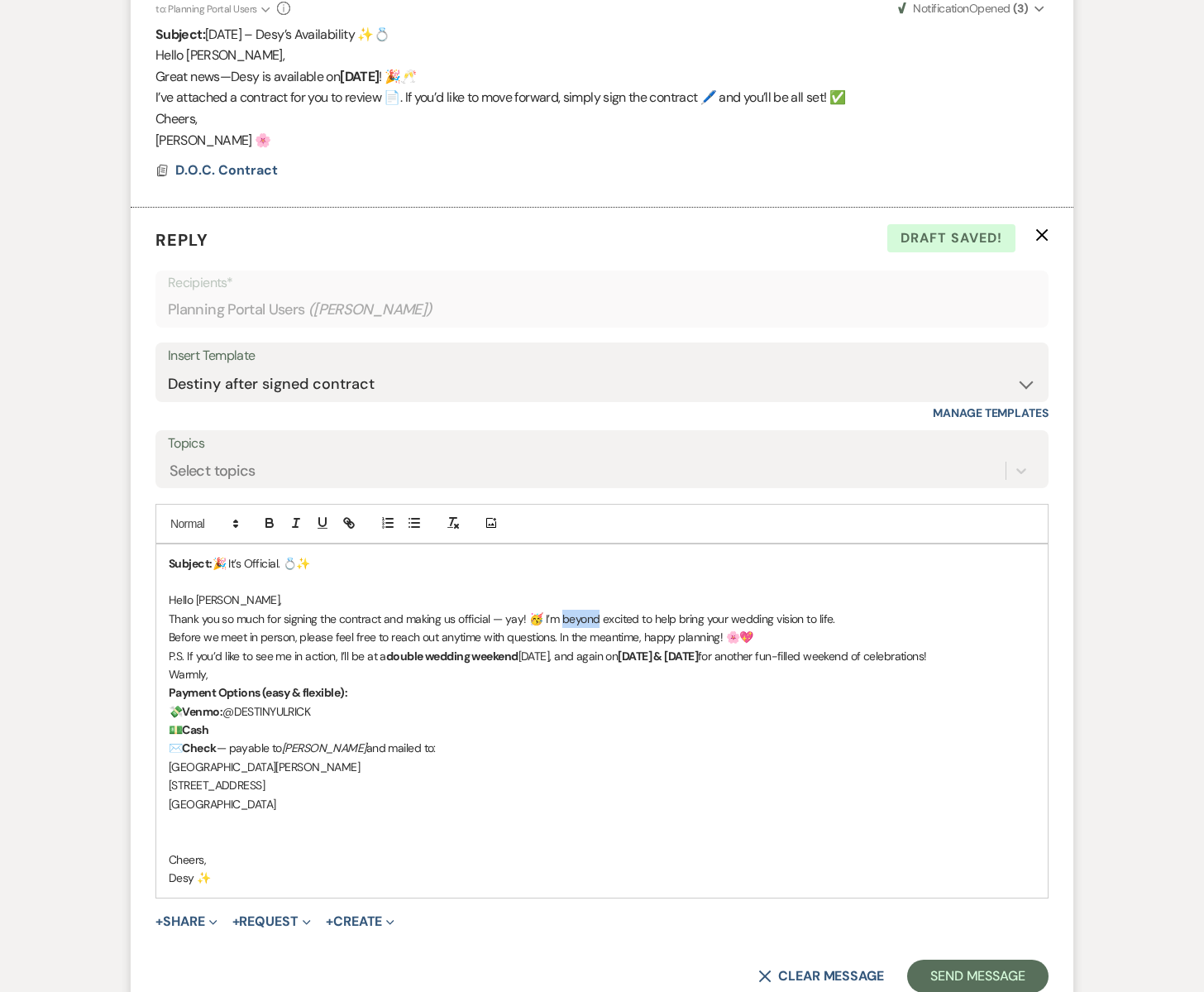
drag, startPoint x: 594, startPoint y: 618, endPoint x: 559, endPoint y: 622, distance: 35.2
click at [559, 622] on p "Thank you so much for signing the contract and making us official — yay! 🥳 I’m …" at bounding box center [602, 618] width 867 height 18
click at [761, 638] on p "Before we meet in person, please feel free to reach out anytime with questions.…" at bounding box center [602, 636] width 867 height 18
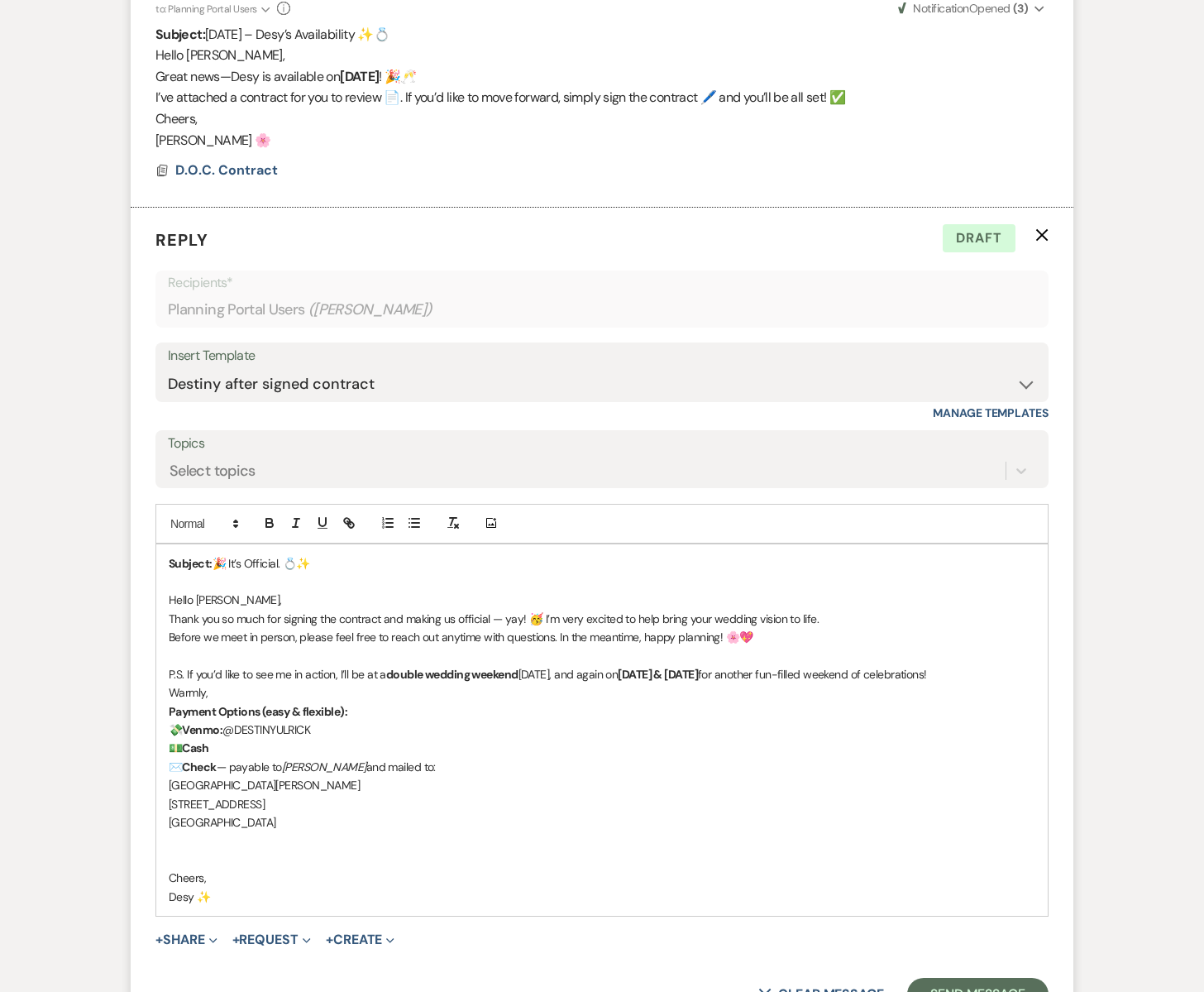
click at [212, 694] on p "Warmly," at bounding box center [602, 692] width 867 height 18
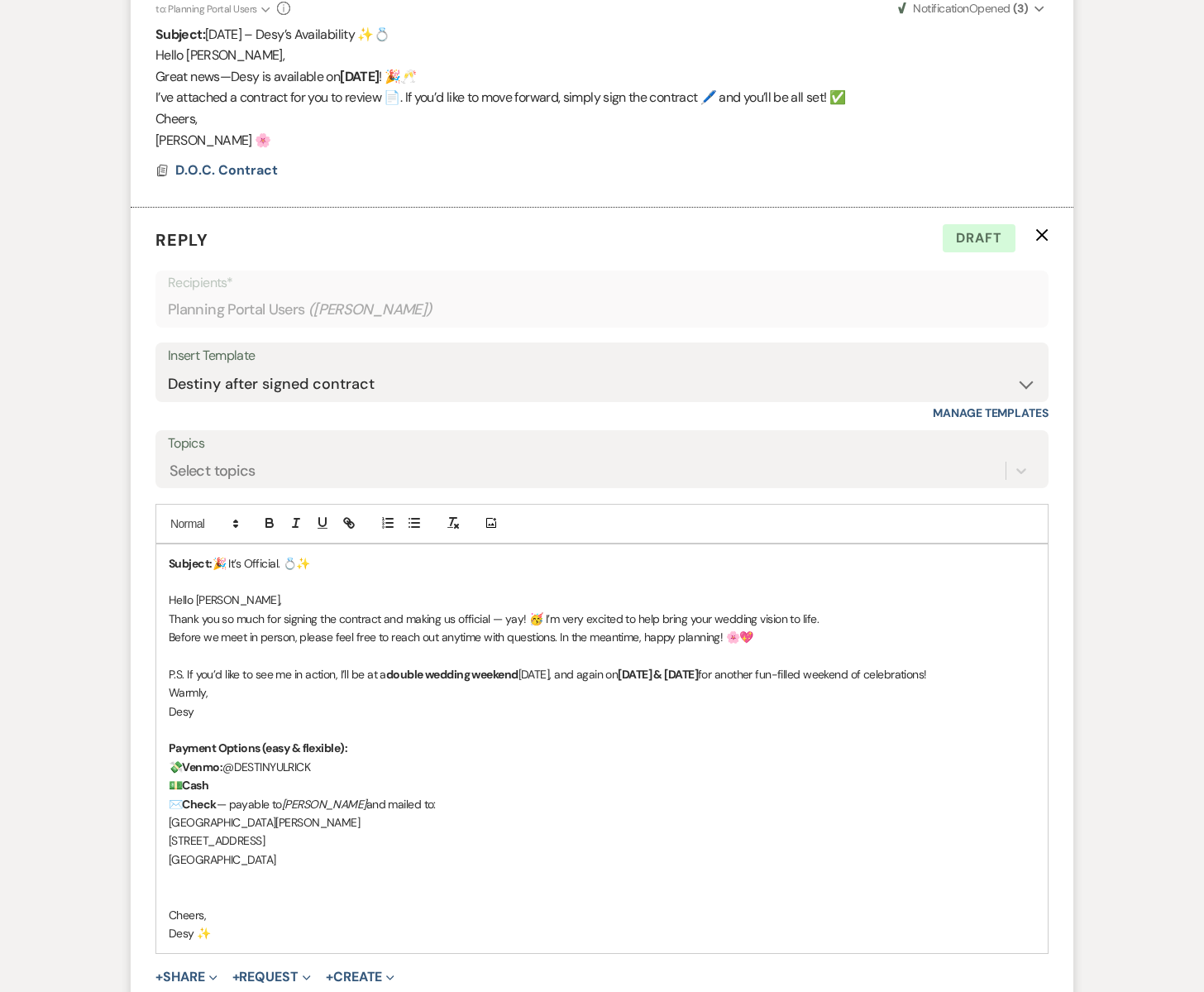
click at [347, 767] on p "💸 Venmo: @DESTINYULRICK" at bounding box center [602, 766] width 867 height 18
drag, startPoint x: 313, startPoint y: 764, endPoint x: 469, endPoint y: 767, distance: 156.0
click at [469, 767] on p "💸 Venmo: @DESTINYULRICK (last 4 of phone # 5507" at bounding box center [602, 766] width 867 height 18
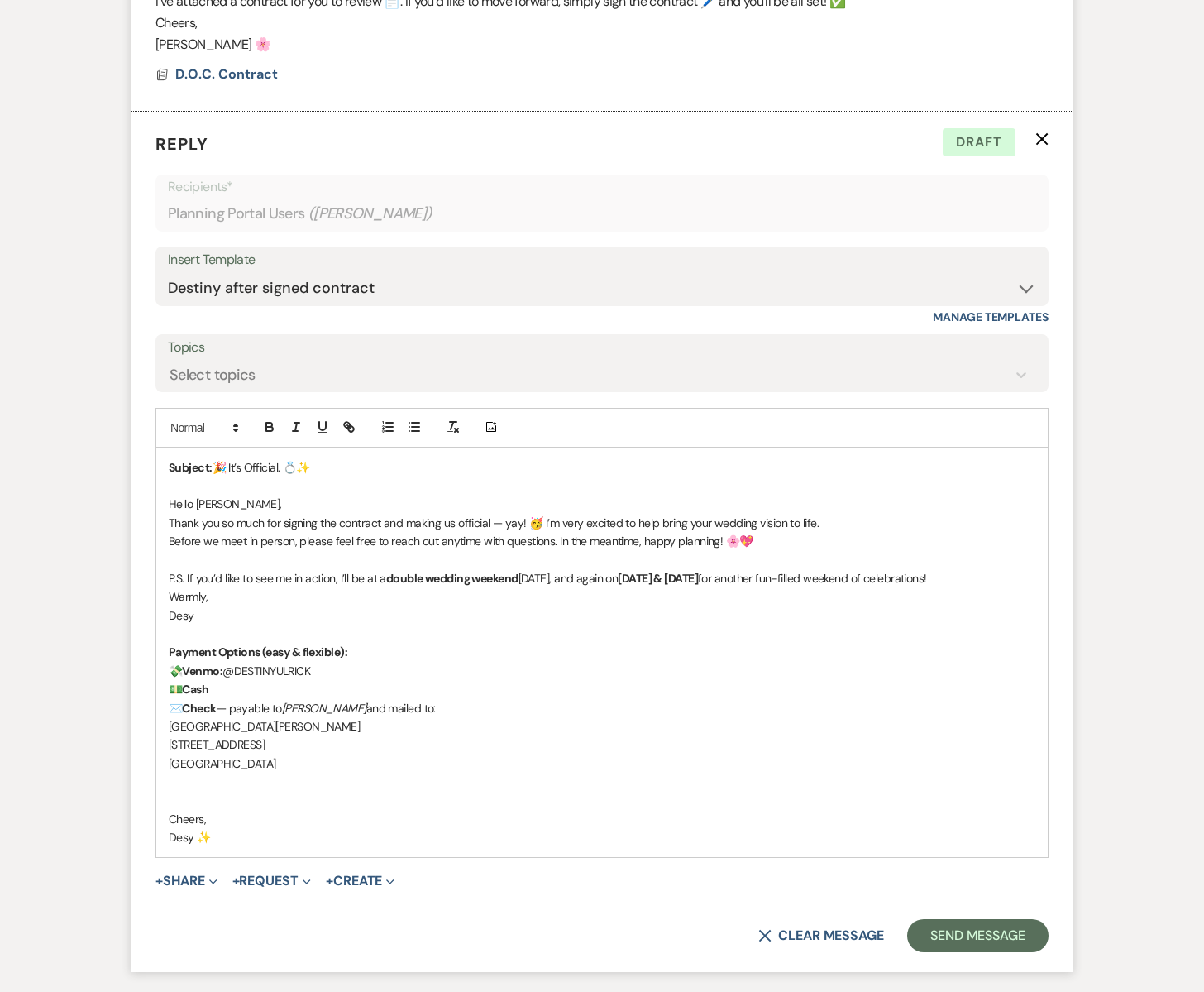
scroll to position [639, 0]
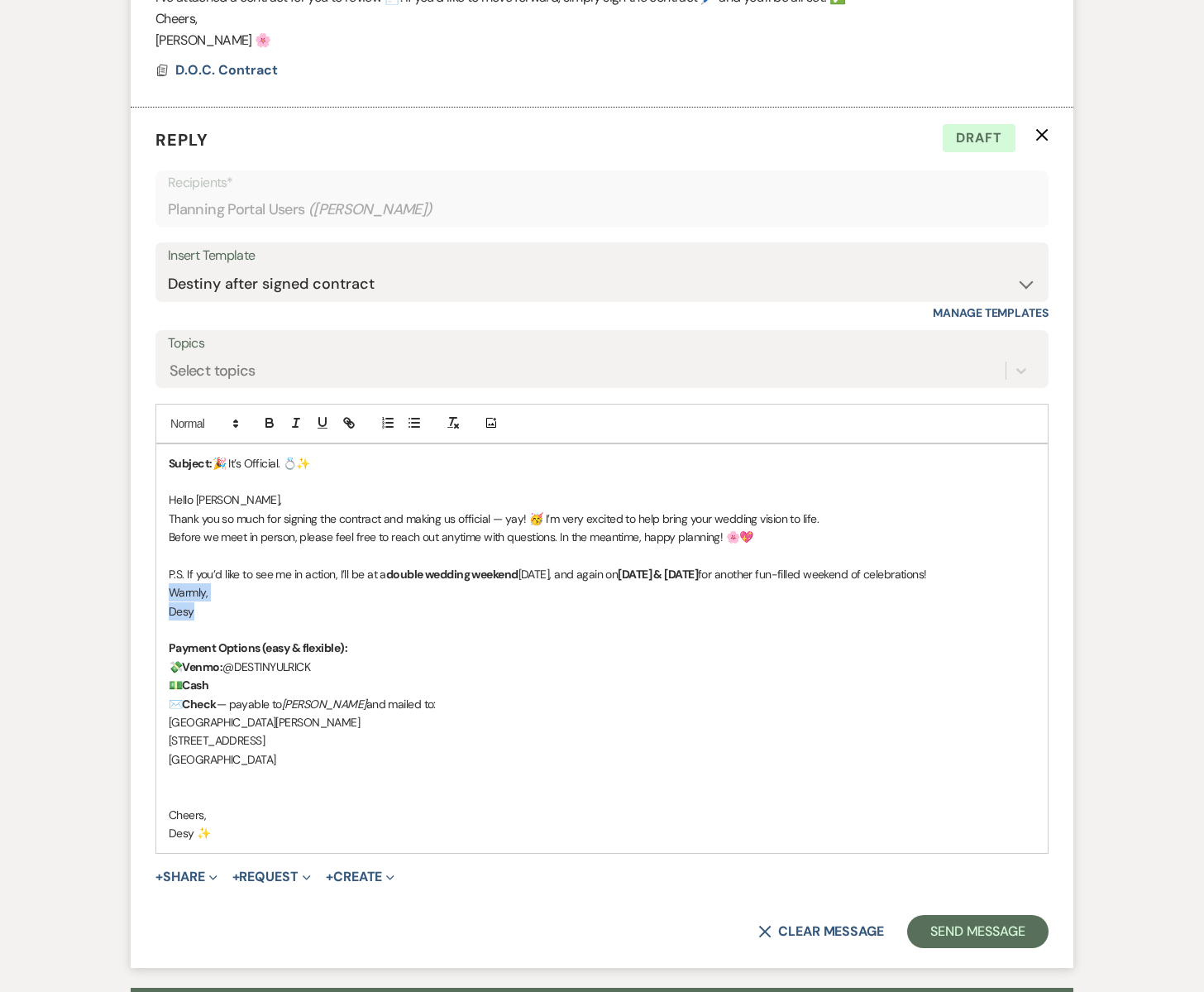
drag, startPoint x: 221, startPoint y: 609, endPoint x: 164, endPoint y: 599, distance: 57.9
click at [164, 599] on div "Subject: 🎉 It’s Official. 💍✨ Hello [PERSON_NAME], Thank you so much for signing…" at bounding box center [602, 648] width 892 height 409
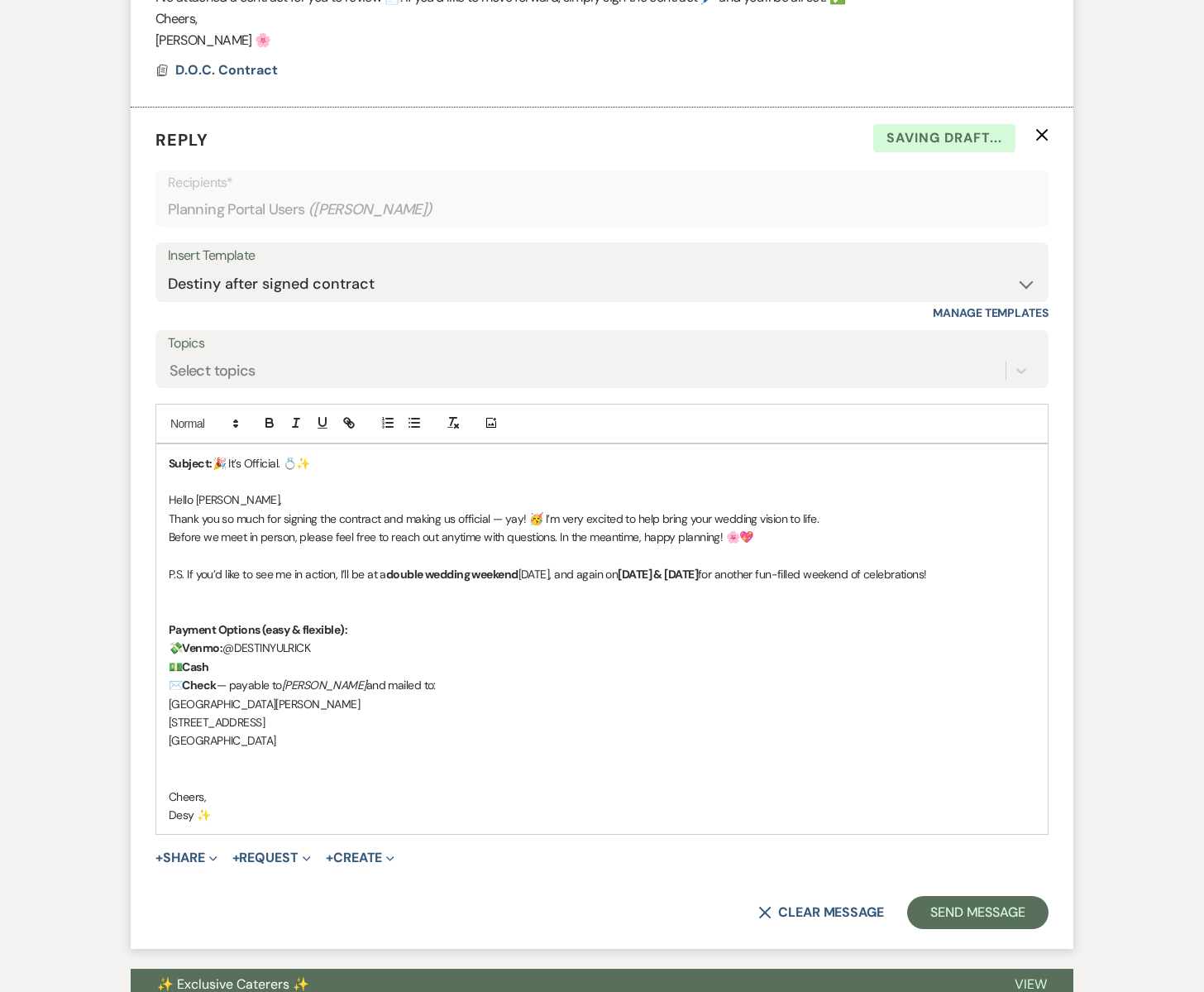
click at [211, 816] on p "Desy ✨" at bounding box center [602, 814] width 867 height 18
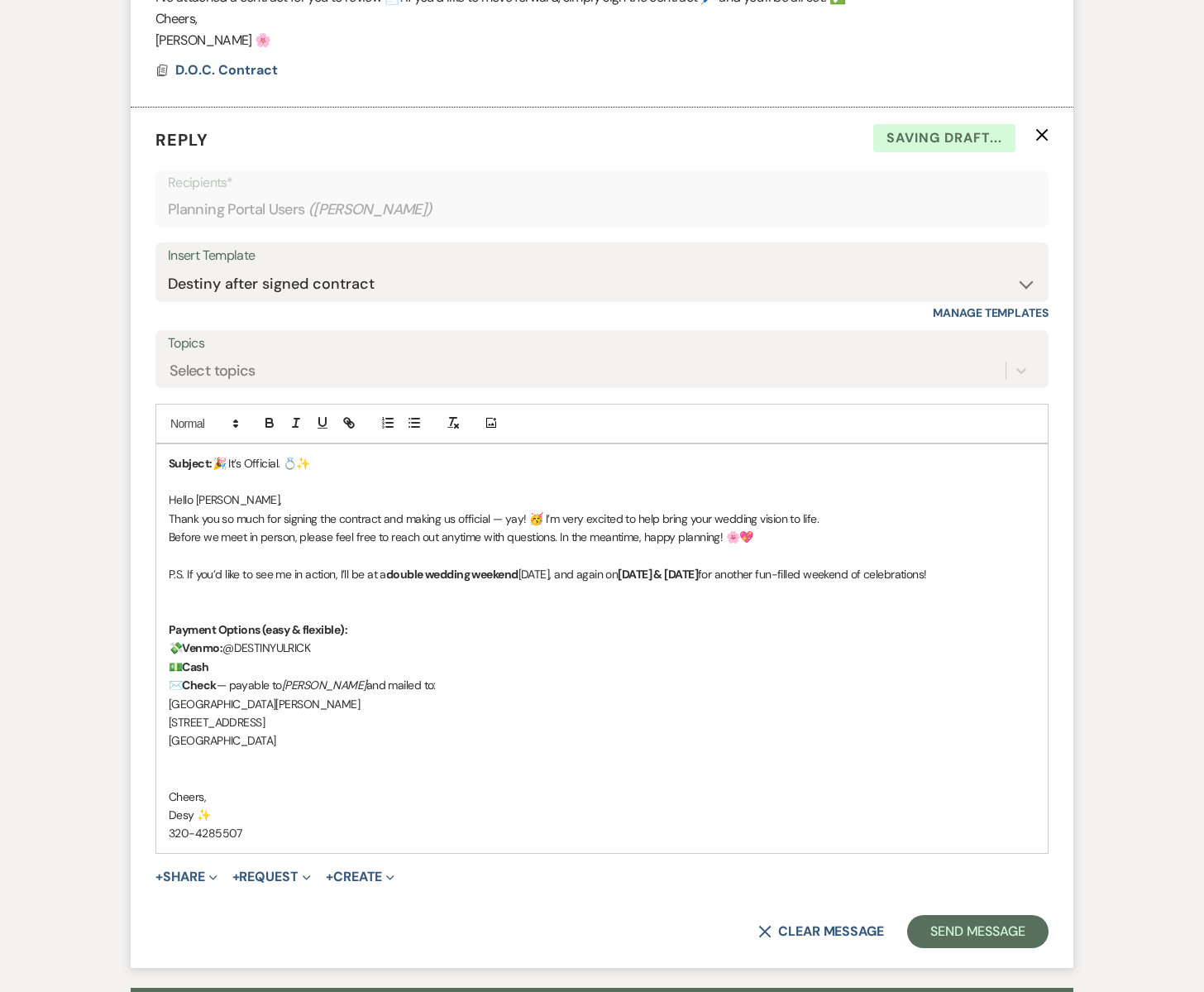
click at [213, 835] on p "320-4285507" at bounding box center [602, 832] width 867 height 18
drag, startPoint x: 350, startPoint y: 574, endPoint x: 339, endPoint y: 574, distance: 11.0
click at [339, 574] on p "P.S. If you’d like to see me in action, I’ll be at a double wedding weekend [DA…" at bounding box center [602, 574] width 867 height 18
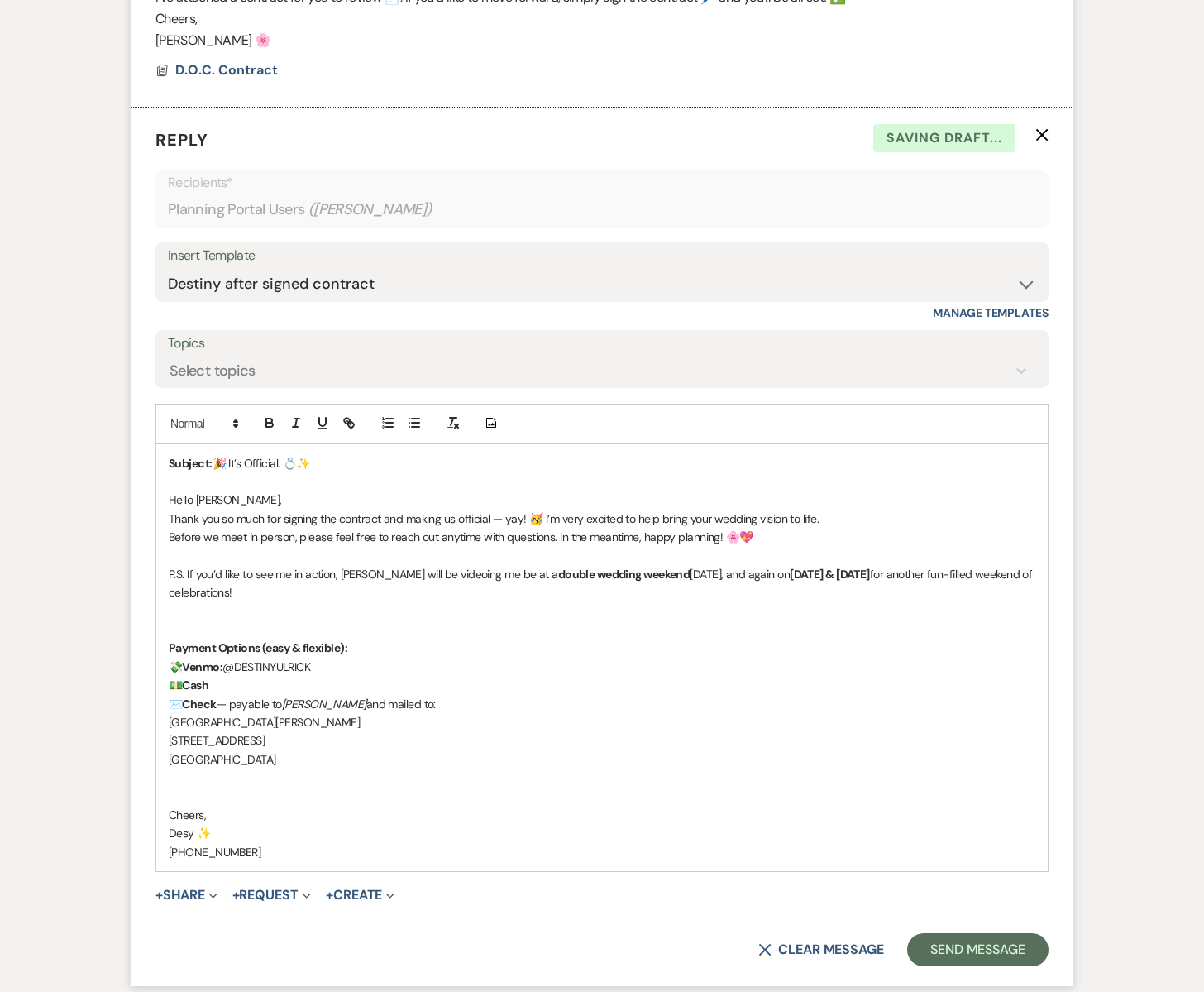
click at [483, 574] on p "P.S. If you’d like to see me in action, [PERSON_NAME] will be videoing me be at…" at bounding box center [602, 583] width 867 height 37
click at [489, 575] on p "P.S. If you’d like to see me in action, [PERSON_NAME] will be videoing me at a …" at bounding box center [602, 583] width 867 height 37
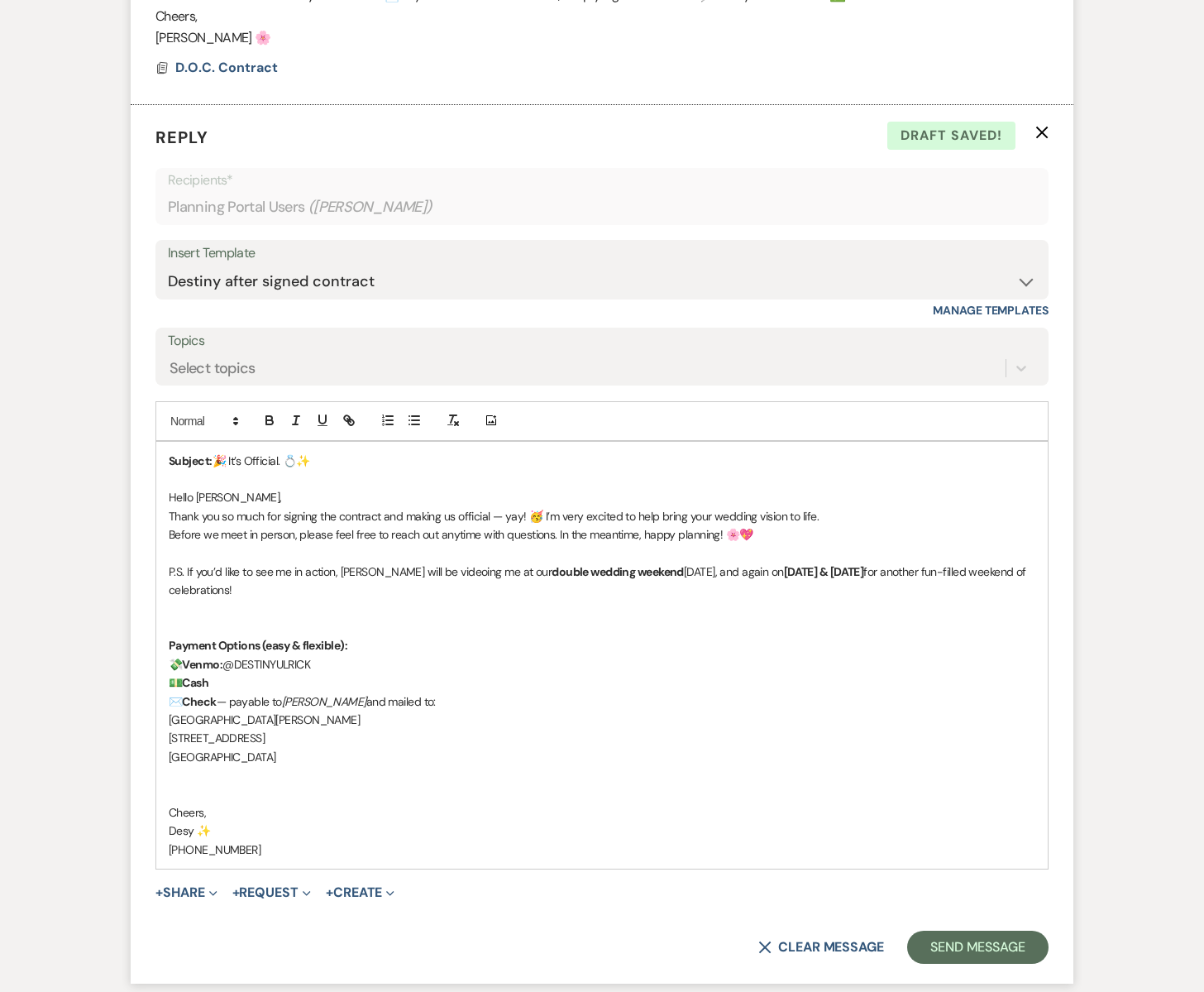
click at [277, 593] on p "P.S. If you’d like to see me in action, [PERSON_NAME] will be videoing me at ou…" at bounding box center [602, 580] width 867 height 37
drag, startPoint x: 470, startPoint y: 573, endPoint x: 411, endPoint y: 572, distance: 59.0
click at [411, 572] on p "P.S. If you’d like to see me in action, [PERSON_NAME] will be videoing me at ou…" at bounding box center [602, 580] width 867 height 37
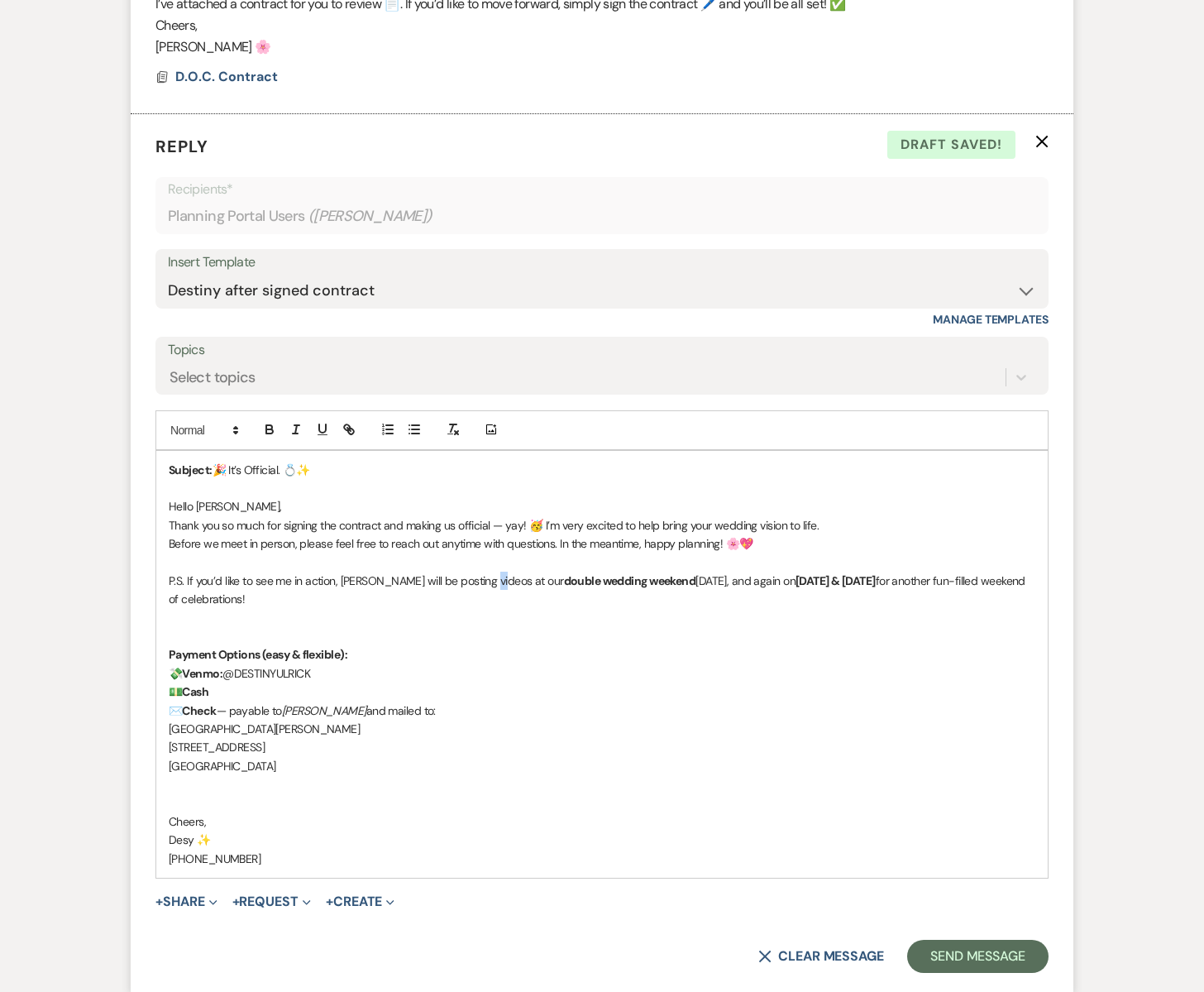
drag, startPoint x: 492, startPoint y: 580, endPoint x: 484, endPoint y: 581, distance: 8.1
click at [484, 581] on p "P.S. If you’d like to see me in action, [PERSON_NAME] will be posting videos at…" at bounding box center [602, 590] width 867 height 37
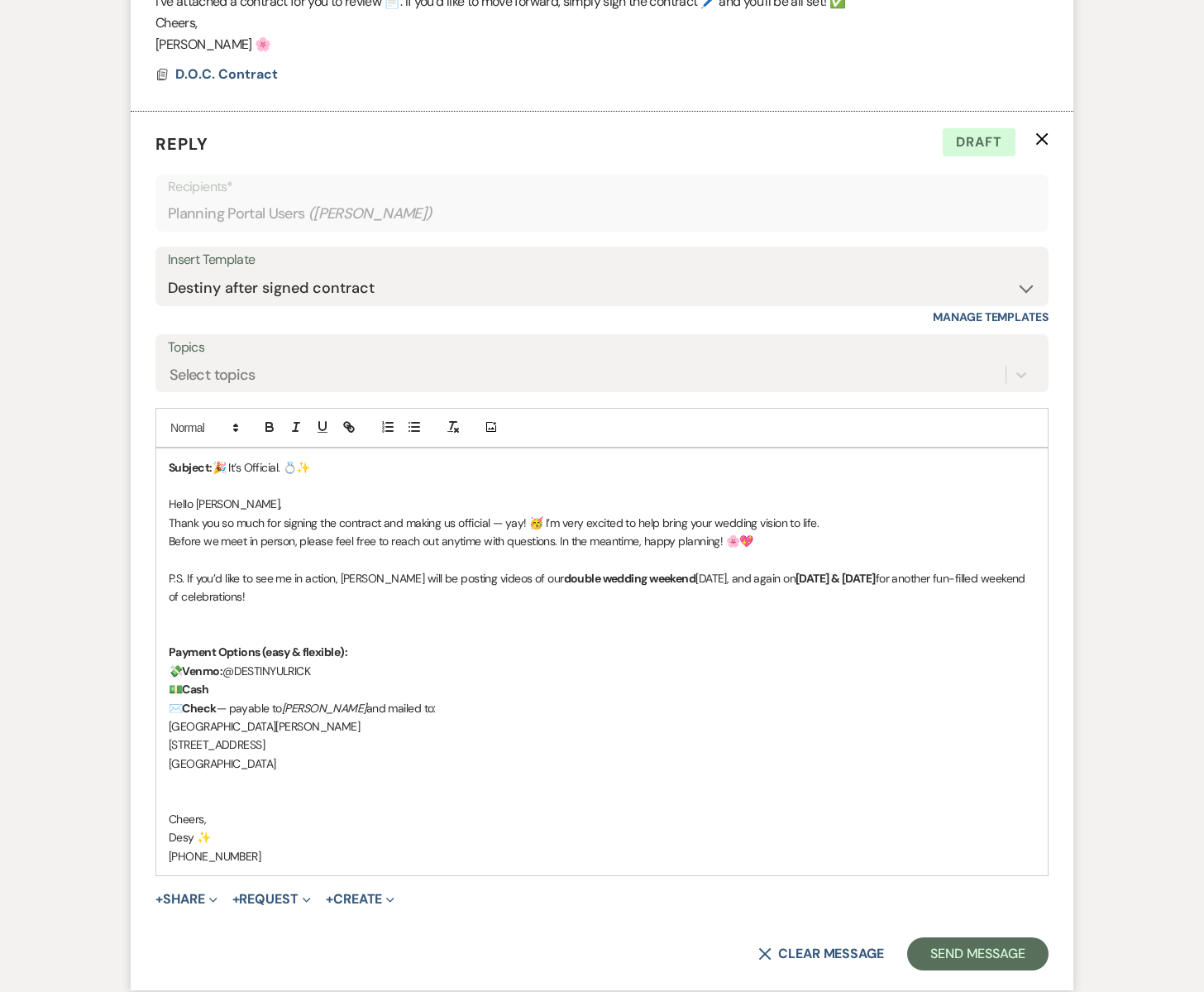
click at [672, 580] on p "P.S. If you’d like to see me in action, [PERSON_NAME] will be posting videos of…" at bounding box center [602, 587] width 867 height 37
click at [716, 579] on p "P.S. If you’d like to see me in action, [PERSON_NAME] will be posting videos of…" at bounding box center [602, 587] width 867 height 37
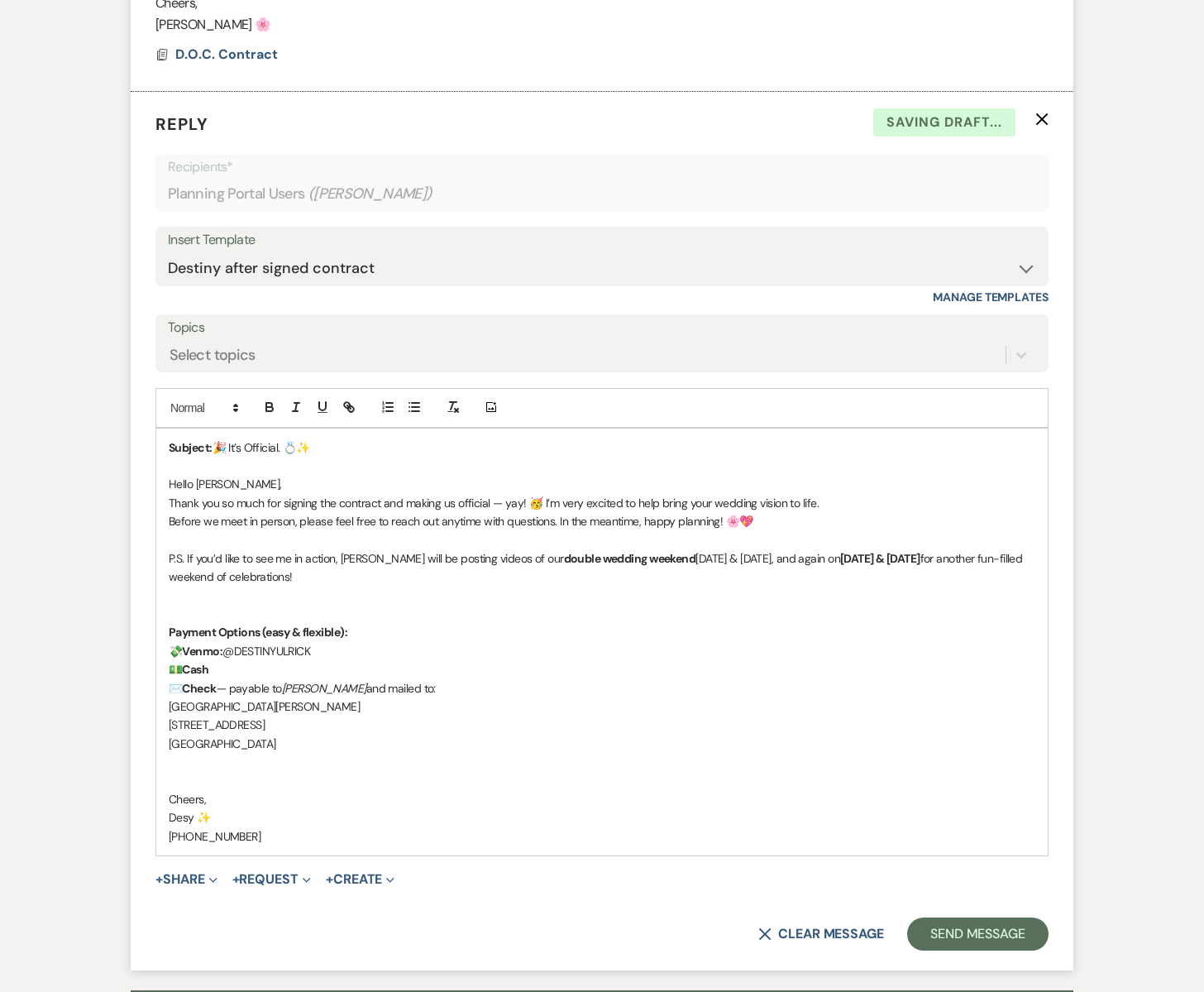
scroll to position [682, 0]
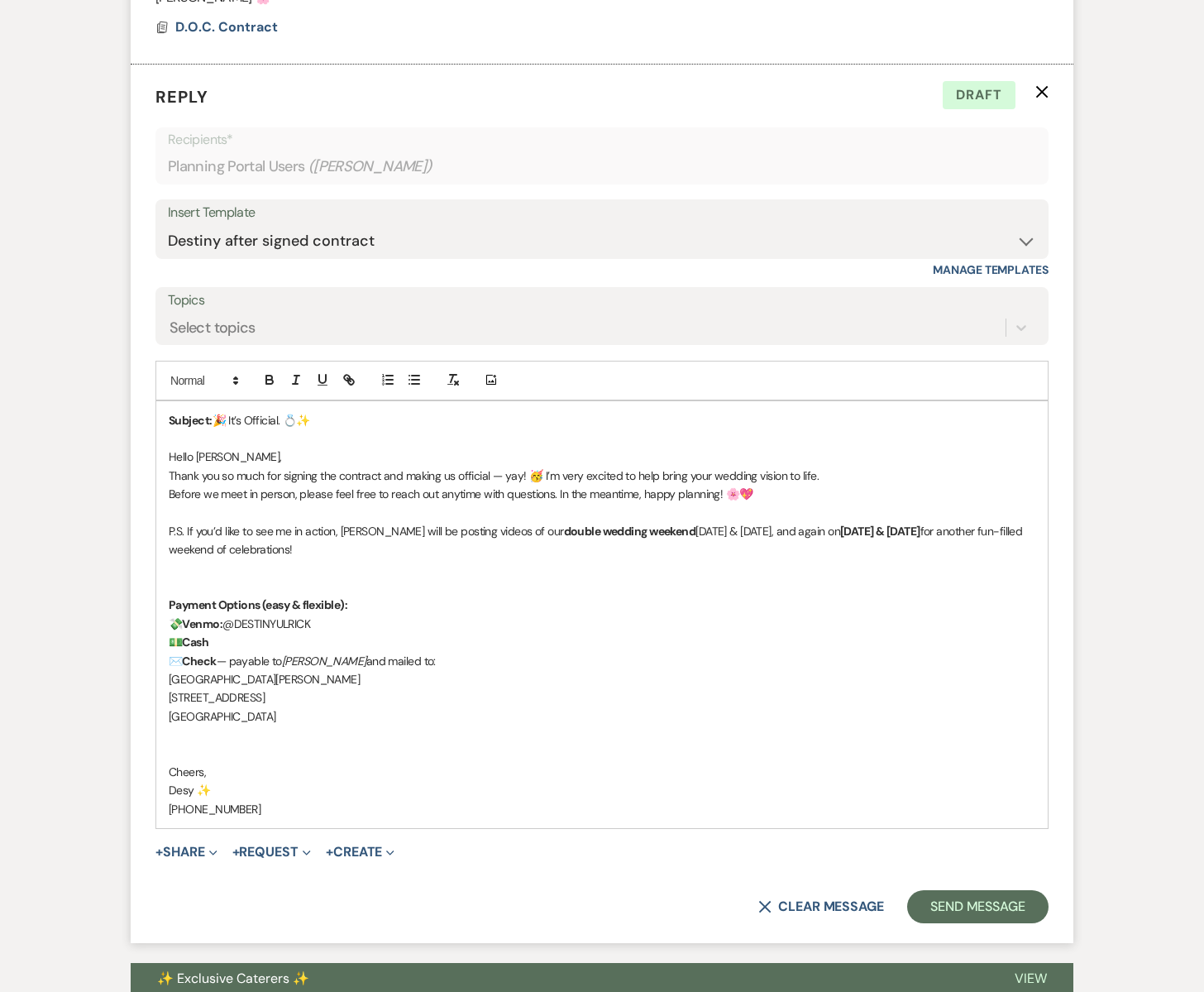
click at [717, 531] on p "P.S. If you’d like to see me in action, [PERSON_NAME] will be posting videos of…" at bounding box center [602, 540] width 867 height 37
click at [967, 533] on p "P.S. If you’d like to see me in action, [PERSON_NAME] will be posting videos of…" at bounding box center [602, 540] width 867 height 37
click at [395, 548] on p "P.S. If you’d like to see me in action, [PERSON_NAME] will be posting videos of…" at bounding box center [602, 540] width 867 height 37
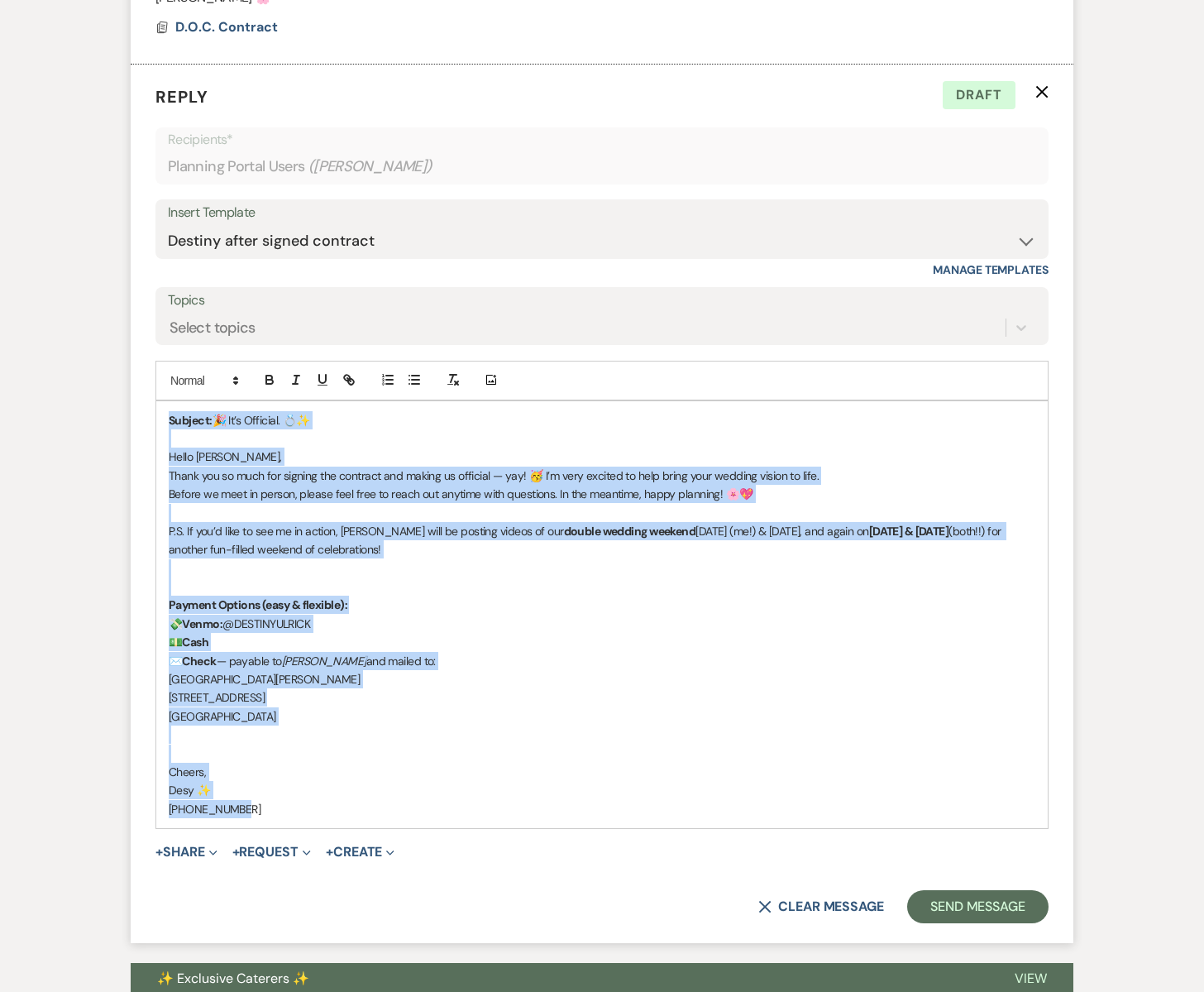
drag, startPoint x: 170, startPoint y: 416, endPoint x: 322, endPoint y: 810, distance: 422.3
click at [322, 810] on div "Subject: 🎉 It’s Official. 💍✨ Hello [PERSON_NAME], Thank you so much for signing…" at bounding box center [602, 615] width 892 height 428
copy div "Subject: 🎉 It’s Official. 💍✨ Hello [PERSON_NAME], Thank you so much for signing…"
click at [961, 907] on button "Send Message" at bounding box center [978, 906] width 141 height 33
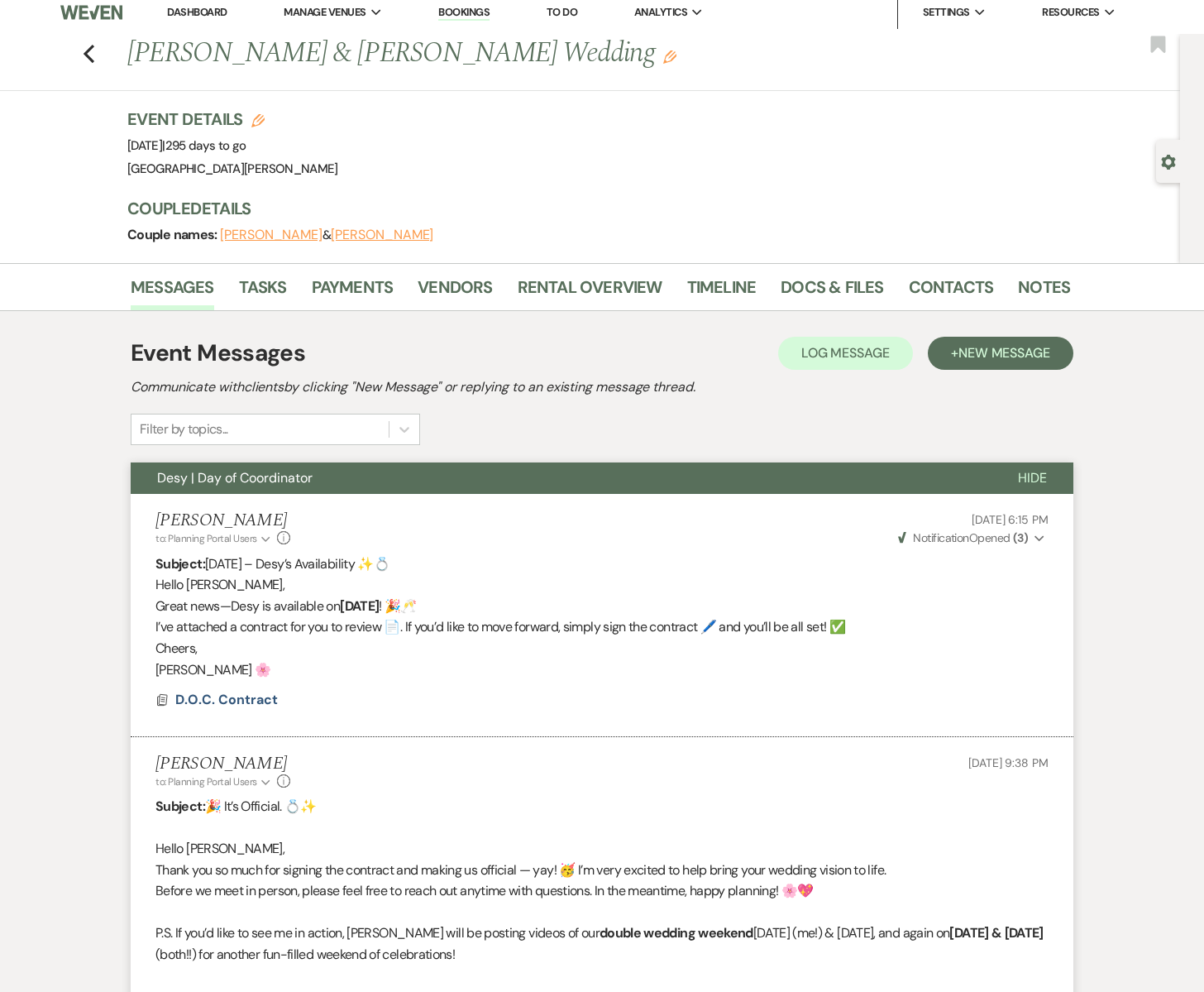
scroll to position [0, 0]
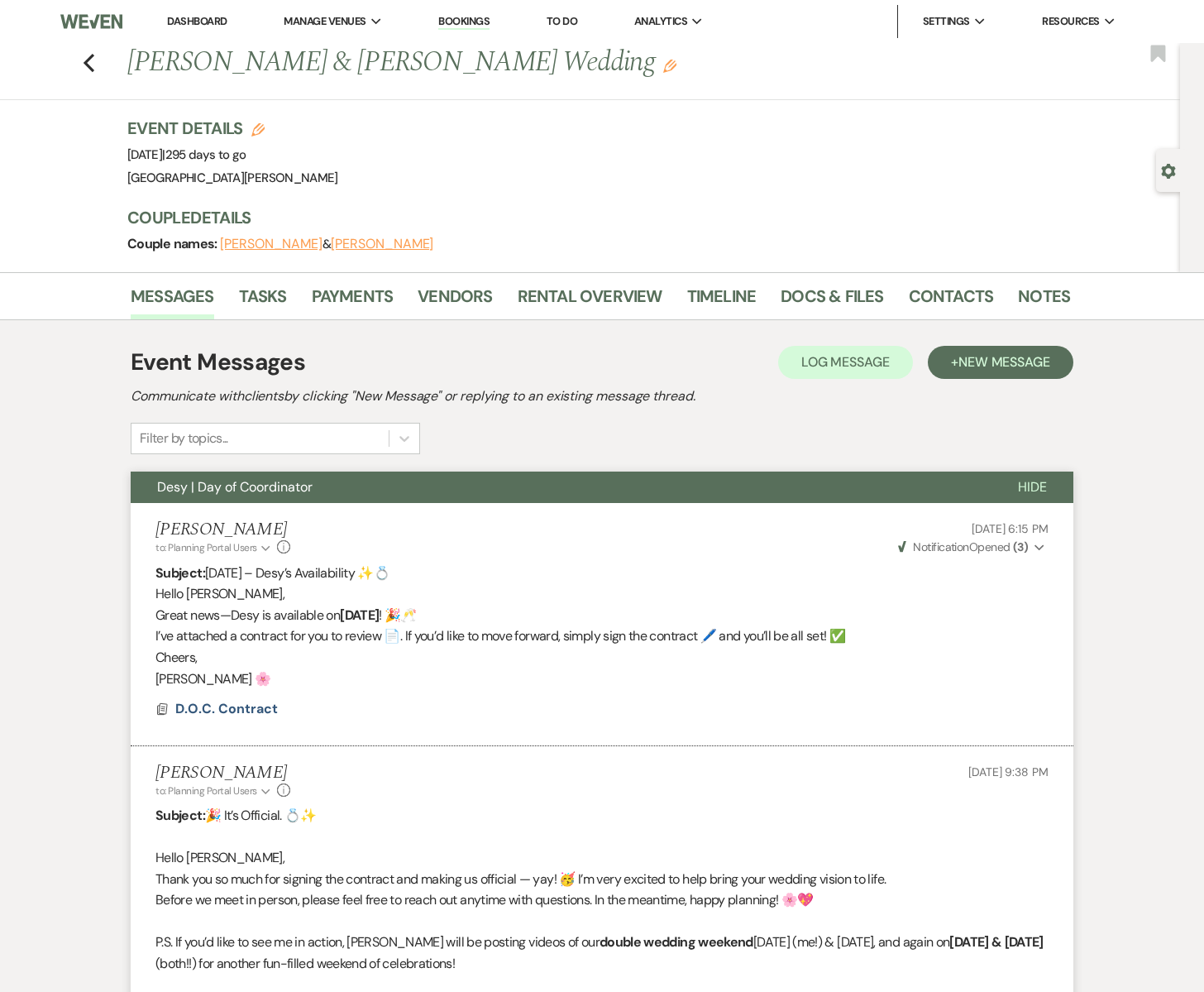
click at [372, 243] on button "[PERSON_NAME]" at bounding box center [382, 244] width 102 height 13
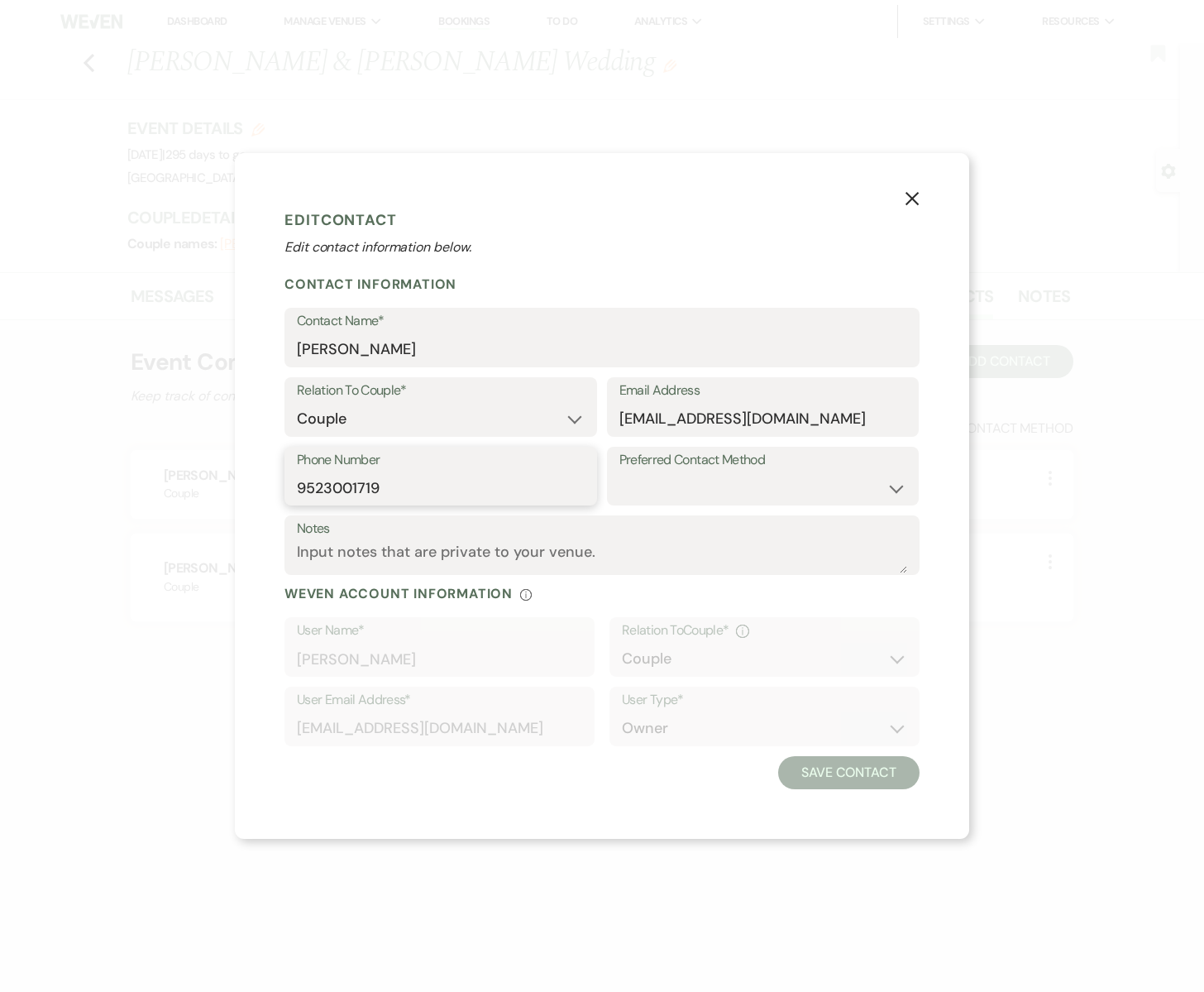
drag, startPoint x: 388, startPoint y: 488, endPoint x: 287, endPoint y: 485, distance: 101.0
click at [287, 485] on div "Phone Number [PHONE_NUMBER]" at bounding box center [441, 476] width 312 height 60
click at [86, 472] on div "X Edit Contact Edit contact information below. Contact Information Contact Name…" at bounding box center [602, 496] width 1204 height 992
click at [915, 196] on icon "X" at bounding box center [912, 199] width 15 height 15
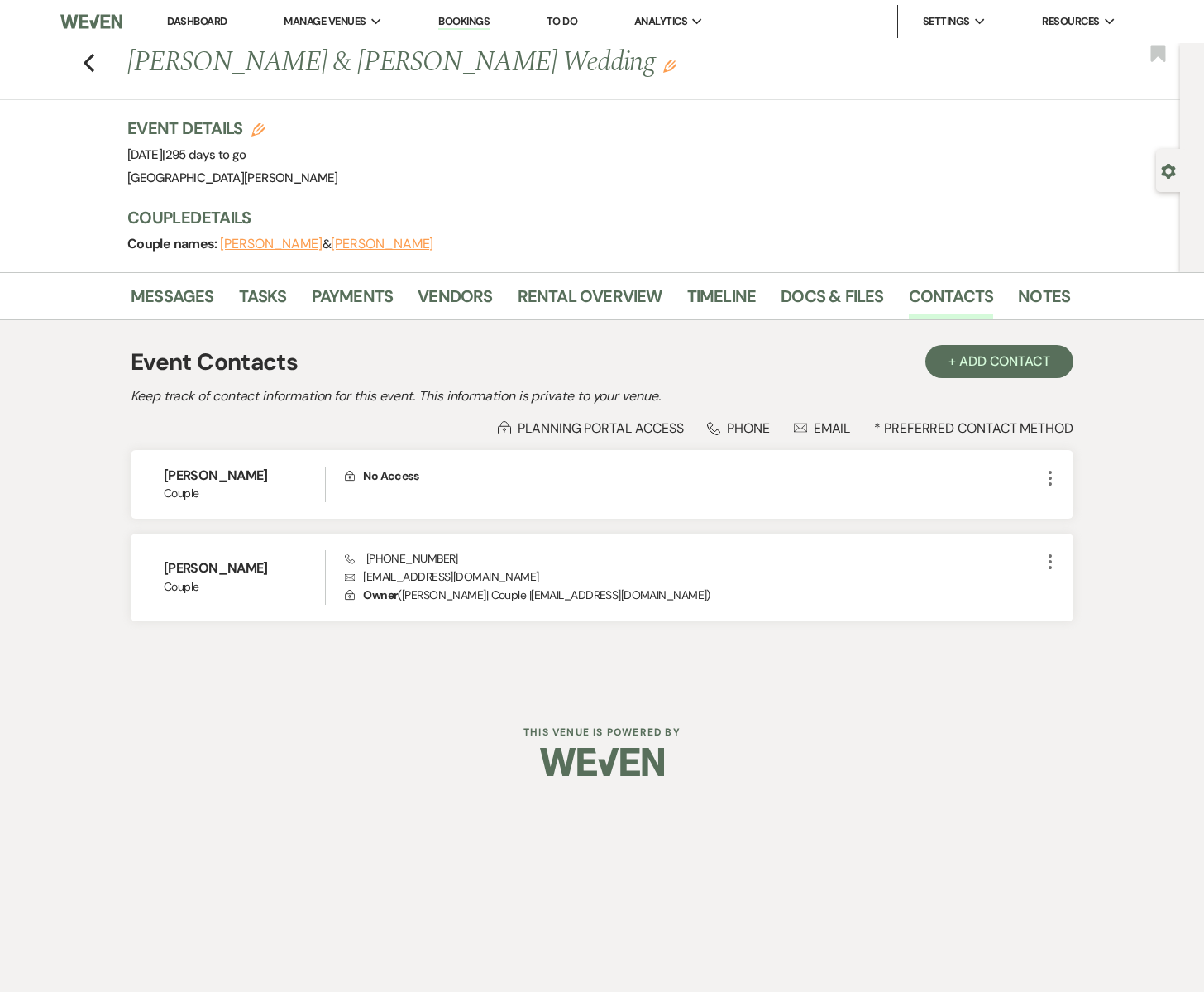
click at [308, 246] on button "[PERSON_NAME]" at bounding box center [271, 244] width 102 height 13
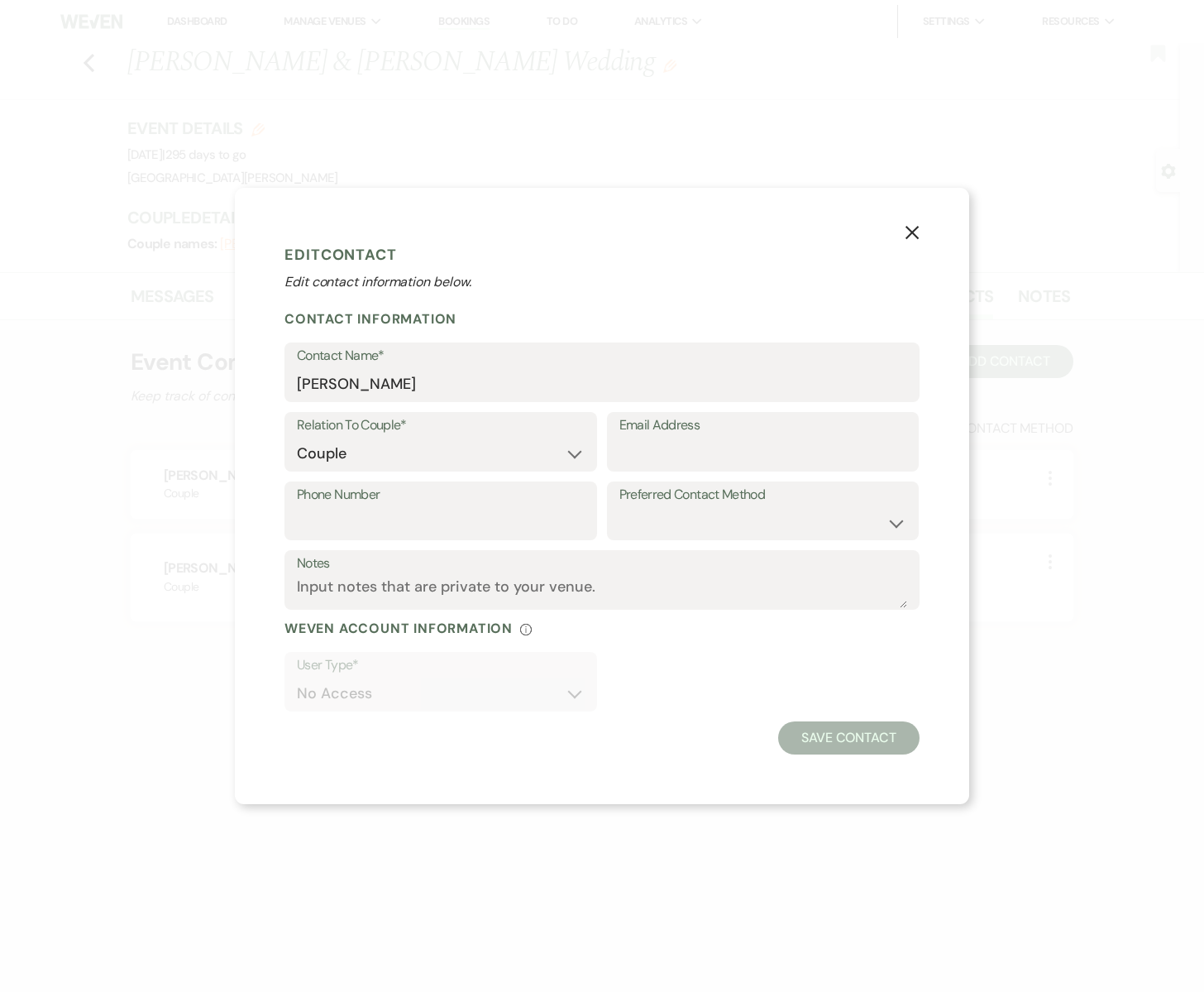
drag, startPoint x: 536, startPoint y: 195, endPoint x: 566, endPoint y: 169, distance: 39.7
click at [536, 195] on div "X Edit Contact Edit contact information below. Contact Information Contact Name…" at bounding box center [602, 495] width 735 height 616
click at [917, 229] on use "button" at bounding box center [912, 233] width 13 height 13
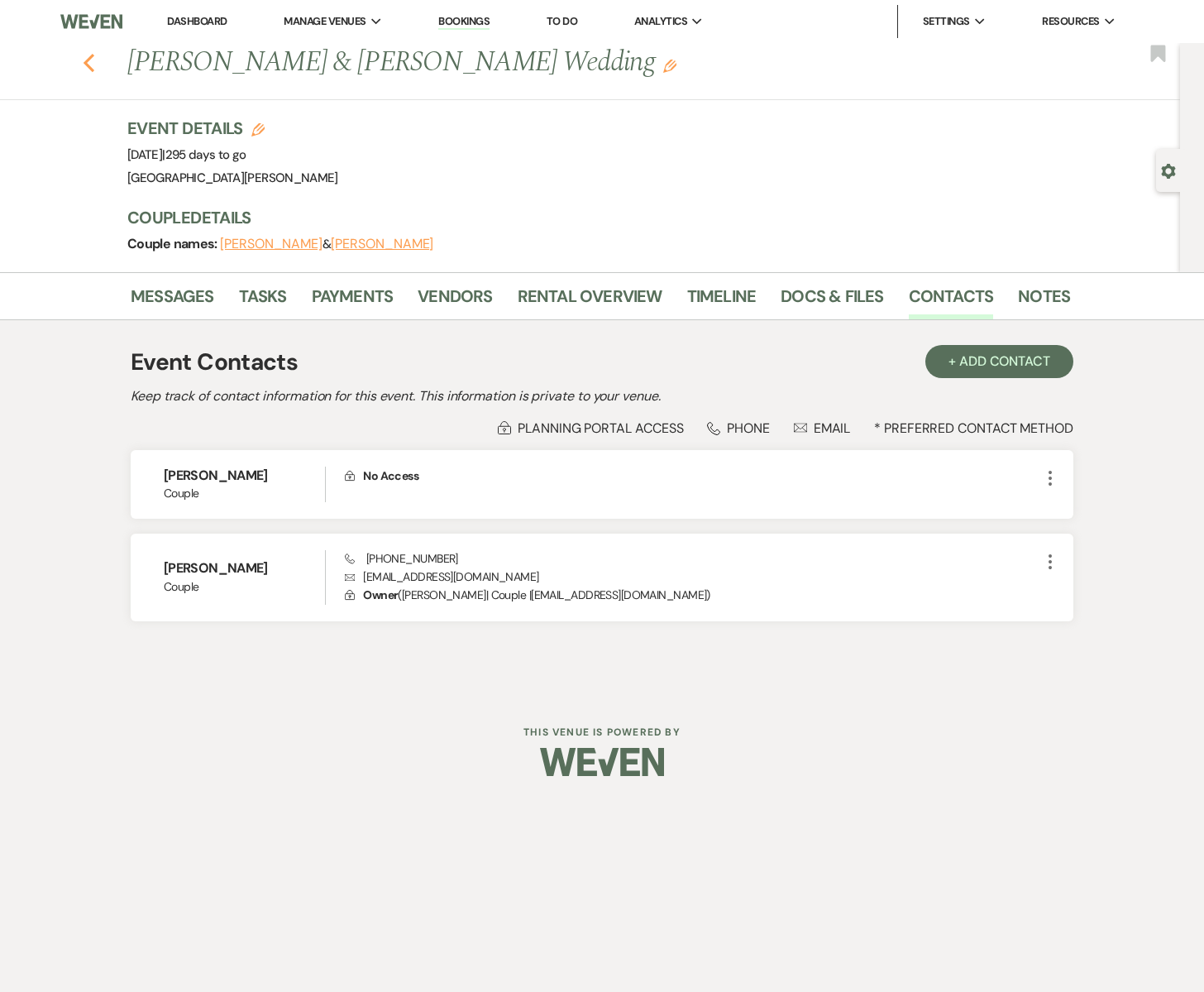
click at [89, 62] on icon "Previous" at bounding box center [88, 62] width 12 height 20
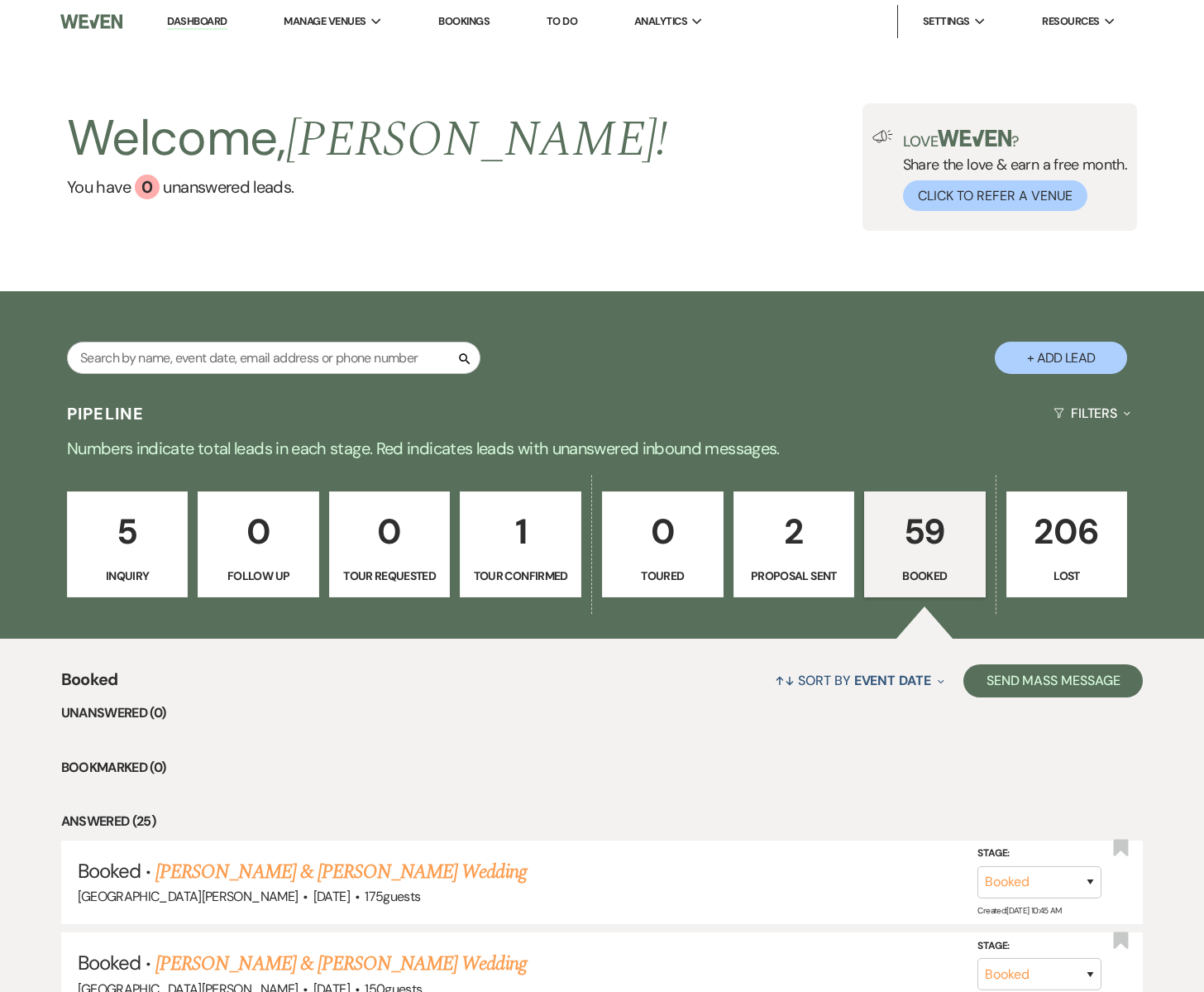
click at [187, 23] on link "Dashboard" at bounding box center [197, 22] width 60 height 16
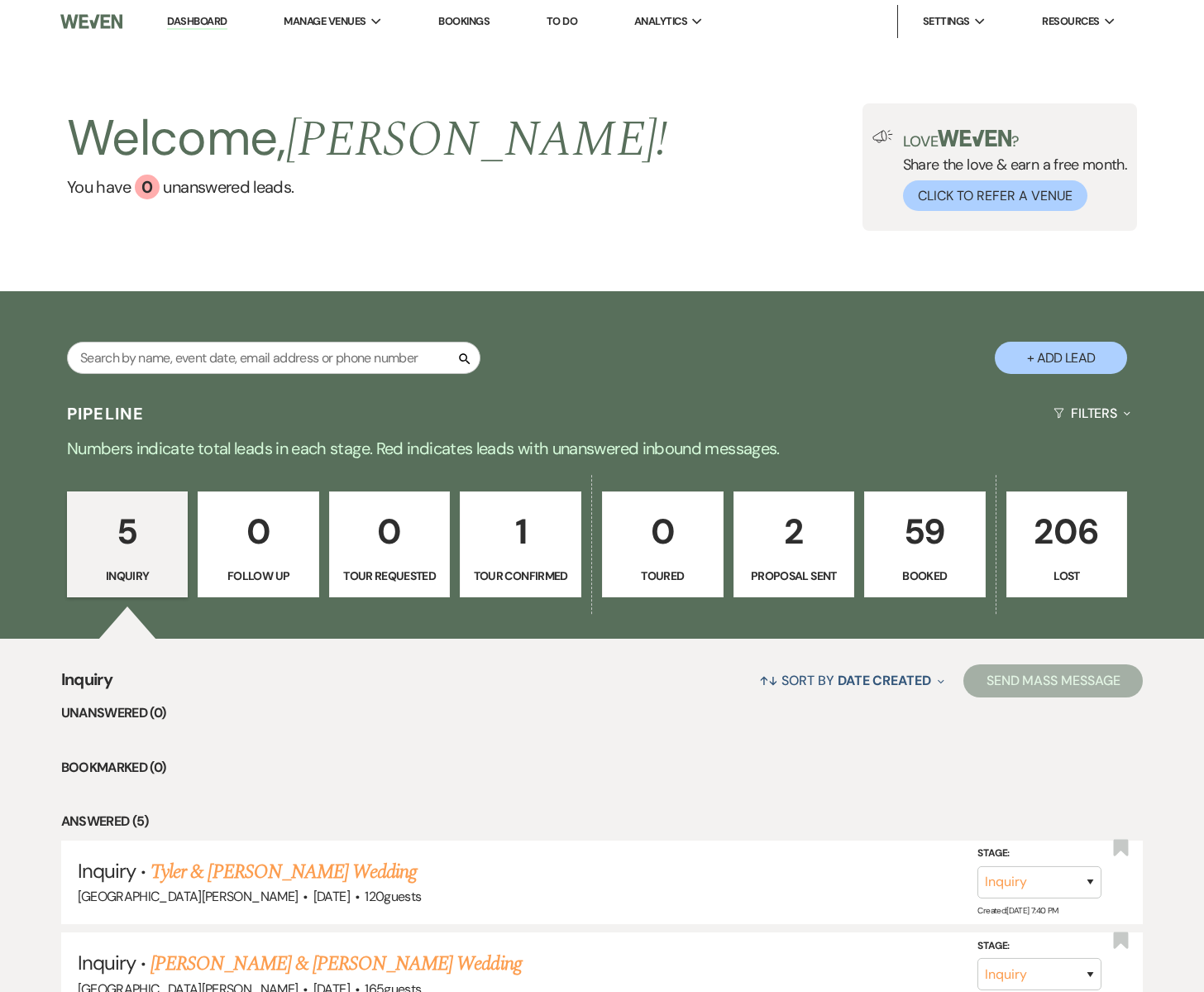
click at [927, 556] on p "59" at bounding box center [926, 531] width 100 height 56
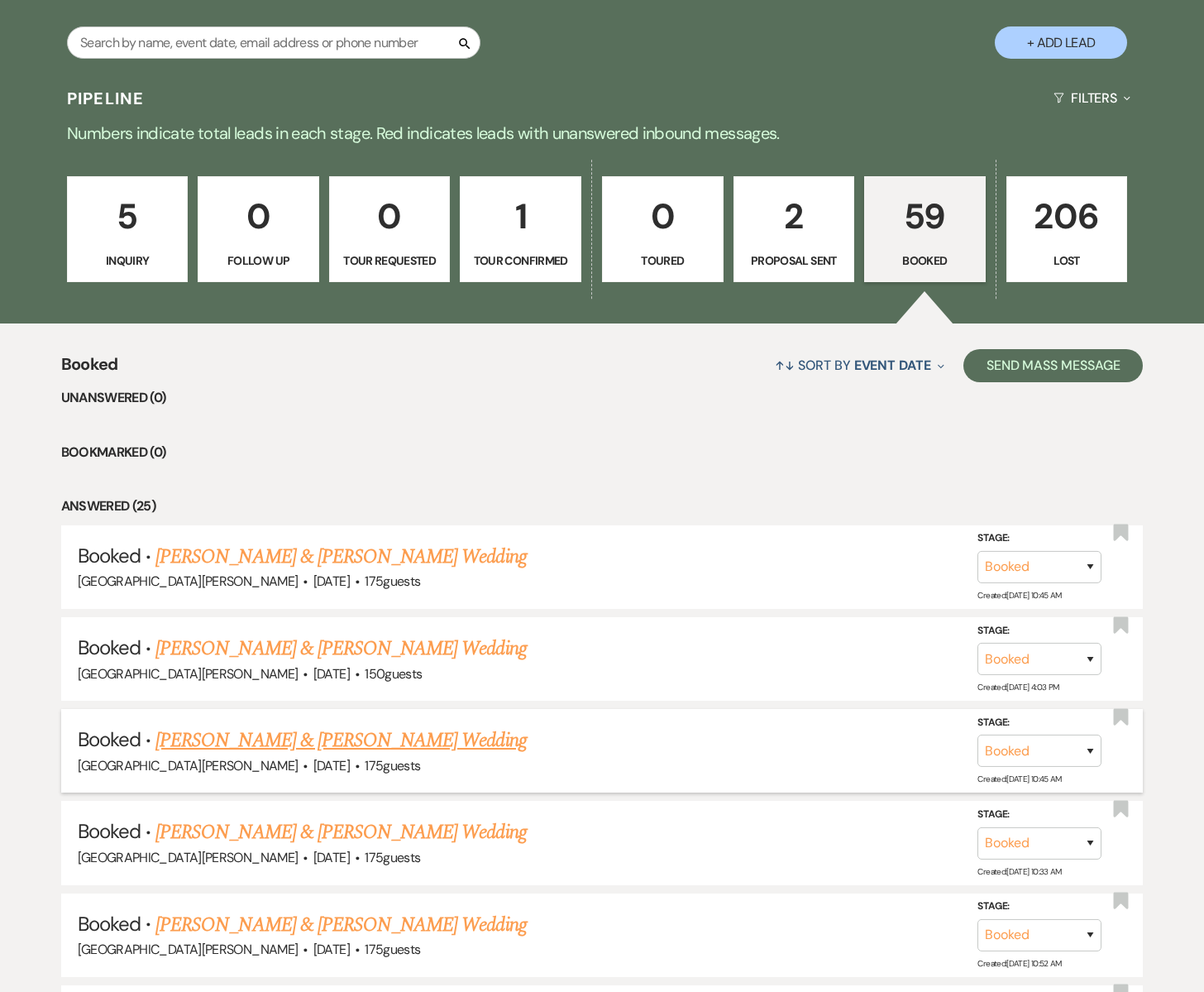
scroll to position [363, 0]
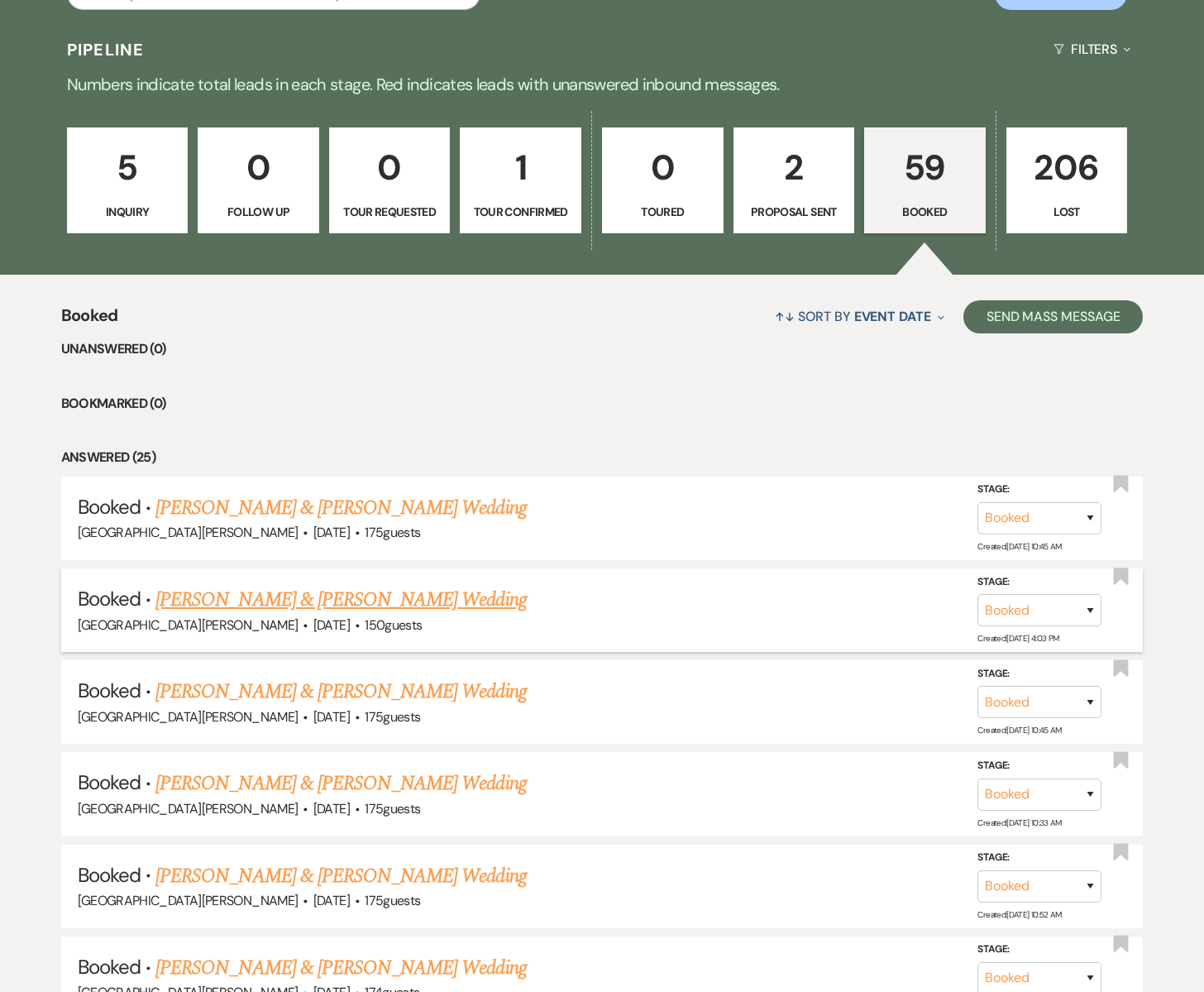
click at [278, 597] on link "[PERSON_NAME] & [PERSON_NAME] Wedding" at bounding box center [340, 599] width 370 height 29
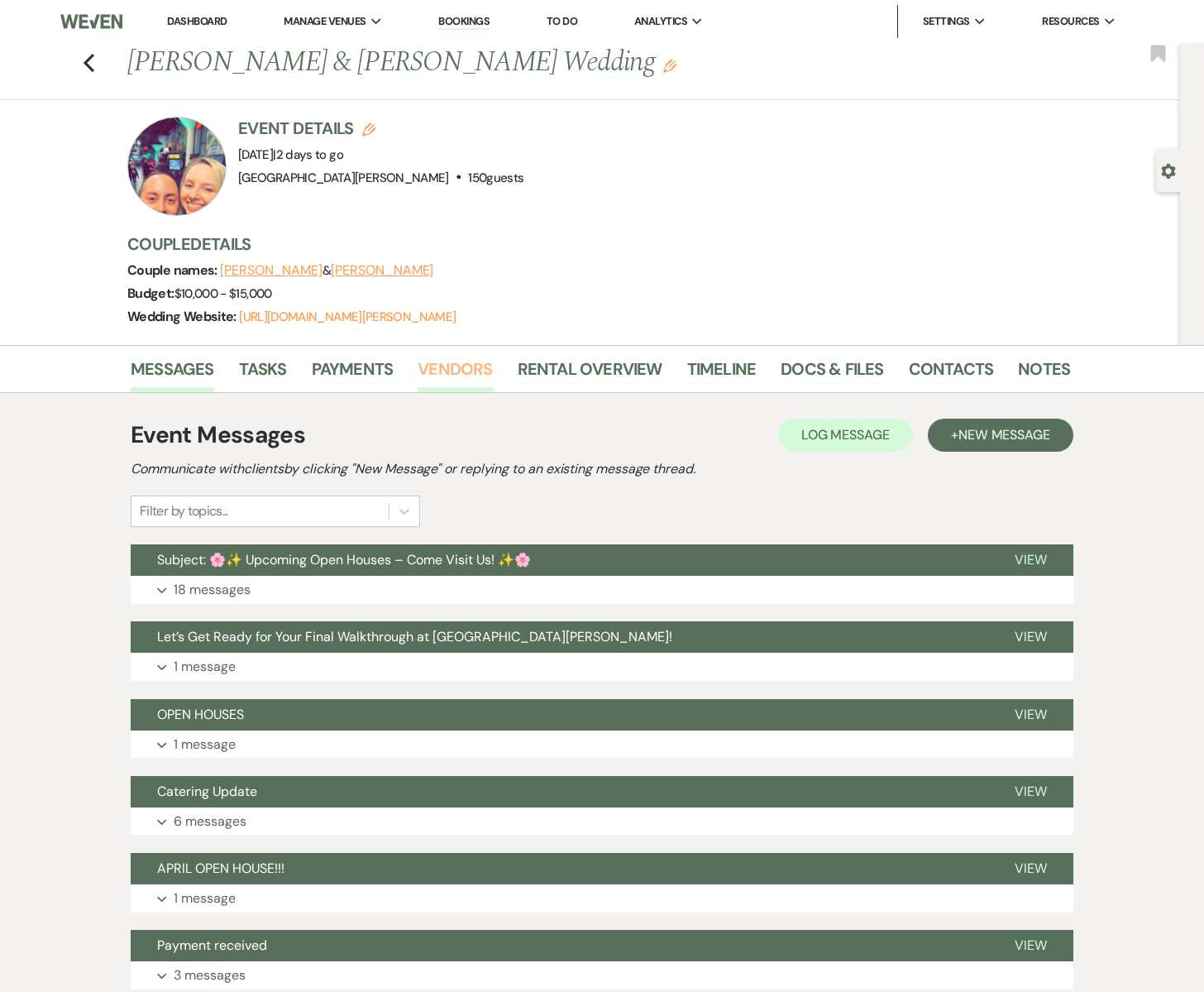
click at [446, 369] on link "Vendors" at bounding box center [454, 374] width 75 height 36
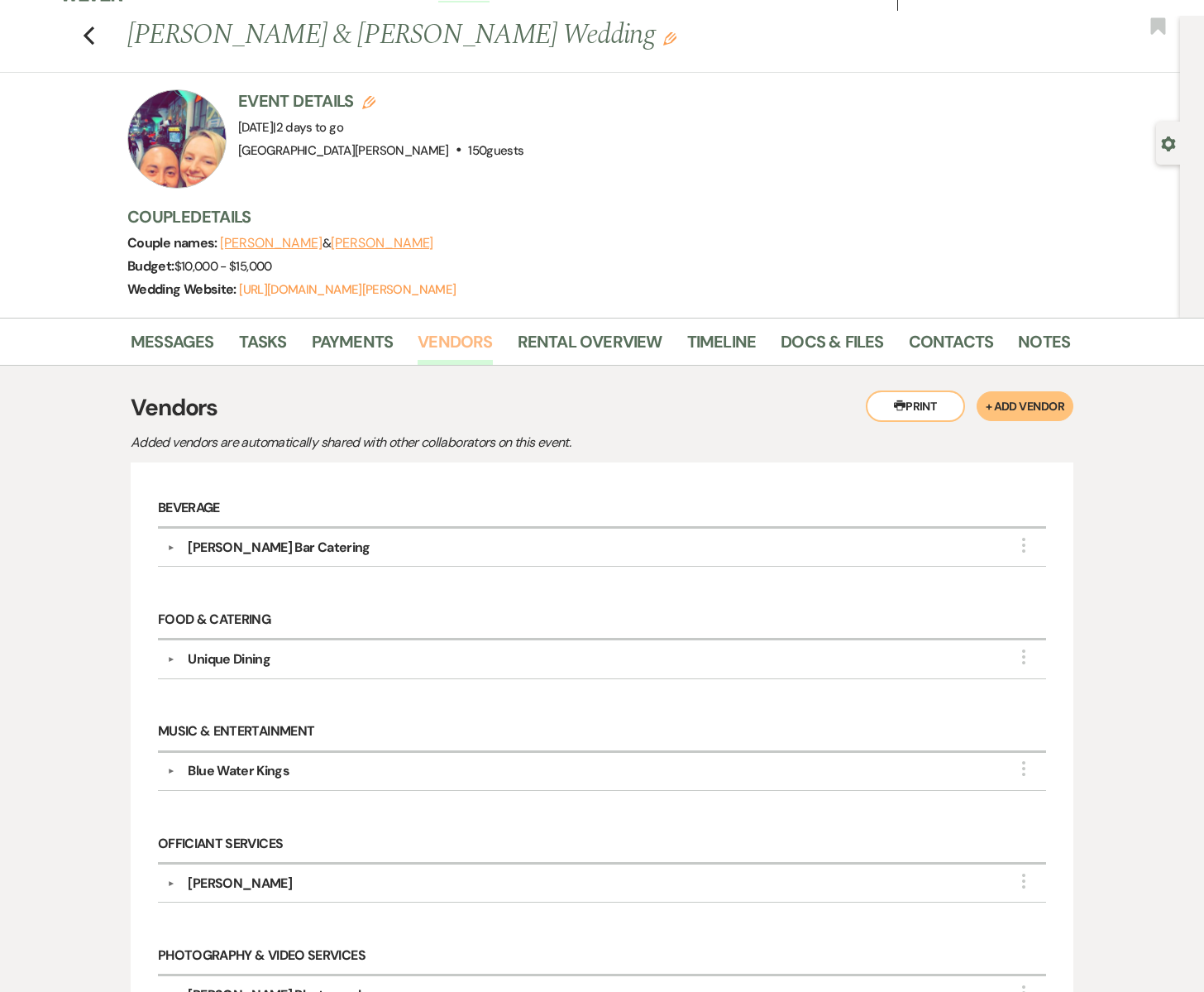
scroll to position [24, 0]
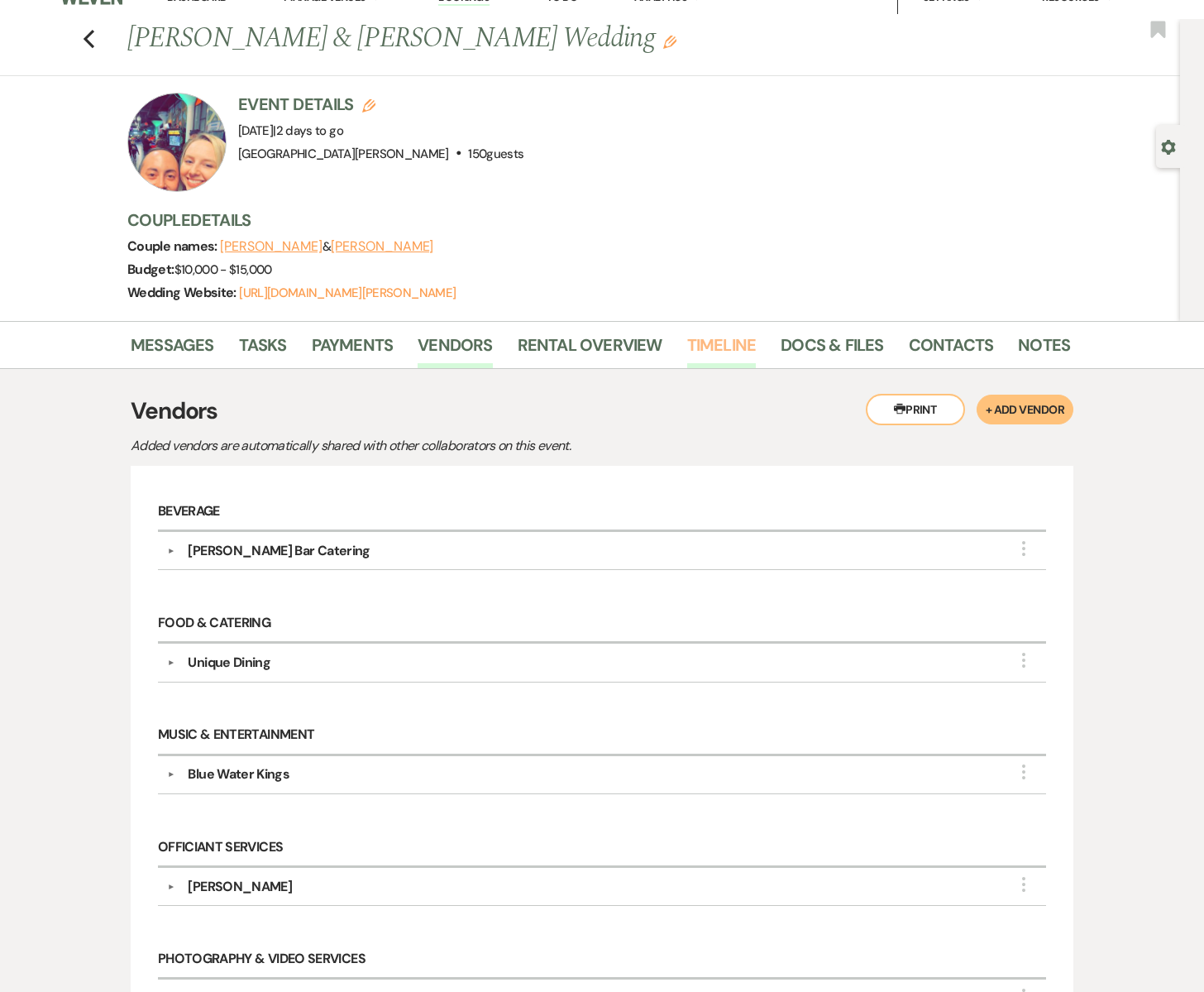
click at [735, 343] on link "Timeline" at bounding box center [721, 349] width 69 height 36
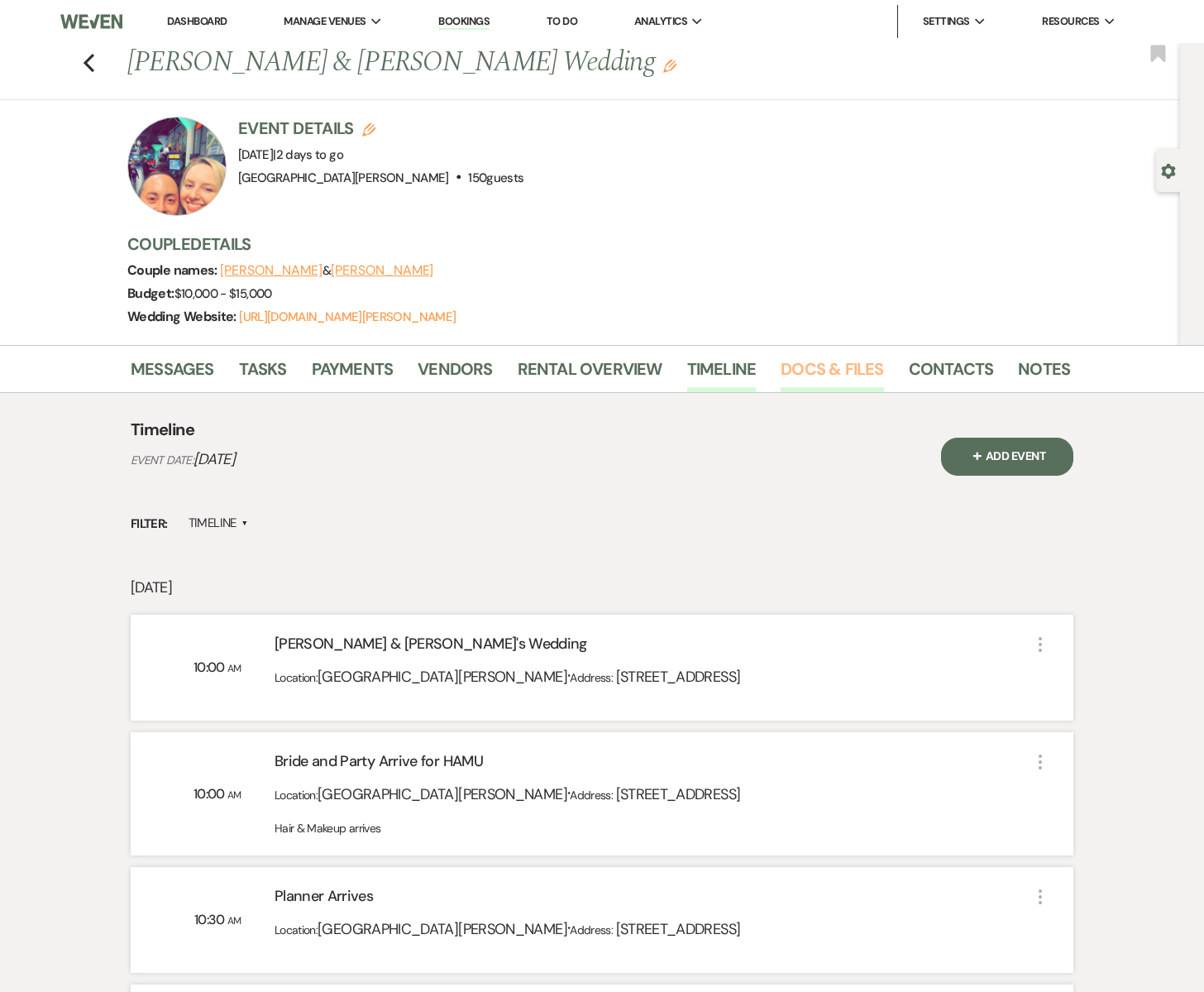
click at [801, 363] on link "Docs & Files" at bounding box center [832, 374] width 102 height 36
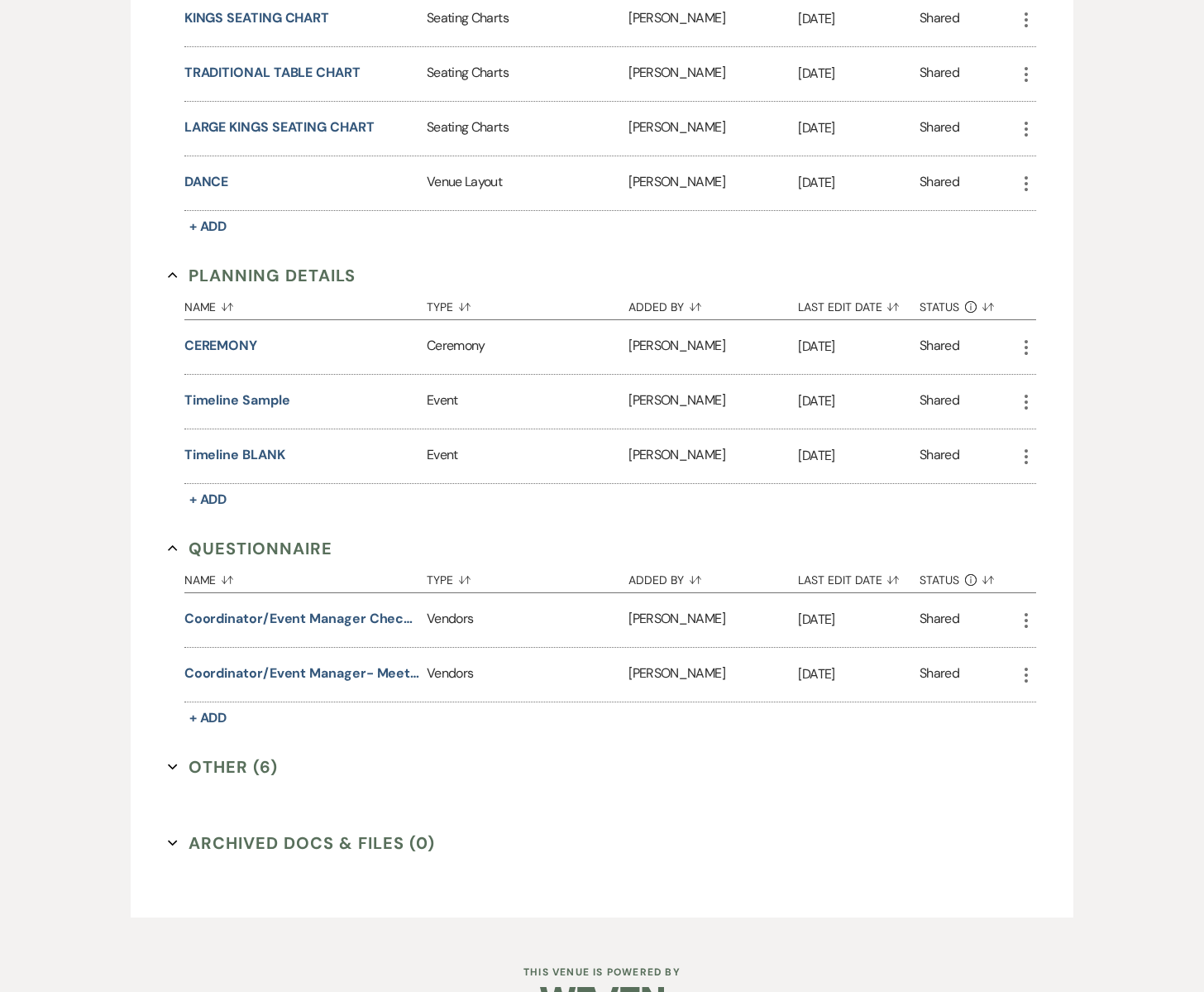
scroll to position [1212, 0]
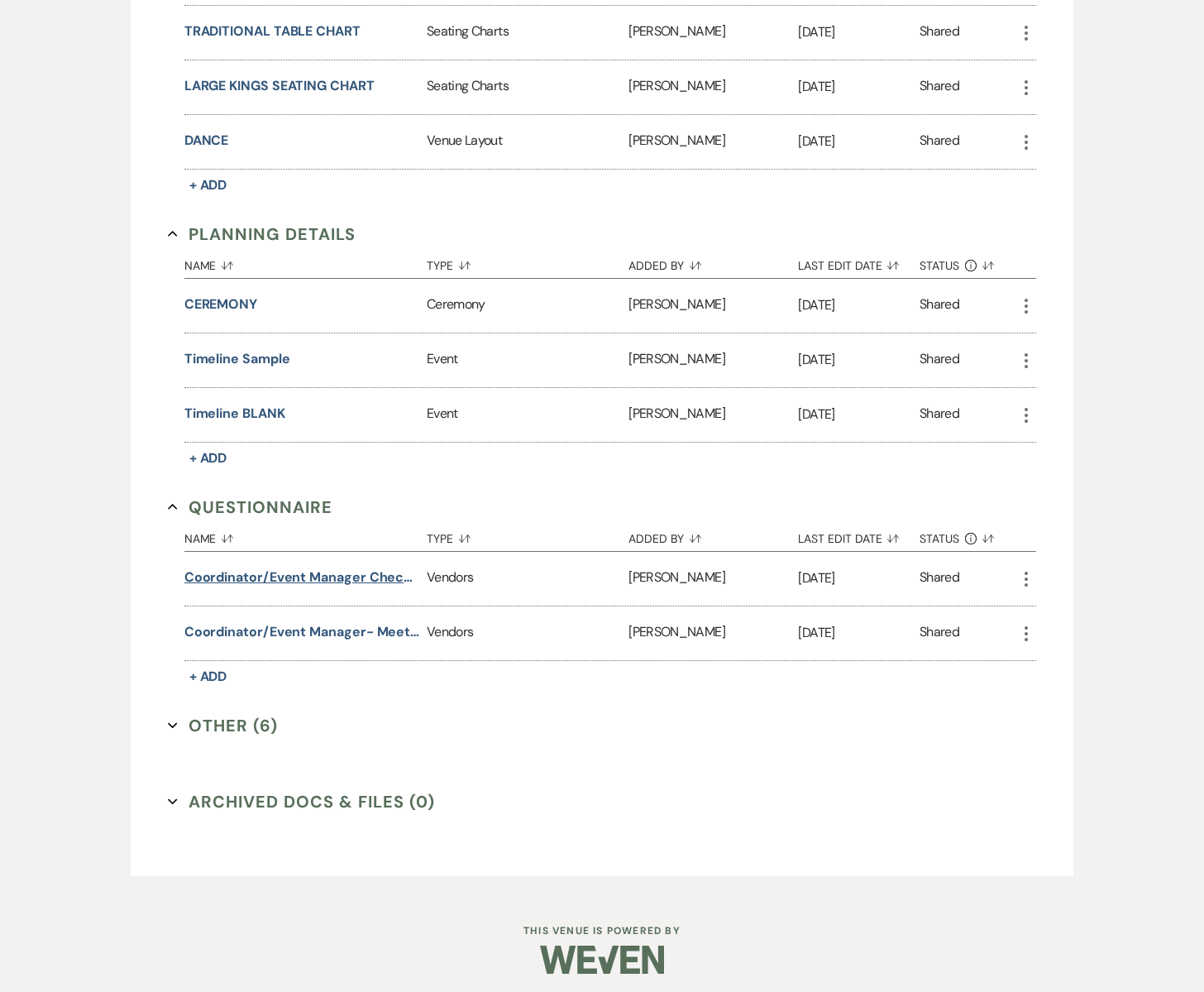
click at [369, 574] on button "Coordinator/Event Manager Checklist" at bounding box center [302, 576] width 236 height 20
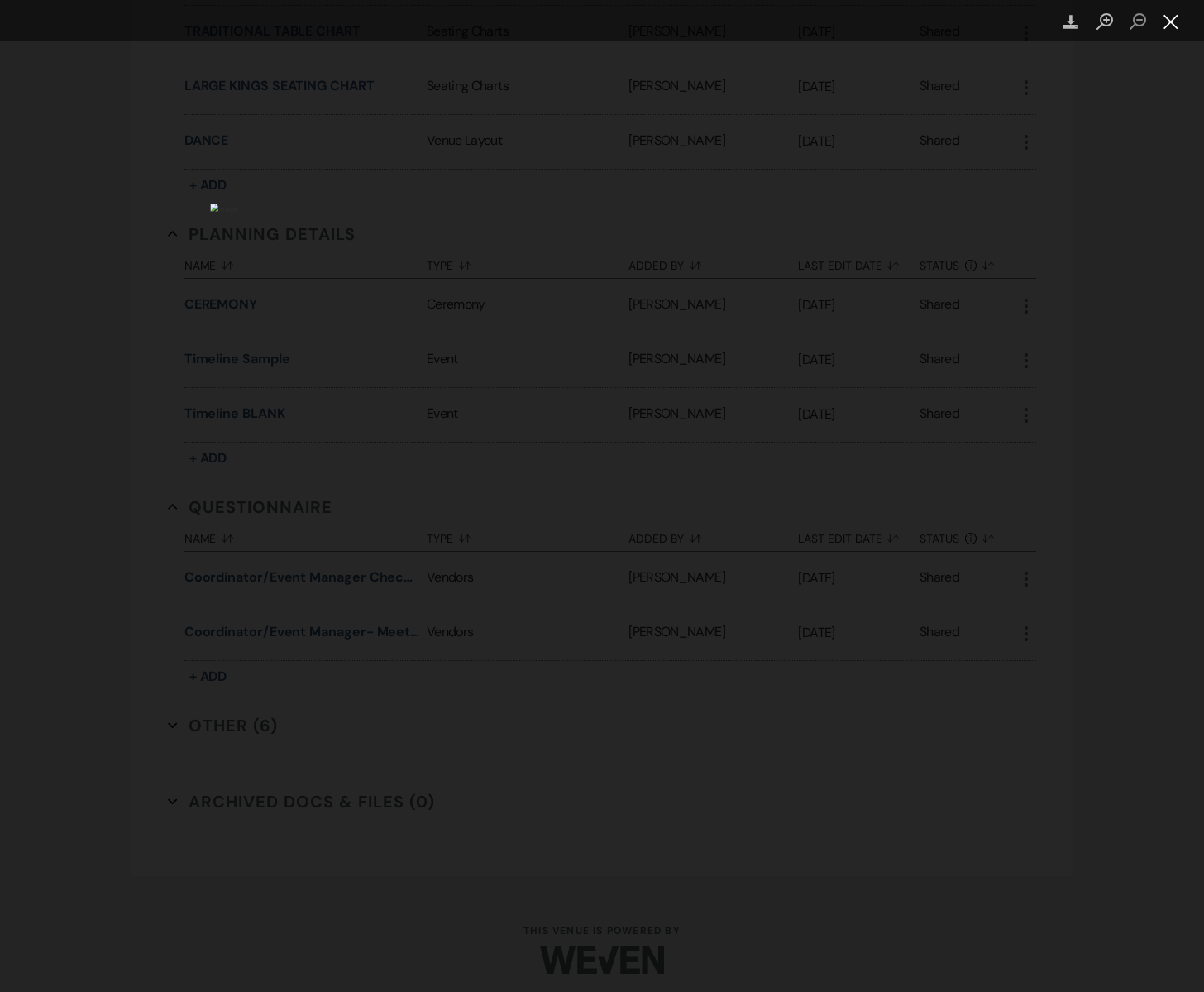
click at [1172, 23] on button "Close lightbox" at bounding box center [1171, 22] width 33 height 29
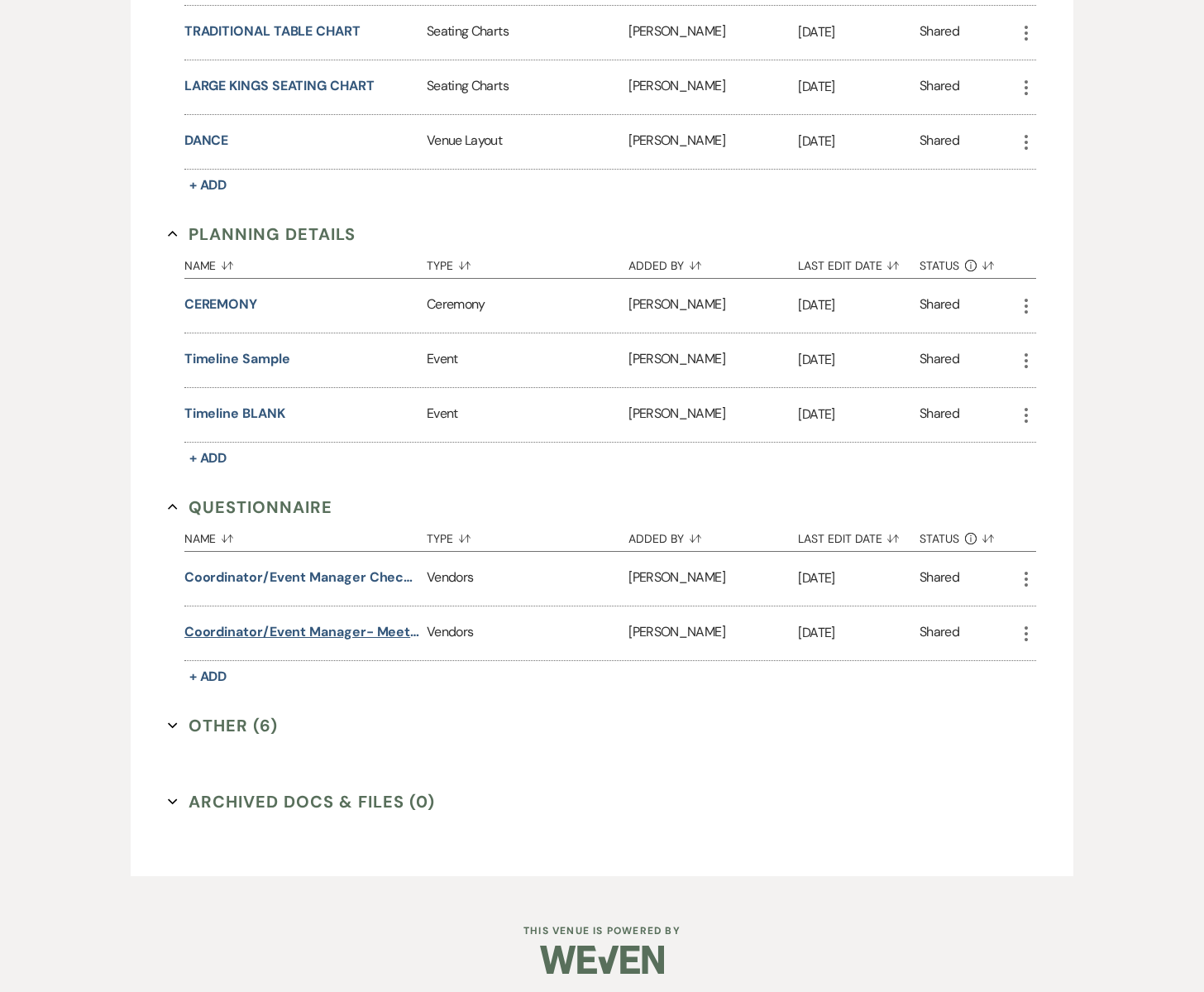
click at [343, 629] on button "Coordinator/Event manager- Meet [PERSON_NAME]" at bounding box center [302, 631] width 236 height 20
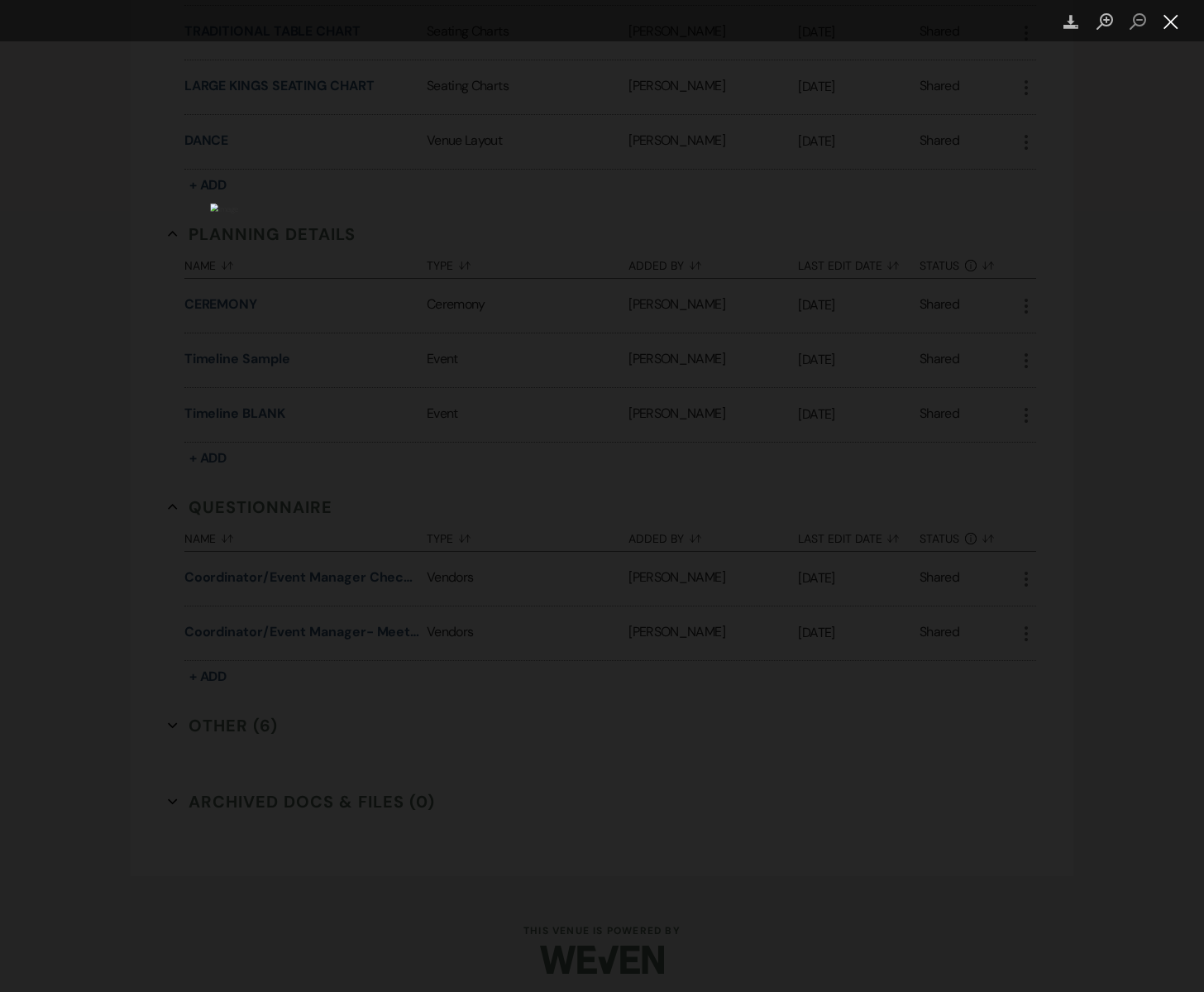
click at [1173, 25] on button "Close lightbox" at bounding box center [1171, 22] width 33 height 29
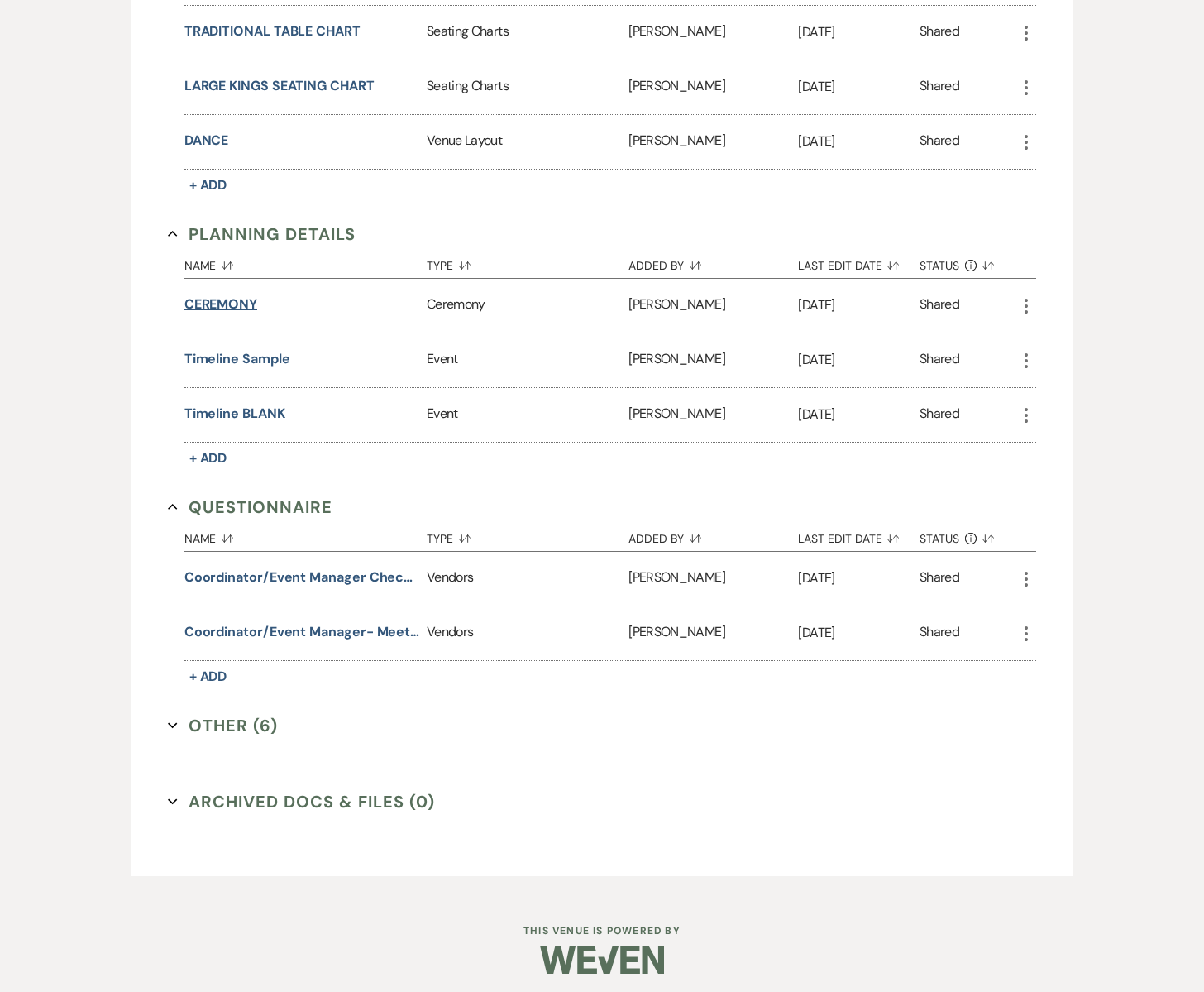
click at [253, 297] on button "CEREMONY" at bounding box center [221, 304] width 73 height 20
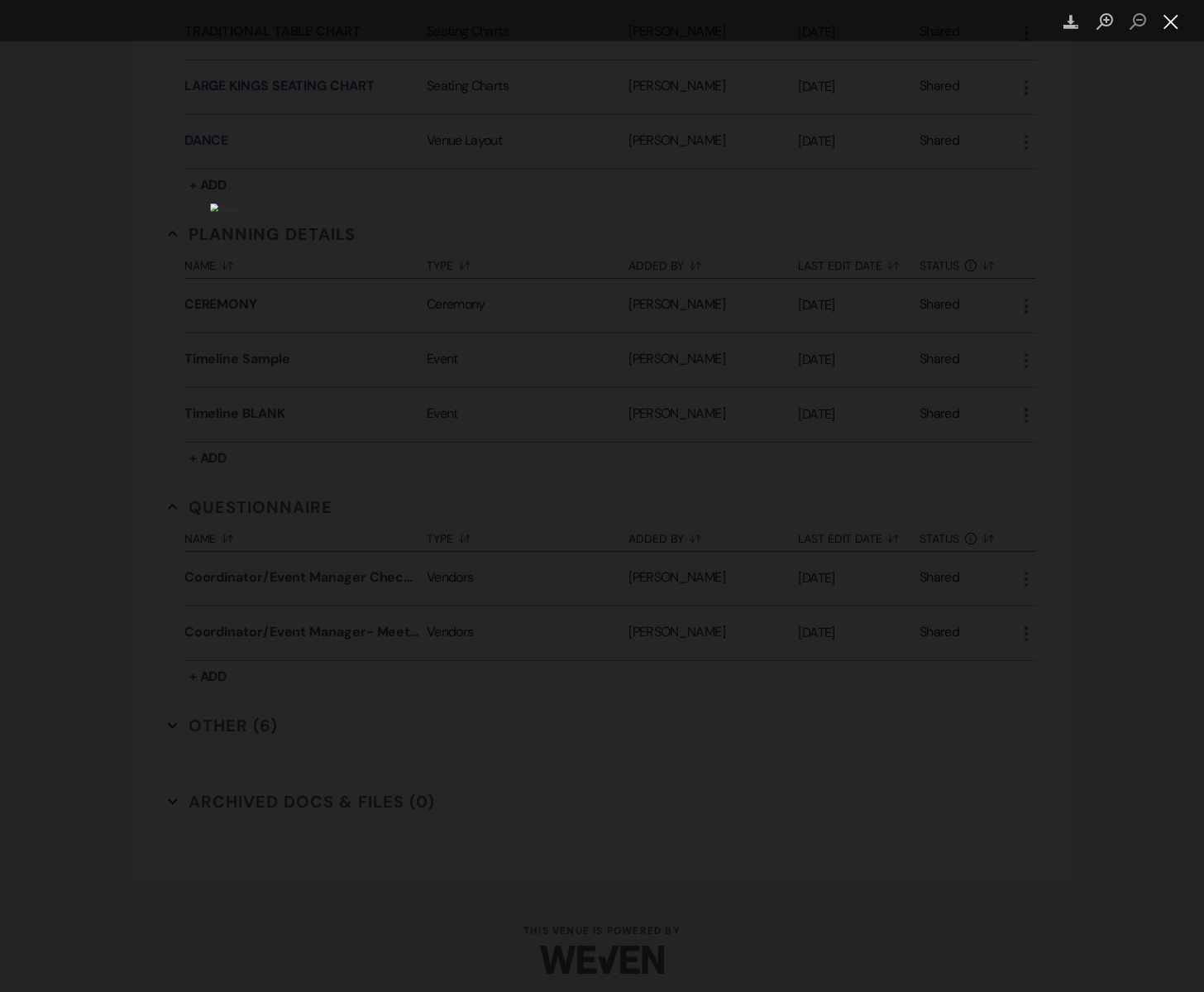
click at [1172, 25] on button "Close lightbox" at bounding box center [1171, 22] width 33 height 29
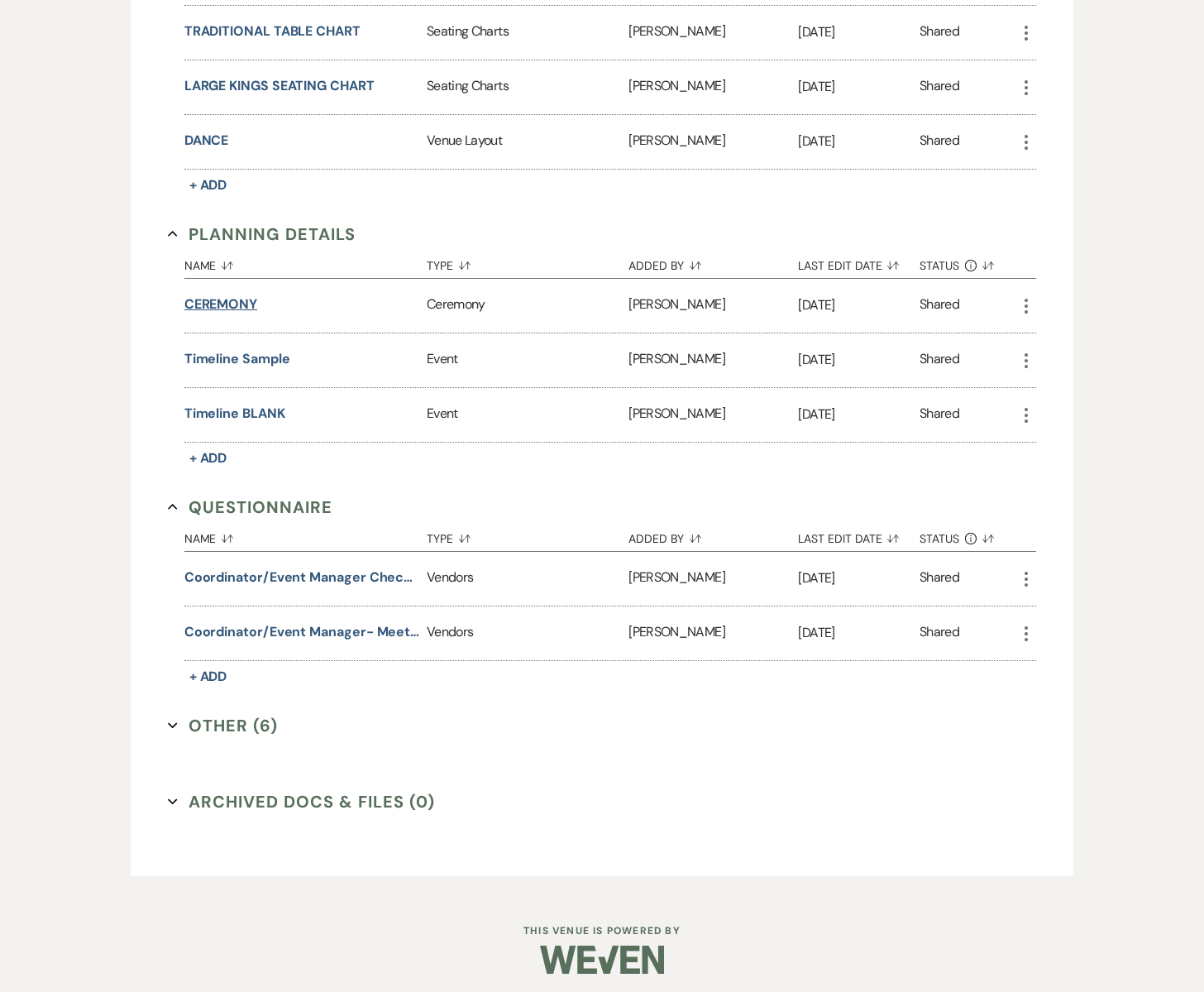
click at [223, 300] on button "CEREMONY" at bounding box center [221, 304] width 73 height 20
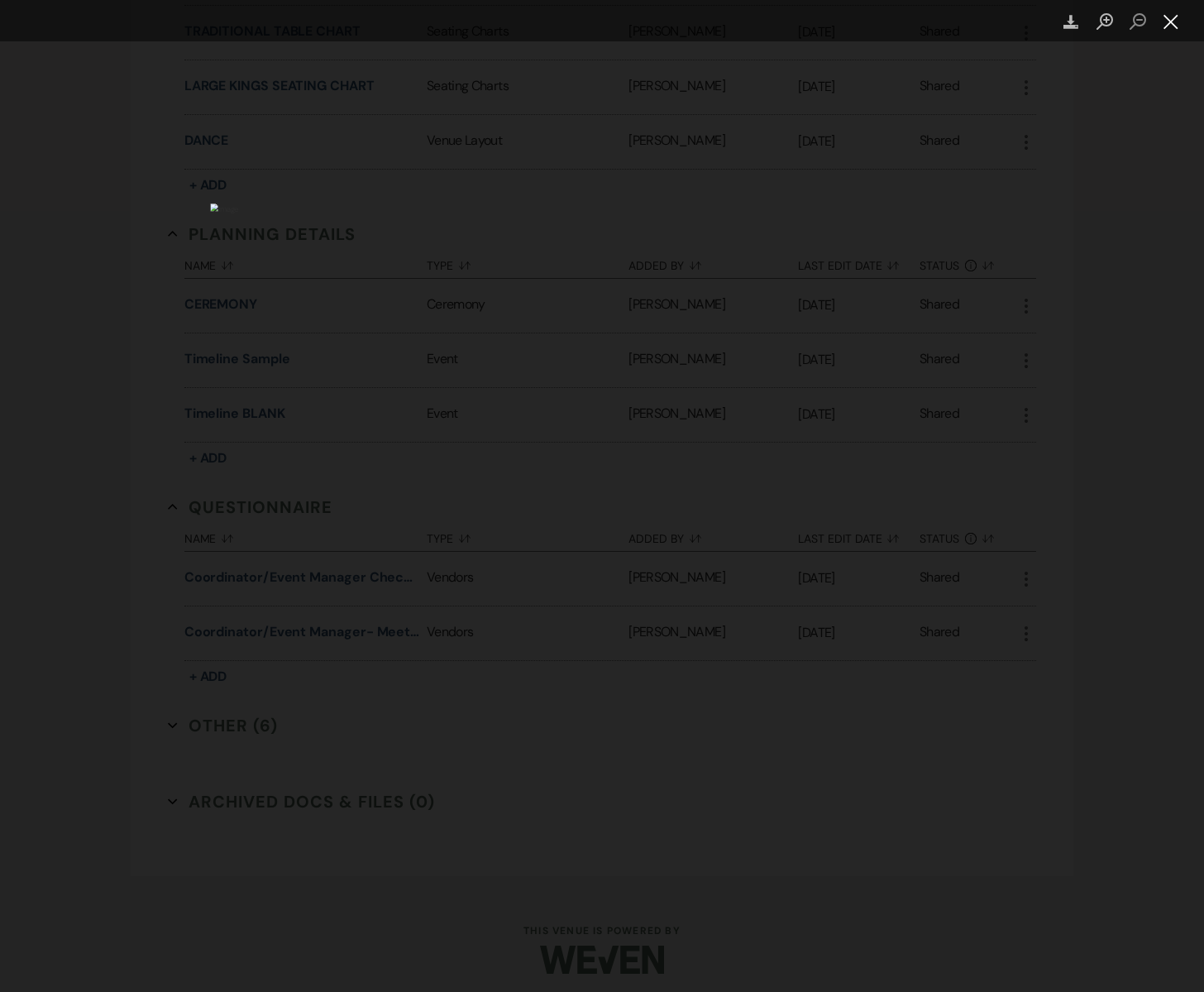
click at [1173, 24] on button "Close lightbox" at bounding box center [1171, 22] width 33 height 29
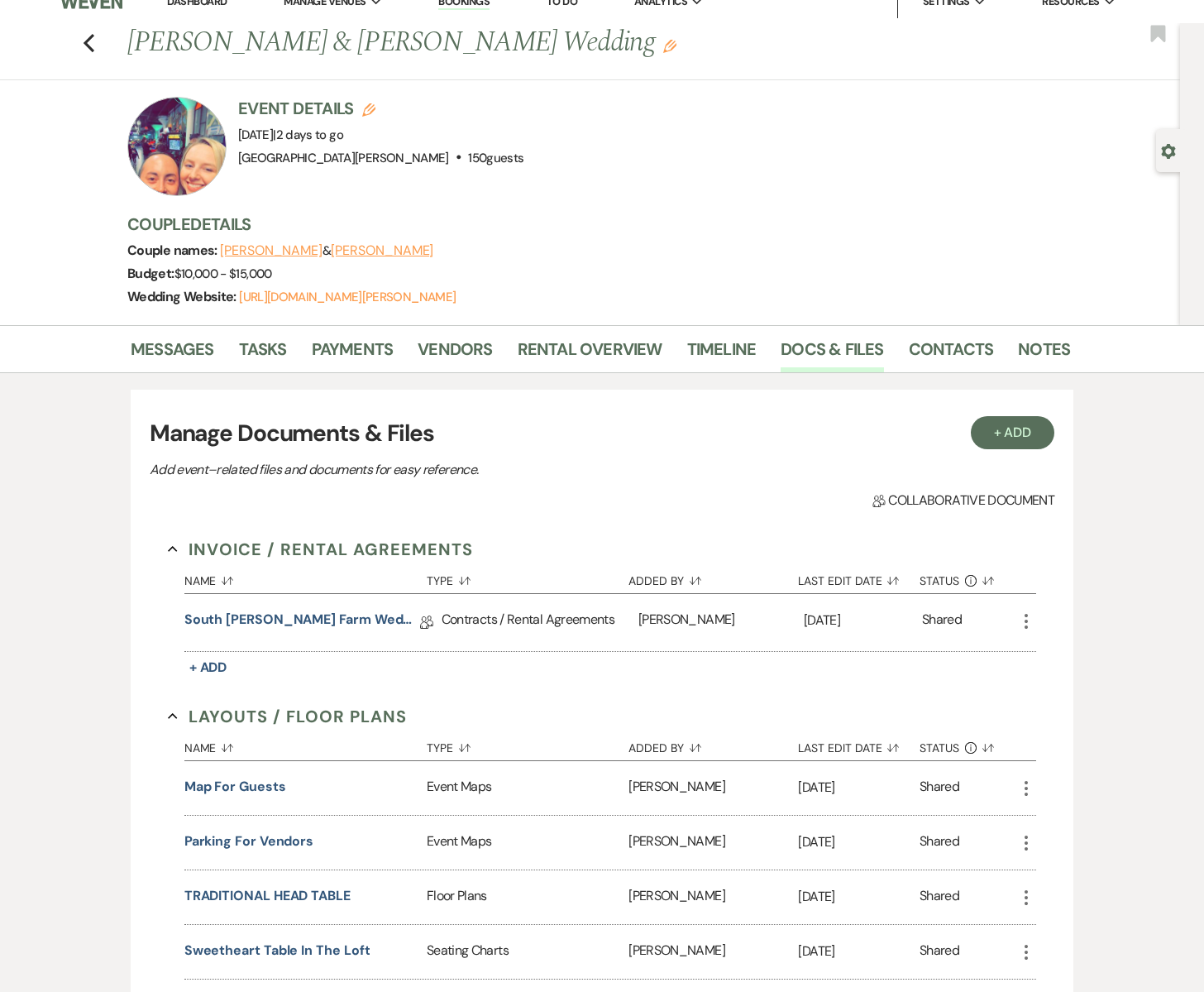
scroll to position [0, 0]
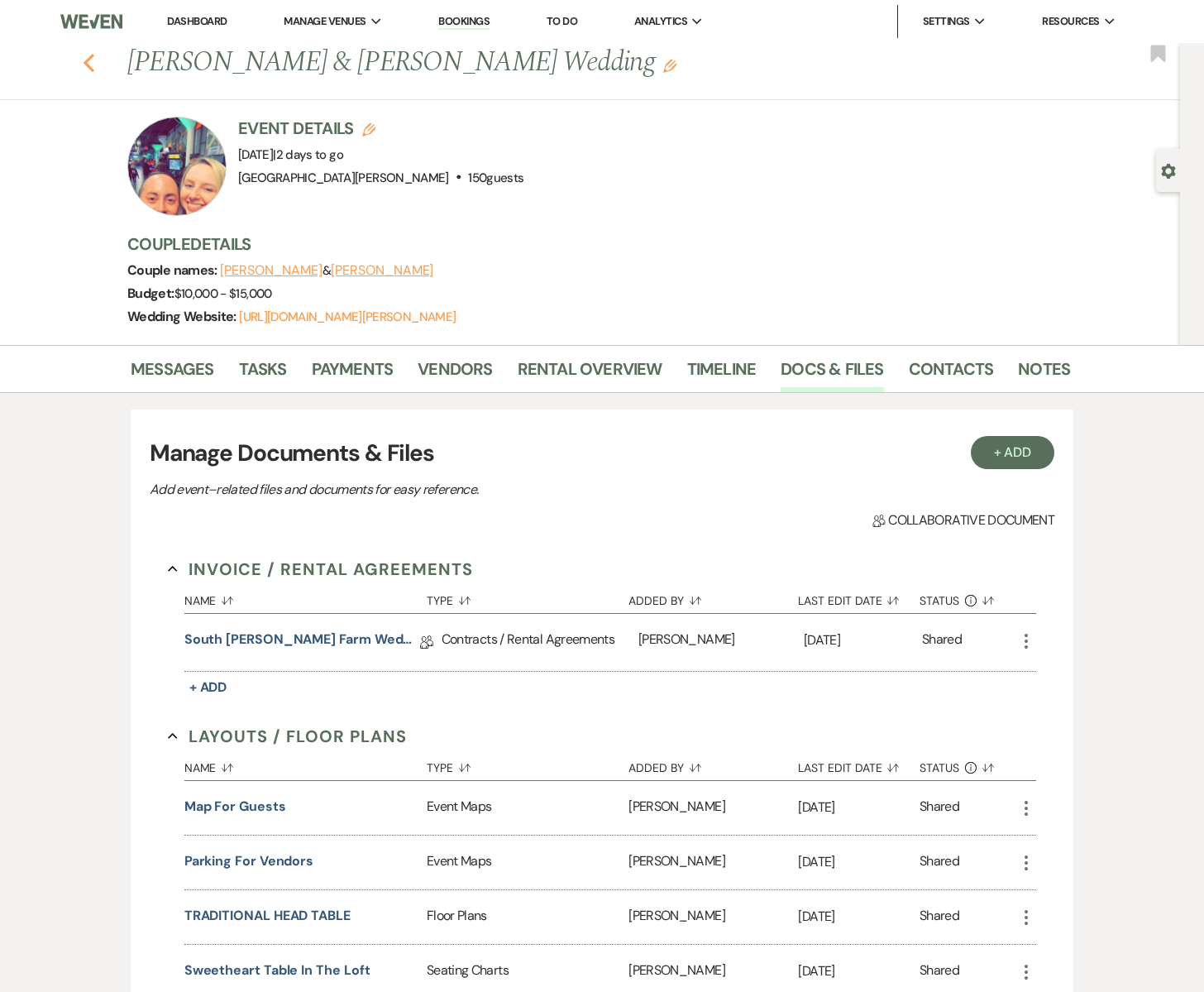
click at [90, 64] on icon "Previous" at bounding box center [88, 62] width 12 height 20
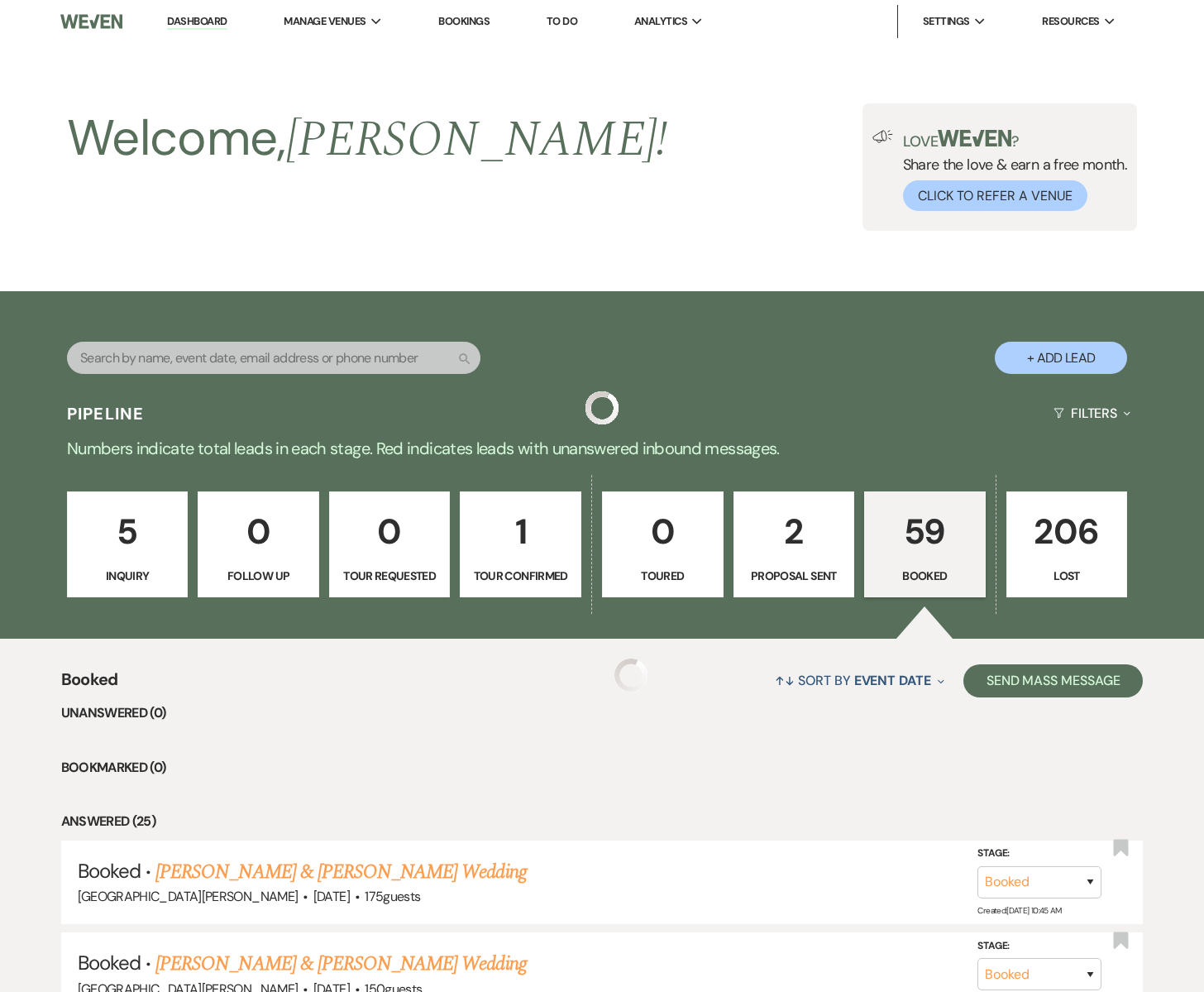
scroll to position [363, 0]
